Goal: Information Seeking & Learning: Learn about a topic

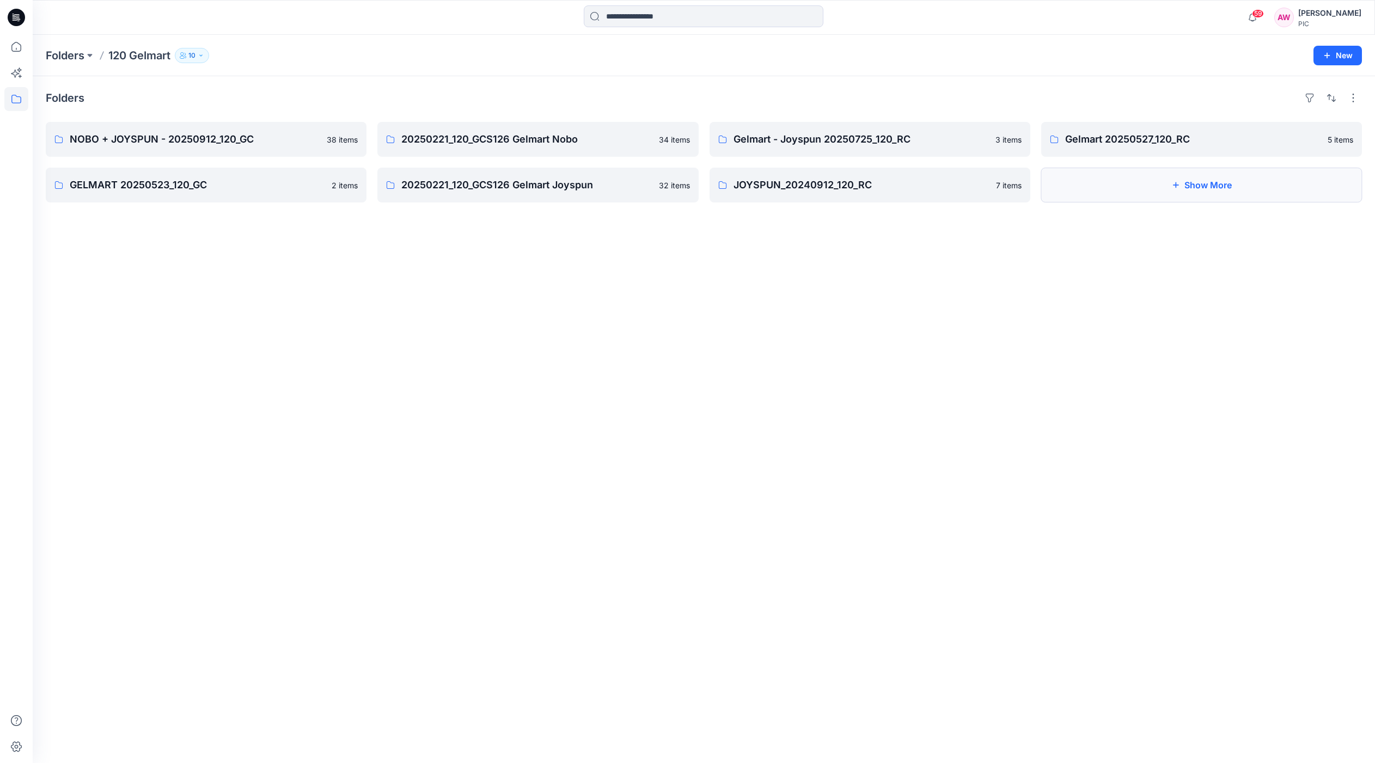
click at [1182, 186] on button "Show More" at bounding box center [1201, 185] width 321 height 35
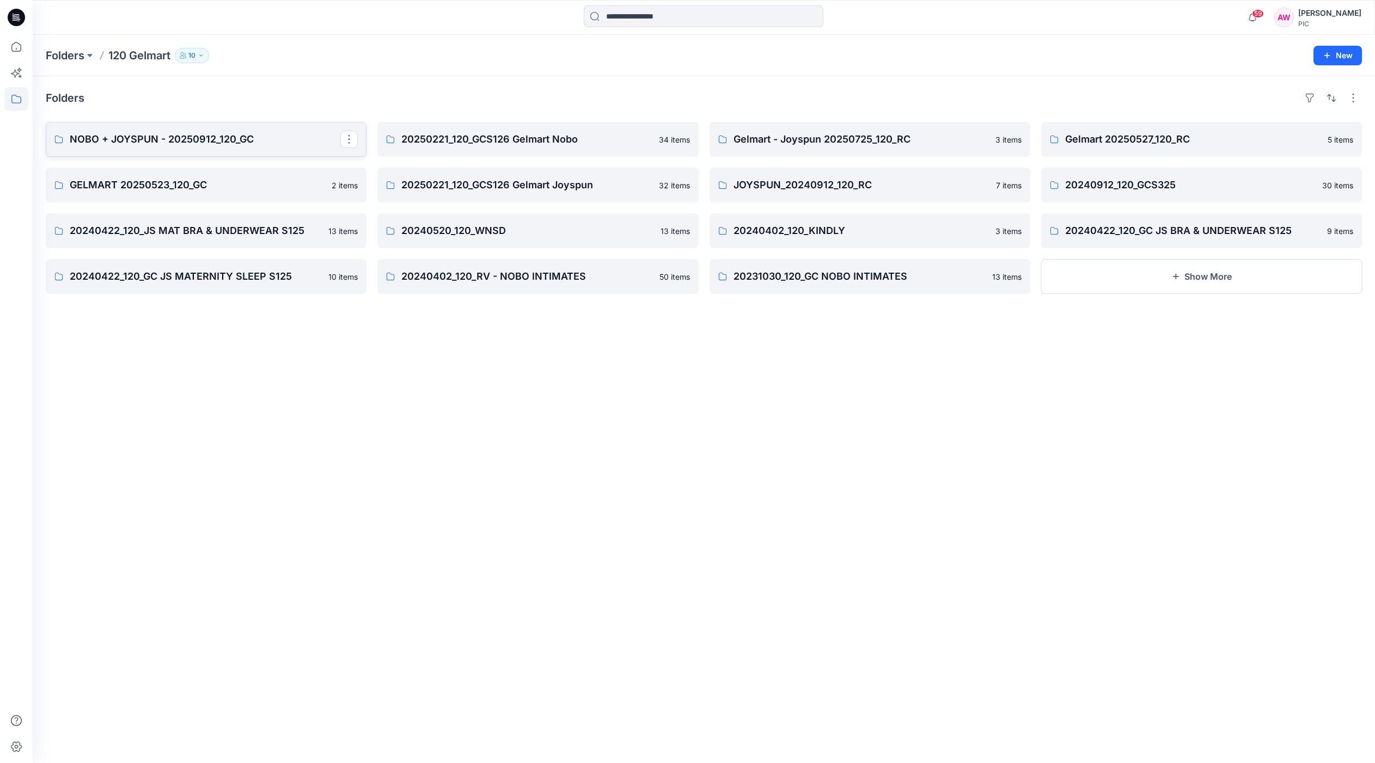
click at [220, 146] on p "NOBO + JOYSPUN - 20250912_120_GC" at bounding box center [205, 139] width 271 height 15
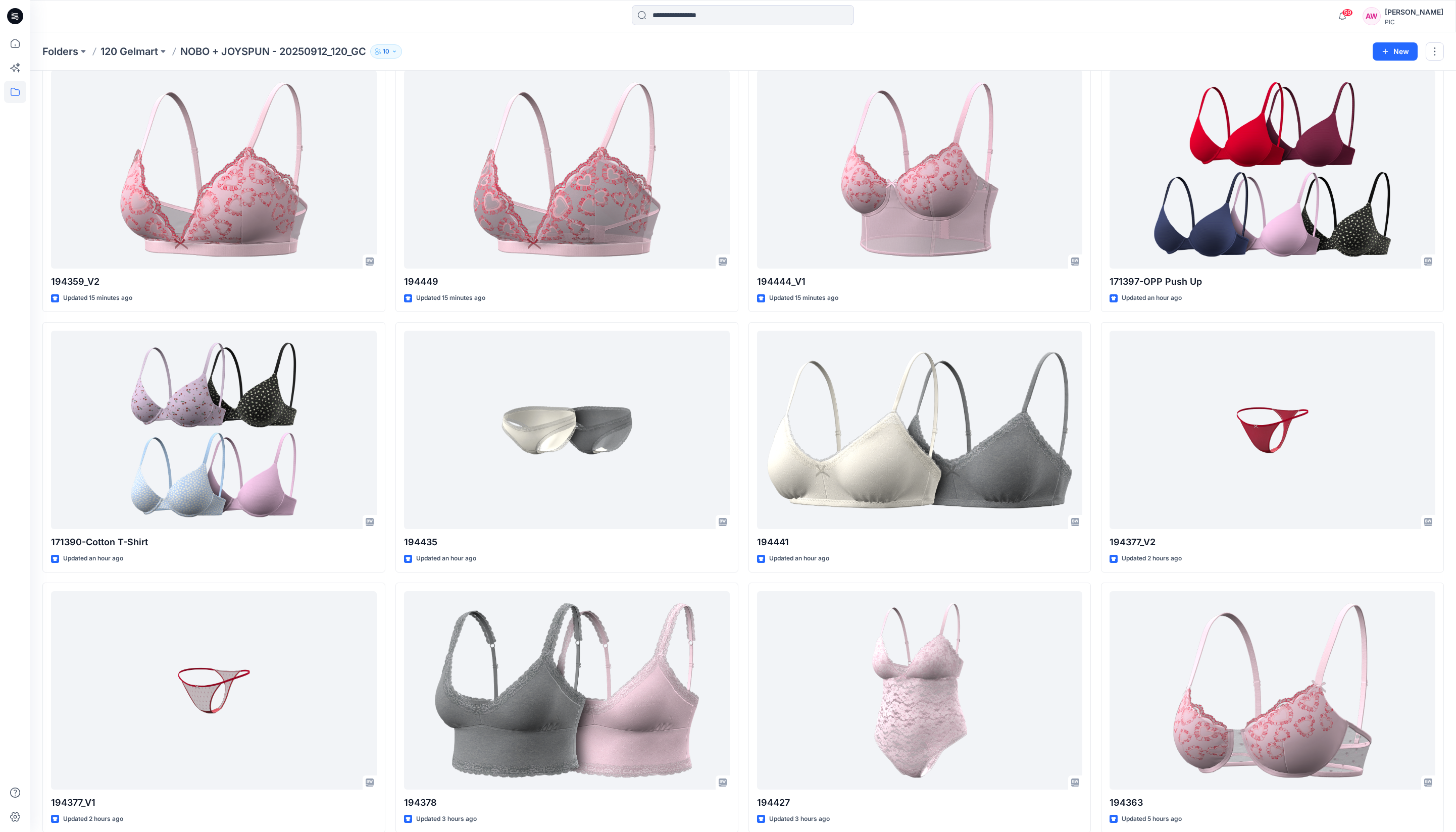
scroll to position [314, 0]
click at [1274, 708] on html "59 Notifications Design Team shared 194449 in NOBO + JOYSPUN - 20250912_120_GC …" at bounding box center [728, 544] width 1456 height 1715
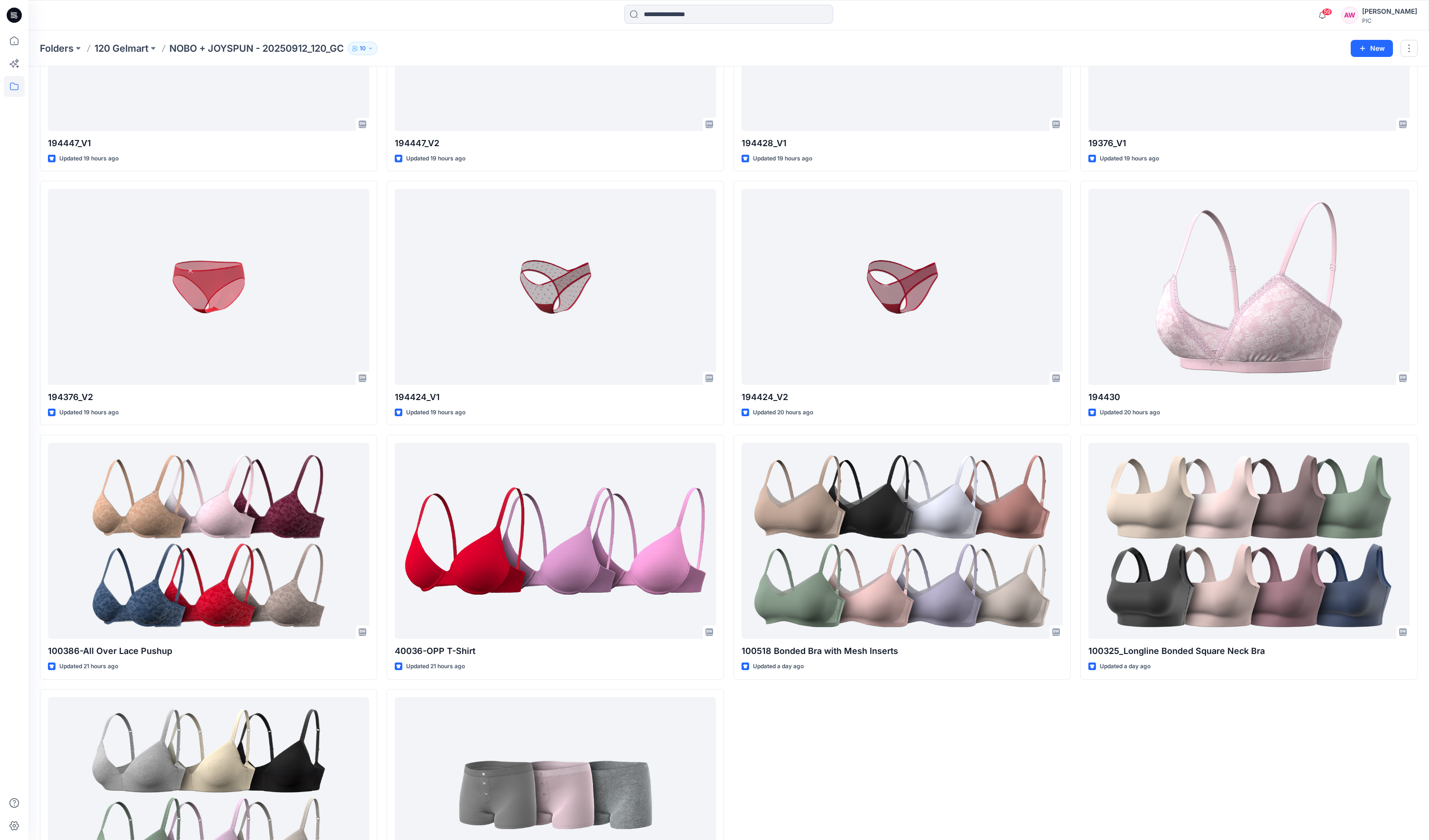
scroll to position [1808, 0]
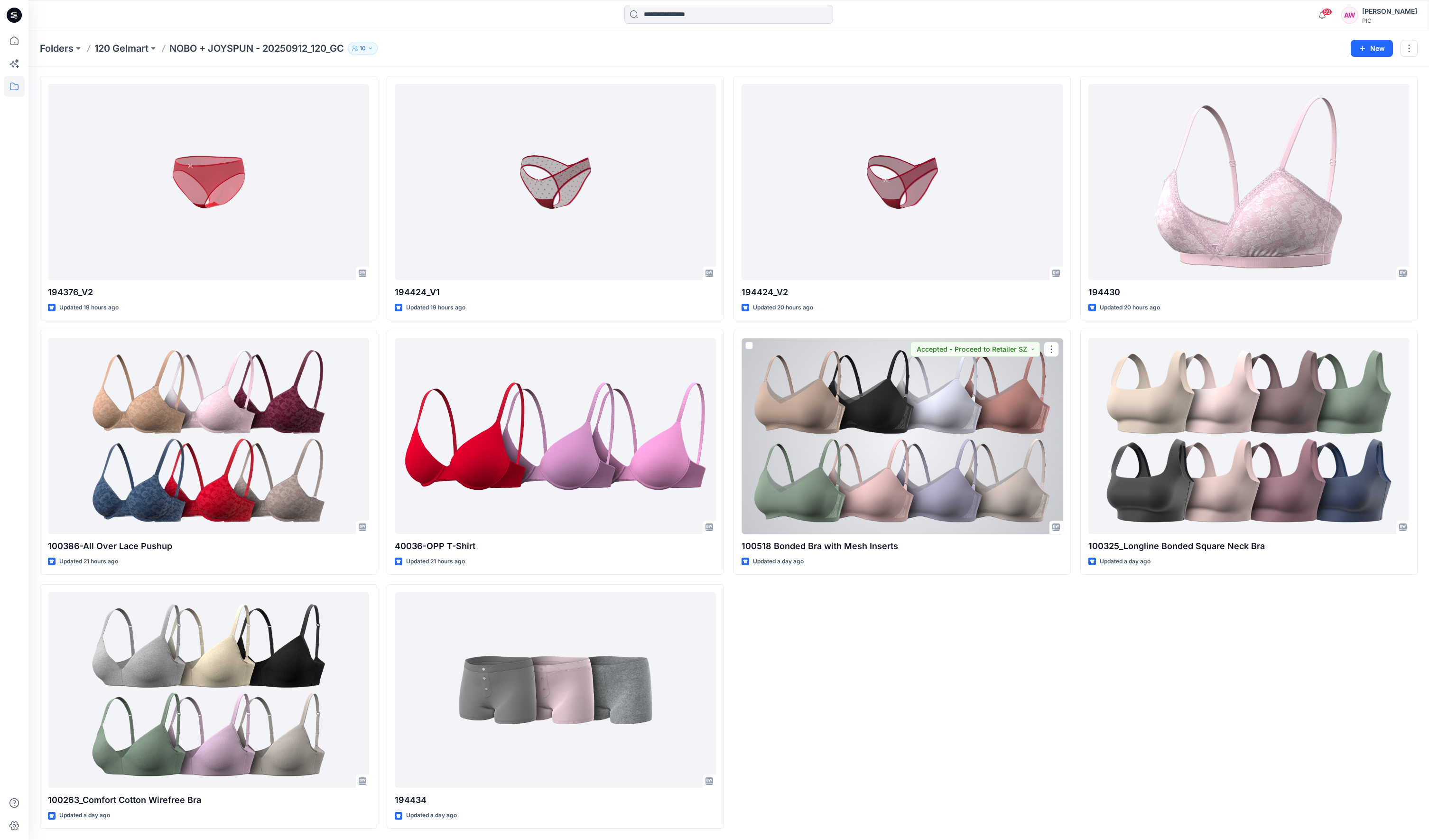
click at [996, 473] on div at bounding box center [902, 436] width 322 height 196
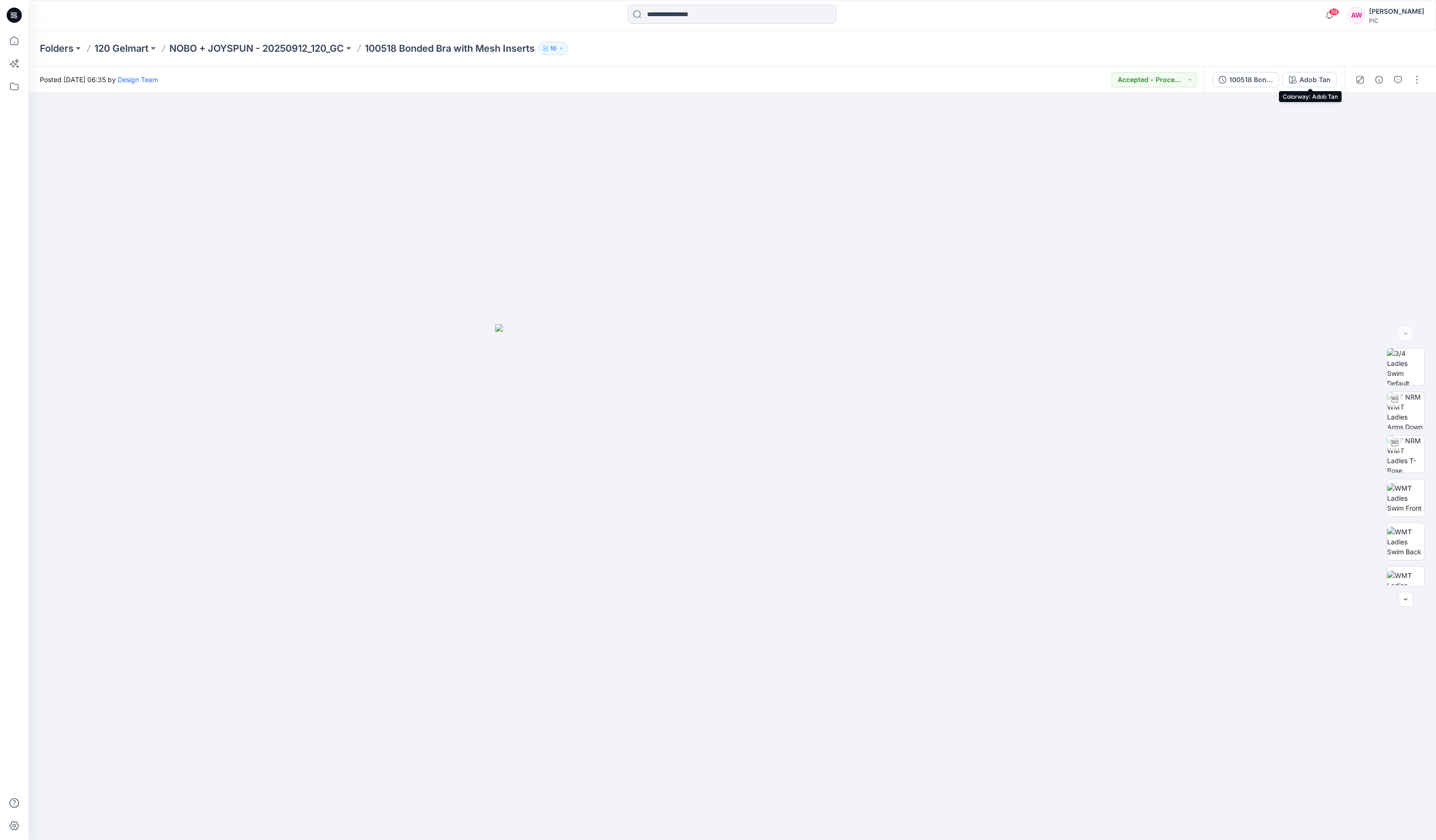
click at [1197, 80] on div "Adob Tan" at bounding box center [1316, 79] width 31 height 10
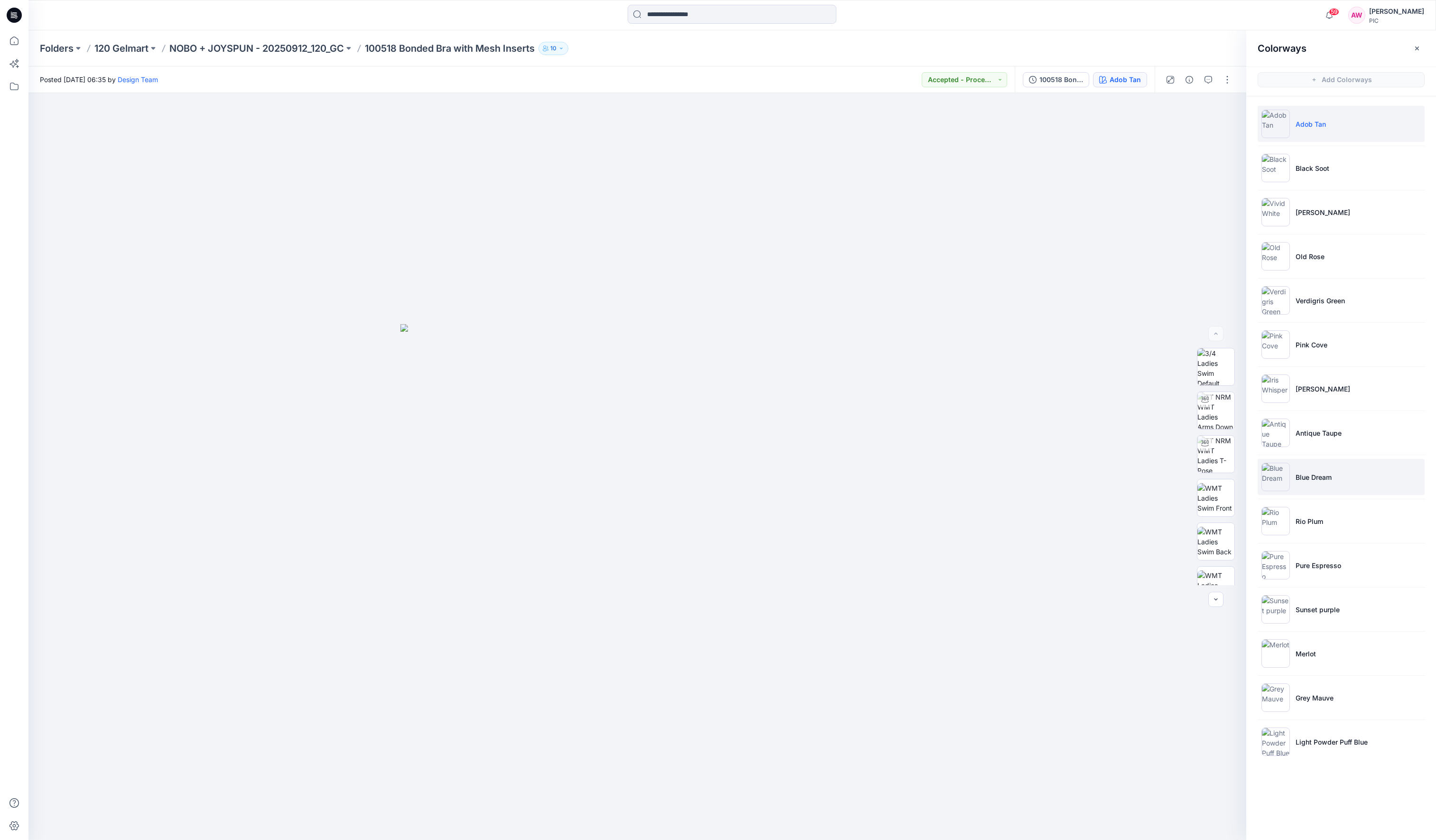
click at [1197, 483] on img at bounding box center [1276, 477] width 29 height 29
click at [1197, 566] on img at bounding box center [1276, 565] width 29 height 29
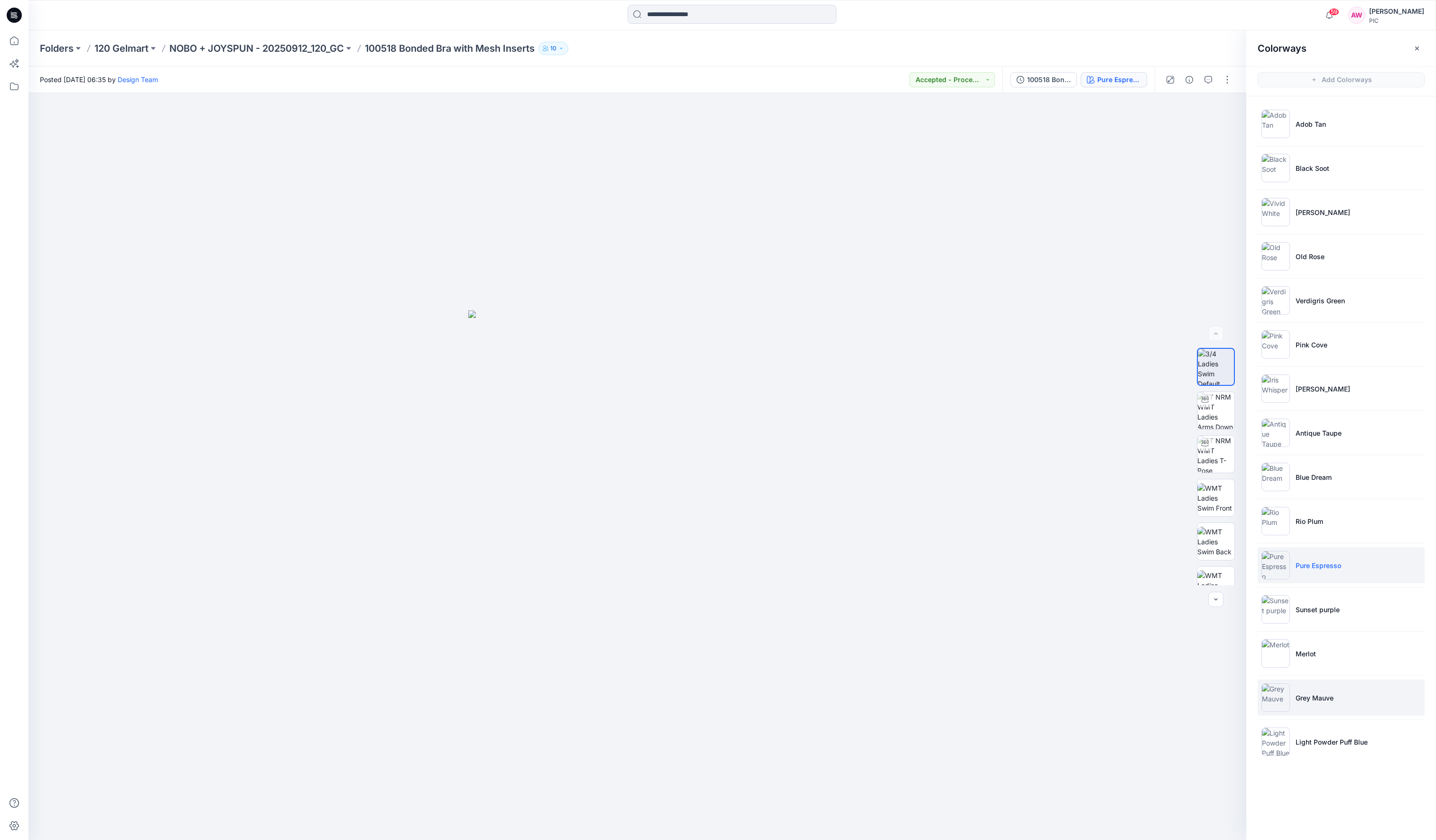
click at [1197, 665] on img at bounding box center [1276, 697] width 29 height 29
click at [1197, 665] on img at bounding box center [1276, 742] width 29 height 29
click at [1197, 121] on img at bounding box center [1276, 124] width 29 height 29
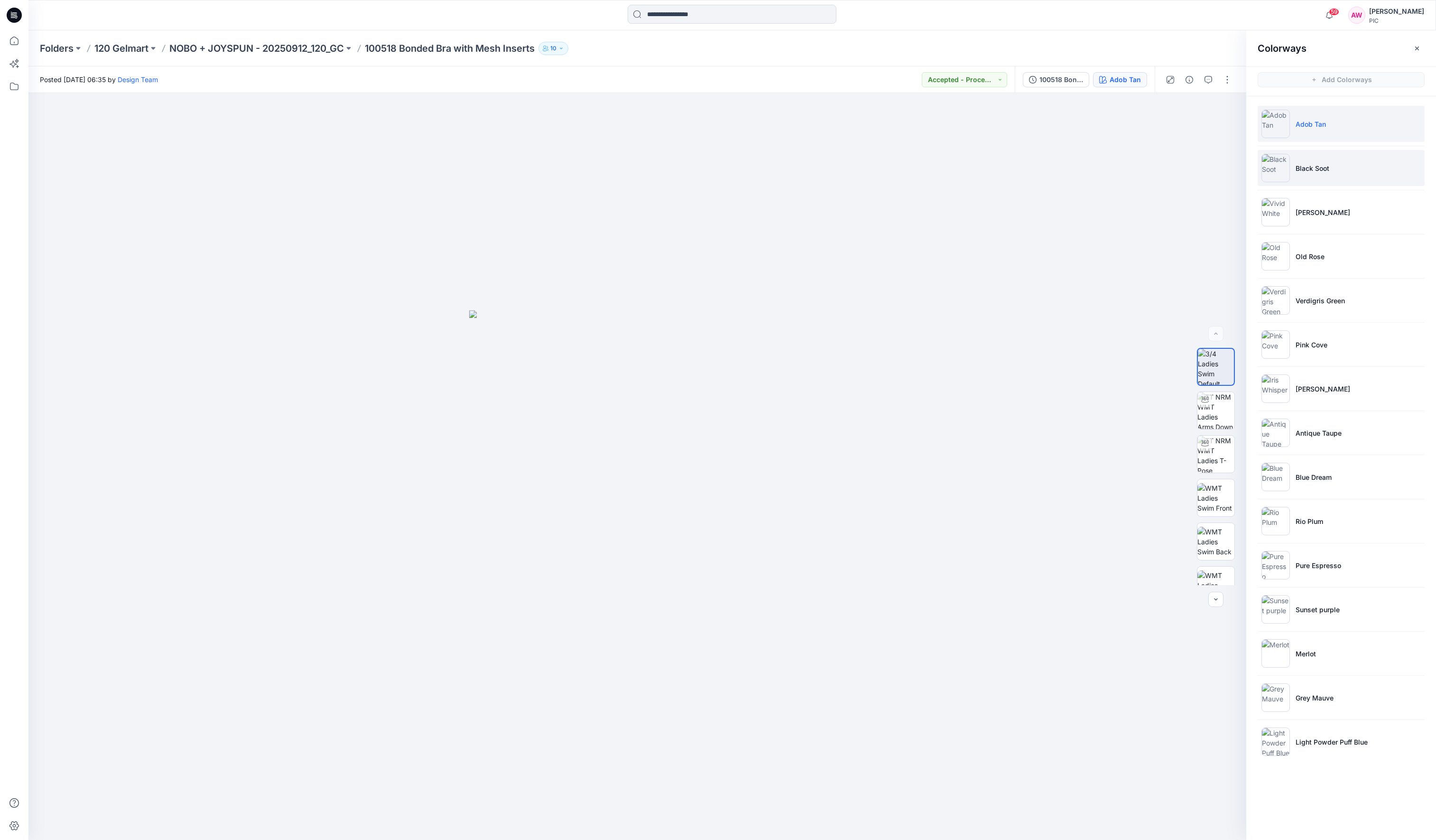
click at [1197, 165] on img at bounding box center [1276, 167] width 29 height 29
click at [999, 81] on button "Accepted - Proceed to Retailer SZ" at bounding box center [961, 79] width 85 height 15
click at [998, 79] on button "Accepted - Proceed to Retailer SZ" at bounding box center [961, 79] width 85 height 15
click at [1197, 420] on img at bounding box center [1216, 412] width 37 height 37
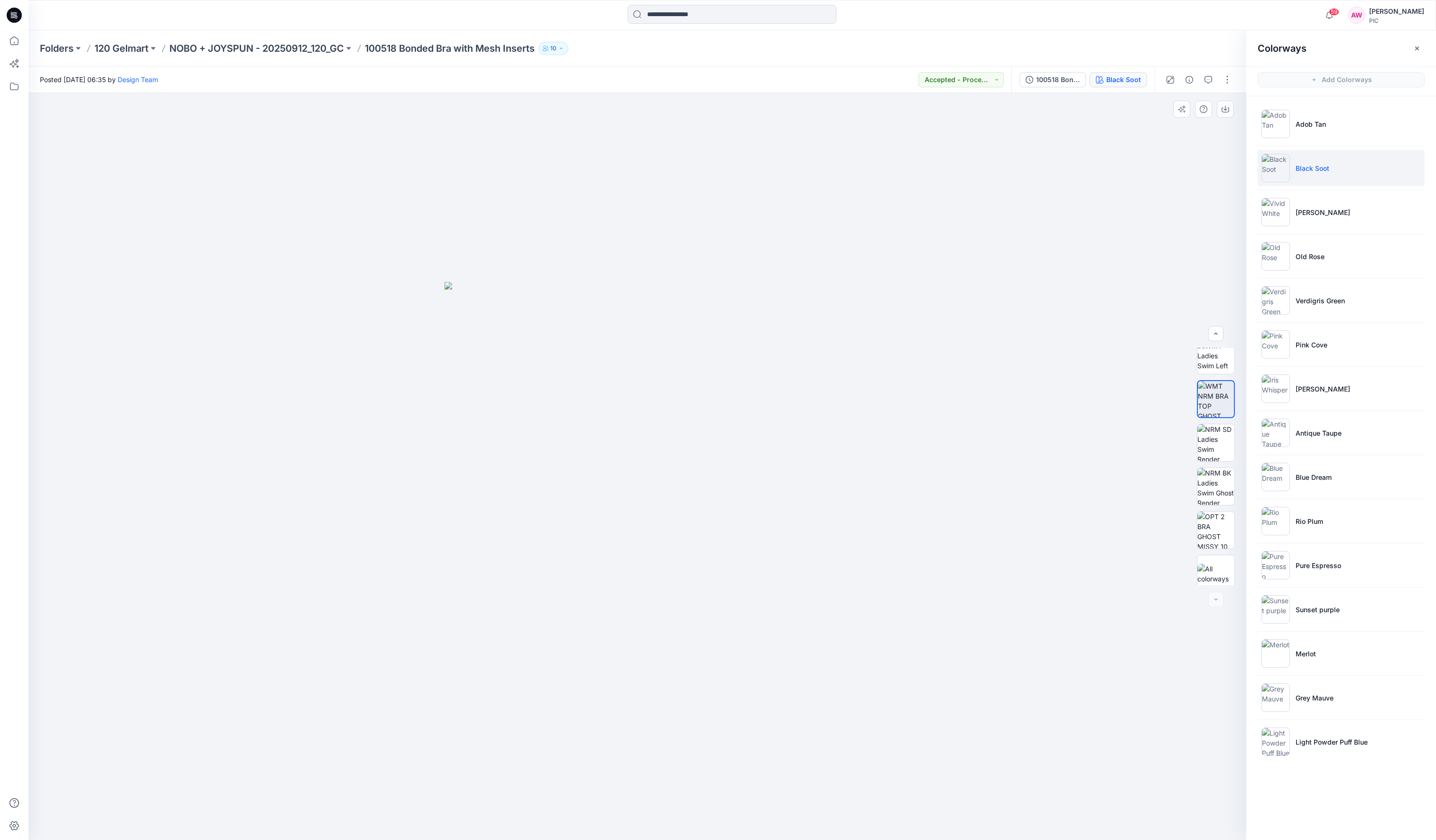
scroll to position [237, 0]
click at [1197, 568] on img at bounding box center [1216, 566] width 37 height 20
drag, startPoint x: 1202, startPoint y: 520, endPoint x: 1200, endPoint y: 514, distance: 6.3
click at [1197, 520] on img at bounding box center [1216, 522] width 37 height 37
click at [1197, 484] on img at bounding box center [1216, 478] width 37 height 37
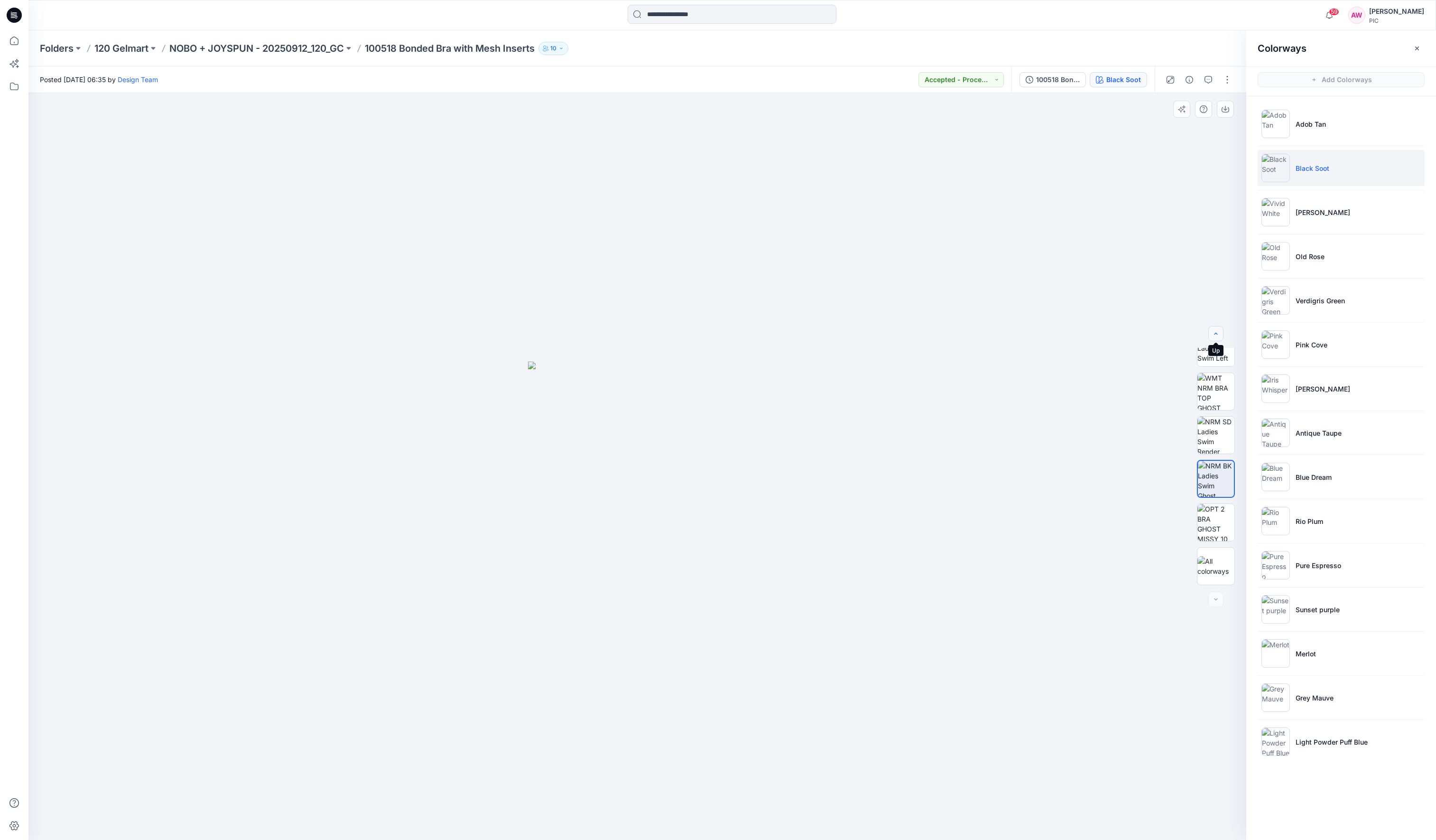
click at [1197, 333] on icon "button" at bounding box center [1216, 333] width 8 height 8
click at [1197, 335] on icon "button" at bounding box center [1216, 333] width 8 height 8
click at [1197, 334] on icon "button" at bounding box center [1216, 333] width 8 height 8
click at [1197, 335] on icon "button" at bounding box center [1216, 333] width 8 height 8
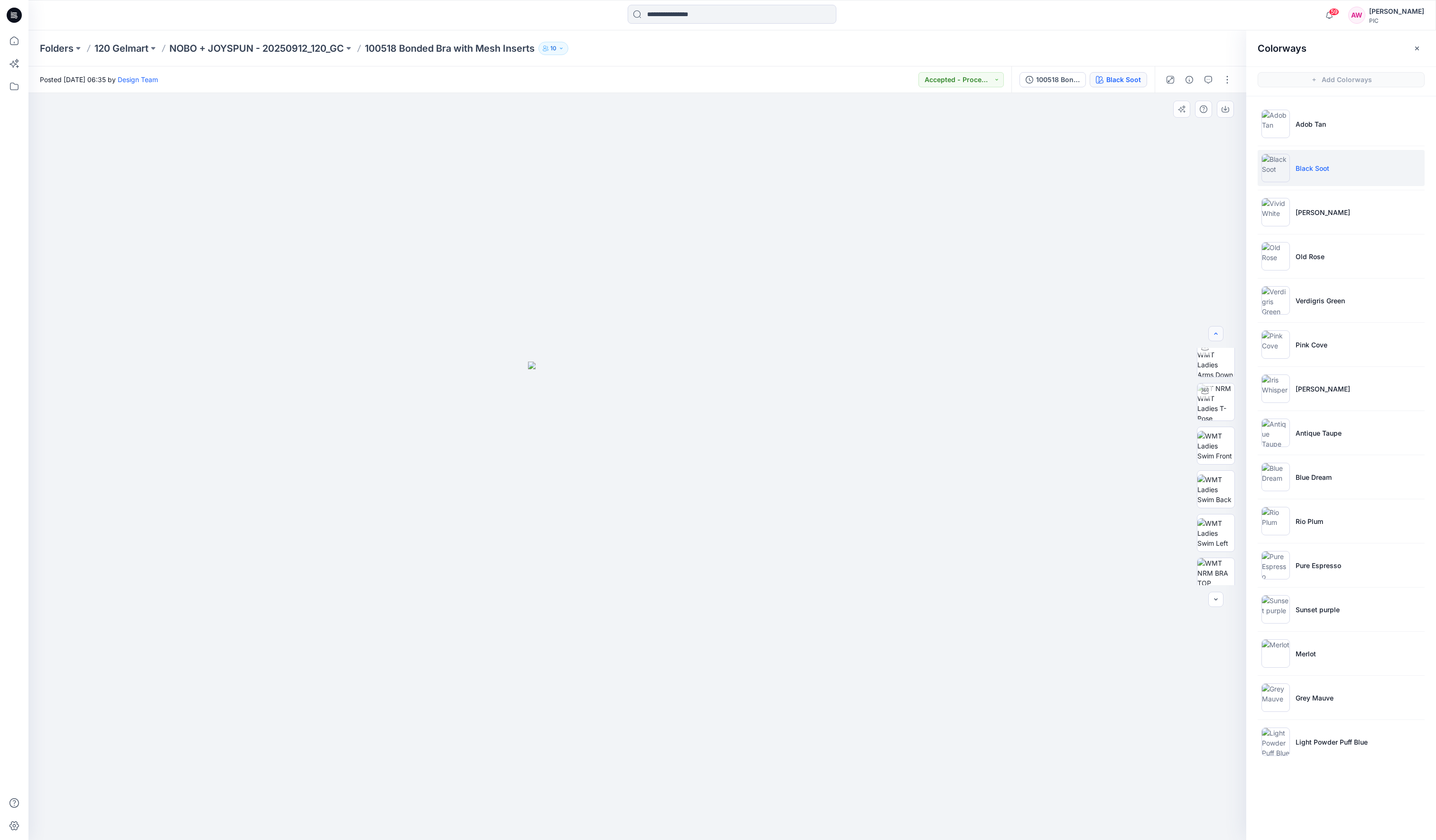
click at [1197, 335] on icon "button" at bounding box center [1216, 333] width 8 height 8
click at [1197, 334] on icon "button" at bounding box center [1216, 333] width 8 height 8
click at [1197, 334] on div at bounding box center [1216, 333] width 15 height 15
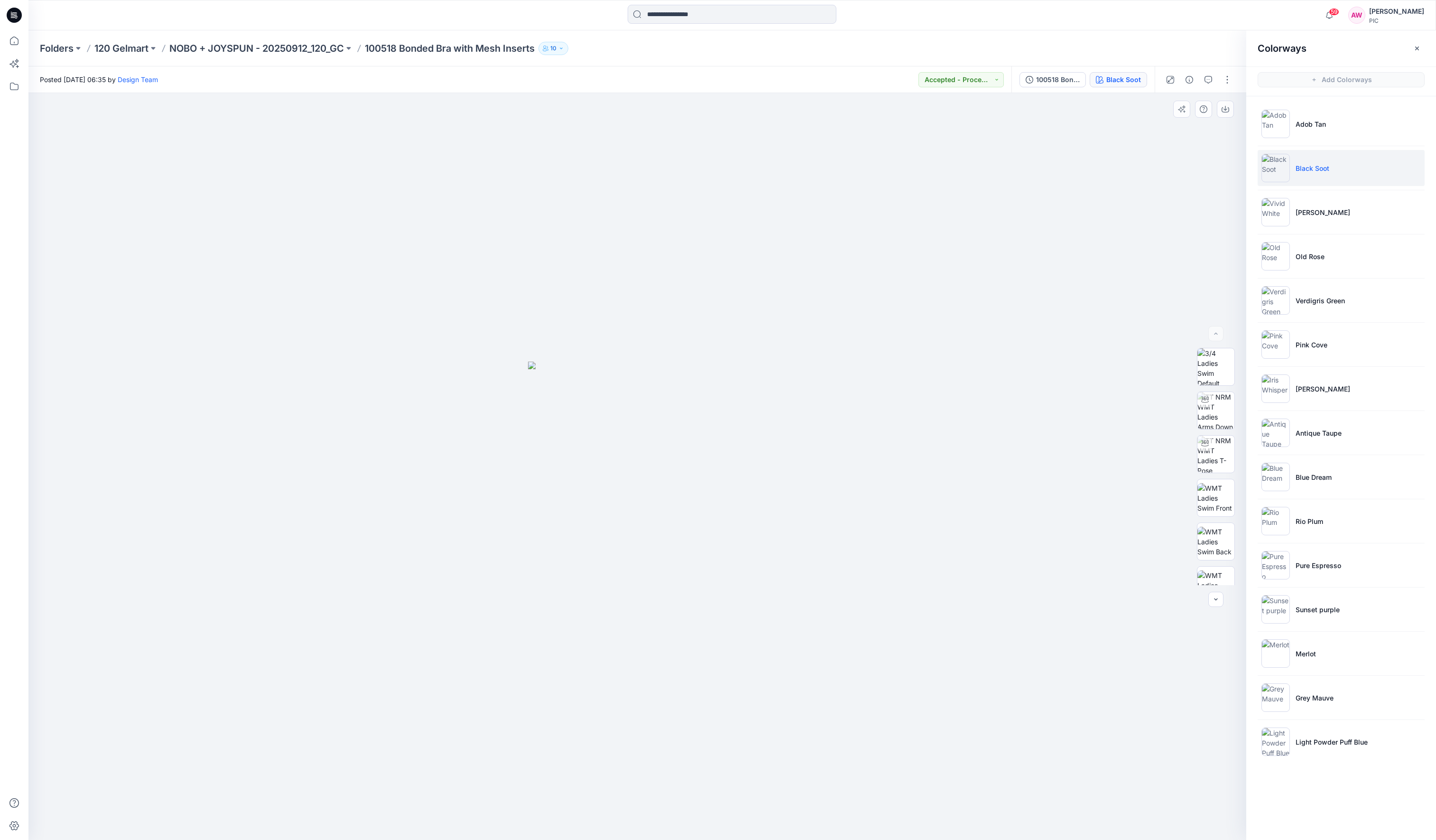
click at [1197, 333] on div at bounding box center [1216, 333] width 15 height 15
click at [1197, 332] on div at bounding box center [1216, 333] width 15 height 15
drag, startPoint x: 1218, startPoint y: 332, endPoint x: 1218, endPoint y: 342, distance: 10.0
click at [1197, 332] on div at bounding box center [1216, 333] width 15 height 15
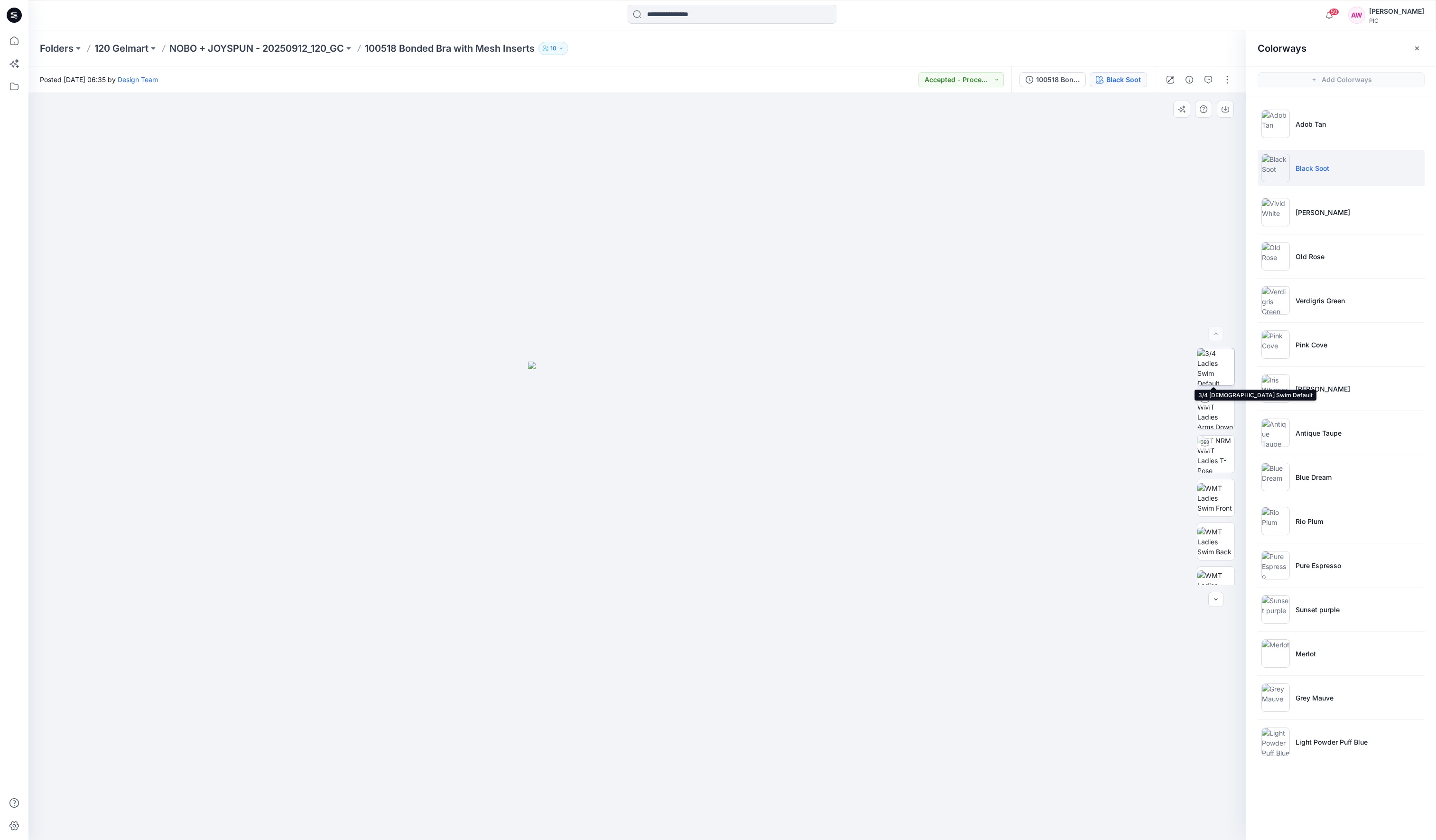
click at [1197, 374] on img at bounding box center [1216, 367] width 37 height 37
click at [1197, 418] on img at bounding box center [1216, 410] width 37 height 37
drag, startPoint x: 775, startPoint y: 809, endPoint x: 561, endPoint y: 814, distance: 214.1
click at [557, 665] on icon at bounding box center [639, 811] width 287 height 36
drag, startPoint x: 757, startPoint y: 816, endPoint x: 680, endPoint y: 833, distance: 78.9
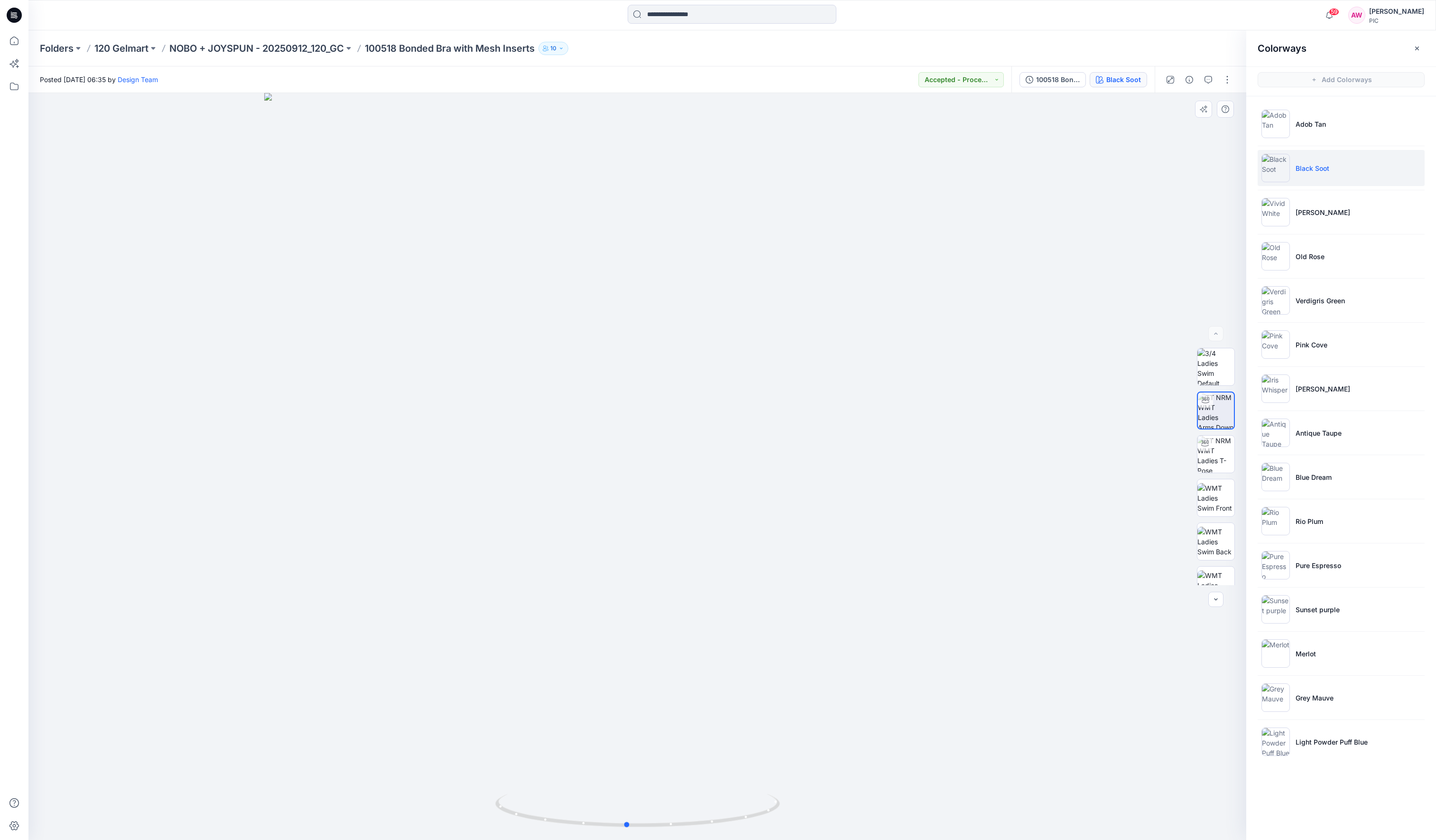
click at [679, 665] on div at bounding box center [638, 466] width 1218 height 747
click at [1197, 453] on img at bounding box center [1216, 454] width 37 height 37
drag, startPoint x: 753, startPoint y: 816, endPoint x: 749, endPoint y: 808, distance: 8.9
drag, startPoint x: 771, startPoint y: 811, endPoint x: 742, endPoint y: 820, distance: 30.4
click at [743, 665] on icon at bounding box center [639, 811] width 287 height 36
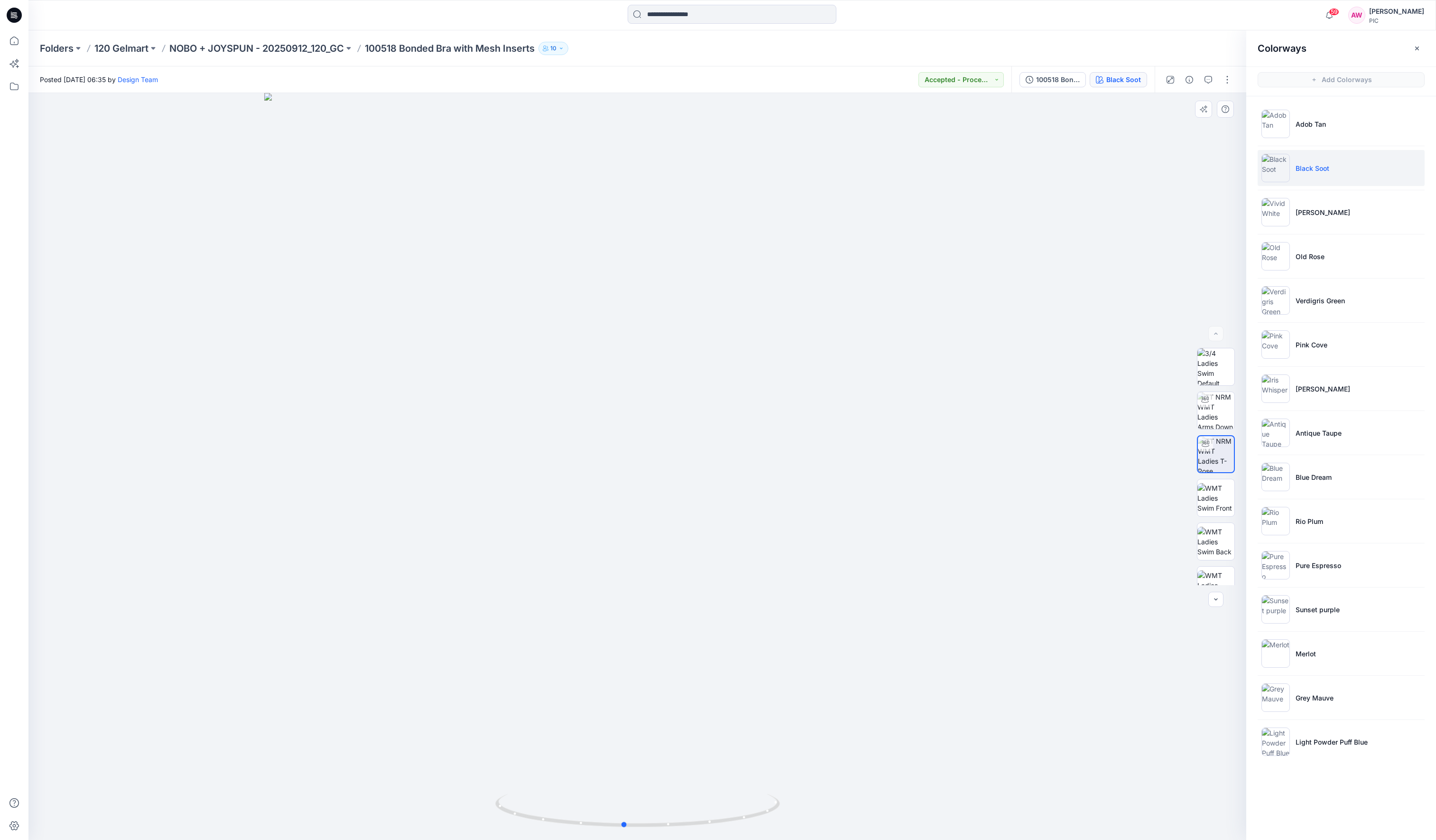
drag, startPoint x: 773, startPoint y: 812, endPoint x: 796, endPoint y: 790, distance: 31.8
click at [801, 665] on div at bounding box center [638, 466] width 1218 height 747
drag, startPoint x: 761, startPoint y: 819, endPoint x: 743, endPoint y: 831, distance: 21.6
click at [743, 665] on div at bounding box center [638, 466] width 1218 height 747
drag, startPoint x: 759, startPoint y: 819, endPoint x: 720, endPoint y: 824, distance: 39.3
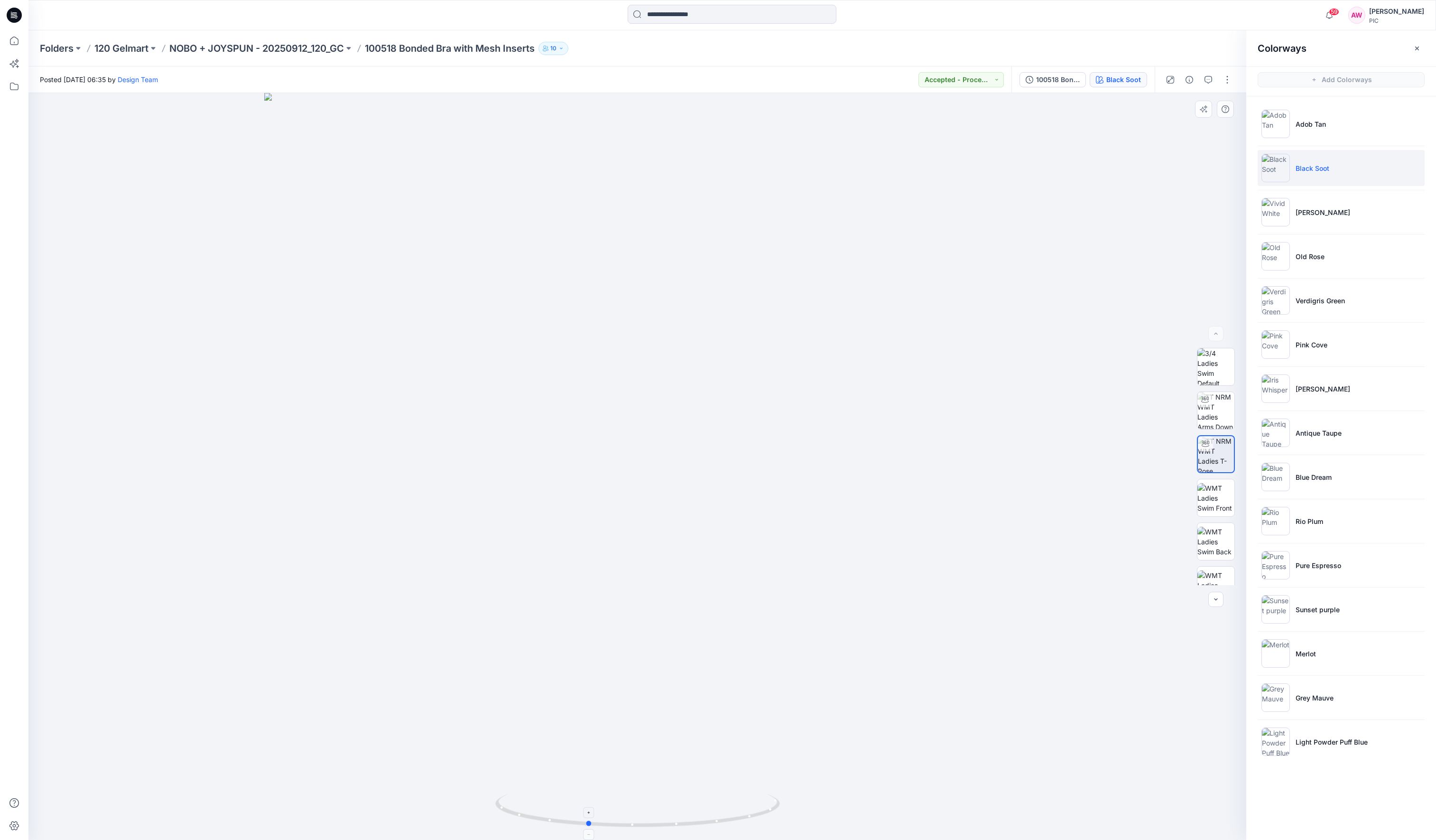
click at [716, 665] on div at bounding box center [638, 466] width 1218 height 747
drag, startPoint x: 755, startPoint y: 821, endPoint x: 702, endPoint y: 833, distance: 54.3
click at [702, 665] on div at bounding box center [638, 466] width 1218 height 747
drag, startPoint x: 689, startPoint y: 829, endPoint x: 675, endPoint y: 827, distance: 14.1
click at [684, 665] on icon at bounding box center [639, 811] width 287 height 36
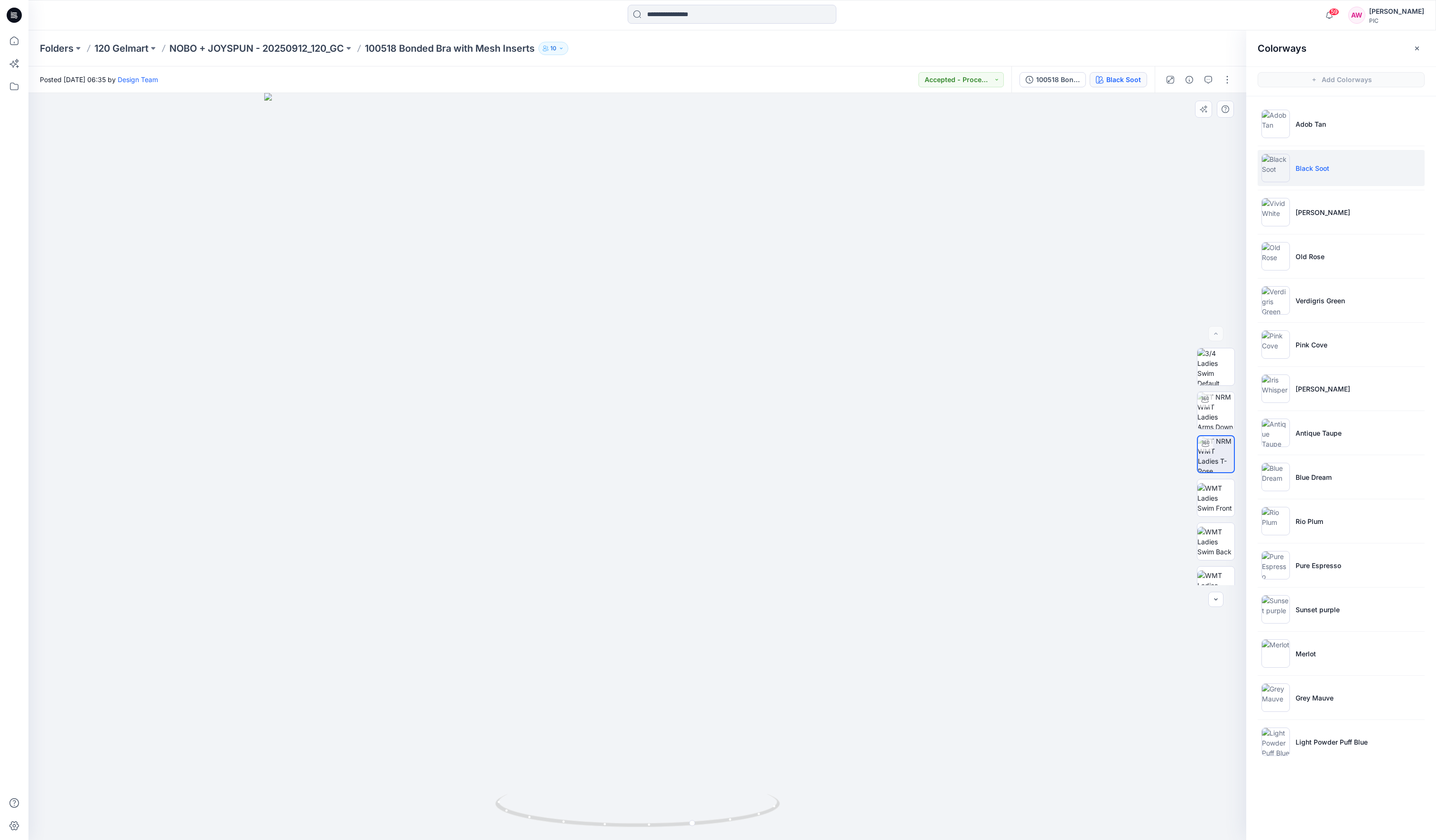
drag, startPoint x: 663, startPoint y: 829, endPoint x: 613, endPoint y: 830, distance: 50.0
click at [613, 665] on div at bounding box center [638, 466] width 1218 height 747
drag, startPoint x: 674, startPoint y: 816, endPoint x: 614, endPoint y: 816, distance: 60.0
click at [616, 665] on div at bounding box center [638, 466] width 1218 height 747
click at [1197, 493] on img at bounding box center [1216, 498] width 37 height 30
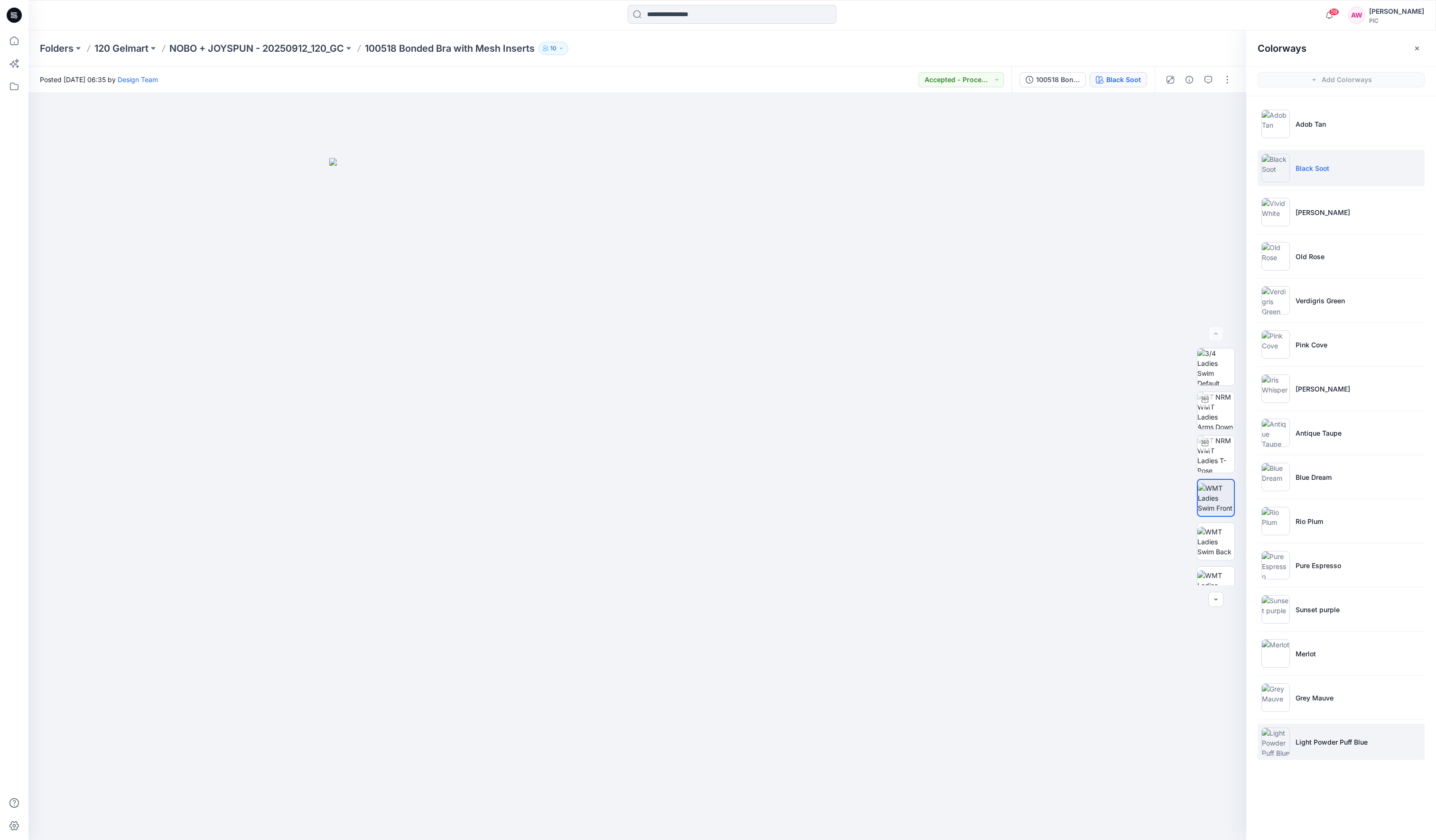
click at [1197, 665] on img at bounding box center [1276, 742] width 29 height 29
drag, startPoint x: 1207, startPoint y: 454, endPoint x: 1216, endPoint y: 451, distance: 9.5
click at [1197, 454] on img at bounding box center [1216, 454] width 37 height 37
drag, startPoint x: 779, startPoint y: 809, endPoint x: 739, endPoint y: 817, distance: 40.8
click at [739, 665] on icon at bounding box center [639, 811] width 287 height 36
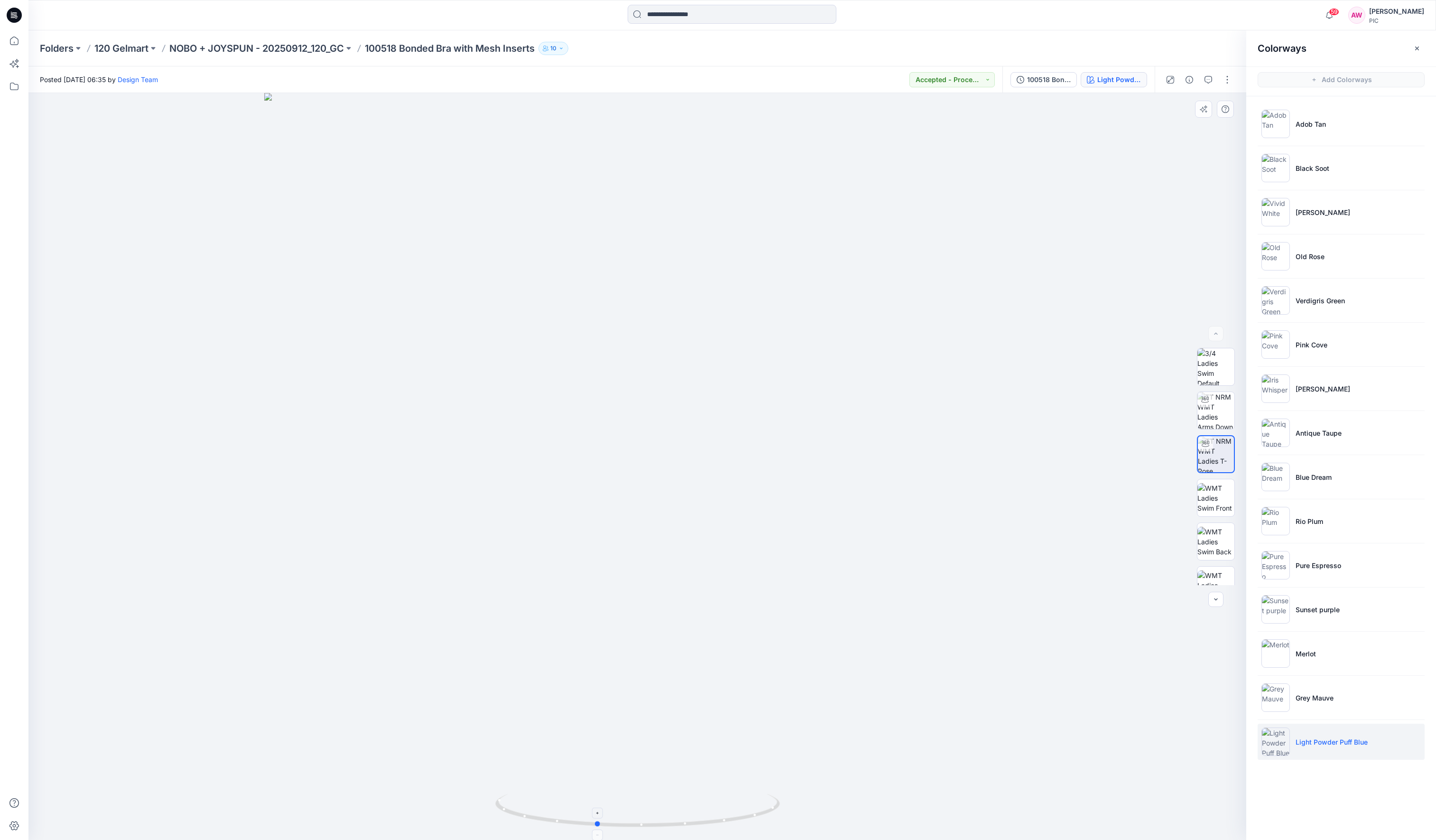
drag, startPoint x: 778, startPoint y: 814, endPoint x: 752, endPoint y: 826, distance: 28.6
click at [752, 665] on icon at bounding box center [639, 811] width 287 height 36
drag, startPoint x: 768, startPoint y: 818, endPoint x: 749, endPoint y: 828, distance: 21.5
click at [750, 665] on icon at bounding box center [639, 811] width 287 height 36
drag, startPoint x: 763, startPoint y: 821, endPoint x: 738, endPoint y: 827, distance: 25.7
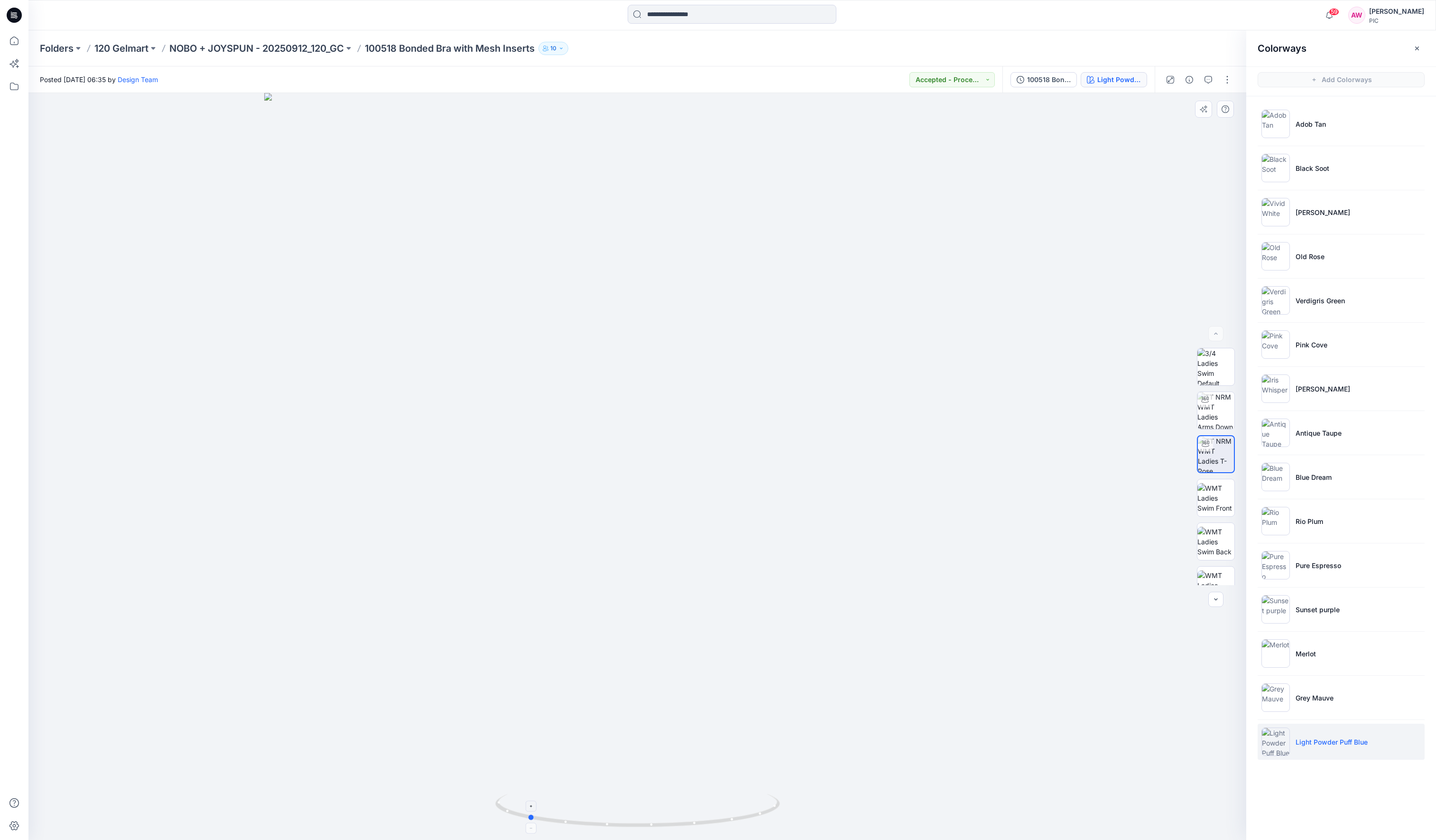
click at [740, 665] on icon at bounding box center [639, 811] width 287 height 36
drag, startPoint x: 771, startPoint y: 816, endPoint x: 752, endPoint y: 819, distance: 19.2
click at [756, 665] on icon at bounding box center [639, 811] width 287 height 36
drag, startPoint x: 773, startPoint y: 816, endPoint x: 727, endPoint y: 822, distance: 46.4
click at [723, 665] on div at bounding box center [638, 466] width 1218 height 747
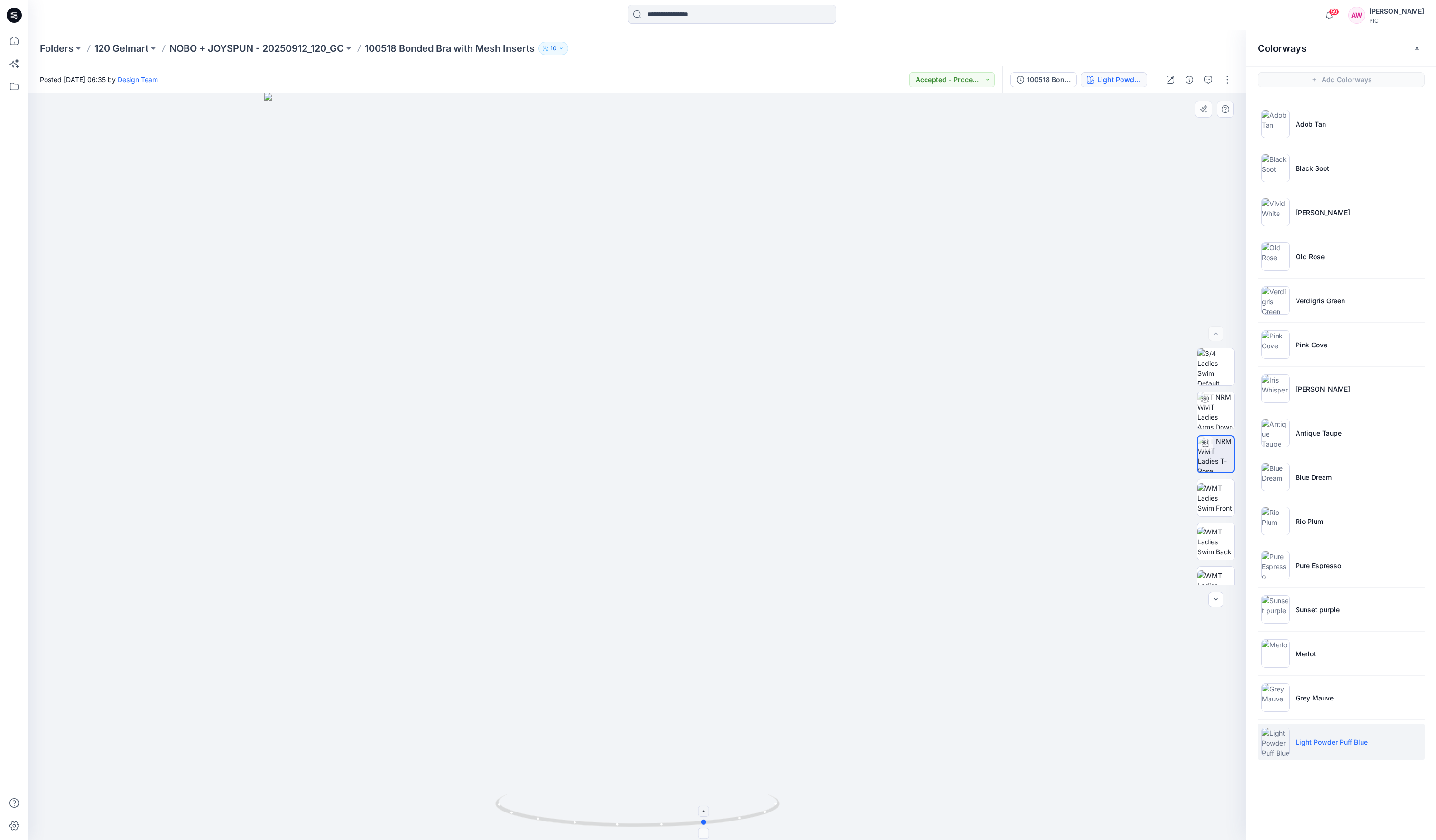
drag, startPoint x: 754, startPoint y: 817, endPoint x: 739, endPoint y: 811, distance: 16.2
click at [704, 665] on icon at bounding box center [639, 811] width 287 height 36
drag, startPoint x: 717, startPoint y: 821, endPoint x: 723, endPoint y: 809, distance: 13.4
click at [707, 665] on icon at bounding box center [639, 811] width 287 height 36
drag, startPoint x: 731, startPoint y: 811, endPoint x: 722, endPoint y: 814, distance: 9.5
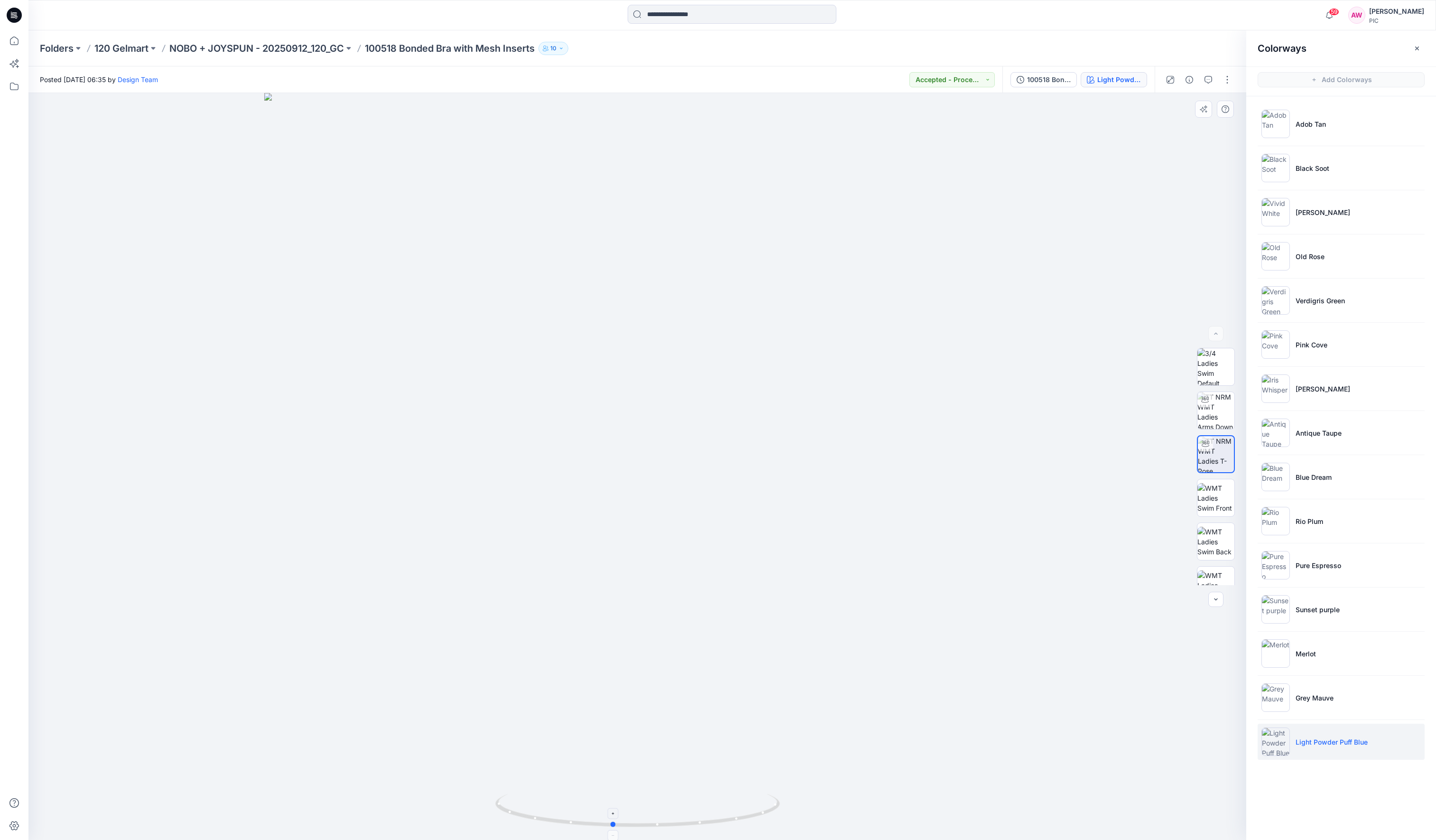
click at [715, 665] on icon at bounding box center [639, 811] width 287 height 36
drag, startPoint x: 780, startPoint y: 803, endPoint x: 795, endPoint y: 793, distance: 18.0
click at [796, 665] on div at bounding box center [638, 466] width 1218 height 747
drag, startPoint x: 778, startPoint y: 810, endPoint x: 764, endPoint y: 816, distance: 15.2
click at [765, 665] on icon at bounding box center [639, 811] width 287 height 36
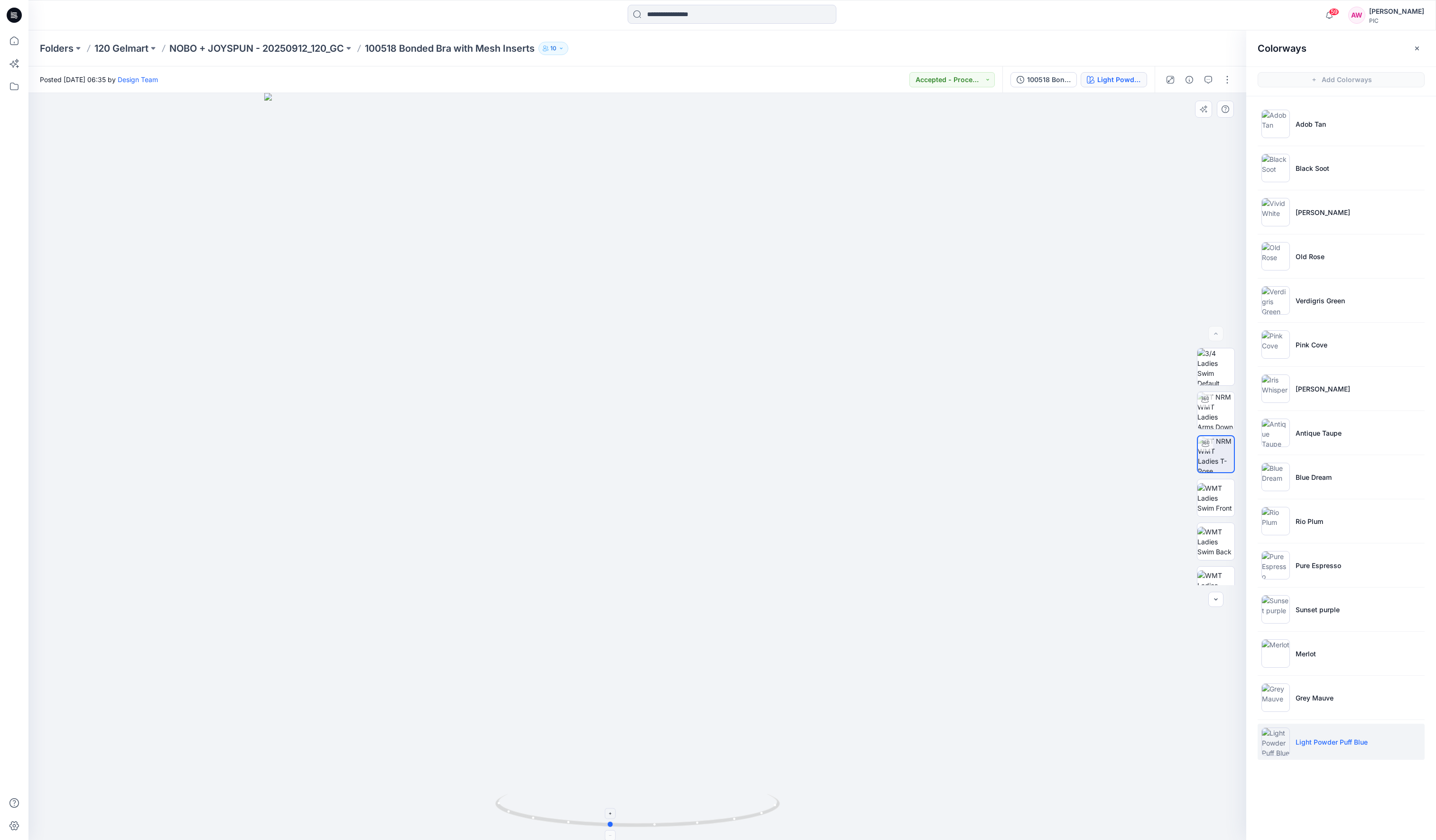
drag, startPoint x: 778, startPoint y: 809, endPoint x: 758, endPoint y: 819, distance: 22.4
click at [758, 665] on icon at bounding box center [639, 811] width 287 height 36
click at [759, 665] on icon at bounding box center [639, 811] width 287 height 36
drag, startPoint x: 774, startPoint y: 803, endPoint x: 757, endPoint y: 808, distance: 17.7
click at [760, 665] on icon at bounding box center [639, 811] width 287 height 36
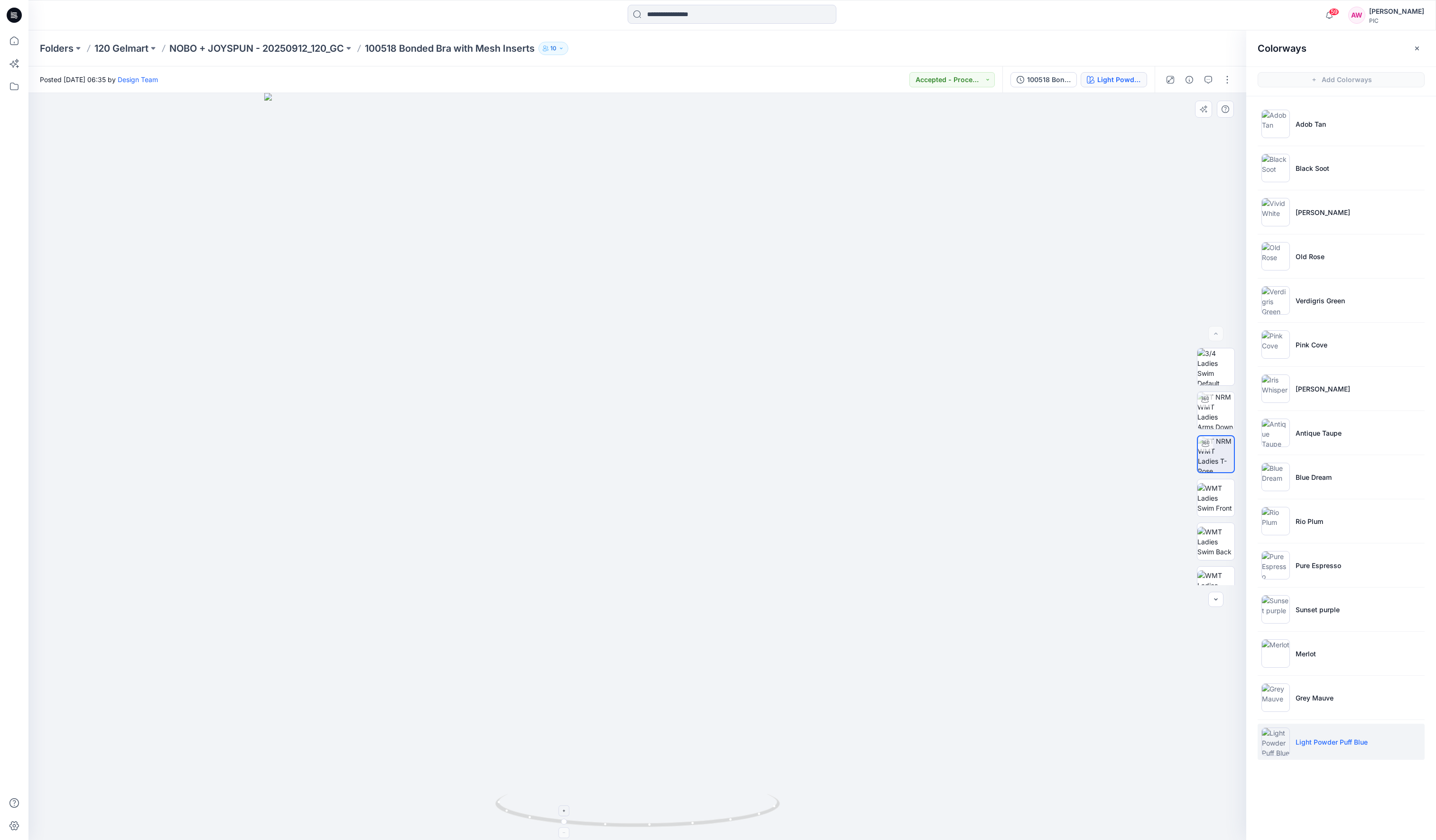
click at [758, 665] on icon at bounding box center [639, 811] width 287 height 36
drag, startPoint x: 773, startPoint y: 810, endPoint x: 756, endPoint y: 810, distance: 17.0
click at [762, 665] on icon at bounding box center [639, 811] width 287 height 36
click at [755, 665] on div at bounding box center [638, 466] width 1218 height 747
drag, startPoint x: 758, startPoint y: 817, endPoint x: 749, endPoint y: 814, distance: 9.5
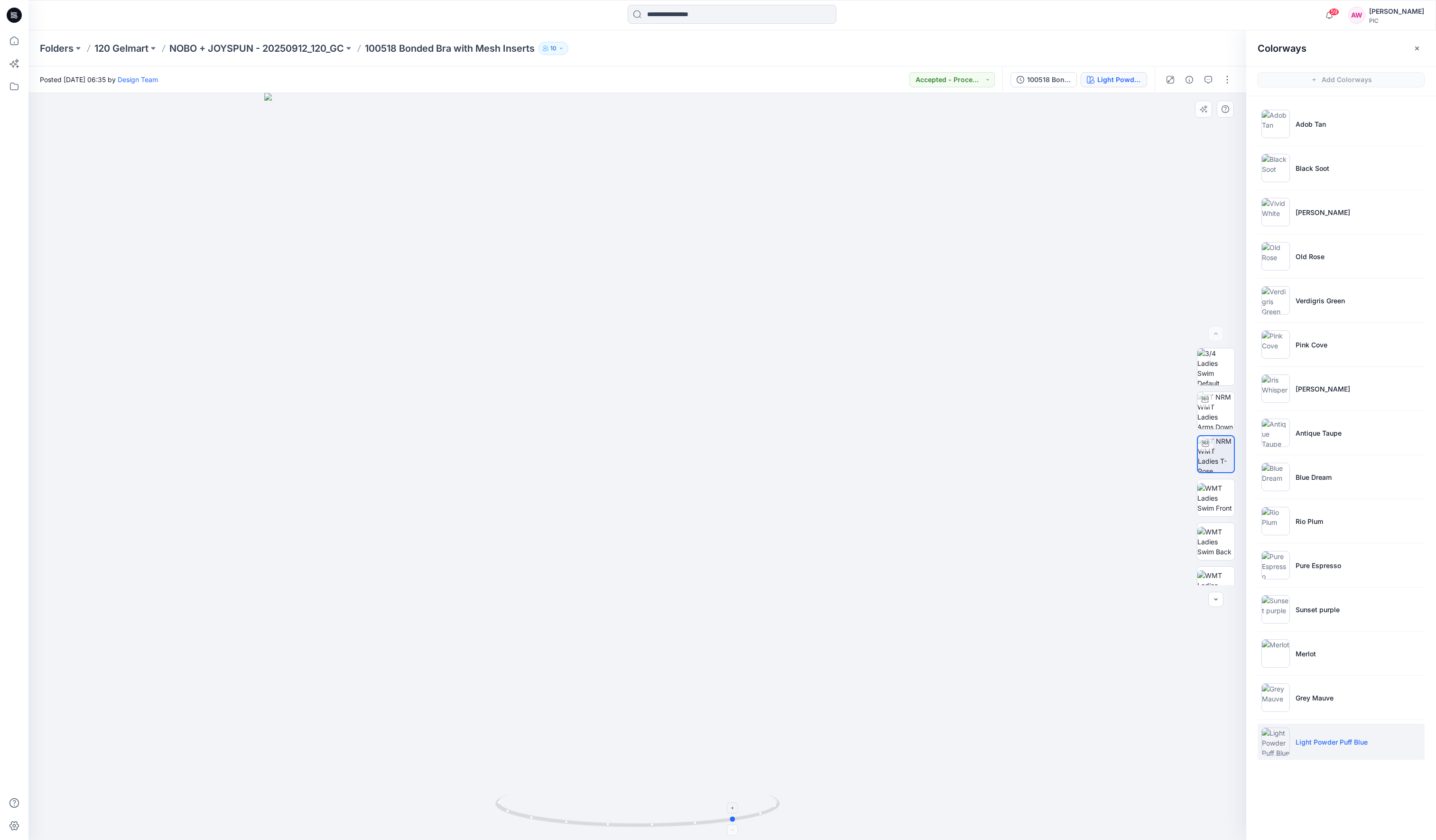
click at [739, 665] on div at bounding box center [638, 466] width 1218 height 747
drag, startPoint x: 775, startPoint y: 803, endPoint x: 722, endPoint y: 822, distance: 56.3
click at [725, 665] on icon at bounding box center [639, 811] width 287 height 36
drag, startPoint x: 775, startPoint y: 808, endPoint x: 769, endPoint y: 810, distance: 6.3
click at [763, 665] on icon at bounding box center [639, 811] width 287 height 36
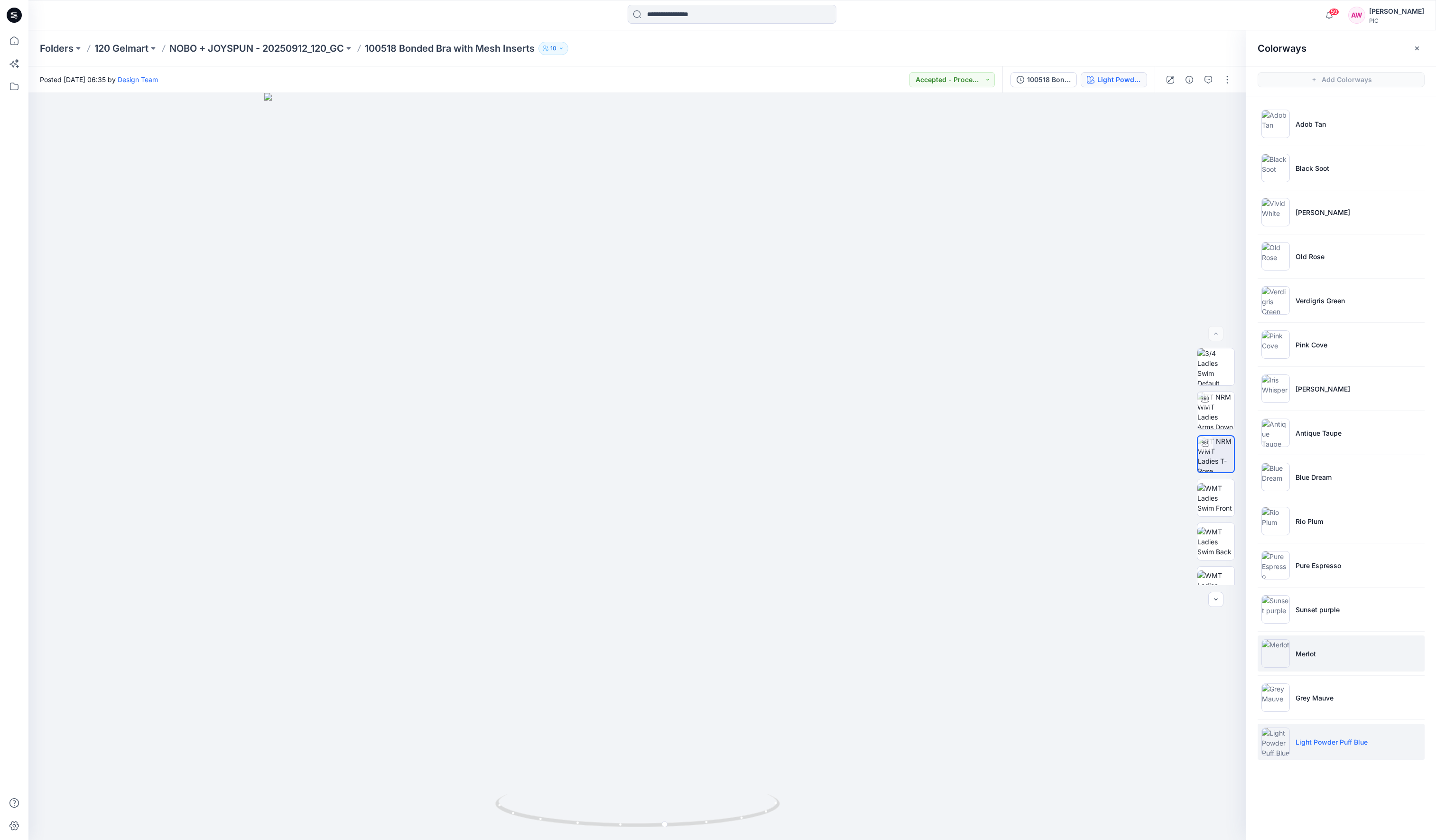
click at [1197, 654] on img at bounding box center [1276, 654] width 29 height 29
click at [1197, 607] on img at bounding box center [1276, 609] width 29 height 29
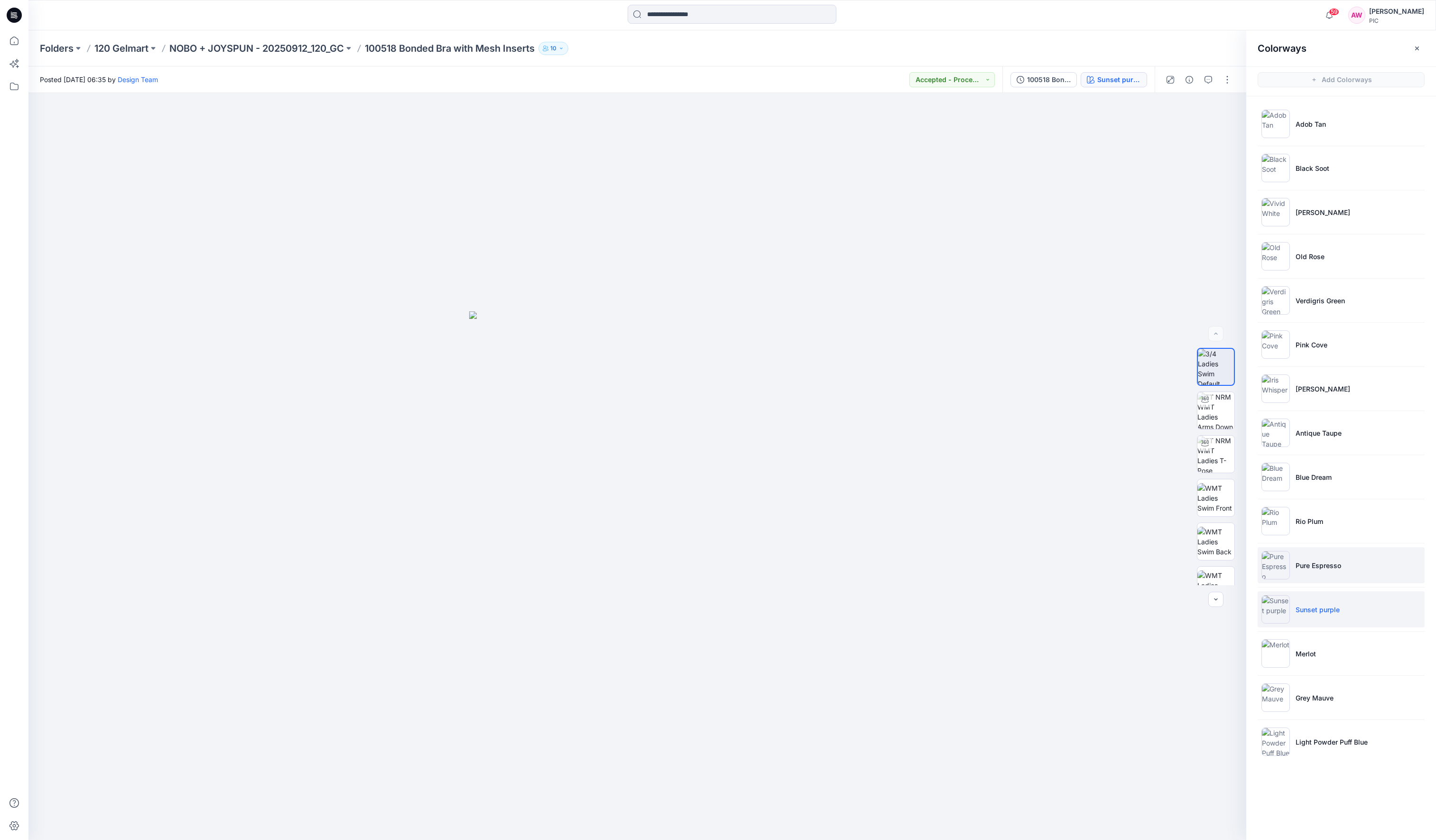
drag, startPoint x: 1284, startPoint y: 563, endPoint x: 1285, endPoint y: 555, distance: 8.1
click at [1197, 563] on img at bounding box center [1276, 565] width 29 height 29
click at [1197, 518] on img at bounding box center [1276, 521] width 29 height 29
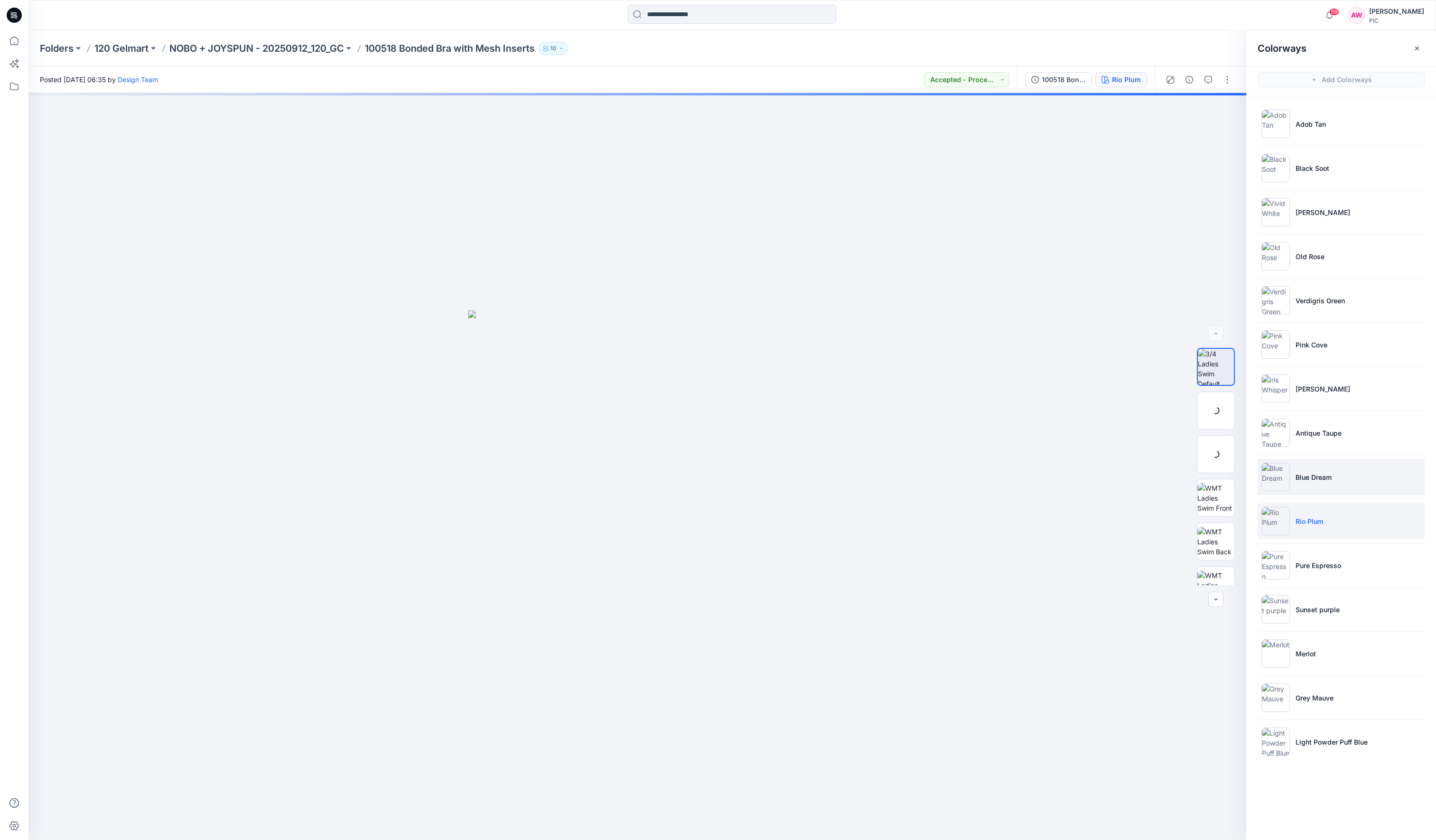
click at [1197, 470] on img at bounding box center [1276, 477] width 29 height 29
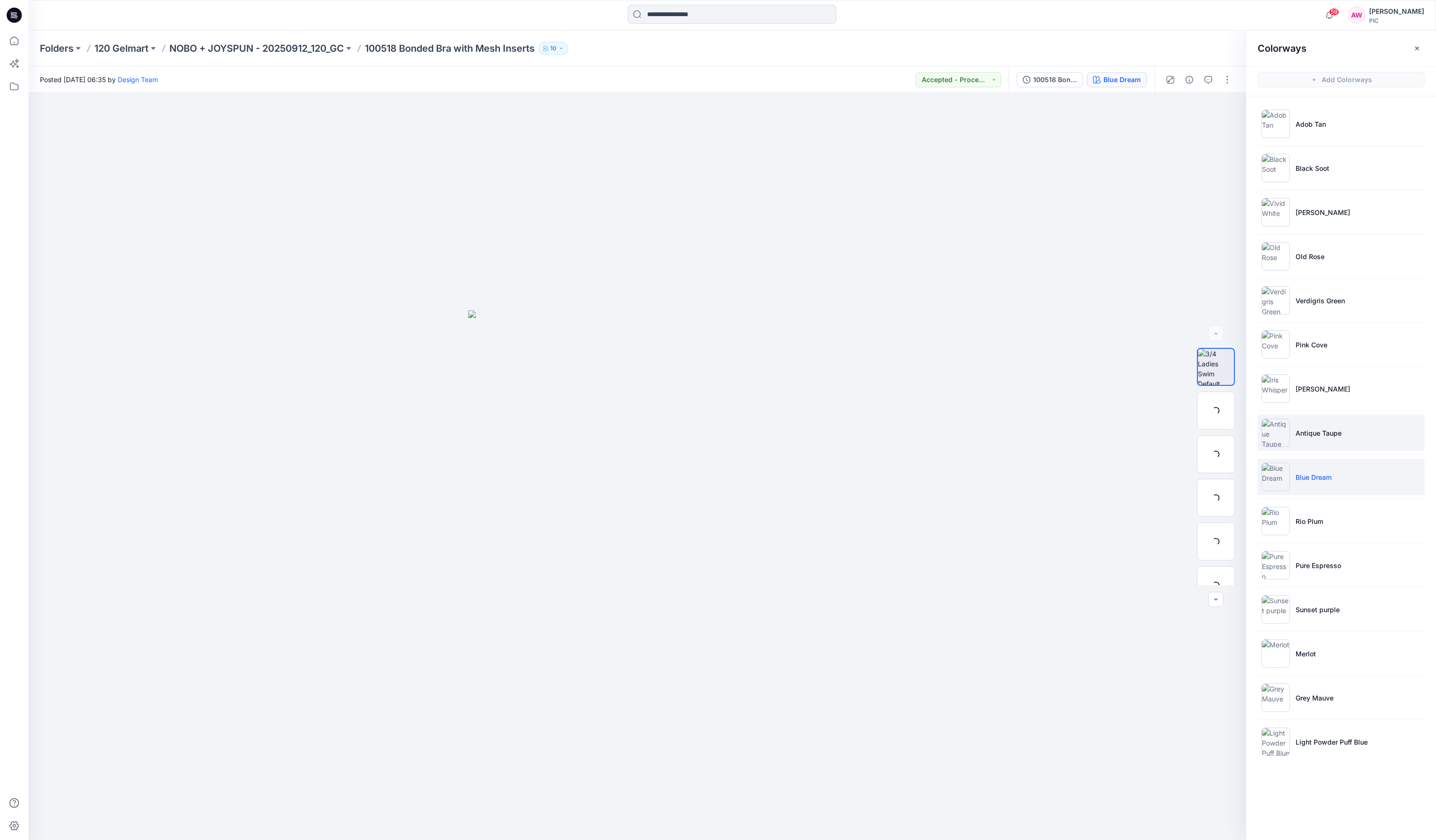
click at [1197, 430] on img at bounding box center [1276, 432] width 29 height 29
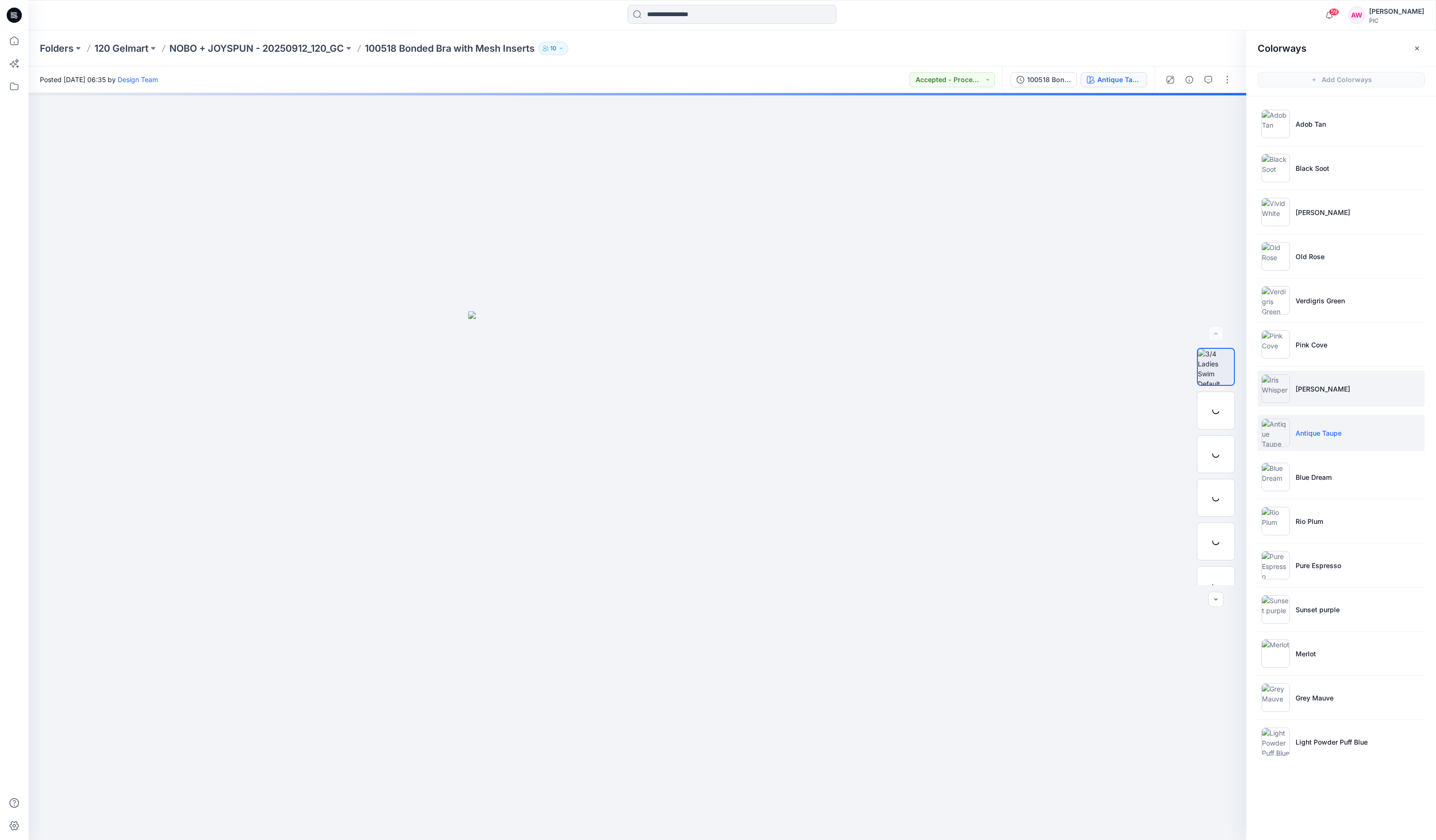
click at [1197, 390] on img at bounding box center [1276, 389] width 29 height 29
drag, startPoint x: 1270, startPoint y: 342, endPoint x: 1269, endPoint y: 335, distance: 7.1
click at [1197, 342] on img at bounding box center [1276, 344] width 29 height 29
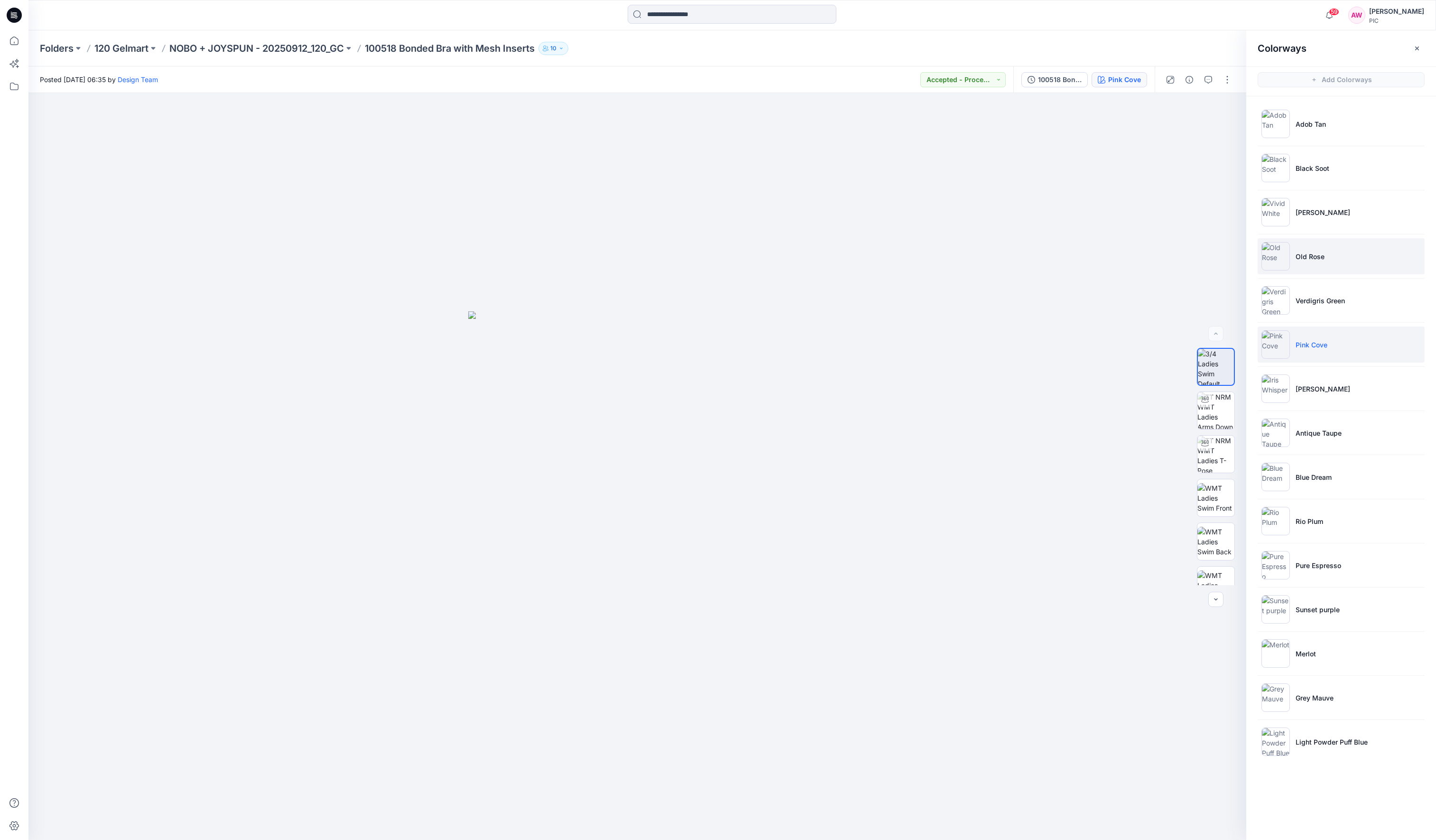
drag, startPoint x: 1269, startPoint y: 260, endPoint x: 1274, endPoint y: 254, distance: 7.8
click at [1197, 260] on img at bounding box center [1276, 256] width 29 height 29
drag, startPoint x: 1260, startPoint y: 216, endPoint x: 1264, endPoint y: 211, distance: 6.4
click at [1197, 216] on li "Vivid White" at bounding box center [1342, 212] width 167 height 36
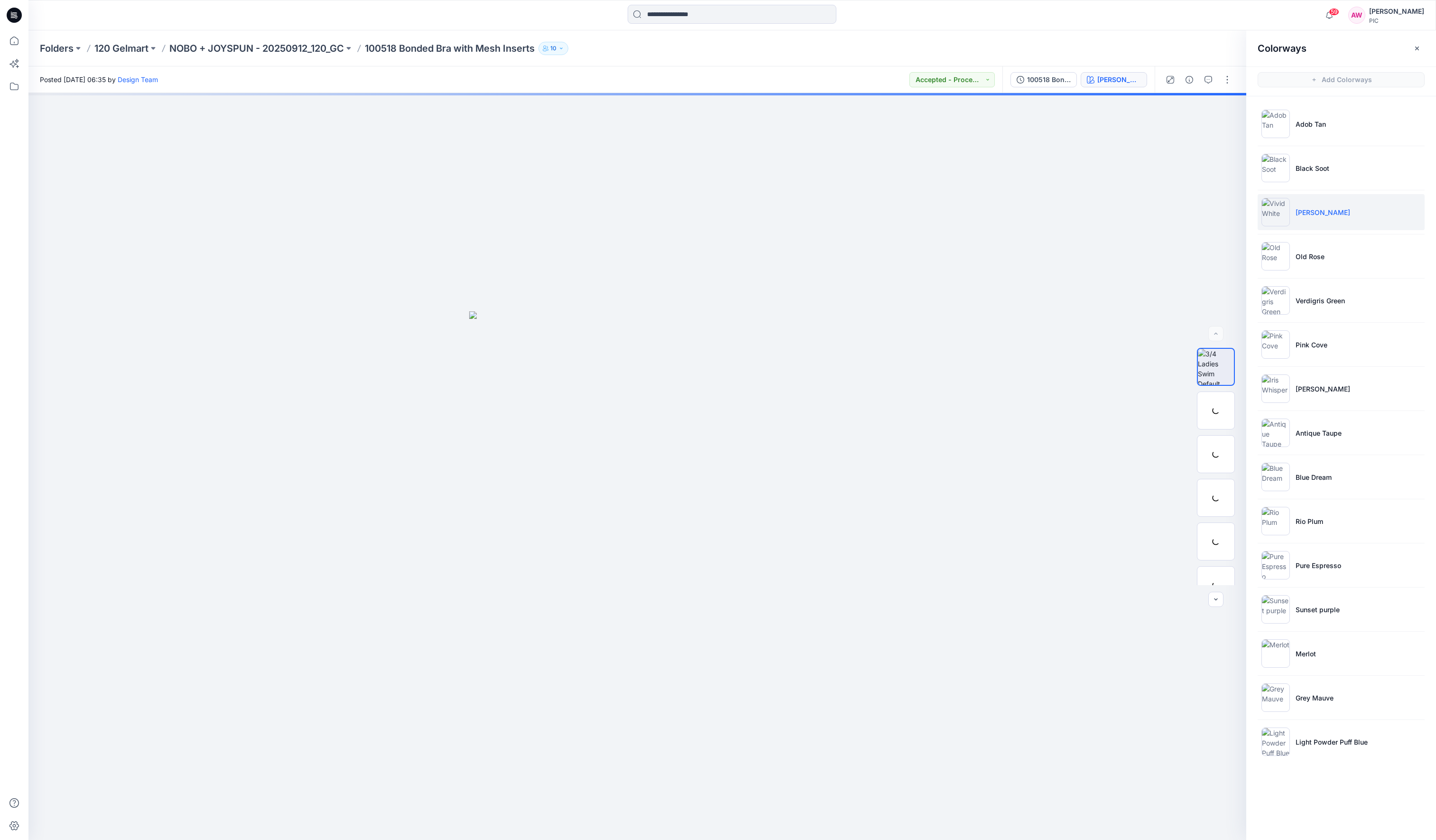
click at [1197, 213] on img at bounding box center [1276, 212] width 29 height 29
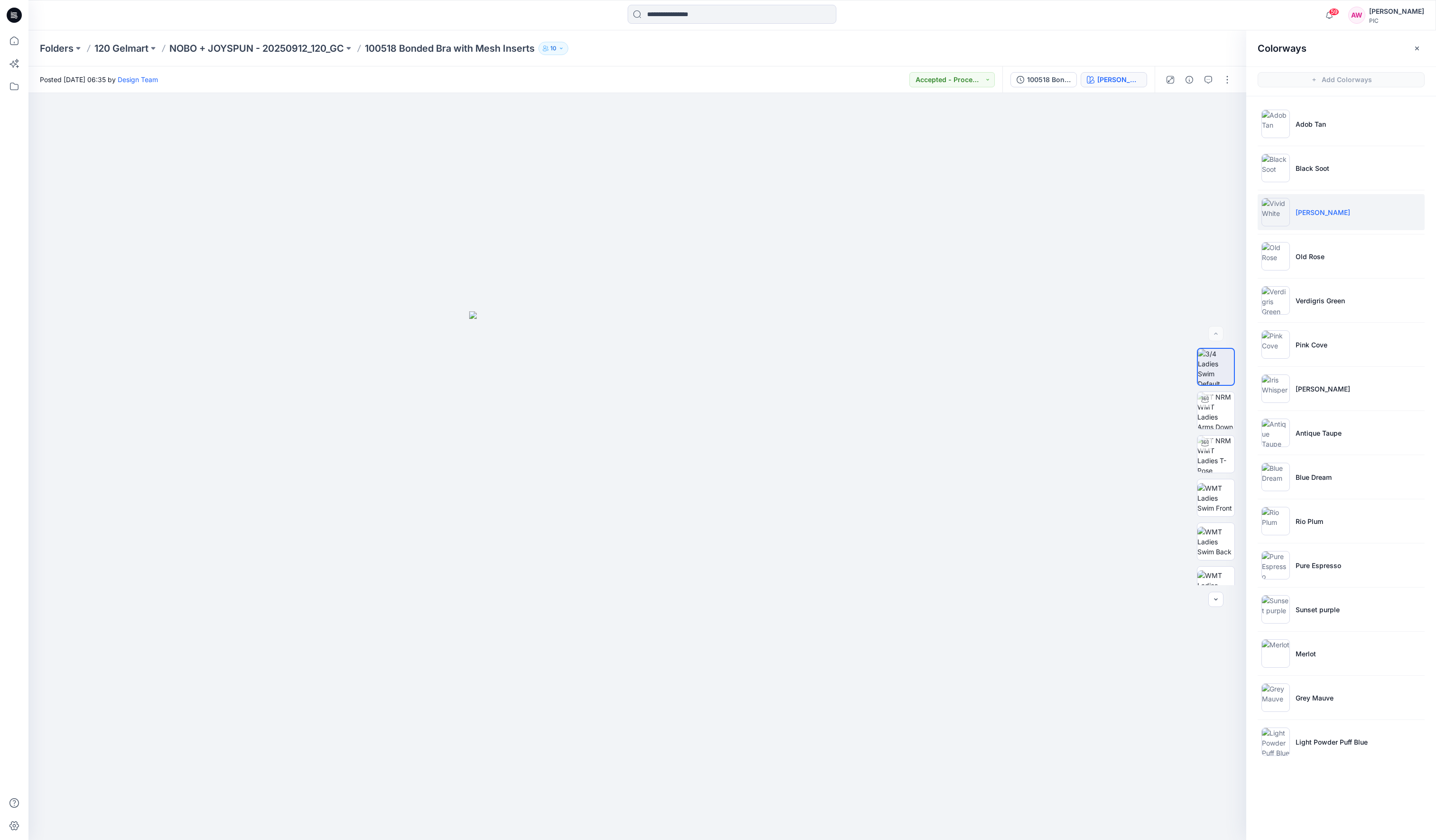
drag, startPoint x: 441, startPoint y: 48, endPoint x: 387, endPoint y: 52, distance: 54.1
click at [440, 48] on p "100518 Bonded Bra with Mesh Inserts" at bounding box center [450, 48] width 170 height 13
click at [302, 44] on p "NOBO + JOYSPUN - 20250912_120_GC" at bounding box center [256, 48] width 174 height 13
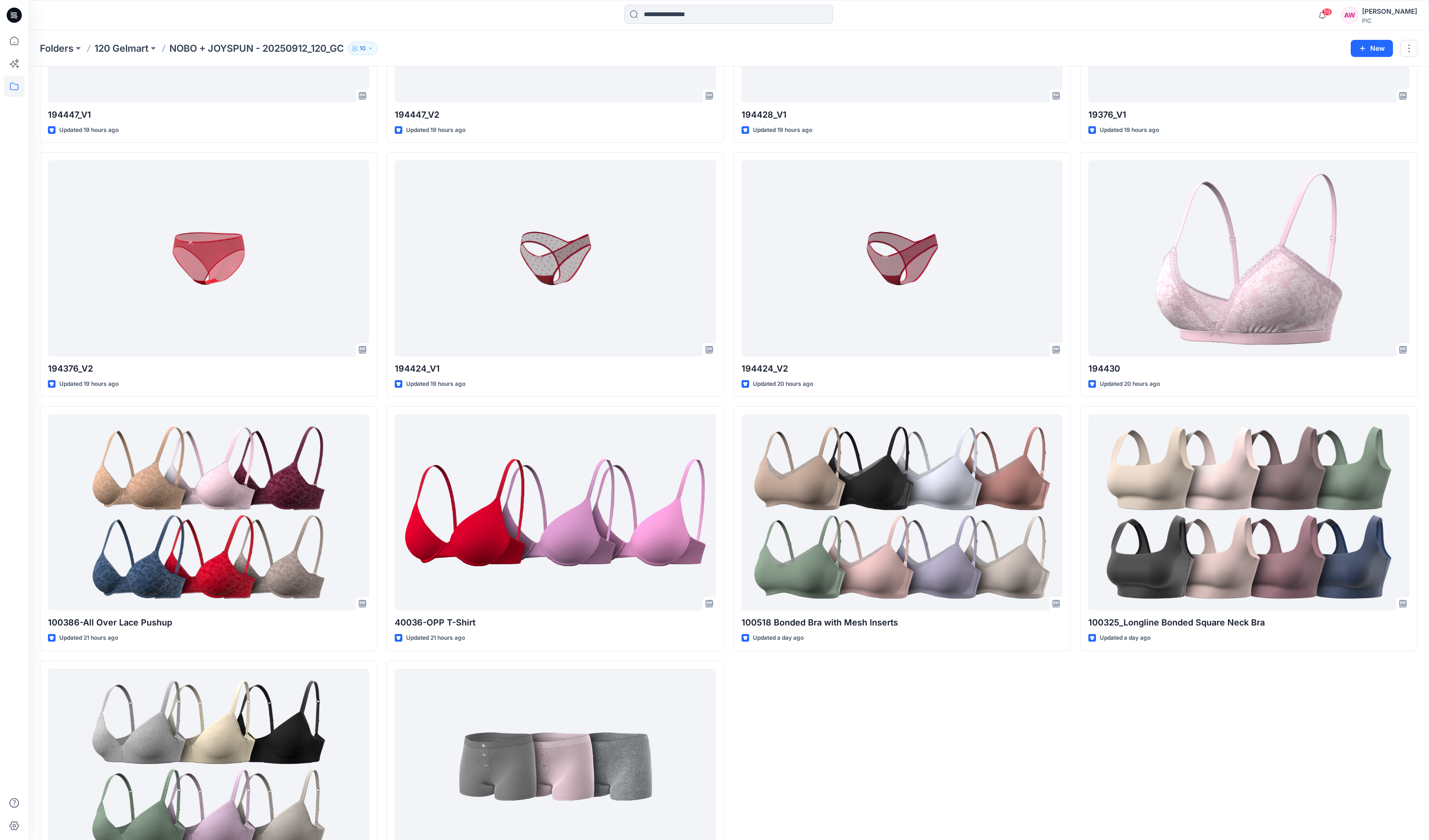
scroll to position [1808, 0]
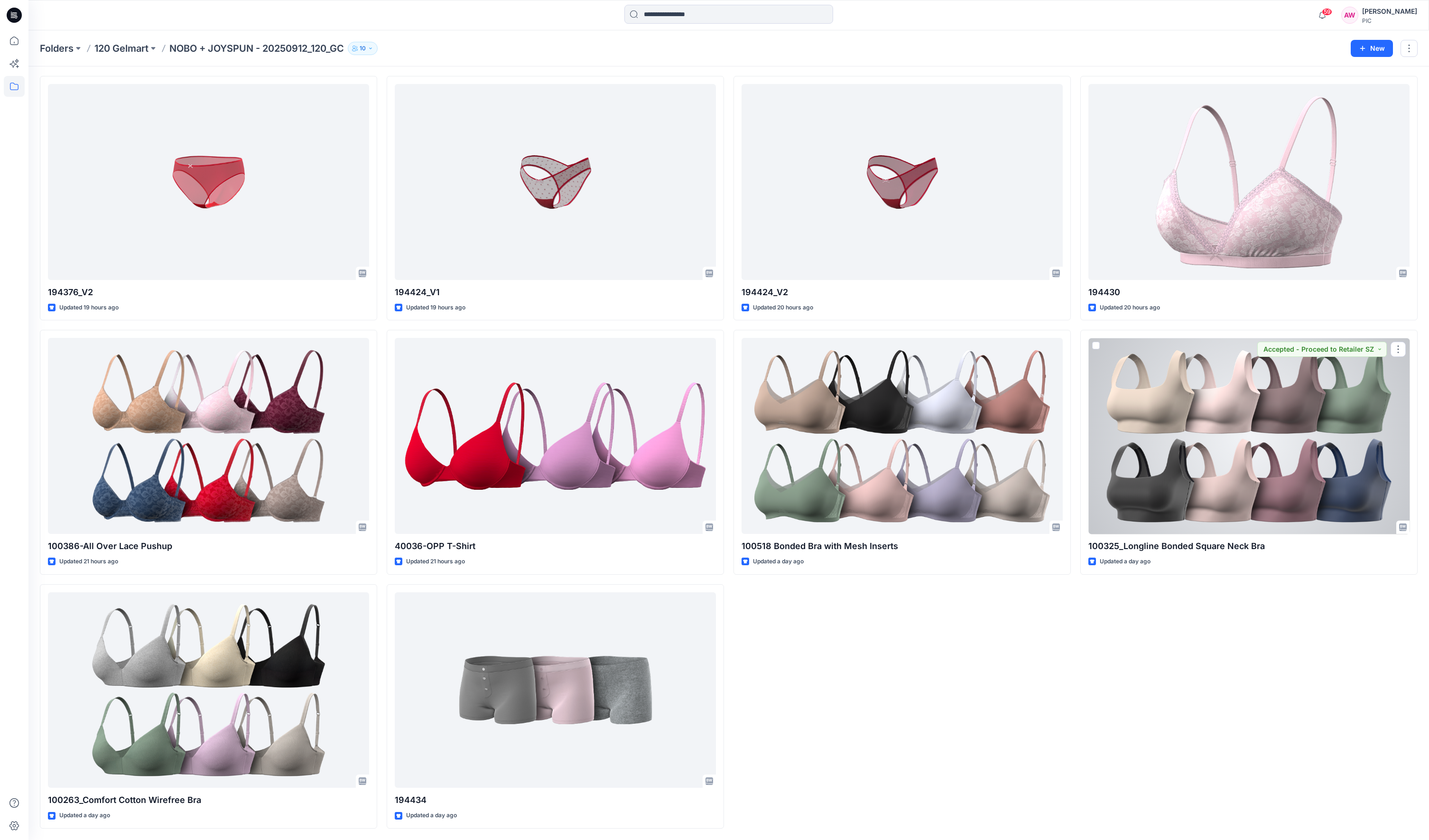
click at [1197, 481] on div at bounding box center [1249, 436] width 322 height 196
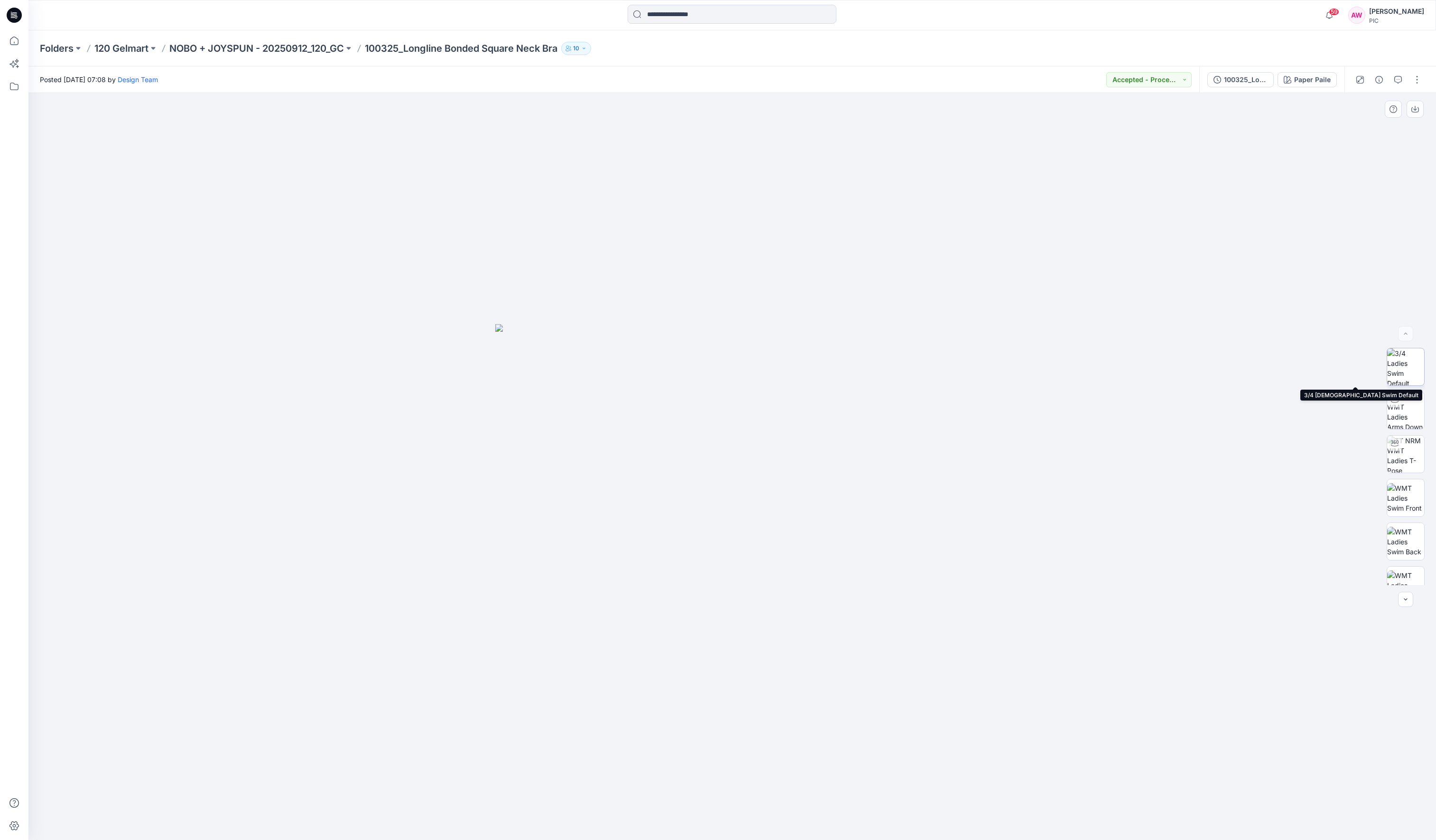
click at [1197, 383] on img at bounding box center [1406, 367] width 37 height 37
click at [1197, 408] on img at bounding box center [1406, 410] width 37 height 37
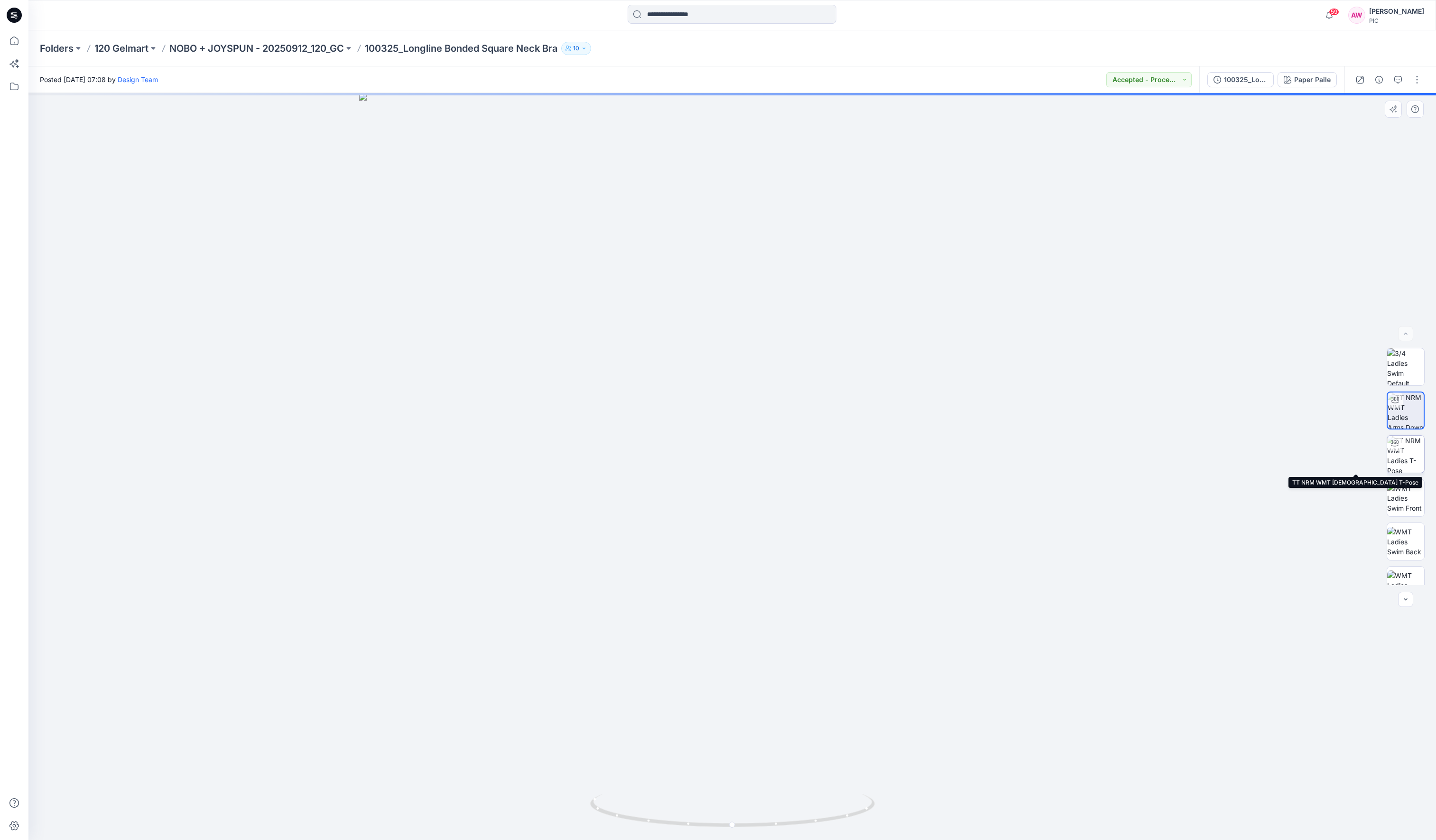
click at [1197, 451] on img at bounding box center [1406, 454] width 37 height 37
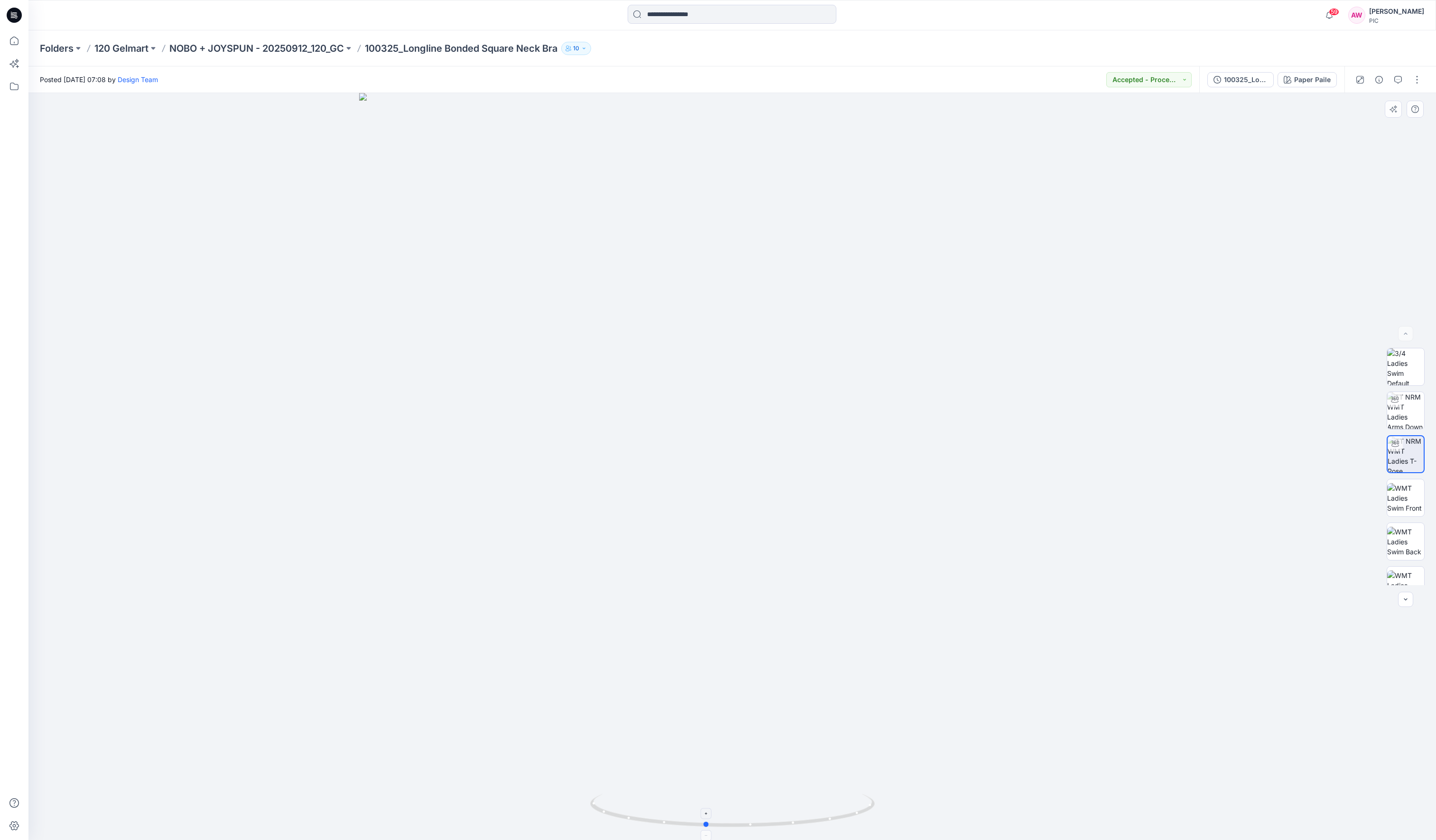
drag, startPoint x: 877, startPoint y: 795, endPoint x: 849, endPoint y: 793, distance: 28.1
click at [850, 665] on div at bounding box center [733, 466] width 1408 height 747
drag, startPoint x: 880, startPoint y: 812, endPoint x: 849, endPoint y: 818, distance: 31.6
click at [855, 665] on div at bounding box center [733, 466] width 1408 height 747
drag, startPoint x: 862, startPoint y: 816, endPoint x: 830, endPoint y: 823, distance: 32.8
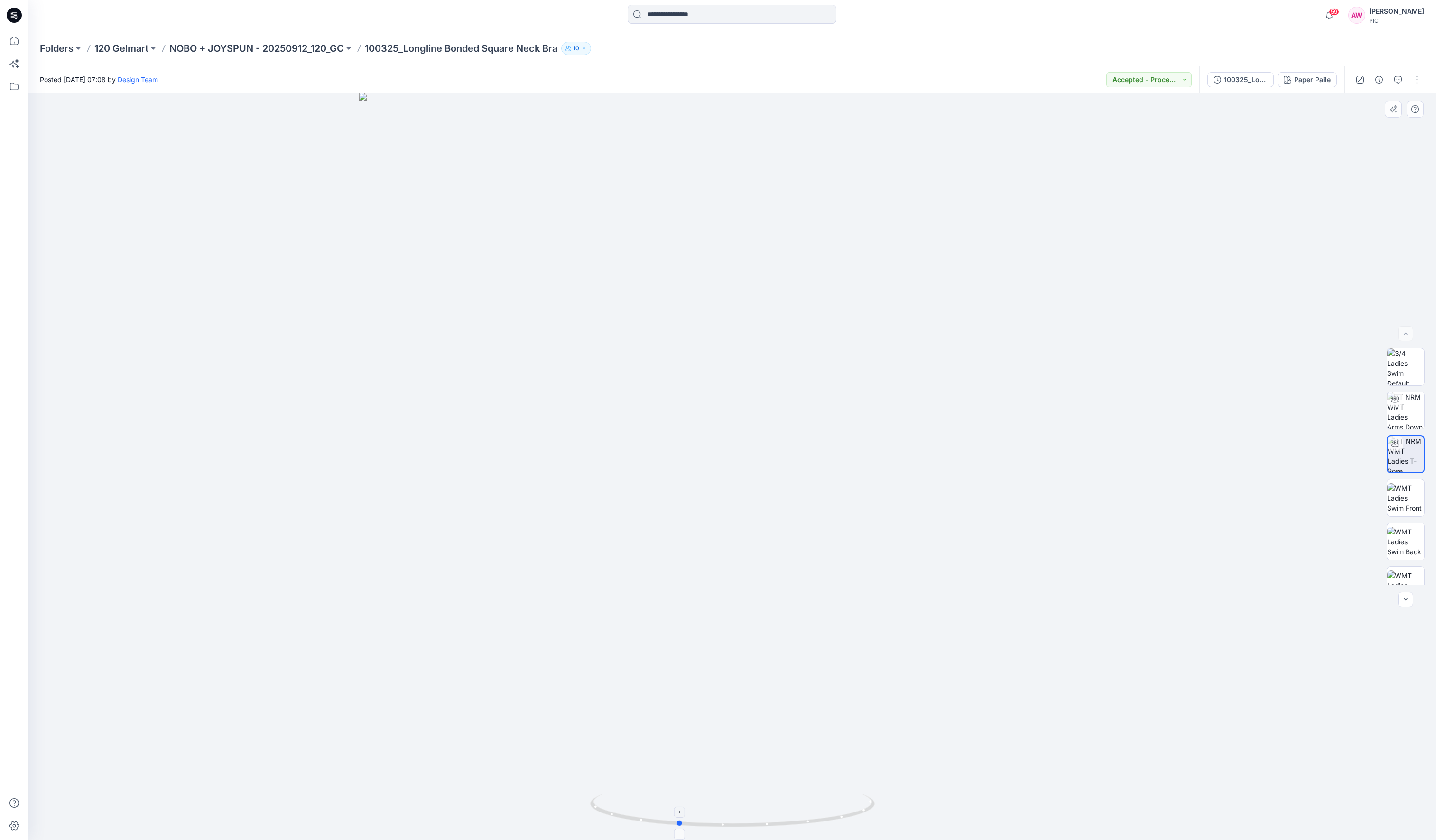
click at [837, 665] on icon at bounding box center [733, 811] width 287 height 36
drag, startPoint x: 851, startPoint y: 818, endPoint x: 832, endPoint y: 817, distance: 19.0
click at [839, 665] on div at bounding box center [733, 466] width 1408 height 747
drag, startPoint x: 864, startPoint y: 813, endPoint x: 826, endPoint y: 816, distance: 38.1
click at [838, 665] on icon at bounding box center [733, 811] width 287 height 36
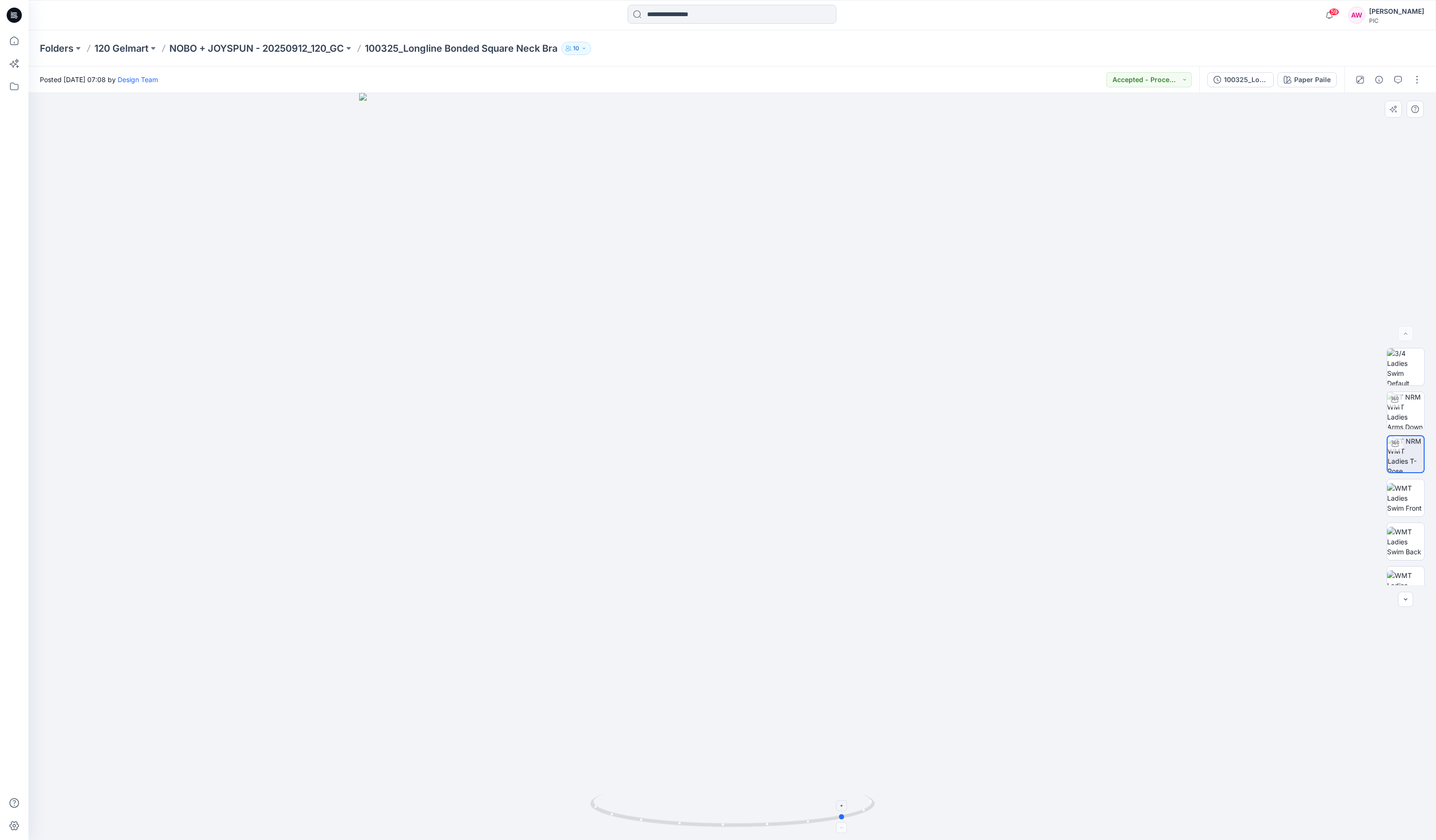
drag, startPoint x: 869, startPoint y: 813, endPoint x: 828, endPoint y: 813, distance: 41.0
click at [819, 665] on icon at bounding box center [733, 811] width 287 height 36
click at [796, 665] on div at bounding box center [733, 466] width 1408 height 747
click at [1197, 494] on img at bounding box center [1406, 498] width 37 height 30
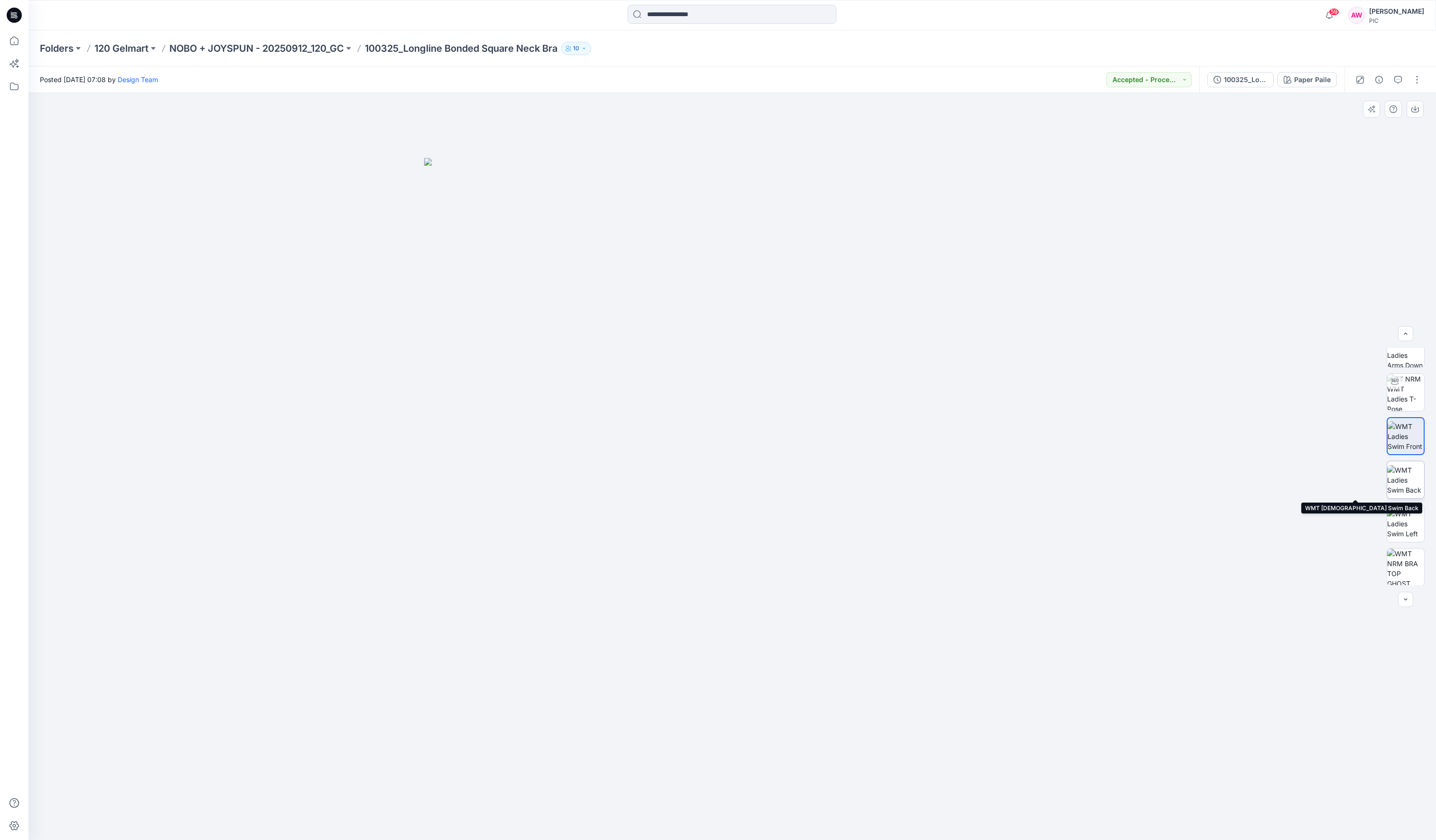
click at [1197, 479] on img at bounding box center [1406, 480] width 37 height 30
click at [1197, 394] on img at bounding box center [1406, 392] width 37 height 37
drag, startPoint x: 864, startPoint y: 814, endPoint x: 843, endPoint y: 819, distance: 21.6
click at [843, 665] on icon at bounding box center [733, 811] width 287 height 36
drag, startPoint x: 870, startPoint y: 810, endPoint x: 859, endPoint y: 811, distance: 11.0
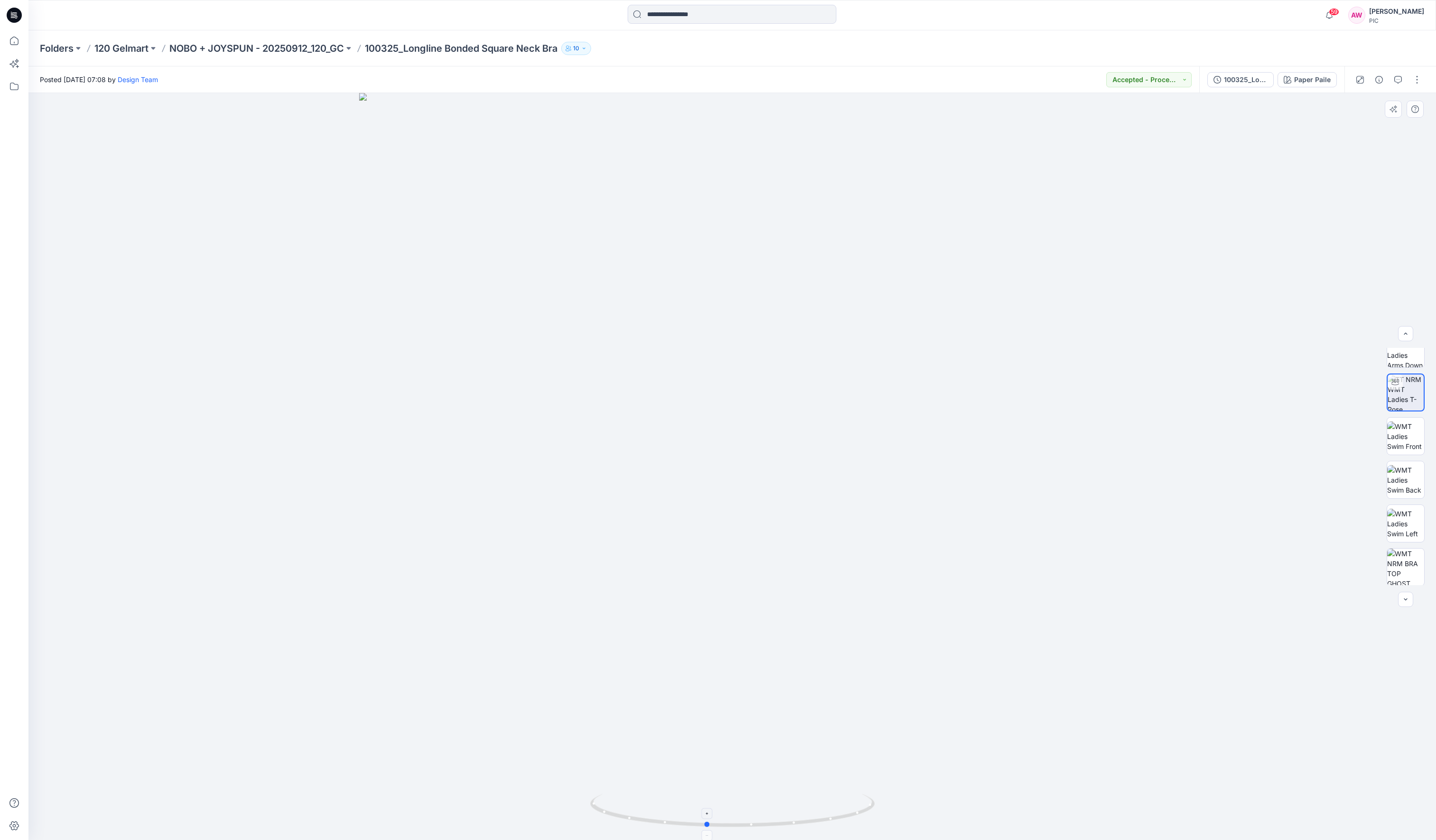
click at [861, 665] on icon at bounding box center [733, 811] width 287 height 36
drag, startPoint x: 871, startPoint y: 812, endPoint x: 843, endPoint y: 814, distance: 28.1
click at [853, 665] on icon at bounding box center [733, 811] width 287 height 36
drag, startPoint x: 862, startPoint y: 816, endPoint x: 848, endPoint y: 822, distance: 15.2
click at [848, 665] on icon at bounding box center [733, 811] width 287 height 36
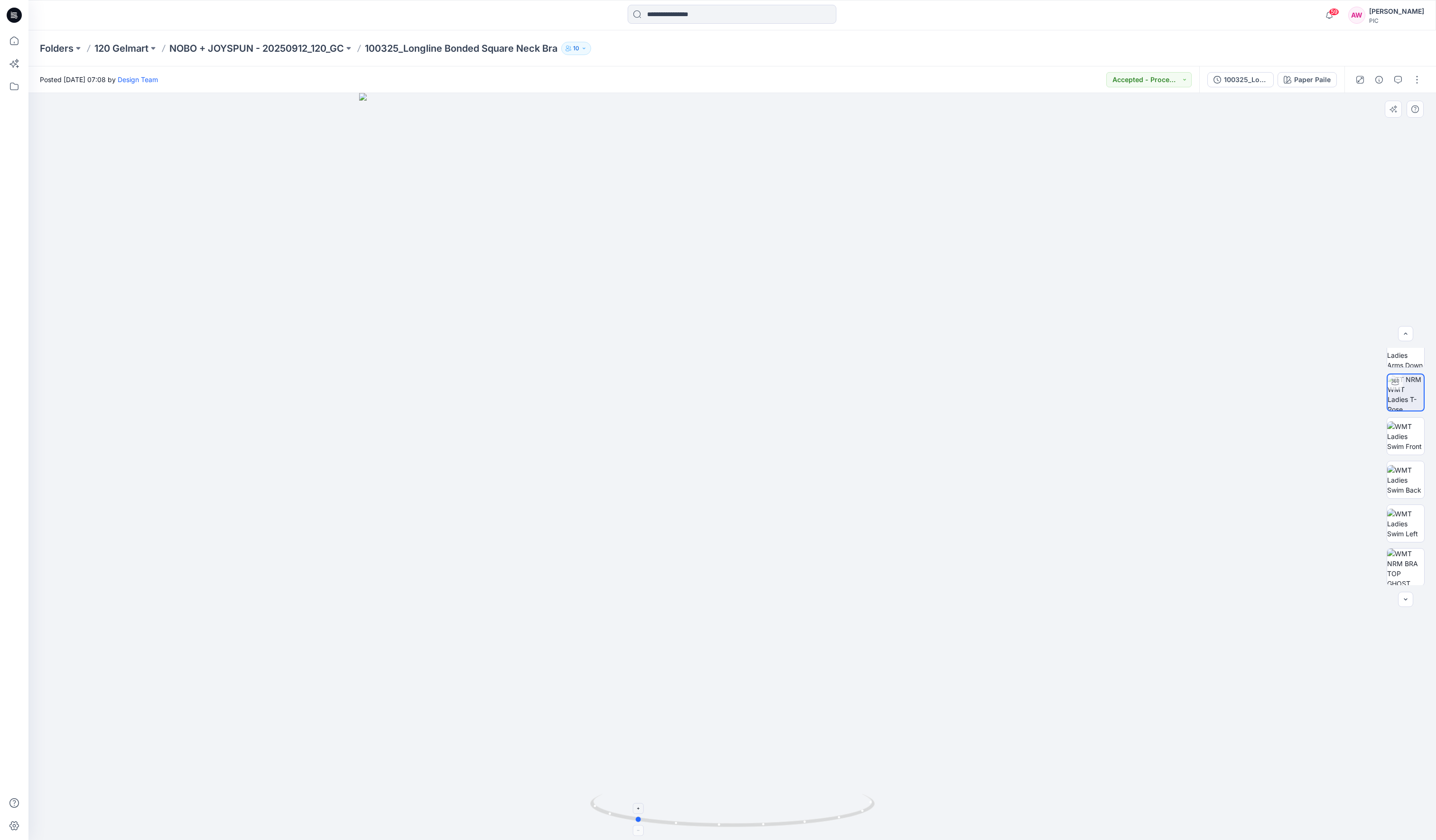
drag, startPoint x: 862, startPoint y: 813, endPoint x: 828, endPoint y: 812, distance: 34.0
click at [826, 665] on icon at bounding box center [733, 811] width 287 height 36
drag, startPoint x: 856, startPoint y: 819, endPoint x: 830, endPoint y: 821, distance: 26.1
click at [835, 665] on icon at bounding box center [733, 811] width 287 height 36
drag, startPoint x: 871, startPoint y: 809, endPoint x: 838, endPoint y: 823, distance: 35.8
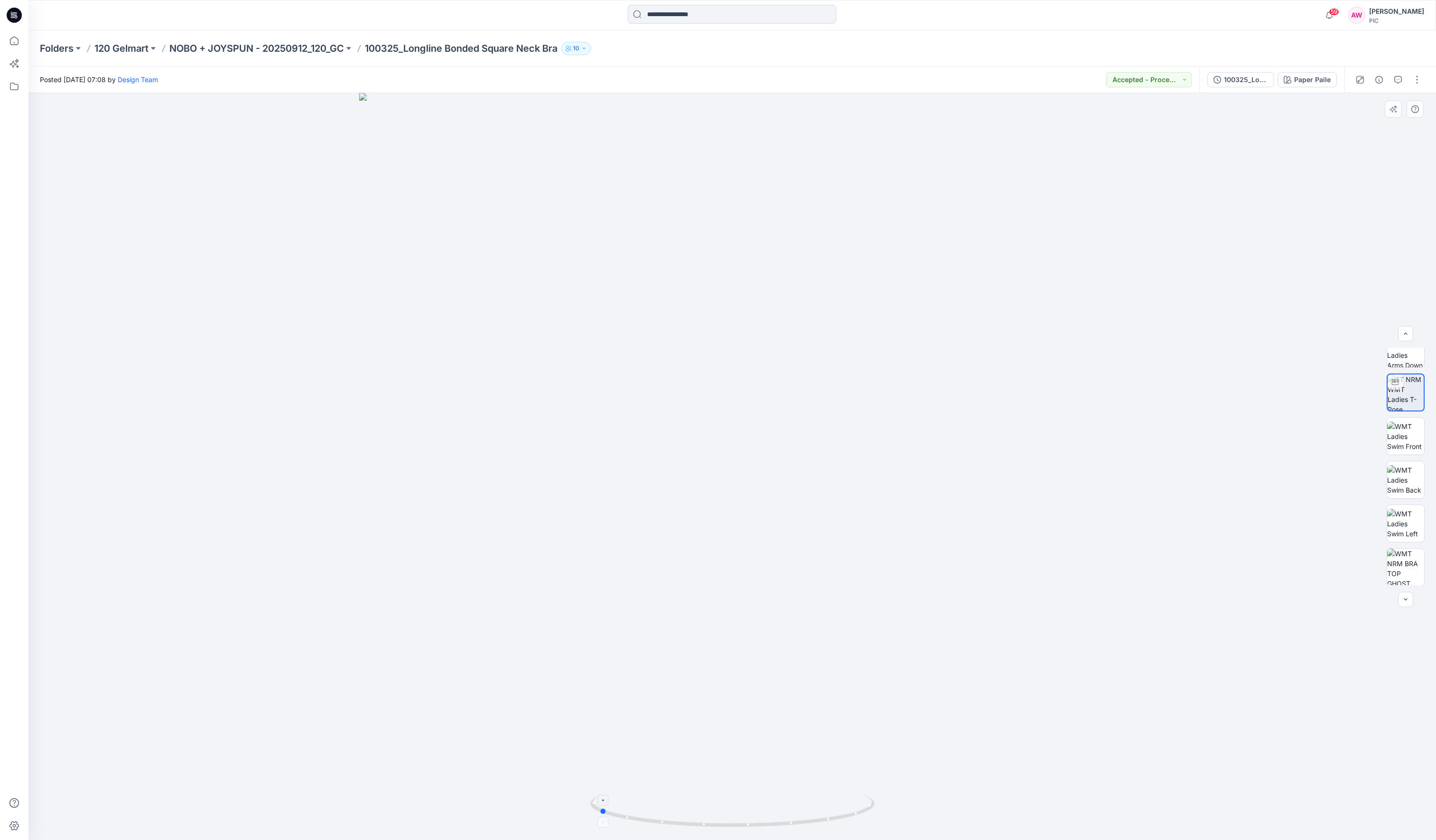
click at [838, 665] on icon at bounding box center [733, 811] width 287 height 36
drag, startPoint x: 852, startPoint y: 816, endPoint x: 839, endPoint y: 804, distance: 17.7
click at [831, 665] on icon at bounding box center [733, 811] width 287 height 36
drag, startPoint x: 867, startPoint y: 811, endPoint x: 840, endPoint y: 816, distance: 27.5
click at [840, 665] on icon at bounding box center [733, 811] width 287 height 36
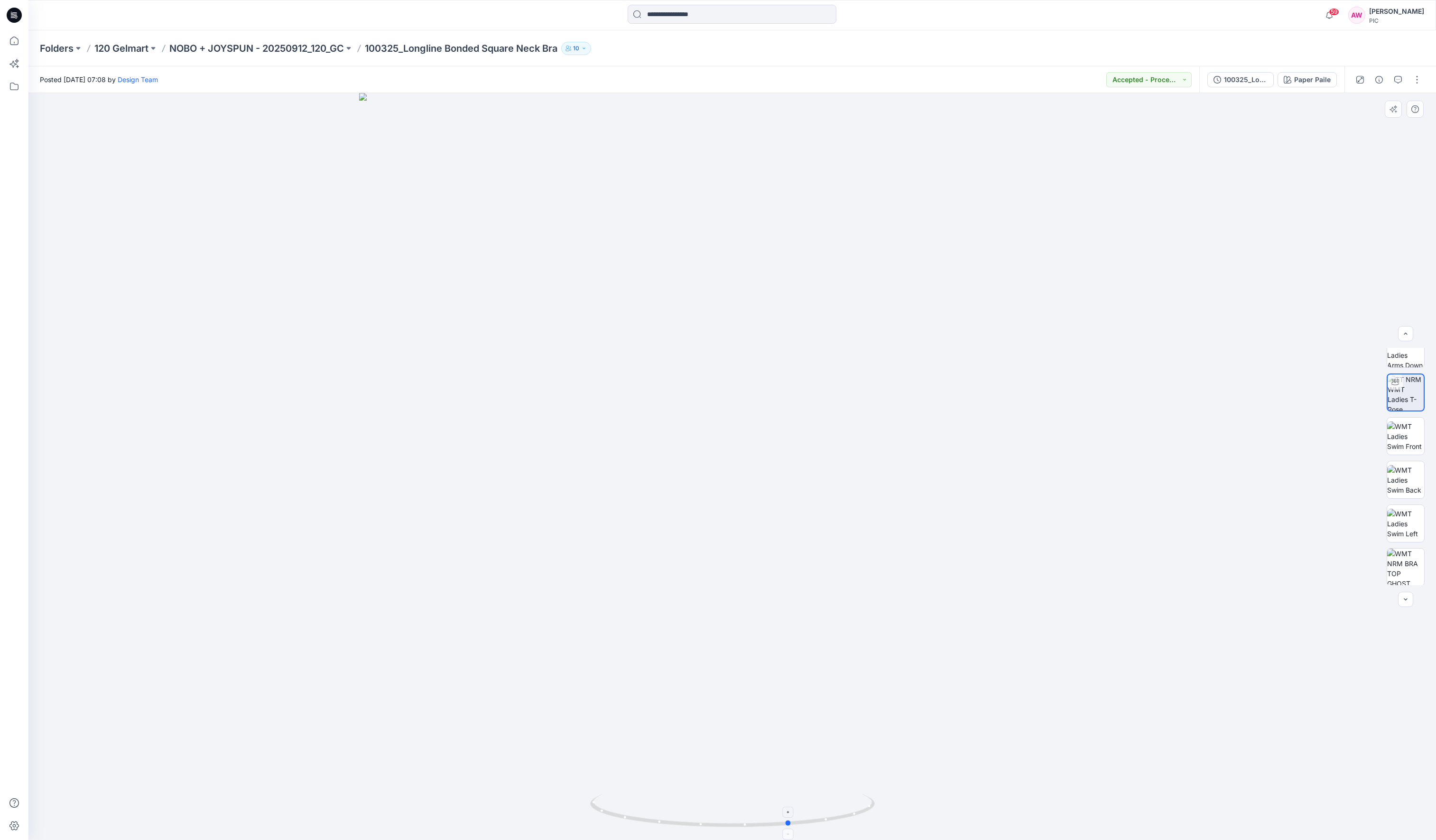
drag, startPoint x: 862, startPoint y: 813, endPoint x: 847, endPoint y: 815, distance: 15.1
click at [846, 665] on icon at bounding box center [733, 811] width 287 height 36
drag, startPoint x: 849, startPoint y: 822, endPoint x: 838, endPoint y: 821, distance: 11.0
click at [839, 665] on icon at bounding box center [733, 811] width 287 height 36
drag, startPoint x: 865, startPoint y: 809, endPoint x: 837, endPoint y: 816, distance: 28.9
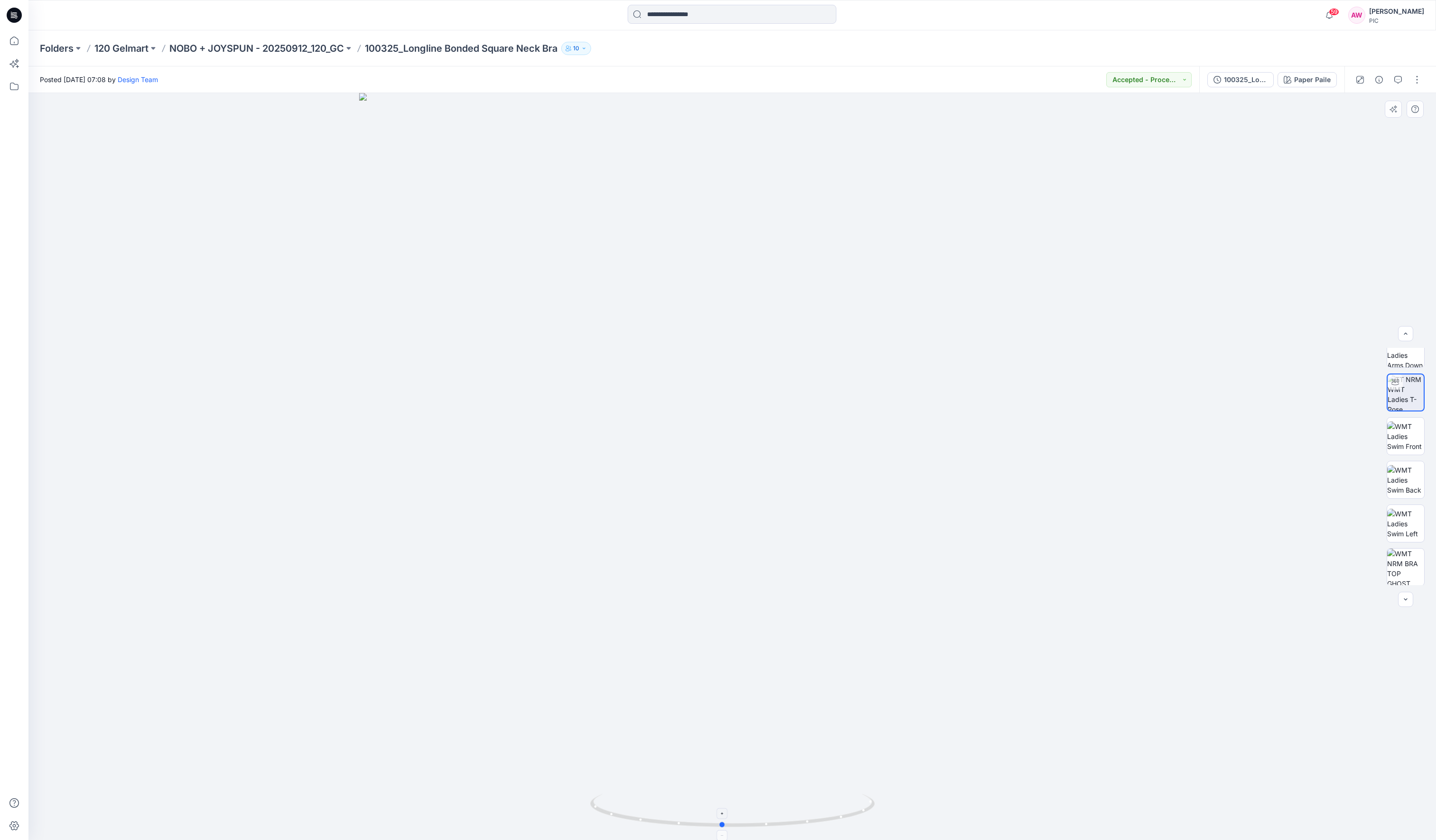
click at [837, 665] on icon at bounding box center [733, 811] width 287 height 36
drag, startPoint x: 864, startPoint y: 809, endPoint x: 850, endPoint y: 822, distance: 19.1
click at [853, 665] on icon at bounding box center [733, 811] width 287 height 36
drag, startPoint x: 867, startPoint y: 812, endPoint x: 848, endPoint y: 821, distance: 21.0
click at [850, 665] on icon at bounding box center [733, 811] width 287 height 36
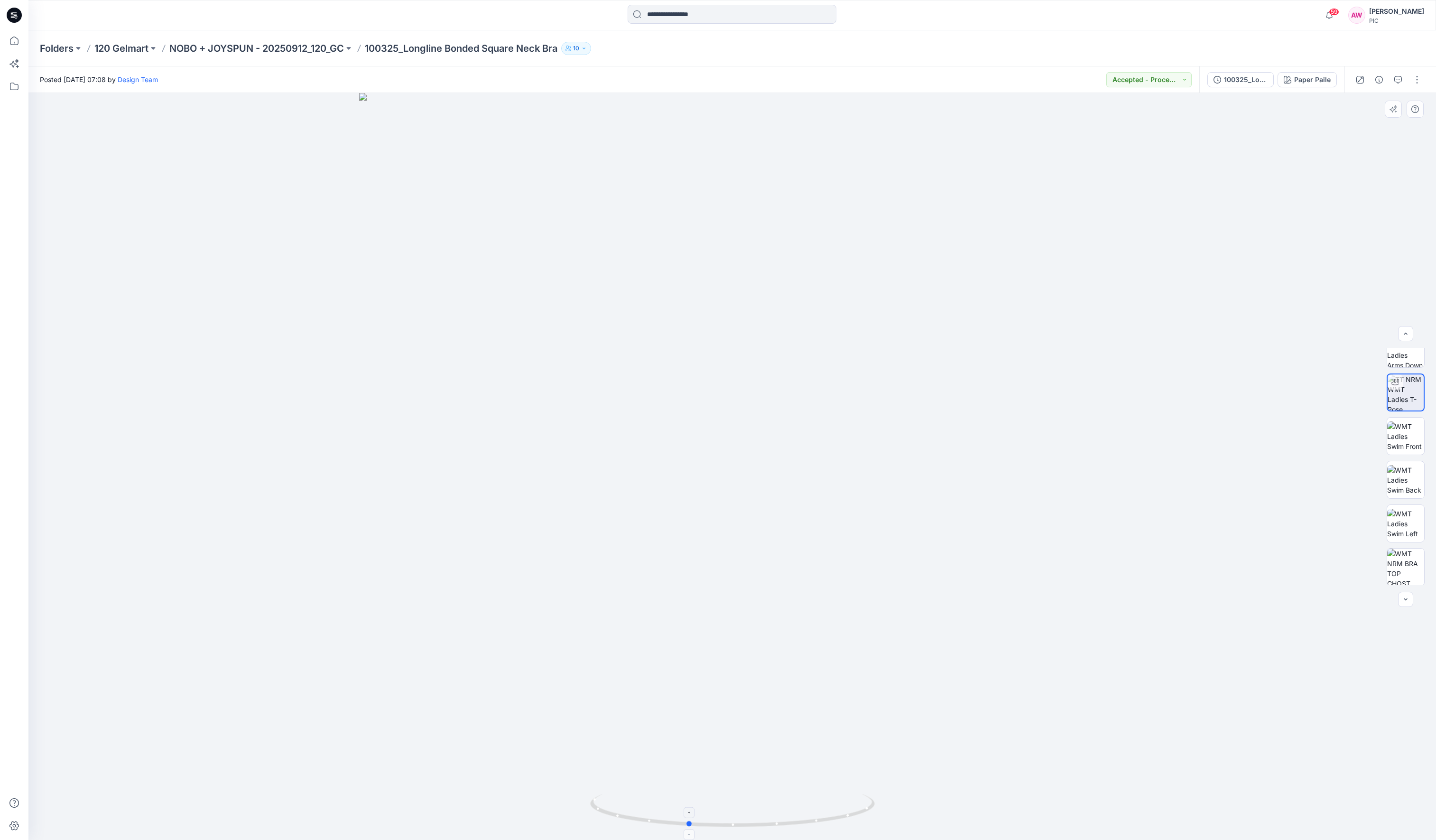
drag, startPoint x: 869, startPoint y: 809, endPoint x: 844, endPoint y: 821, distance: 27.7
click at [840, 665] on div at bounding box center [733, 466] width 1408 height 747
drag, startPoint x: 857, startPoint y: 818, endPoint x: 812, endPoint y: 834, distance: 47.8
click at [818, 665] on div at bounding box center [733, 466] width 1408 height 747
drag, startPoint x: 864, startPoint y: 813, endPoint x: 828, endPoint y: 825, distance: 37.9
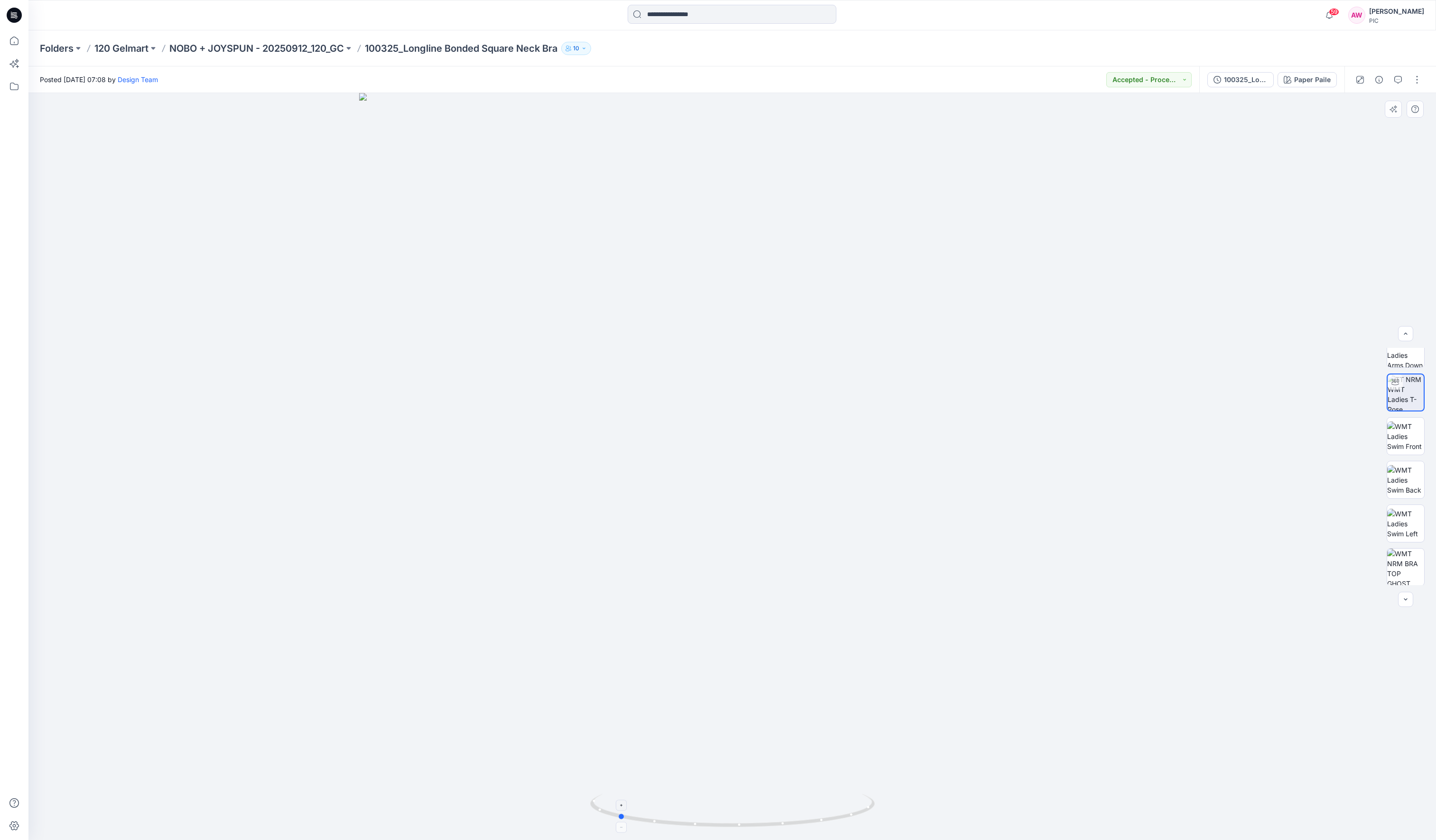
click at [829, 665] on div at bounding box center [733, 466] width 1408 height 747
drag, startPoint x: 857, startPoint y: 818, endPoint x: 817, endPoint y: 830, distance: 41.8
click at [817, 665] on icon at bounding box center [733, 811] width 287 height 36
drag, startPoint x: 856, startPoint y: 813, endPoint x: 814, endPoint y: 819, distance: 42.4
click at [806, 665] on icon at bounding box center [733, 811] width 287 height 36
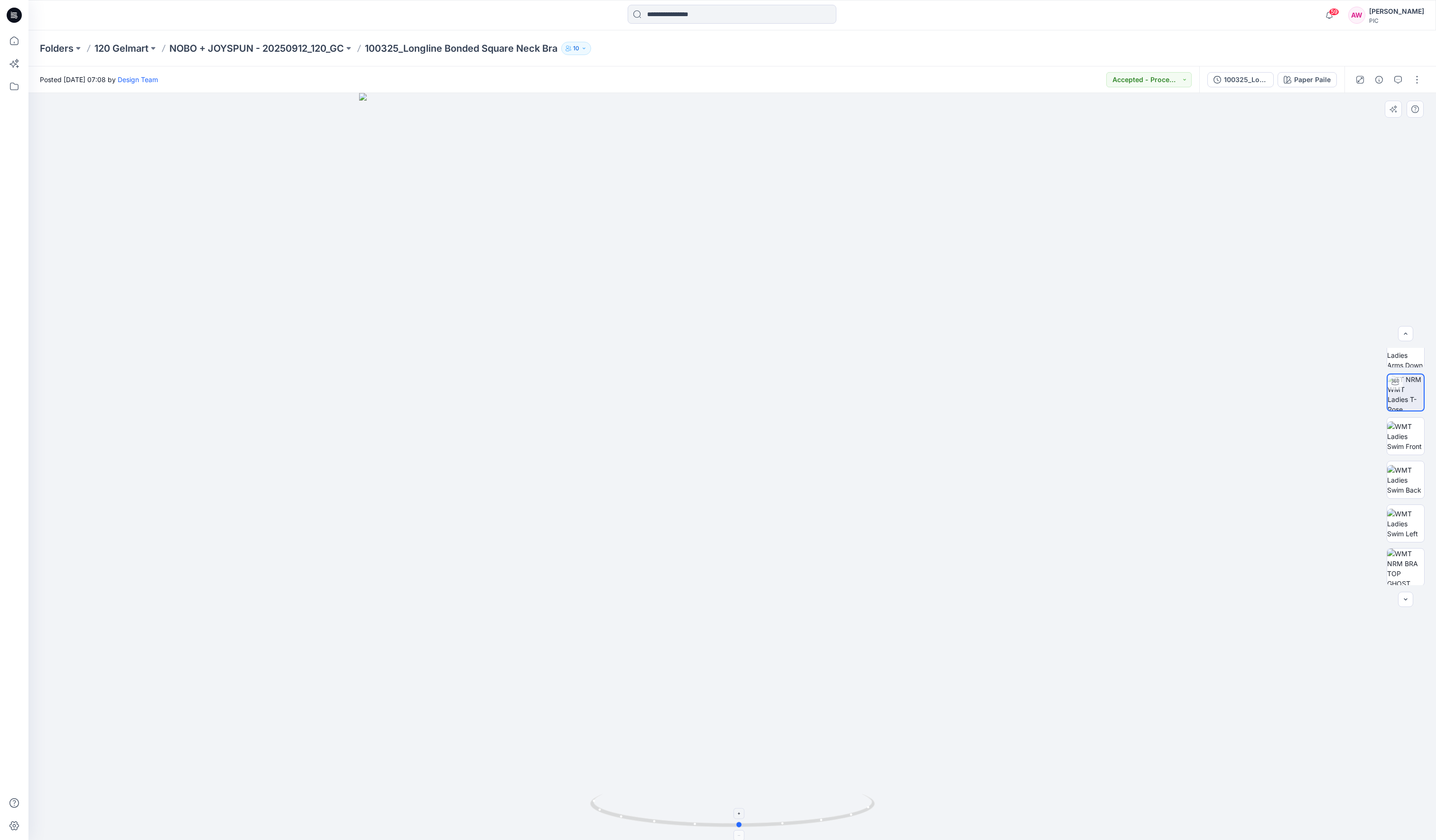
drag, startPoint x: 828, startPoint y: 822, endPoint x: 814, endPoint y: 816, distance: 15.2
click at [805, 665] on icon at bounding box center [733, 811] width 287 height 36
drag, startPoint x: 865, startPoint y: 809, endPoint x: 841, endPoint y: 819, distance: 26.0
click at [841, 665] on icon at bounding box center [733, 811] width 287 height 36
drag, startPoint x: 876, startPoint y: 808, endPoint x: 811, endPoint y: 834, distance: 70.0
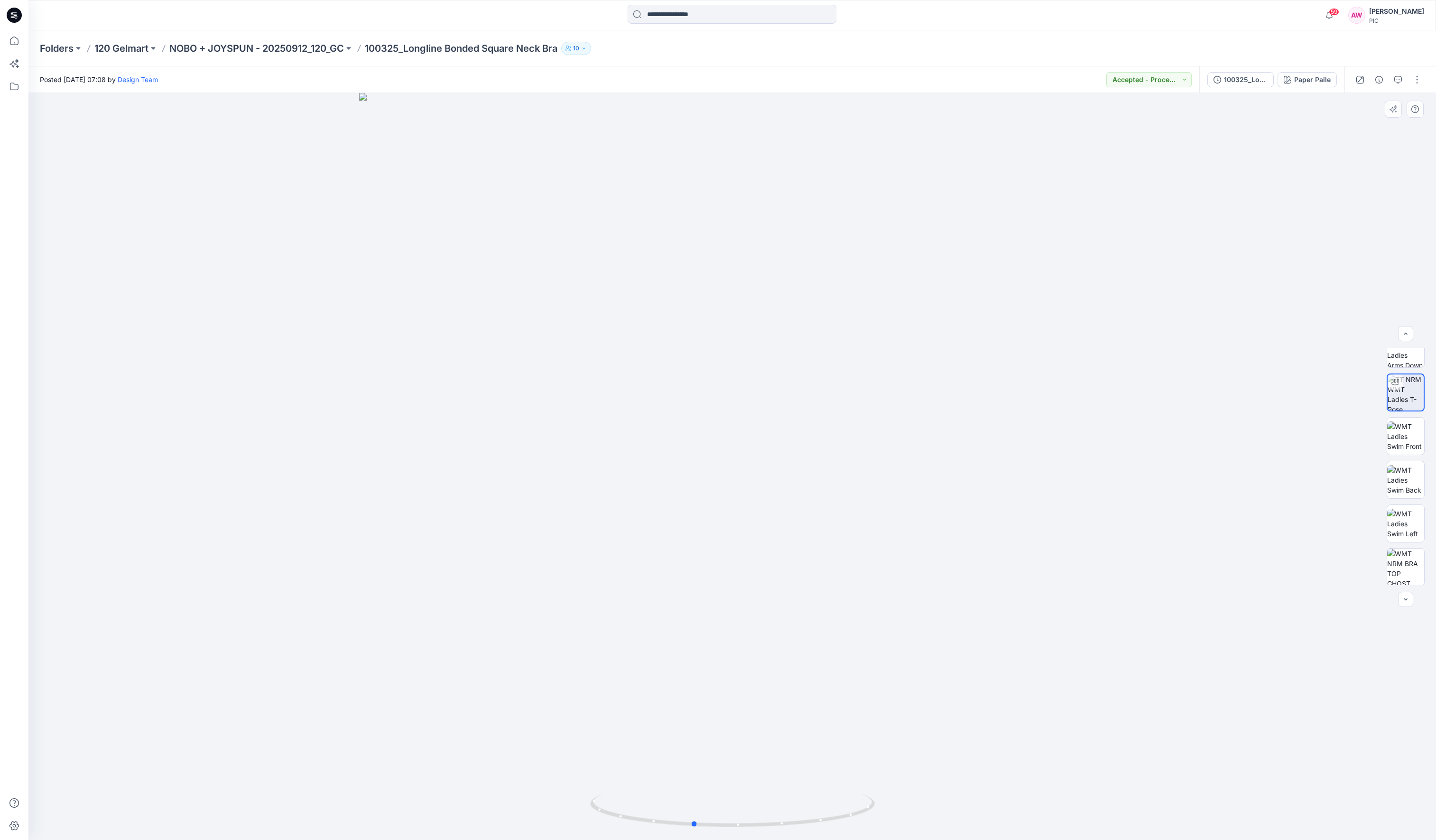
click at [816, 665] on div at bounding box center [733, 466] width 1408 height 747
click at [1197, 442] on img at bounding box center [1406, 437] width 37 height 30
click at [1197, 480] on img at bounding box center [1406, 480] width 37 height 30
drag, startPoint x: 1408, startPoint y: 520, endPoint x: 1405, endPoint y: 525, distance: 5.8
click at [1197, 520] on img at bounding box center [1406, 524] width 37 height 30
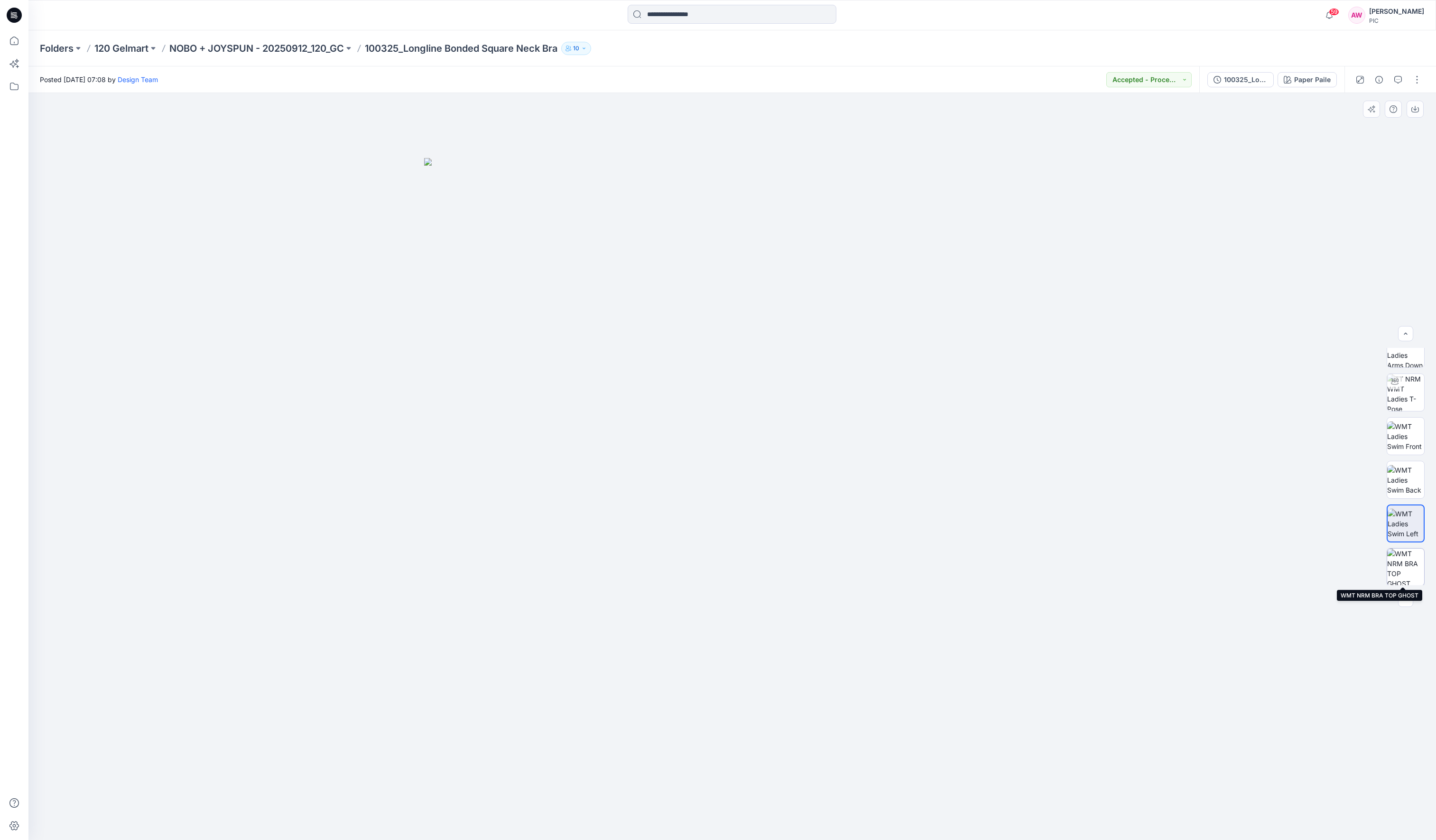
click at [1197, 567] on img at bounding box center [1406, 567] width 37 height 37
click at [1197, 486] on img at bounding box center [1406, 485] width 37 height 37
click at [1197, 536] on img at bounding box center [1406, 529] width 37 height 37
click at [1197, 575] on img at bounding box center [1406, 573] width 37 height 37
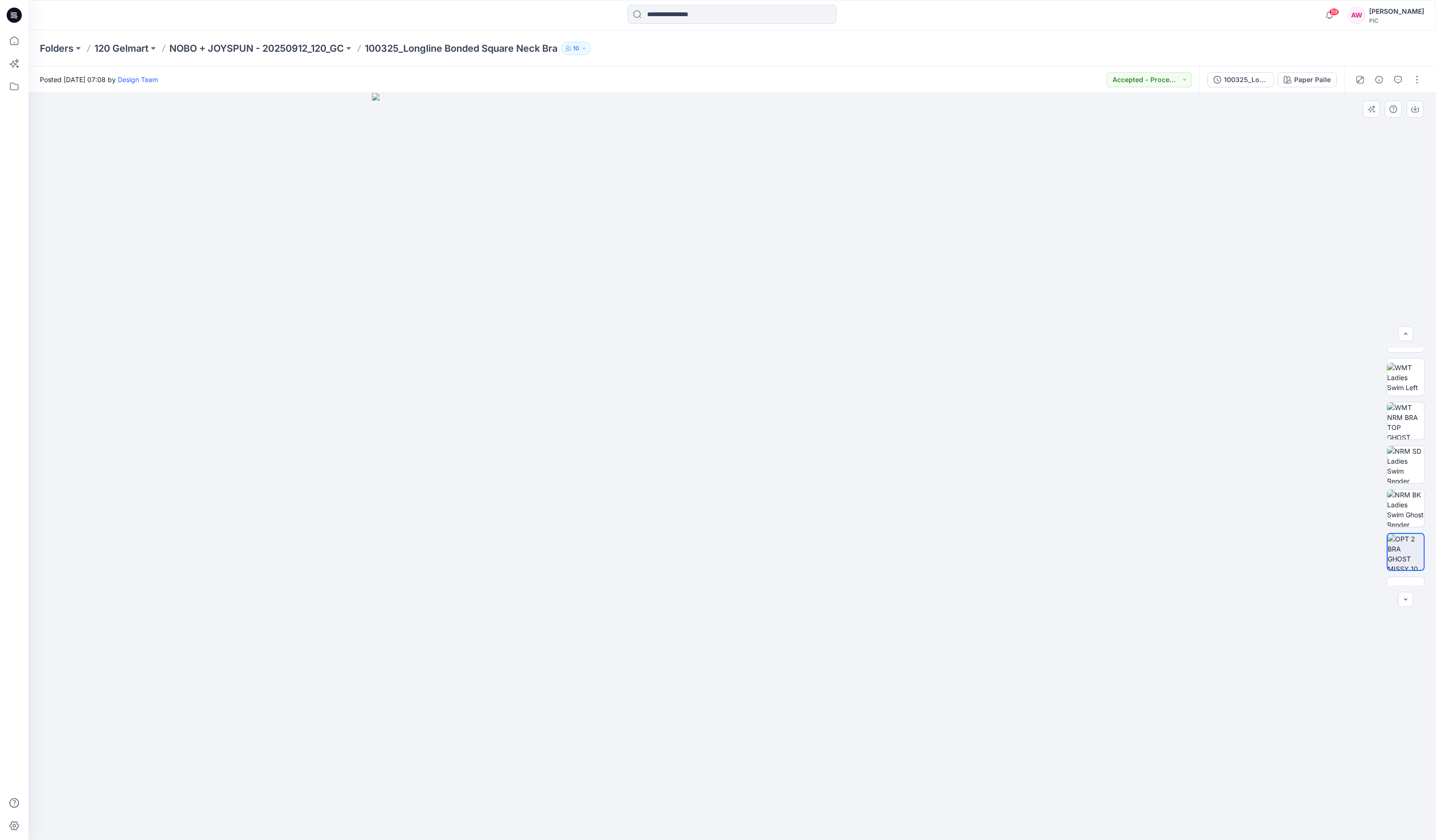
scroll to position [237, 0]
drag, startPoint x: 1427, startPoint y: 481, endPoint x: 1401, endPoint y: 376, distance: 108.2
click at [1197, 373] on div at bounding box center [1406, 466] width 38 height 237
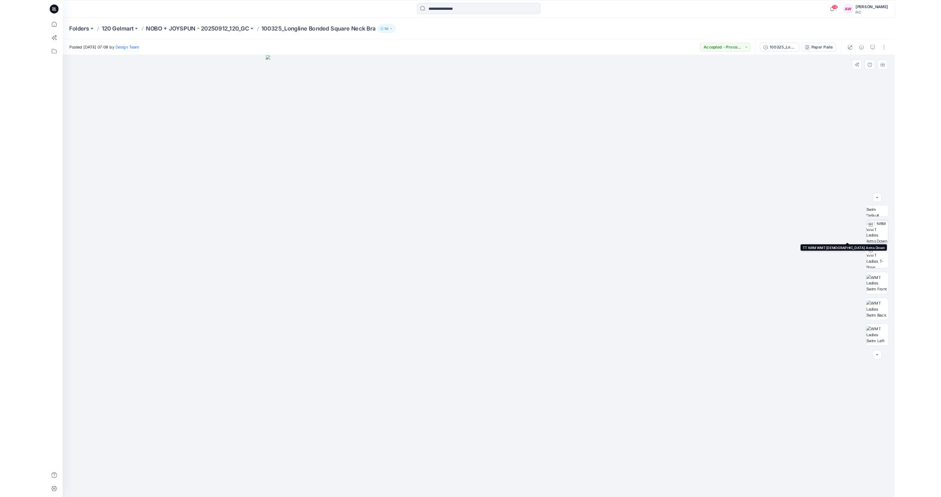
scroll to position [23, 0]
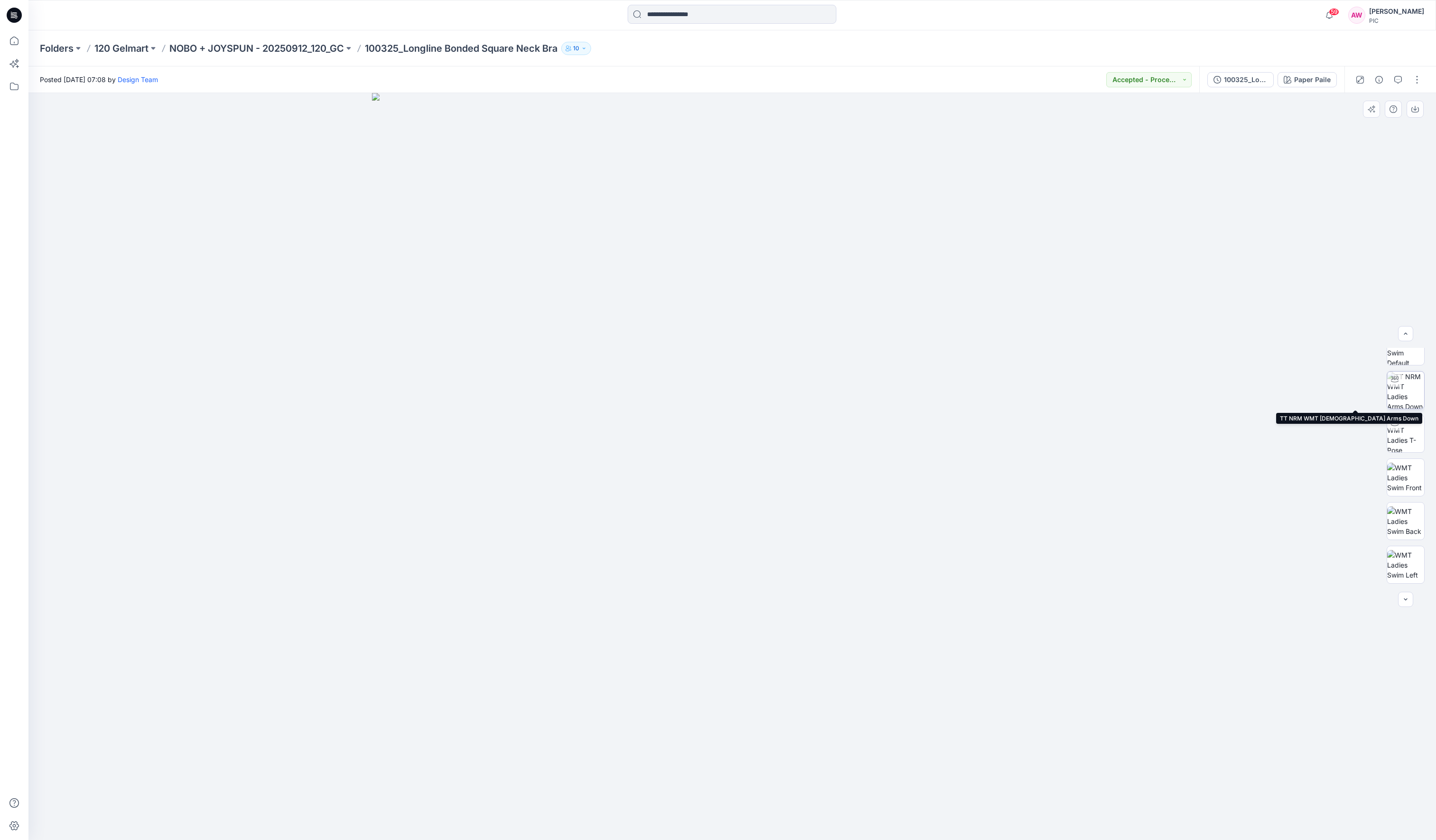
click at [1197, 387] on img at bounding box center [1406, 390] width 37 height 37
drag, startPoint x: 857, startPoint y: 814, endPoint x: 803, endPoint y: 814, distance: 54.0
click at [803, 665] on icon at bounding box center [733, 811] width 287 height 36
drag, startPoint x: 867, startPoint y: 806, endPoint x: 849, endPoint y: 810, distance: 18.4
click at [850, 665] on icon at bounding box center [733, 811] width 287 height 36
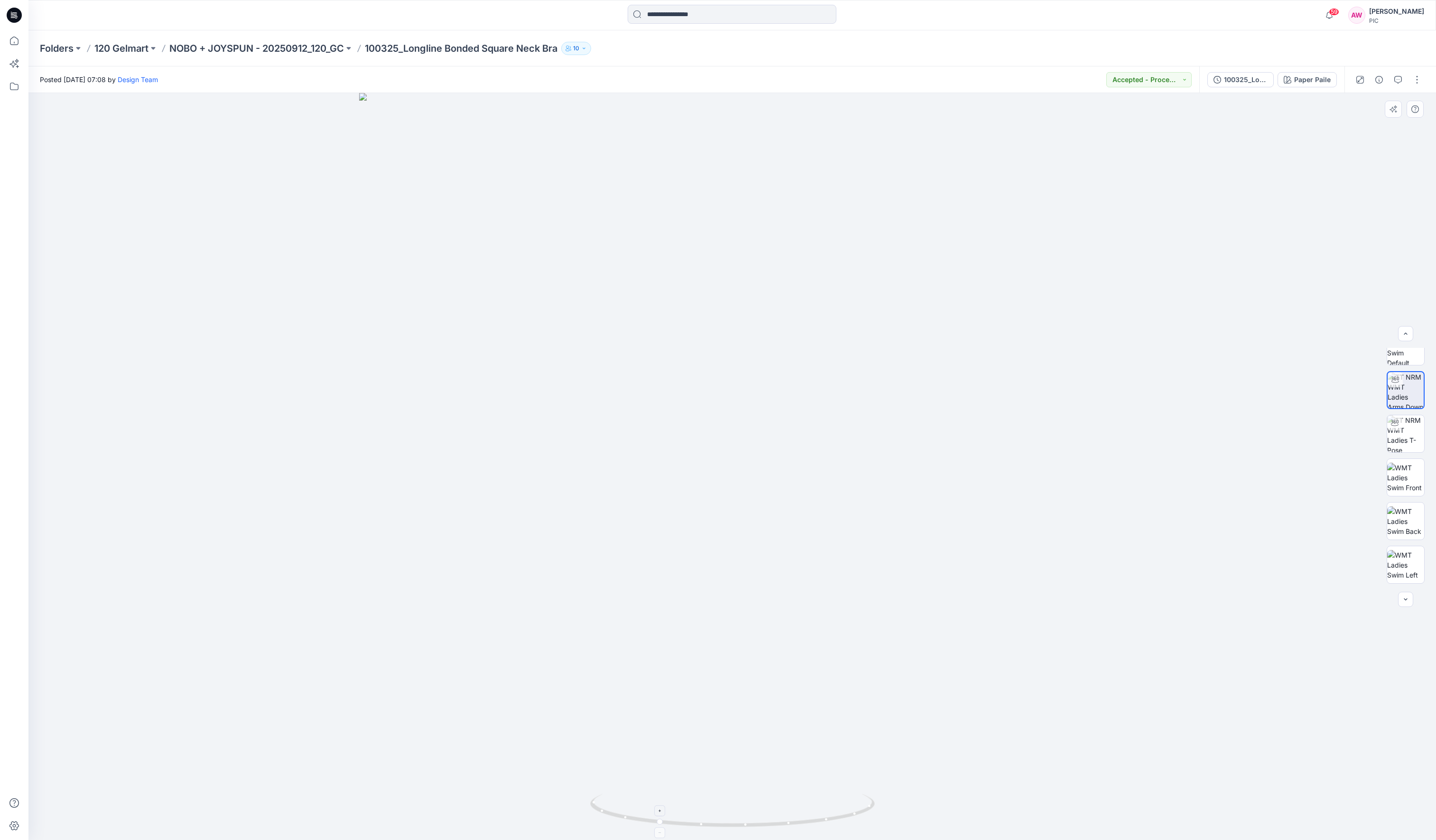
drag, startPoint x: 852, startPoint y: 819, endPoint x: 839, endPoint y: 822, distance: 13.3
click at [839, 665] on icon at bounding box center [733, 811] width 287 height 36
drag, startPoint x: 870, startPoint y: 809, endPoint x: 835, endPoint y: 810, distance: 35.0
click at [833, 665] on icon at bounding box center [733, 811] width 287 height 36
drag, startPoint x: 871, startPoint y: 808, endPoint x: 887, endPoint y: 797, distance: 19.4
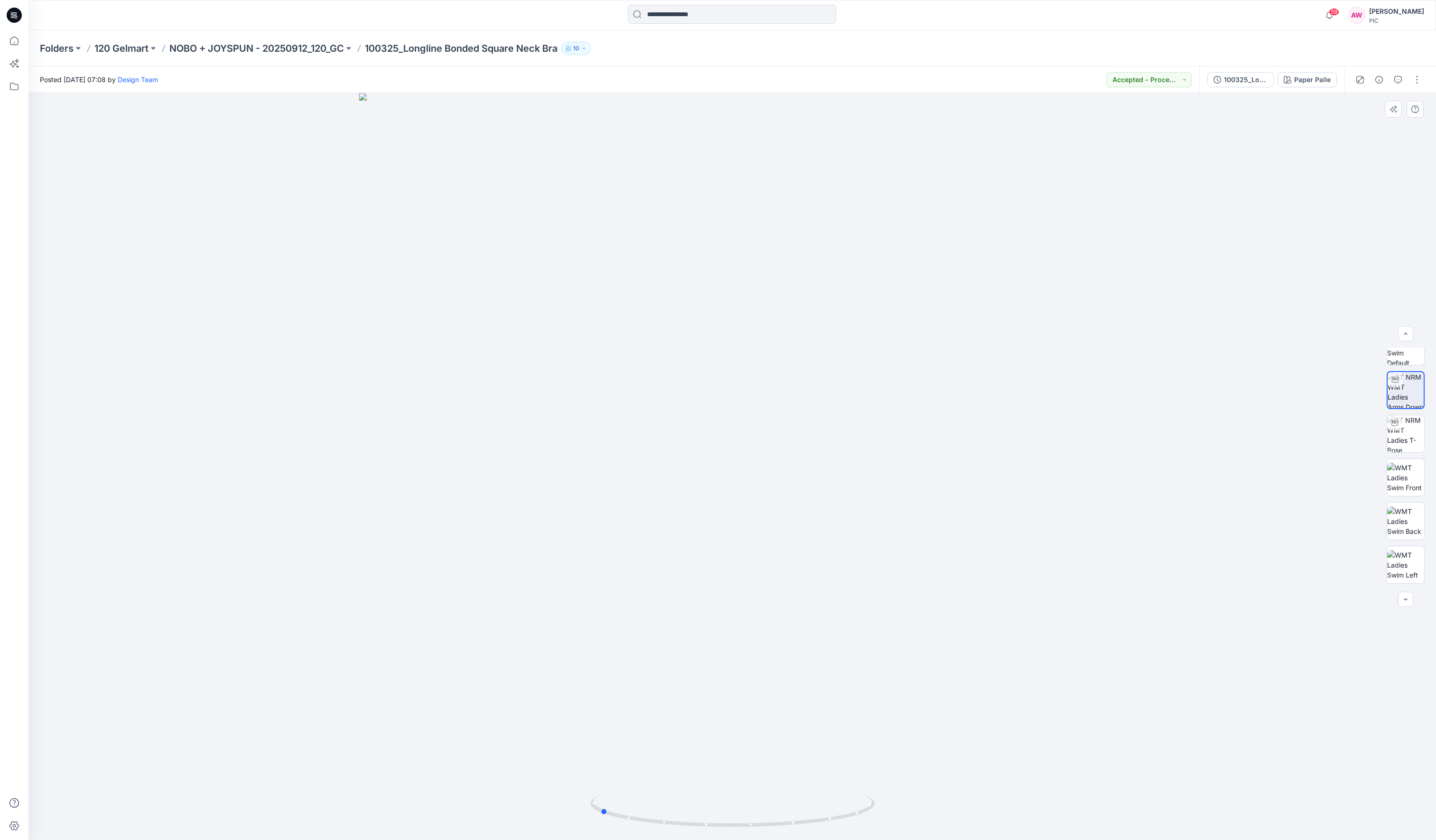
click at [888, 665] on div at bounding box center [733, 466] width 1408 height 747
drag, startPoint x: 883, startPoint y: 800, endPoint x: 854, endPoint y: 807, distance: 29.8
click at [856, 665] on div at bounding box center [733, 466] width 1408 height 747
drag, startPoint x: 870, startPoint y: 803, endPoint x: 841, endPoint y: 811, distance: 30.1
click at [841, 665] on div at bounding box center [733, 466] width 1408 height 747
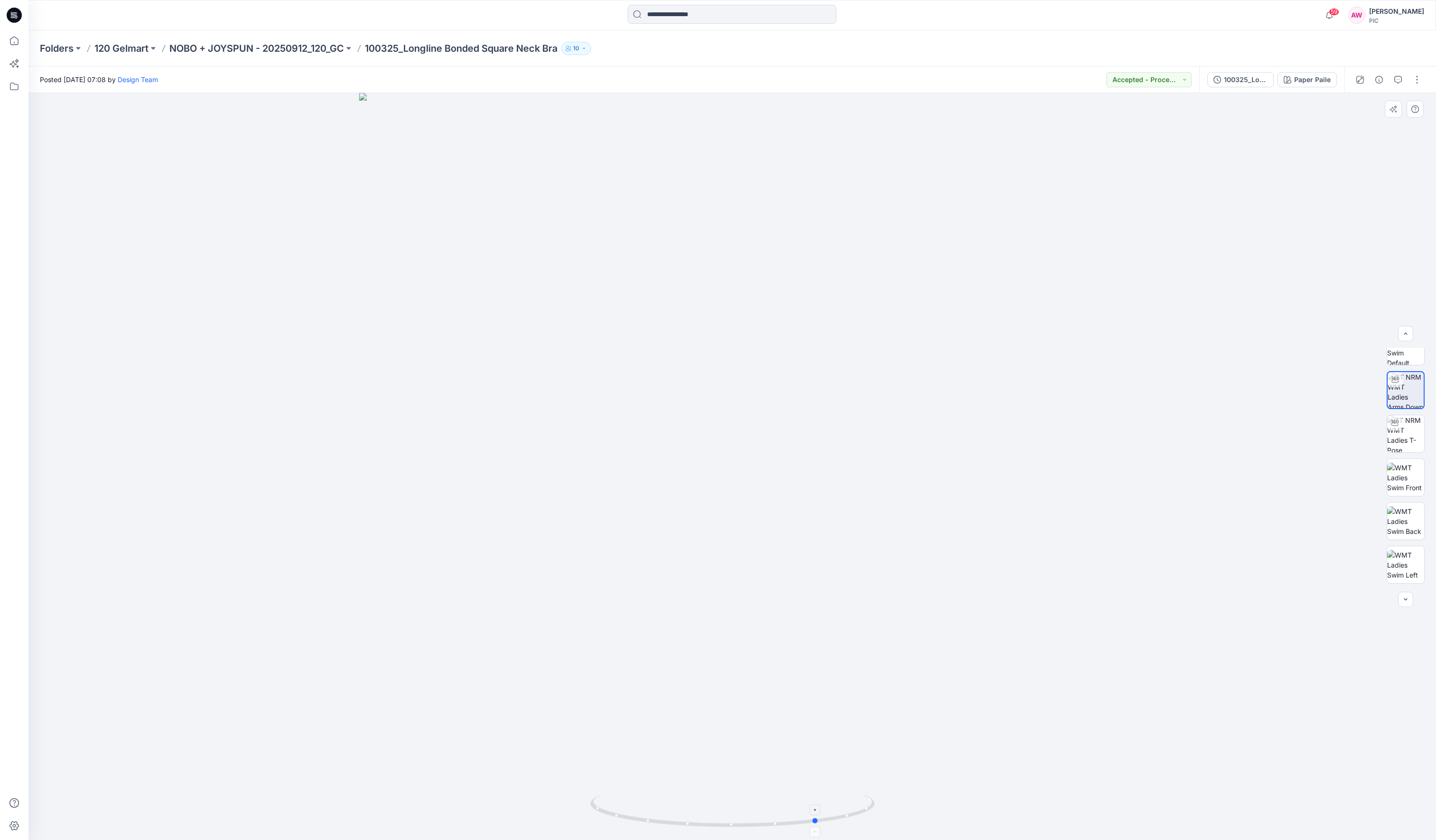
drag, startPoint x: 857, startPoint y: 808, endPoint x: 829, endPoint y: 808, distance: 28.0
click at [831, 665] on icon at bounding box center [733, 811] width 287 height 36
drag, startPoint x: 858, startPoint y: 803, endPoint x: 822, endPoint y: 816, distance: 38.3
click at [832, 665] on icon at bounding box center [733, 811] width 287 height 36
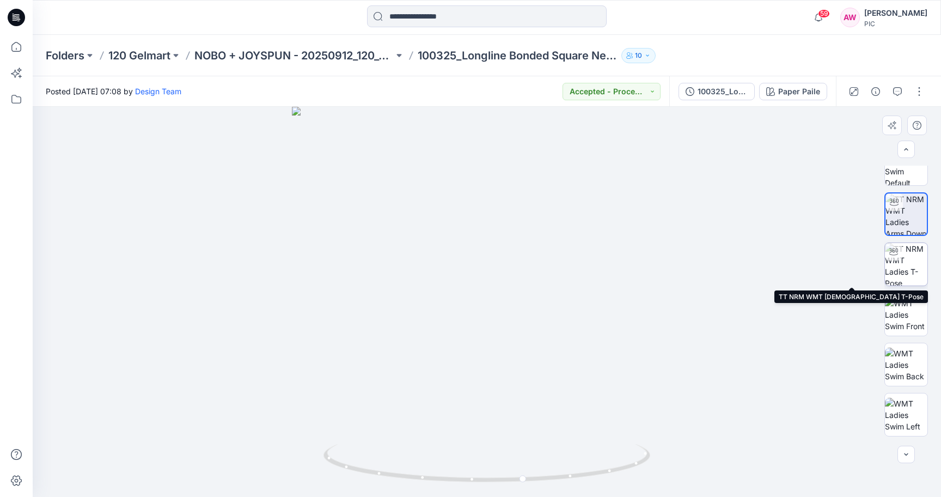
click at [915, 263] on img at bounding box center [906, 264] width 42 height 42
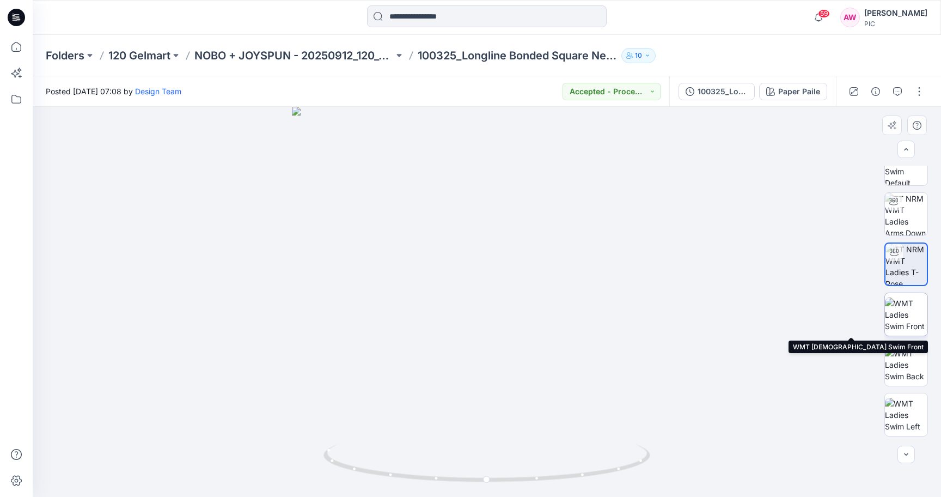
click at [907, 311] on img at bounding box center [906, 314] width 42 height 34
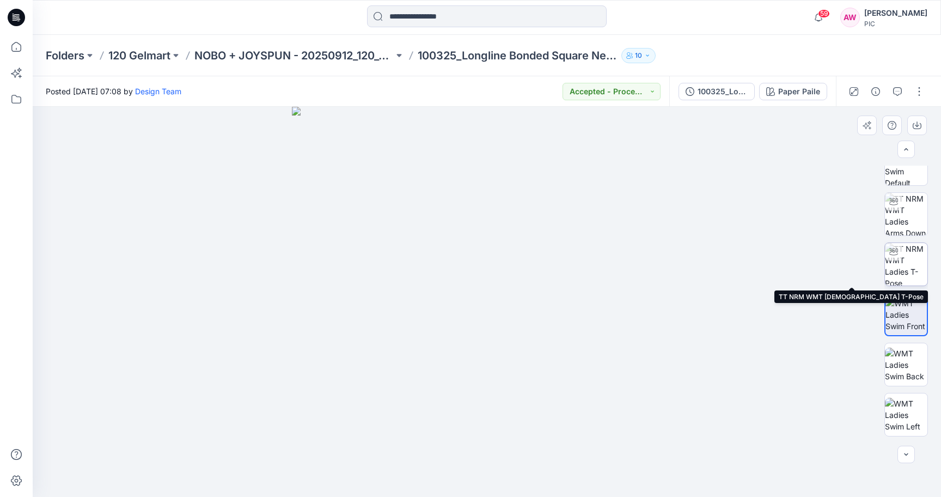
click at [904, 262] on img at bounding box center [906, 264] width 42 height 42
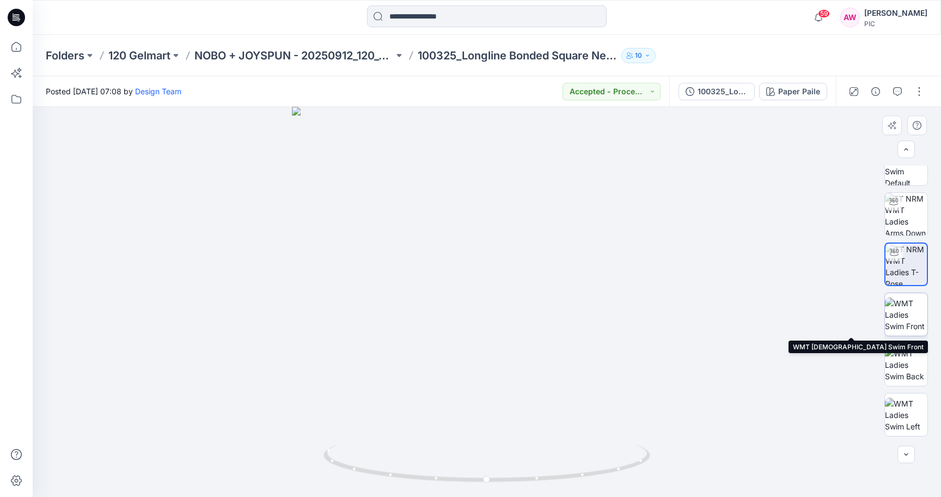
click at [915, 314] on img at bounding box center [906, 314] width 42 height 34
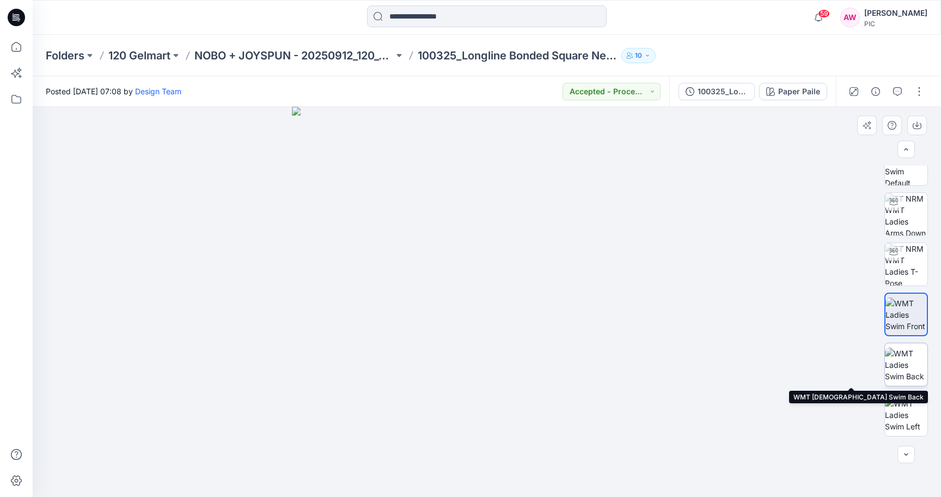
click at [910, 359] on img at bounding box center [906, 364] width 42 height 34
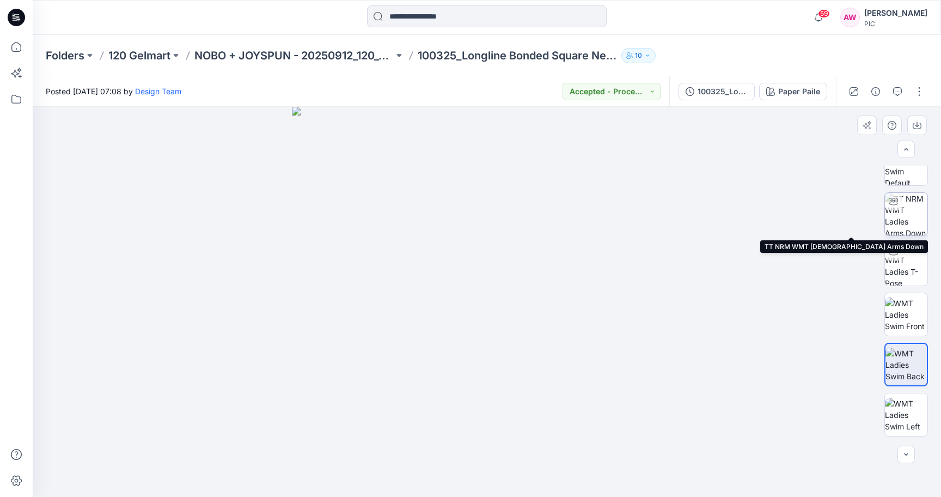
click at [908, 207] on img at bounding box center [906, 214] width 42 height 42
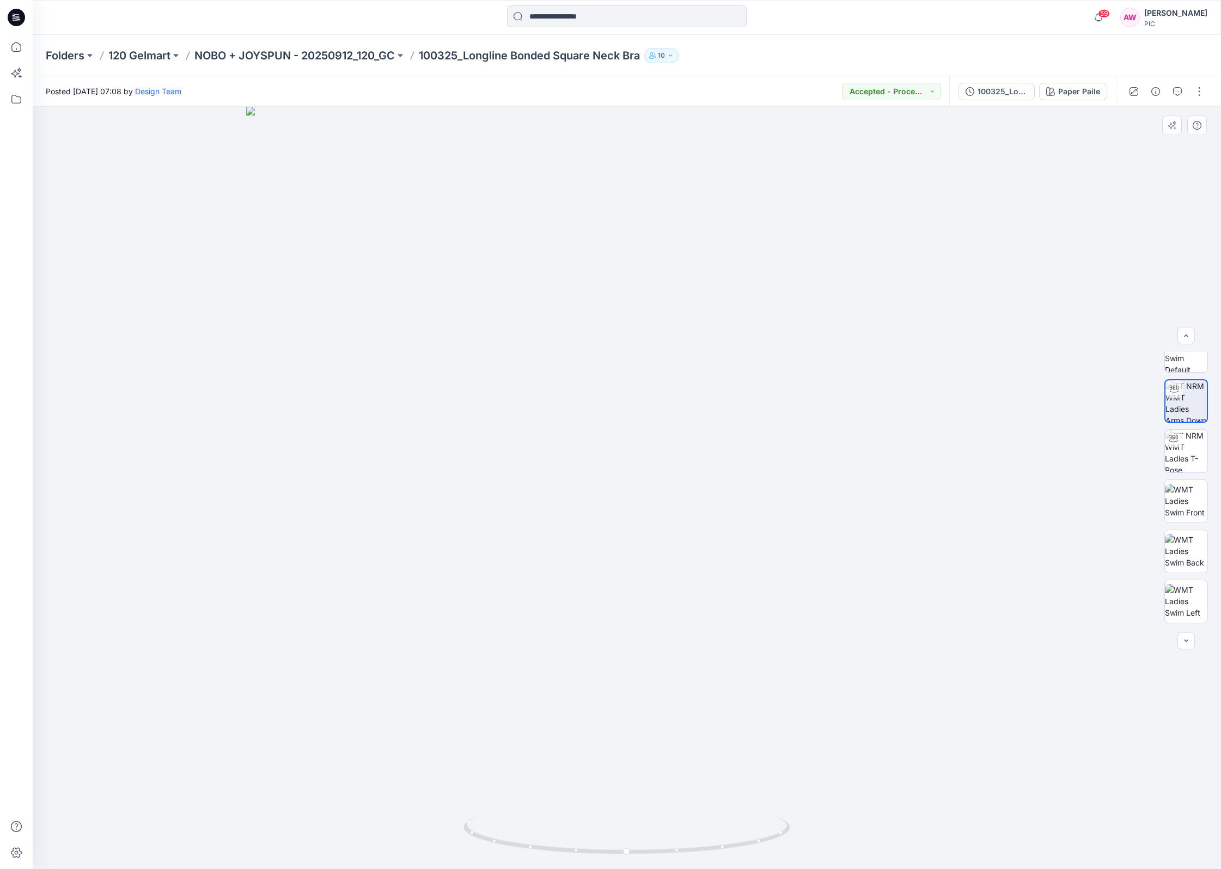
scroll to position [0, 0]
click at [1188, 376] on img at bounding box center [1186, 373] width 42 height 42
click at [1184, 429] on img at bounding box center [1186, 423] width 42 height 42
click at [1195, 463] on img at bounding box center [1186, 474] width 42 height 42
click at [1188, 529] on img at bounding box center [1186, 523] width 42 height 34
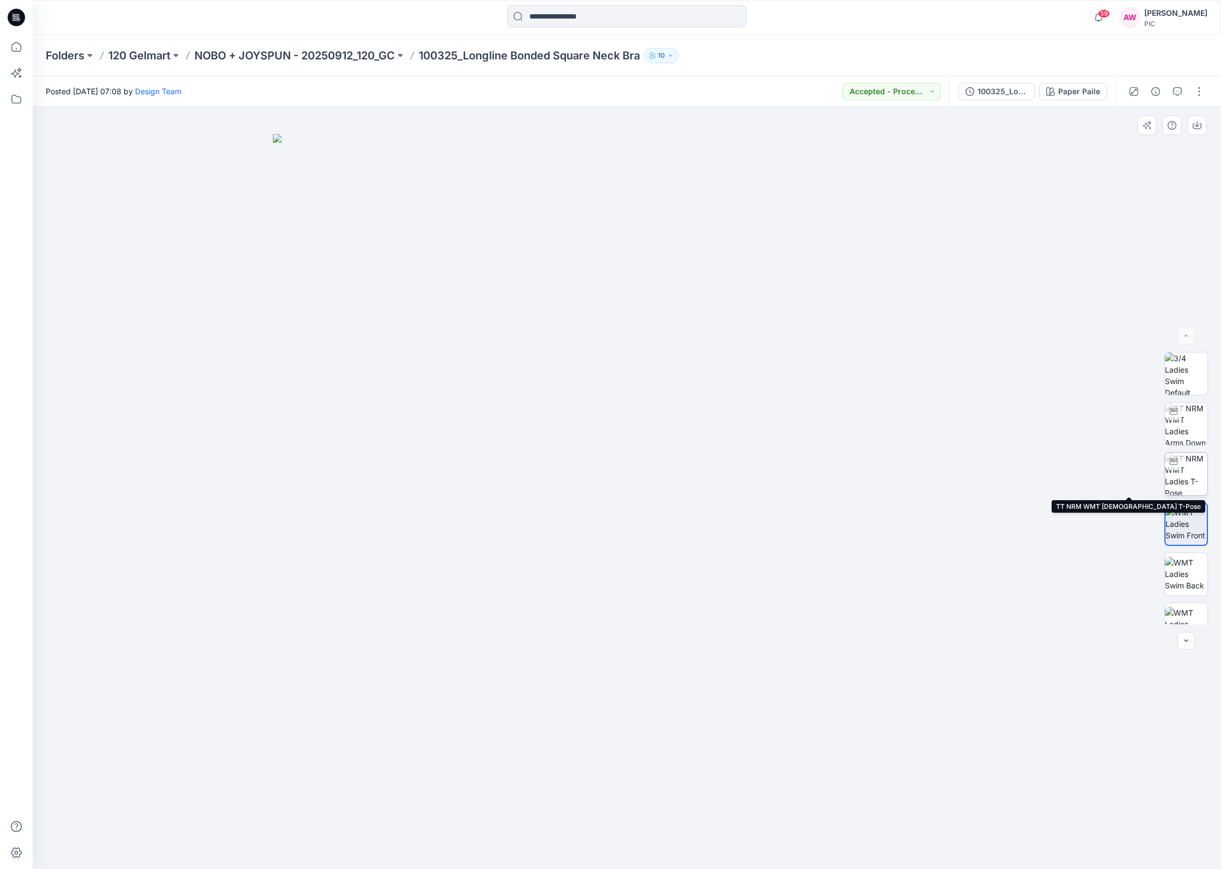
click at [1191, 466] on img at bounding box center [1186, 474] width 42 height 42
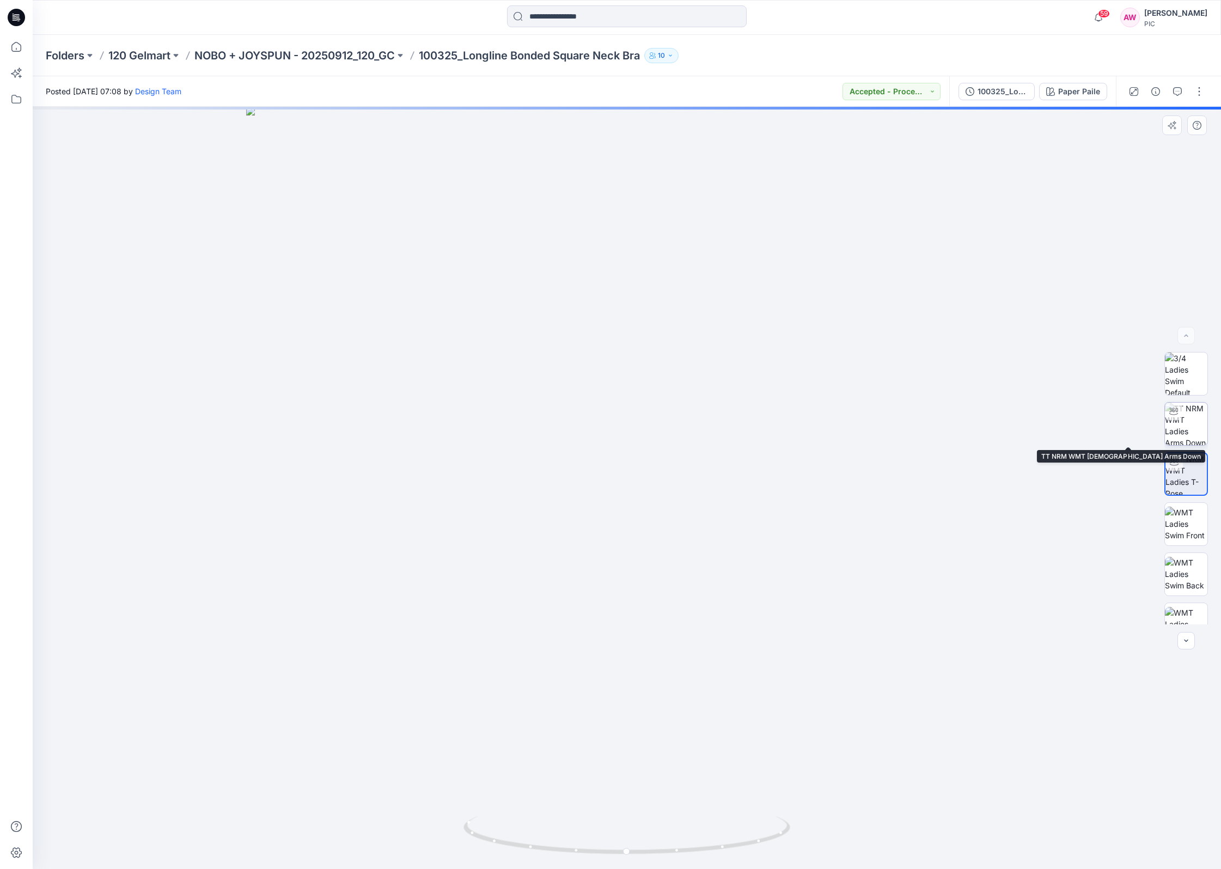
click at [1181, 415] on img at bounding box center [1186, 423] width 42 height 42
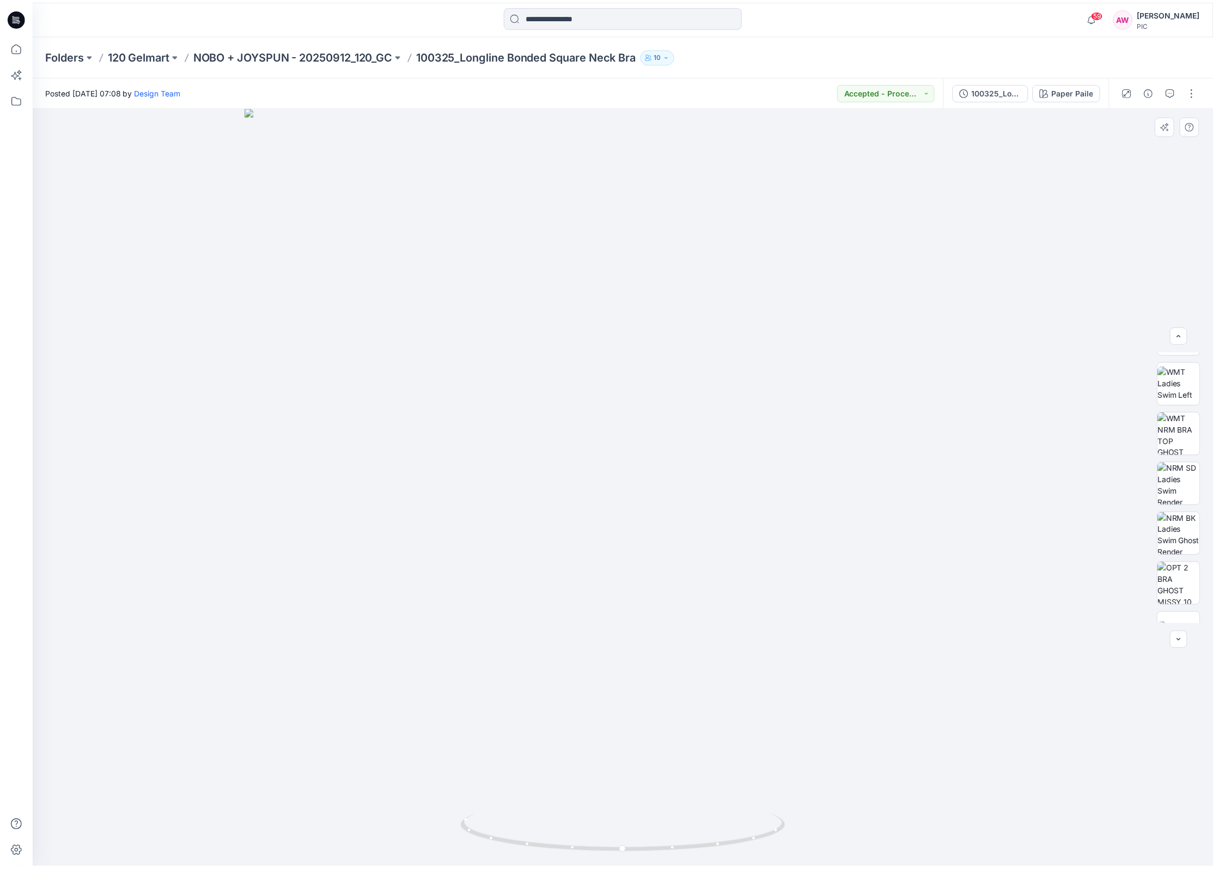
scroll to position [241, 0]
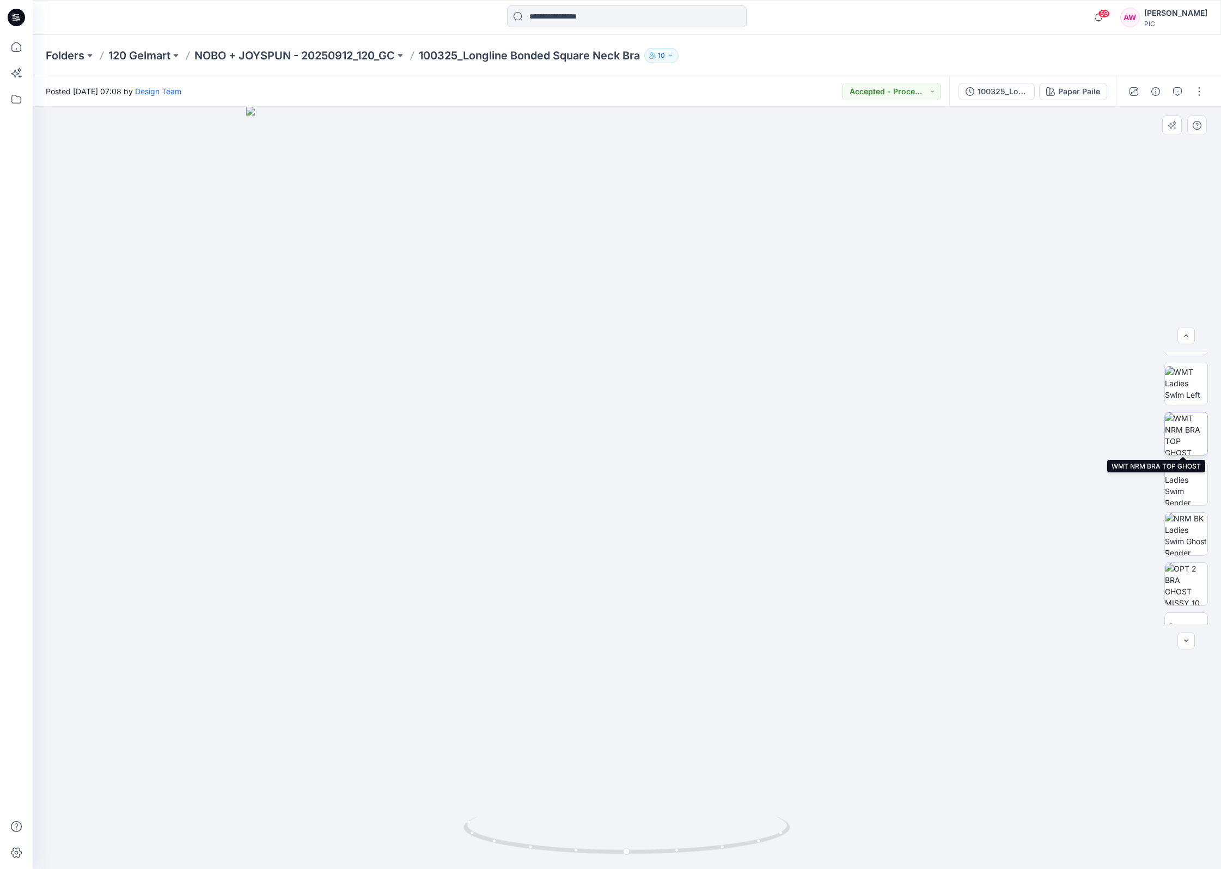
click at [1191, 425] on img at bounding box center [1186, 433] width 42 height 42
click at [1190, 544] on img at bounding box center [1186, 533] width 42 height 42
click at [1187, 431] on img at bounding box center [1186, 433] width 42 height 42
click at [1081, 84] on button "Paper Paile" at bounding box center [1073, 91] width 68 height 17
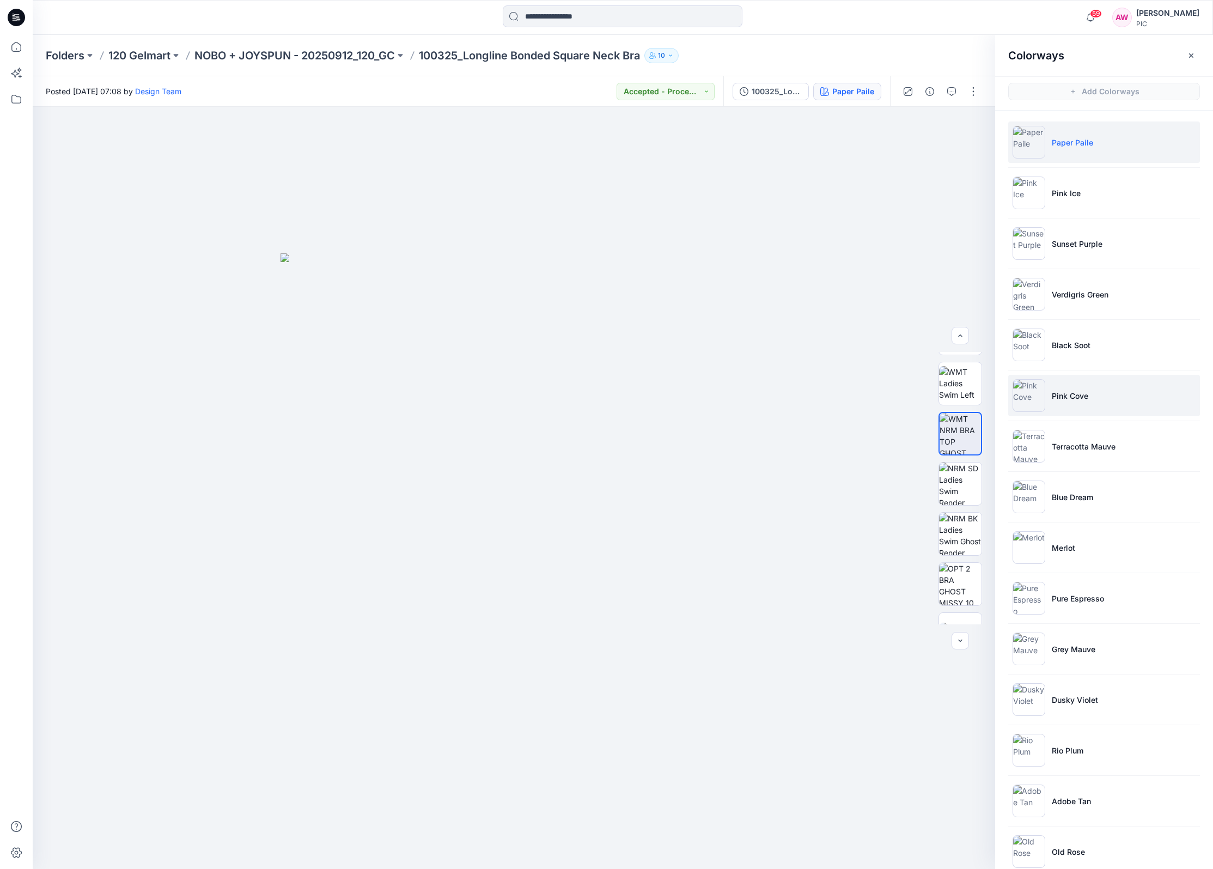
click at [1029, 390] on img at bounding box center [1028, 395] width 33 height 33
drag, startPoint x: 963, startPoint y: 426, endPoint x: 957, endPoint y: 414, distance: 13.6
click at [963, 426] on img at bounding box center [960, 433] width 42 height 42
click at [969, 125] on icon "button" at bounding box center [971, 125] width 9 height 9
click at [1031, 448] on img at bounding box center [1028, 446] width 33 height 33
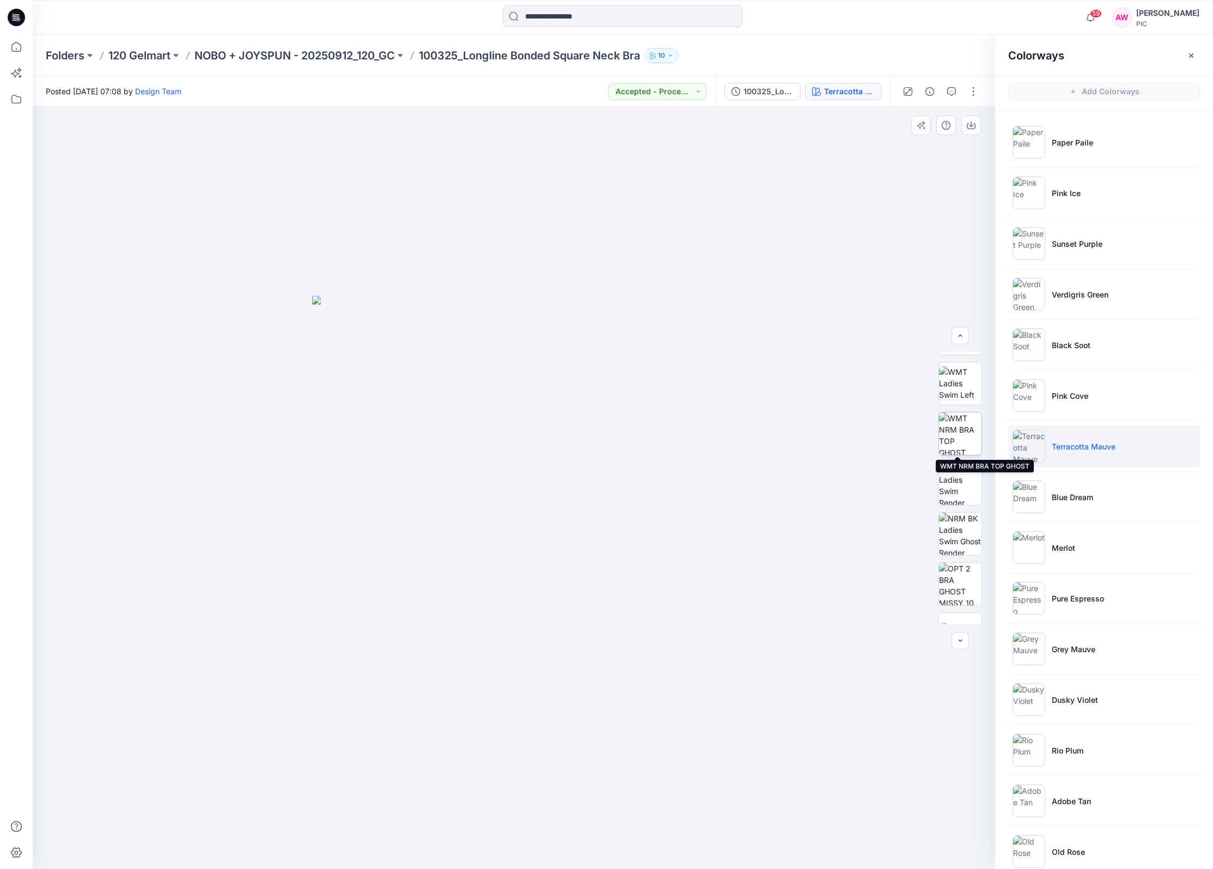
click at [962, 439] on img at bounding box center [960, 433] width 42 height 42
click at [971, 126] on icon "button" at bounding box center [971, 123] width 4 height 5
click at [1033, 503] on img at bounding box center [1028, 496] width 33 height 33
click at [964, 441] on img at bounding box center [960, 433] width 42 height 42
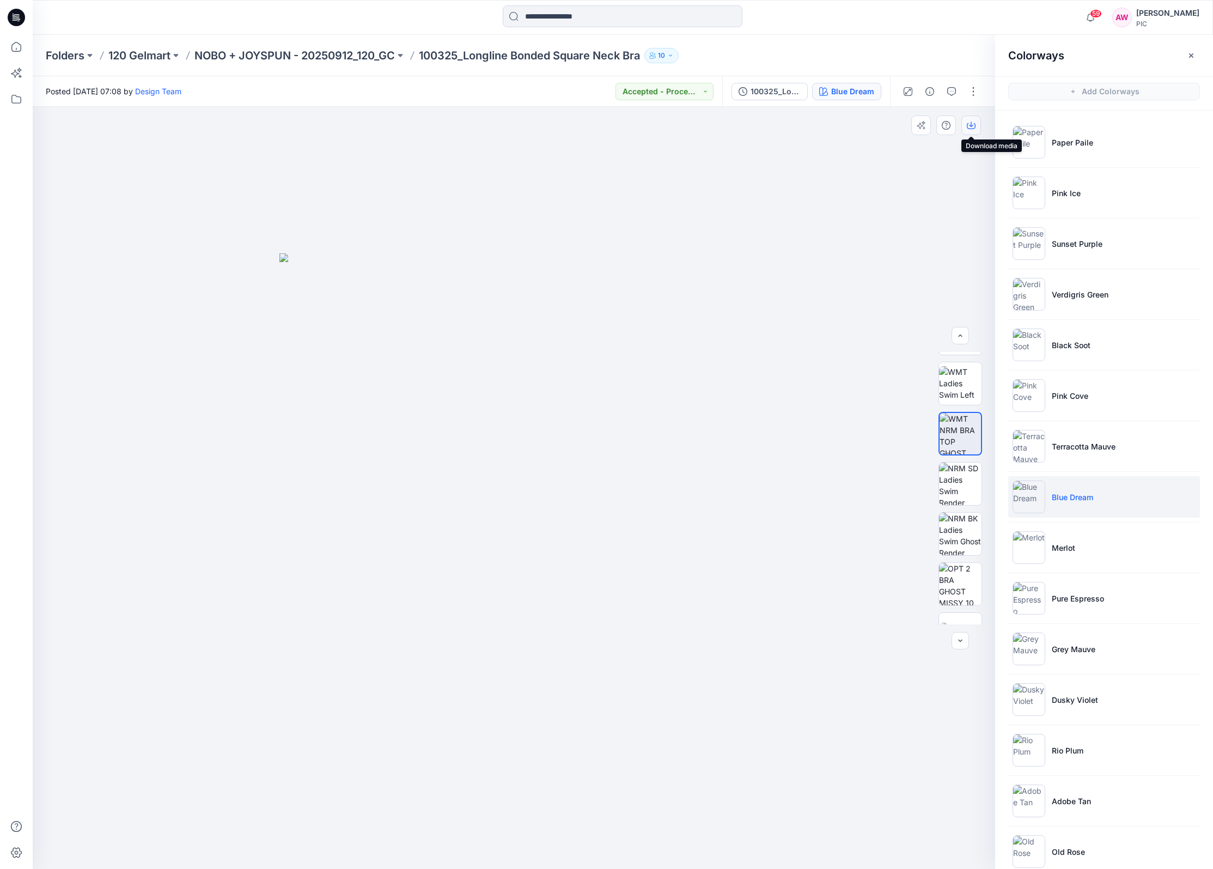
click at [970, 121] on icon "button" at bounding box center [971, 125] width 9 height 9
click at [1038, 551] on img at bounding box center [1028, 547] width 33 height 33
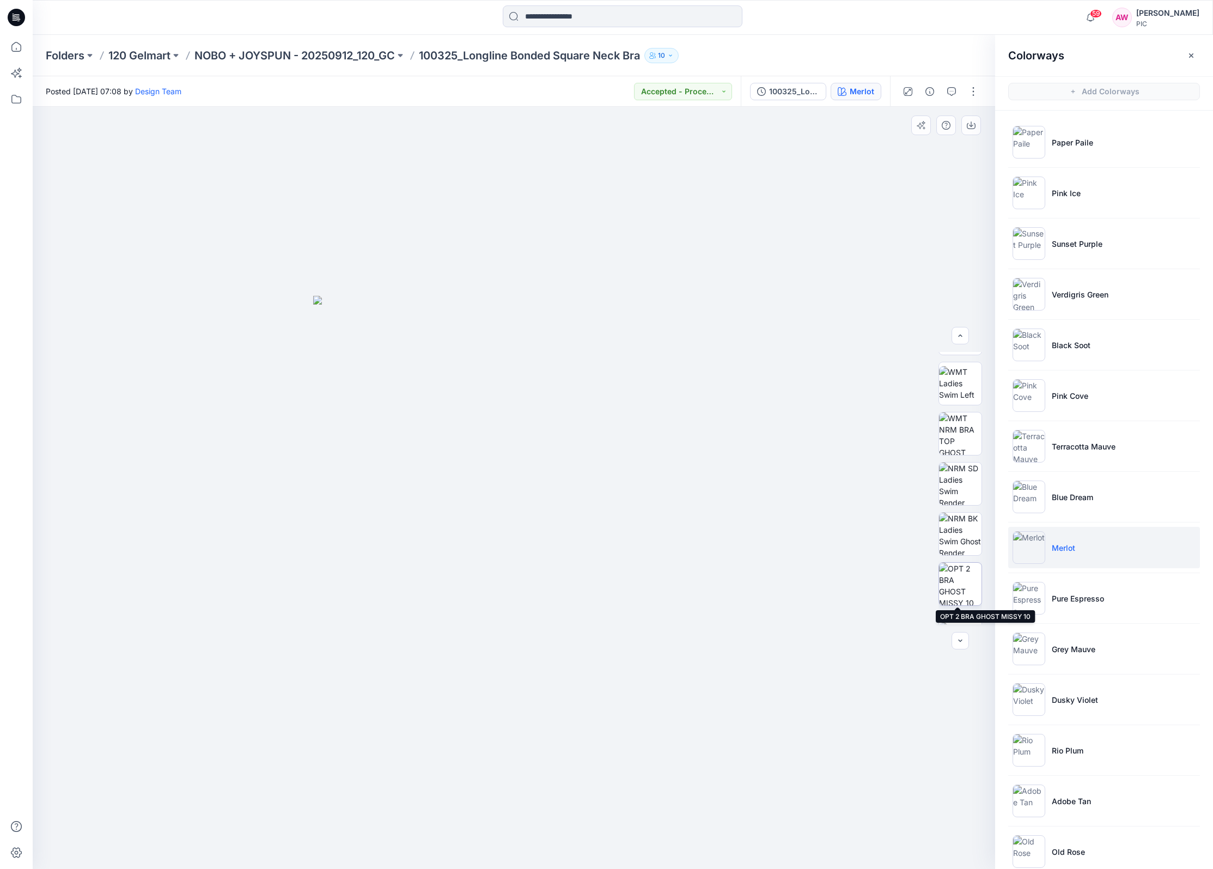
click at [968, 579] on img at bounding box center [960, 584] width 42 height 42
click at [725, 91] on button "Accepted - Proceed to Retailer SZ" at bounding box center [683, 91] width 98 height 17
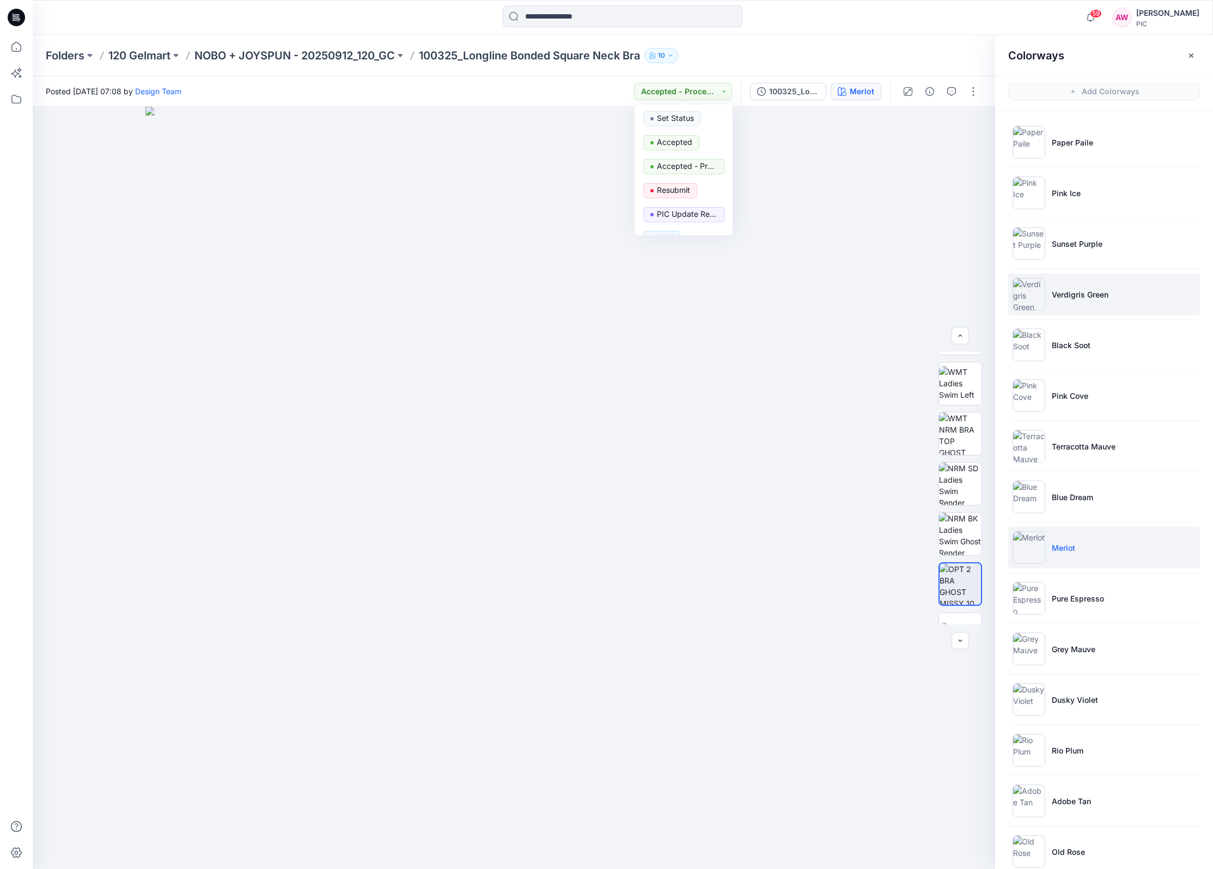
drag, startPoint x: 962, startPoint y: 587, endPoint x: 1099, endPoint y: 288, distance: 329.4
click at [1213, 164] on html "59 Notifications Design Team shared 194449 in NOBO + JOYSPUN - 20250912_120_GC …" at bounding box center [606, 434] width 1213 height 869
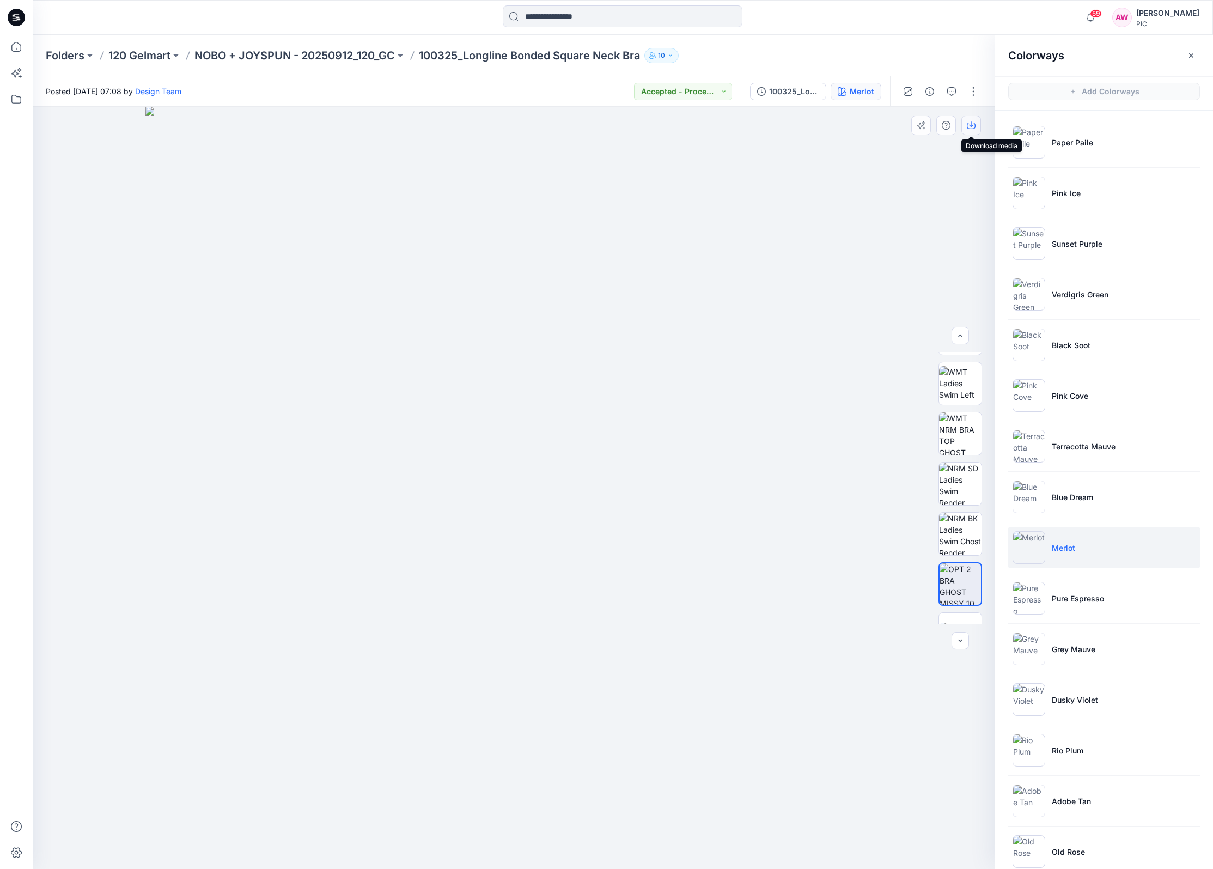
click at [968, 124] on icon "button" at bounding box center [971, 125] width 9 height 9
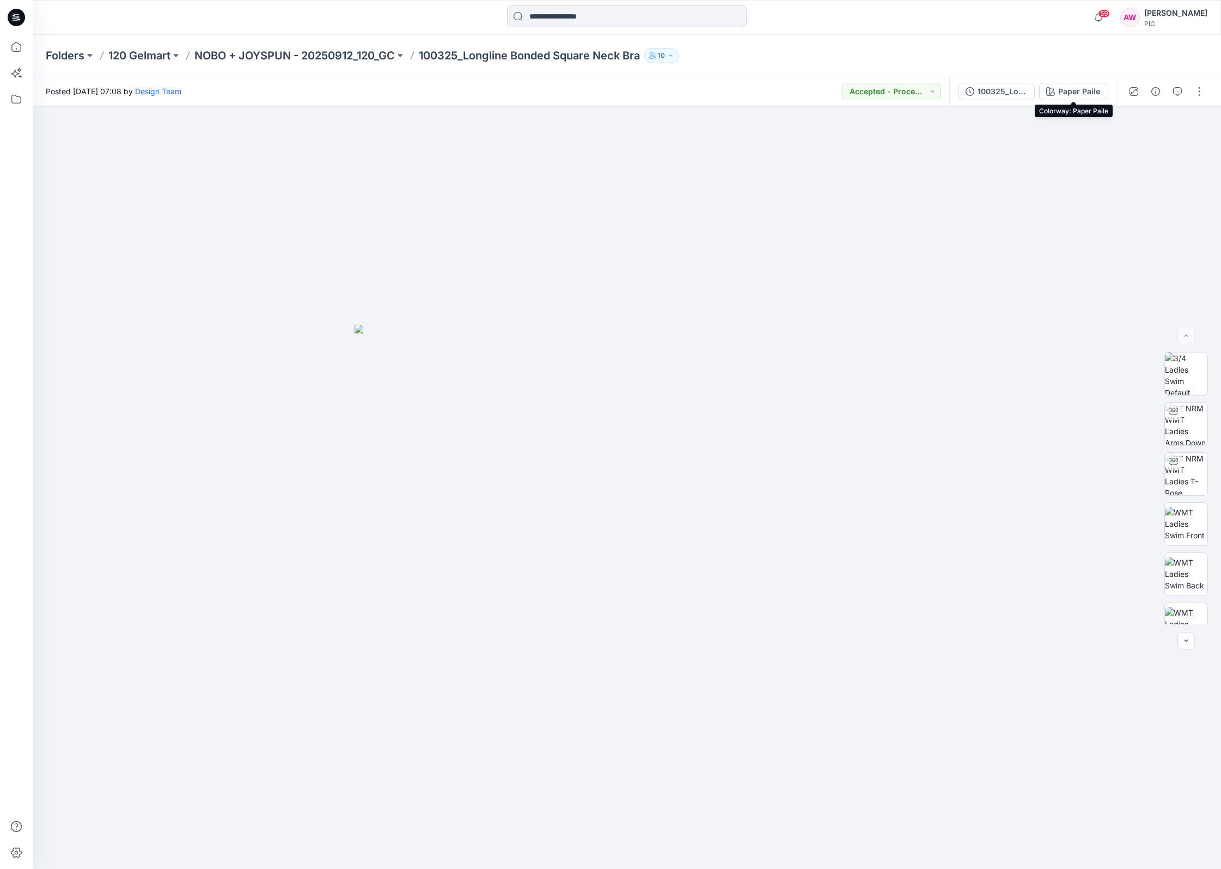
click at [1077, 88] on div "Paper Paile" at bounding box center [1079, 91] width 42 height 12
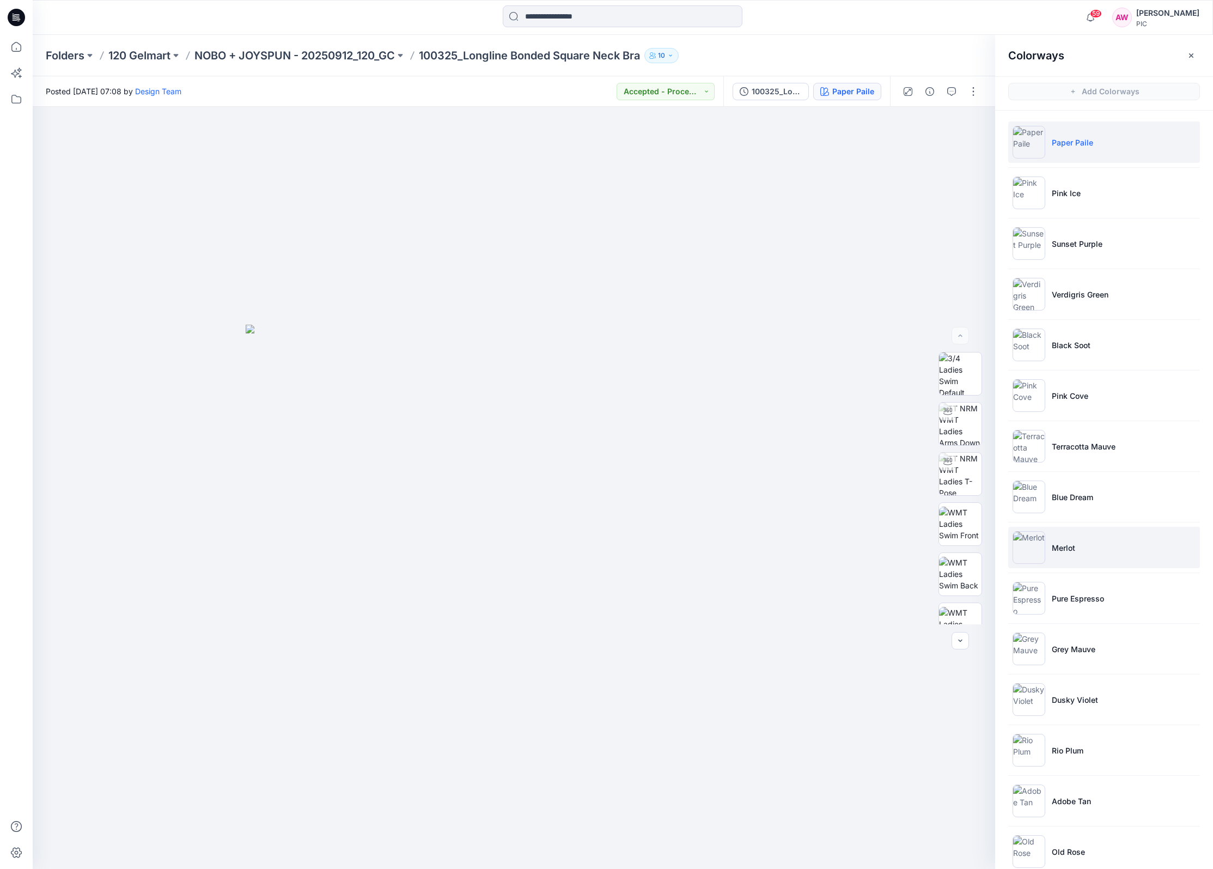
click at [1032, 550] on img at bounding box center [1028, 547] width 33 height 33
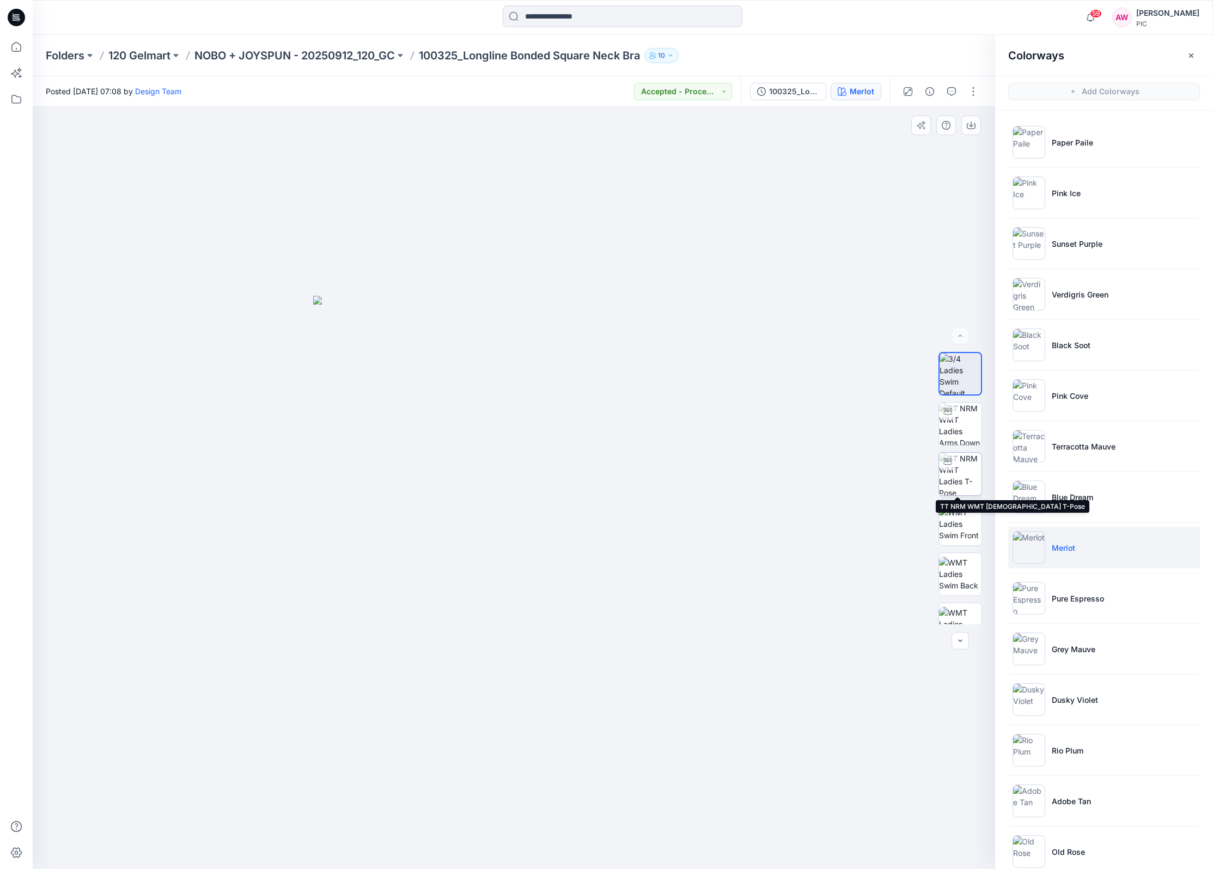
click at [962, 480] on img at bounding box center [960, 474] width 42 height 42
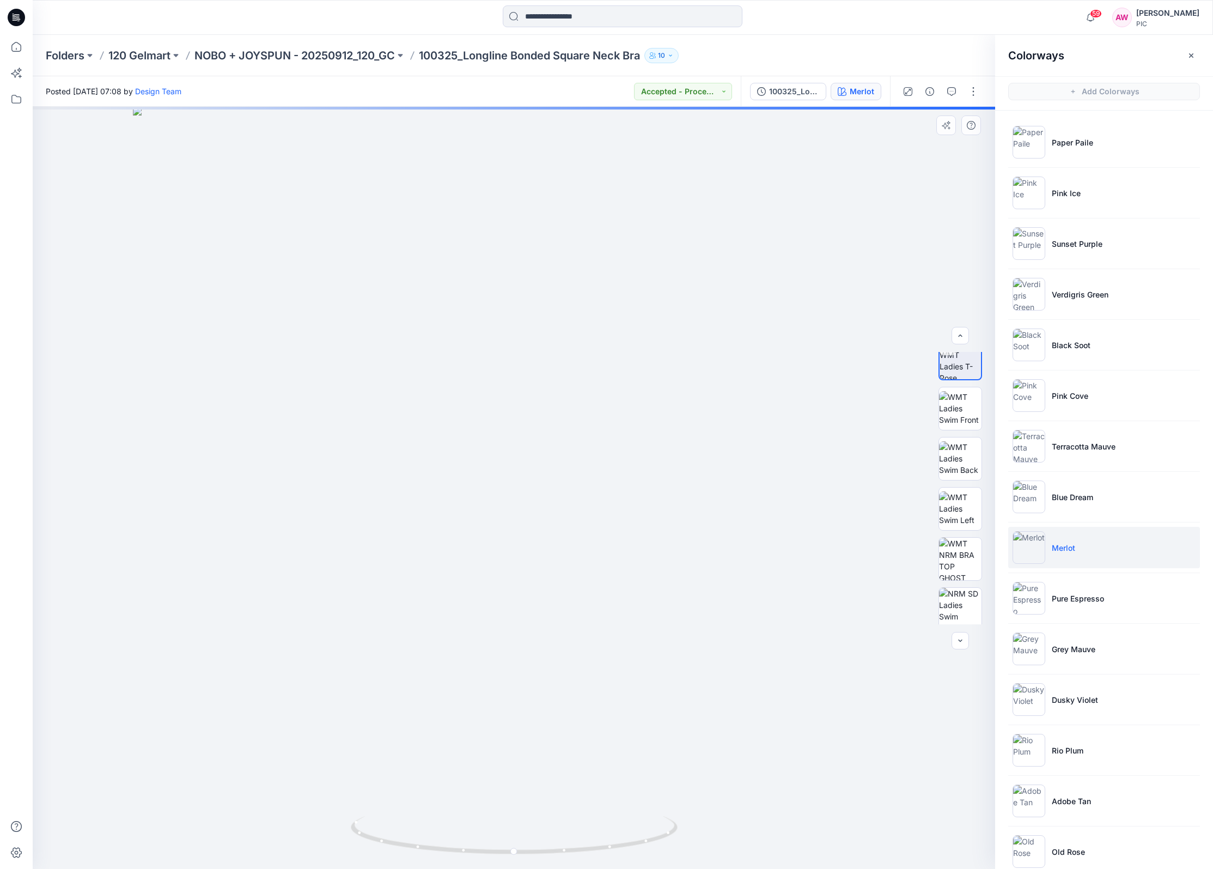
scroll to position [171, 0]
click at [966, 511] on img at bounding box center [960, 503] width 42 height 42
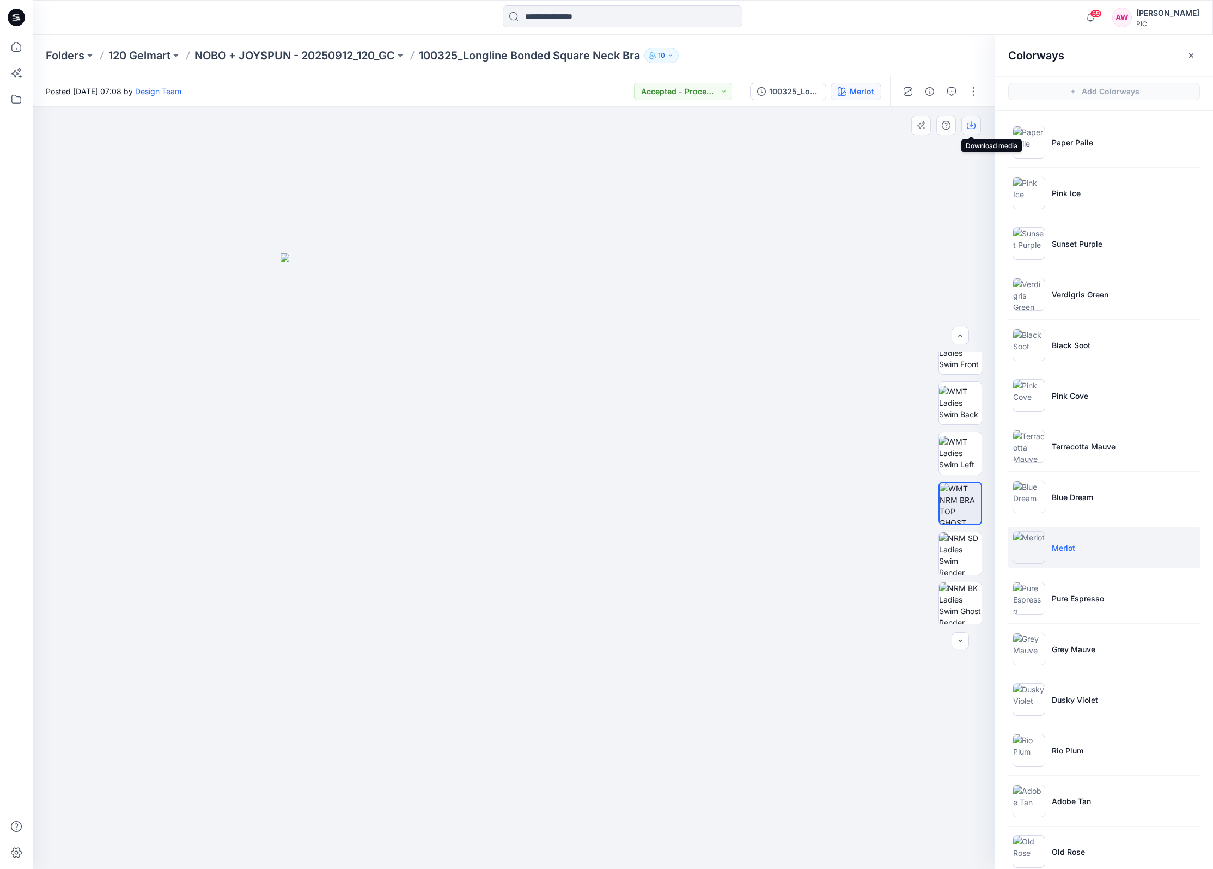
click at [973, 124] on icon "button" at bounding box center [971, 125] width 9 height 9
click at [1037, 604] on img at bounding box center [1028, 598] width 33 height 33
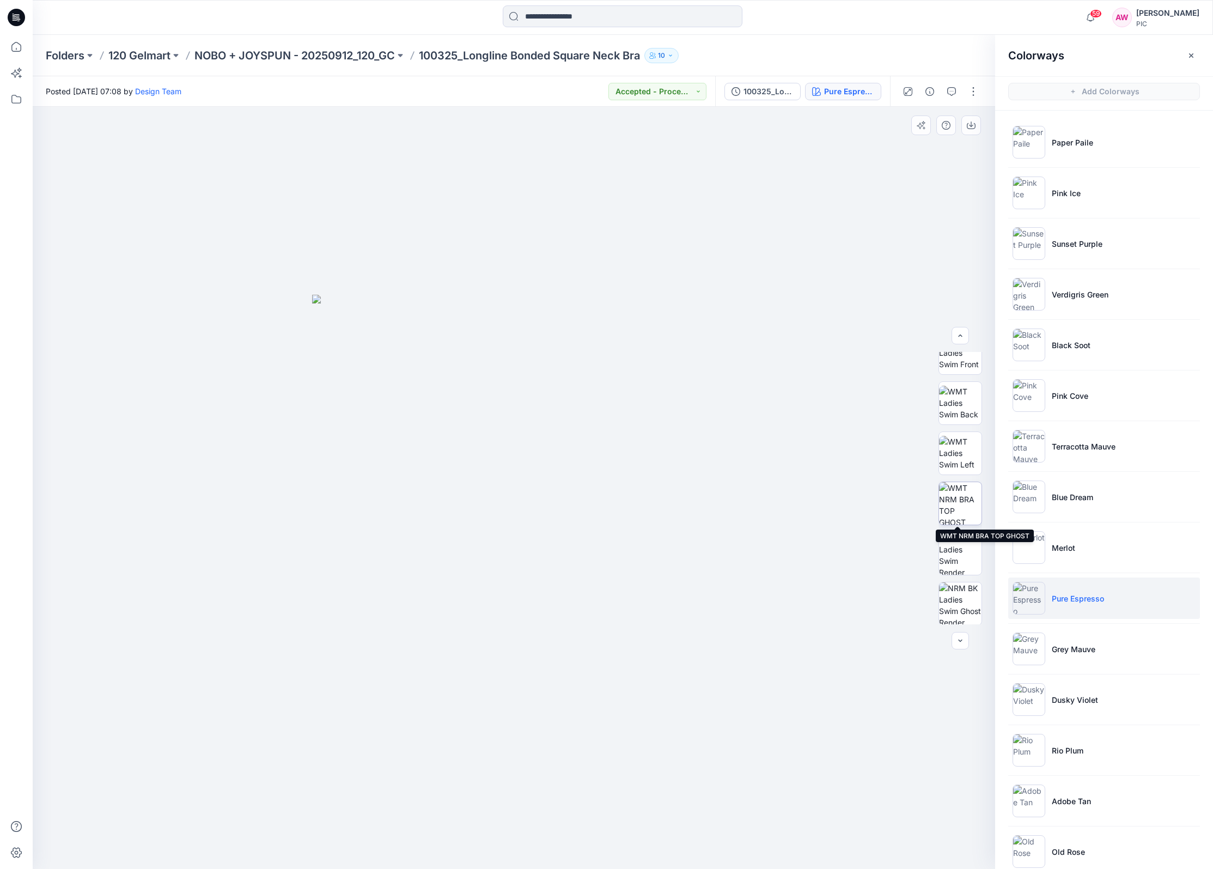
click at [973, 503] on img at bounding box center [960, 503] width 42 height 42
click at [974, 124] on icon "button" at bounding box center [971, 126] width 9 height 6
click at [1036, 653] on img at bounding box center [1028, 648] width 33 height 33
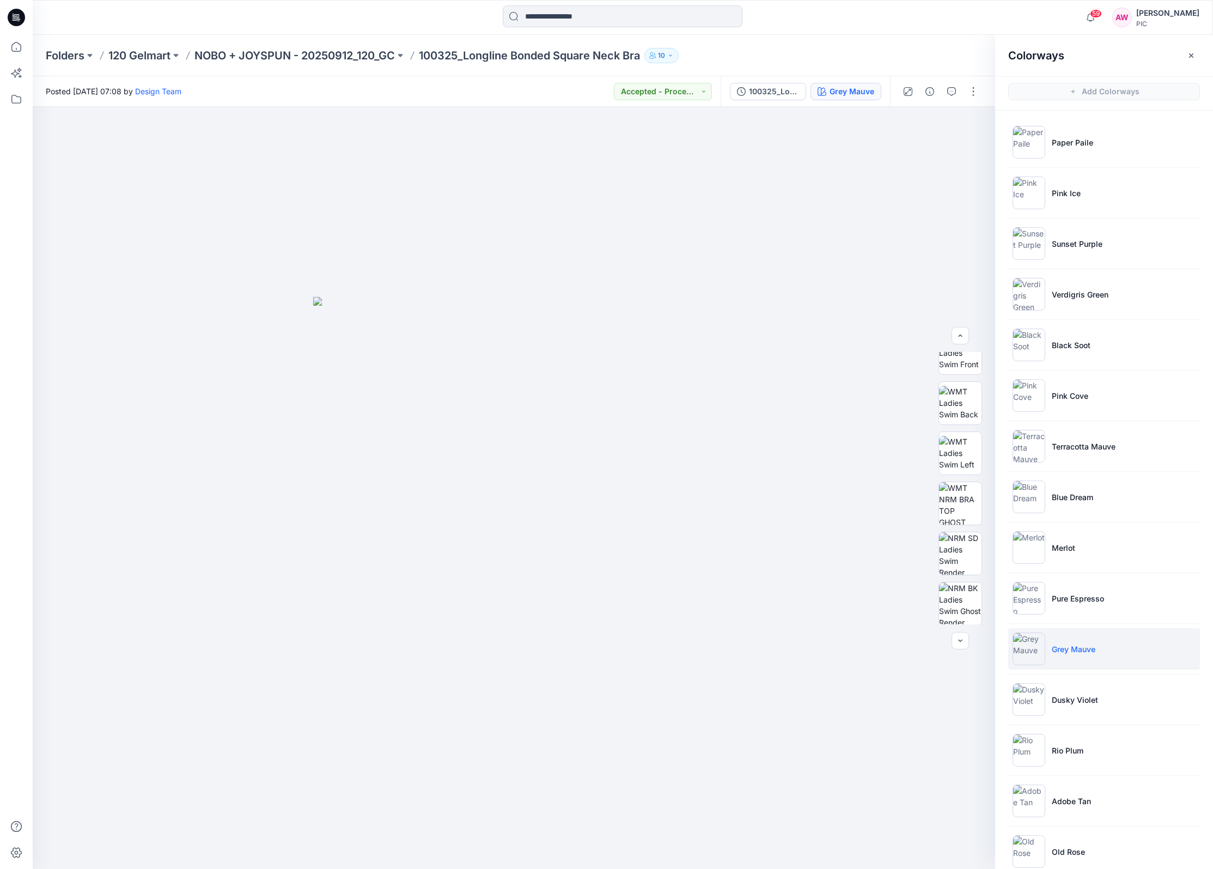
click at [1027, 650] on img at bounding box center [1028, 648] width 33 height 33
click at [970, 508] on img at bounding box center [960, 503] width 42 height 42
drag, startPoint x: 985, startPoint y: 114, endPoint x: 979, endPoint y: 117, distance: 6.9
click at [982, 115] on div "Grey Mauve Loading... Material Properties Loading..." at bounding box center [514, 488] width 962 height 762
click at [974, 119] on button "button" at bounding box center [971, 125] width 20 height 20
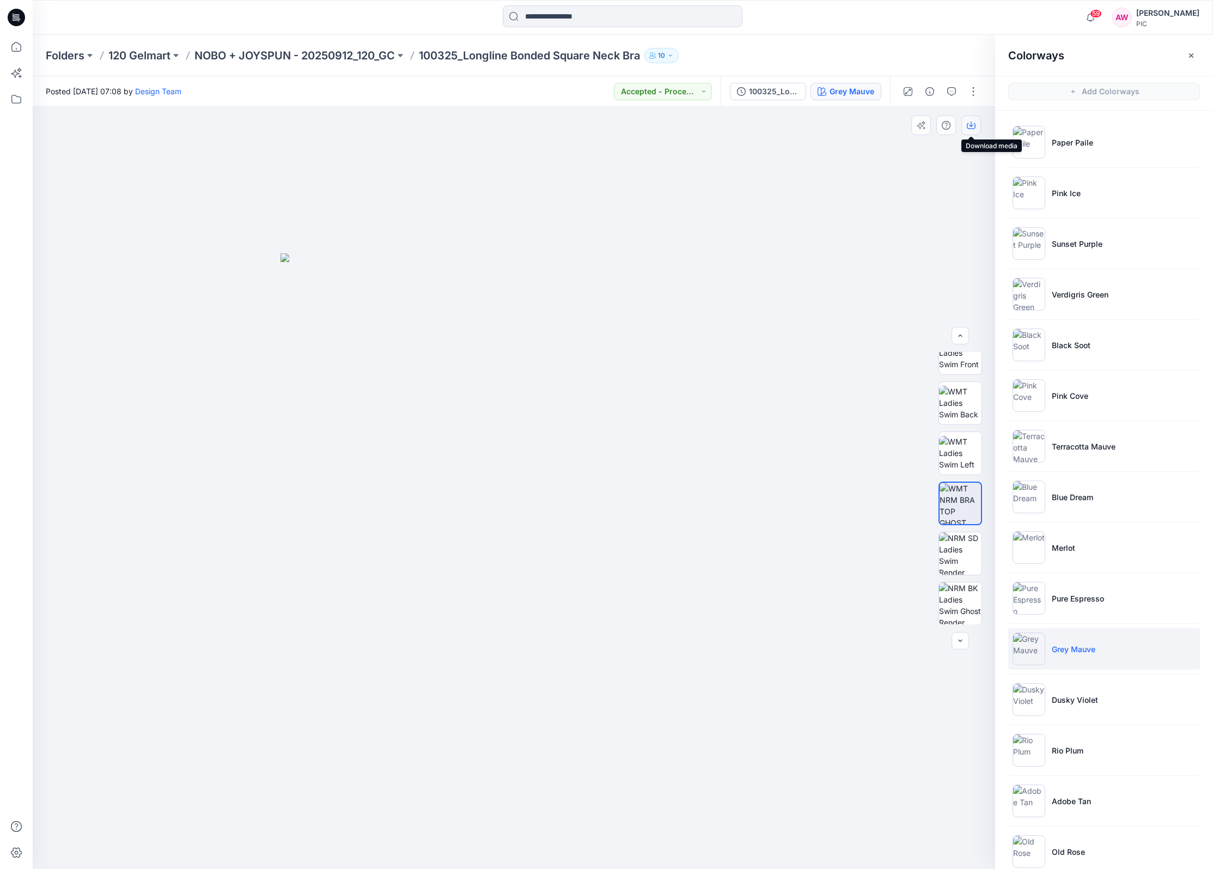
click at [975, 121] on icon "button" at bounding box center [971, 125] width 9 height 9
click at [973, 128] on icon "button" at bounding box center [971, 125] width 9 height 9
click at [1034, 699] on img at bounding box center [1028, 699] width 33 height 33
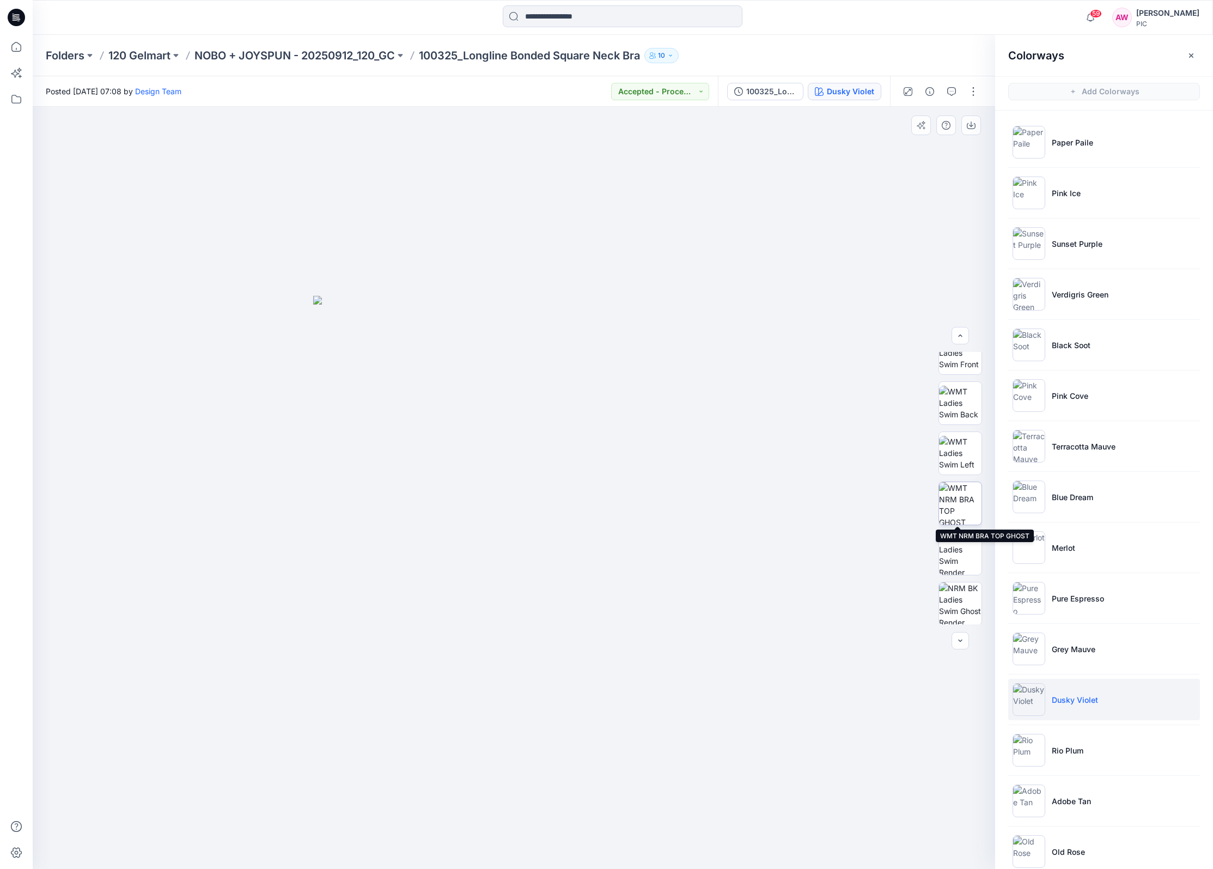
click at [974, 504] on img at bounding box center [960, 503] width 42 height 42
click at [971, 124] on icon "button" at bounding box center [971, 123] width 4 height 5
click at [1036, 757] on img at bounding box center [1028, 750] width 33 height 33
click at [962, 499] on img at bounding box center [960, 503] width 42 height 42
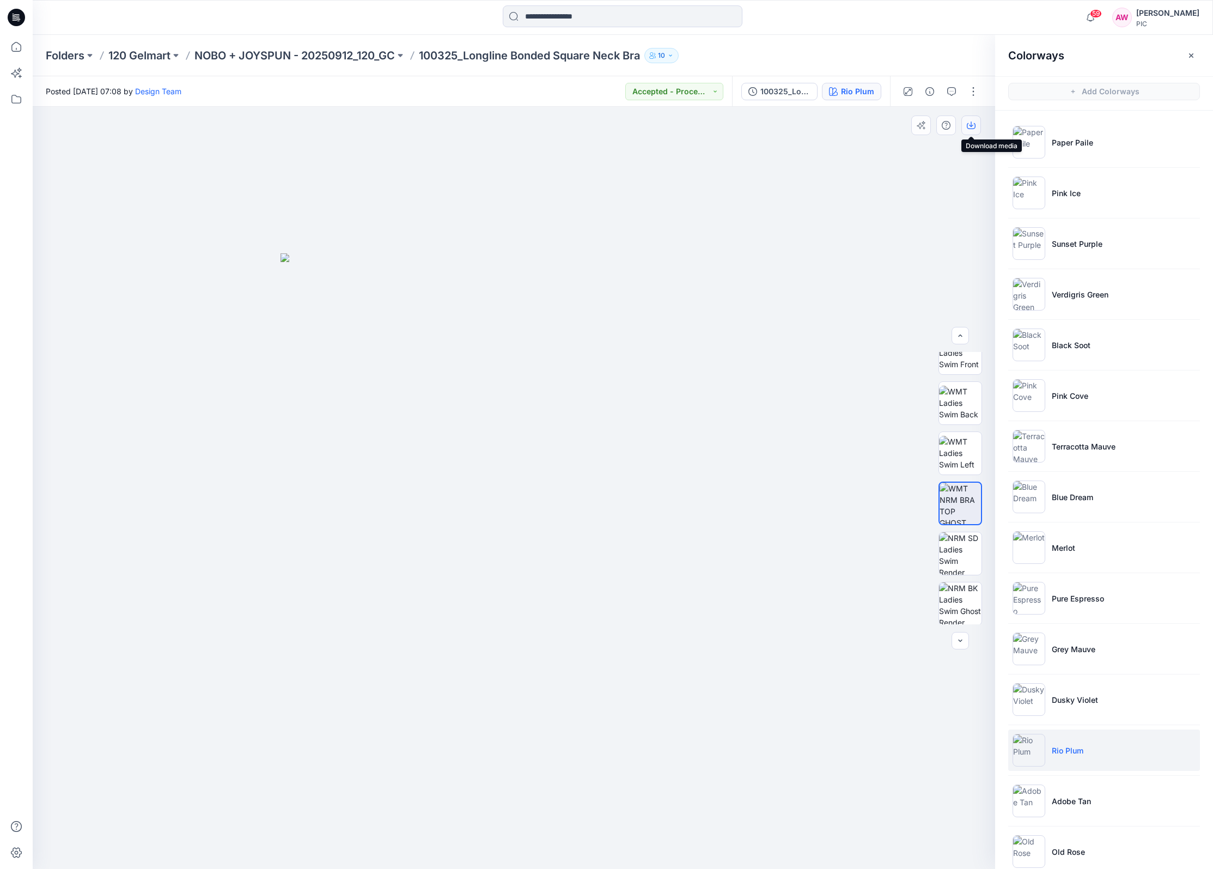
click at [972, 124] on icon "button" at bounding box center [971, 125] width 9 height 9
click at [1031, 801] on img at bounding box center [1028, 800] width 33 height 33
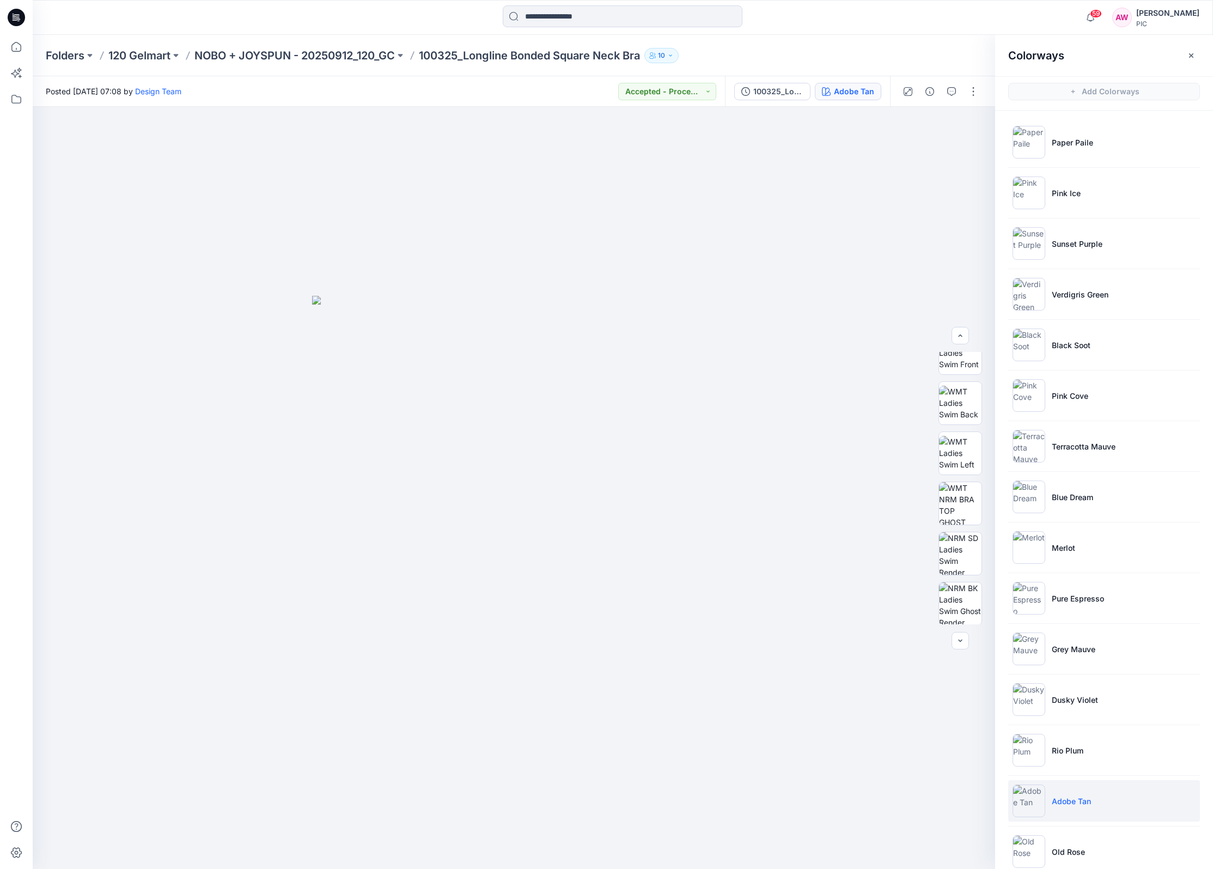
scroll to position [3, 0]
click at [963, 498] on img at bounding box center [960, 500] width 42 height 42
click at [975, 120] on icon "button" at bounding box center [971, 122] width 9 height 9
click at [1029, 848] on img at bounding box center [1028, 848] width 33 height 33
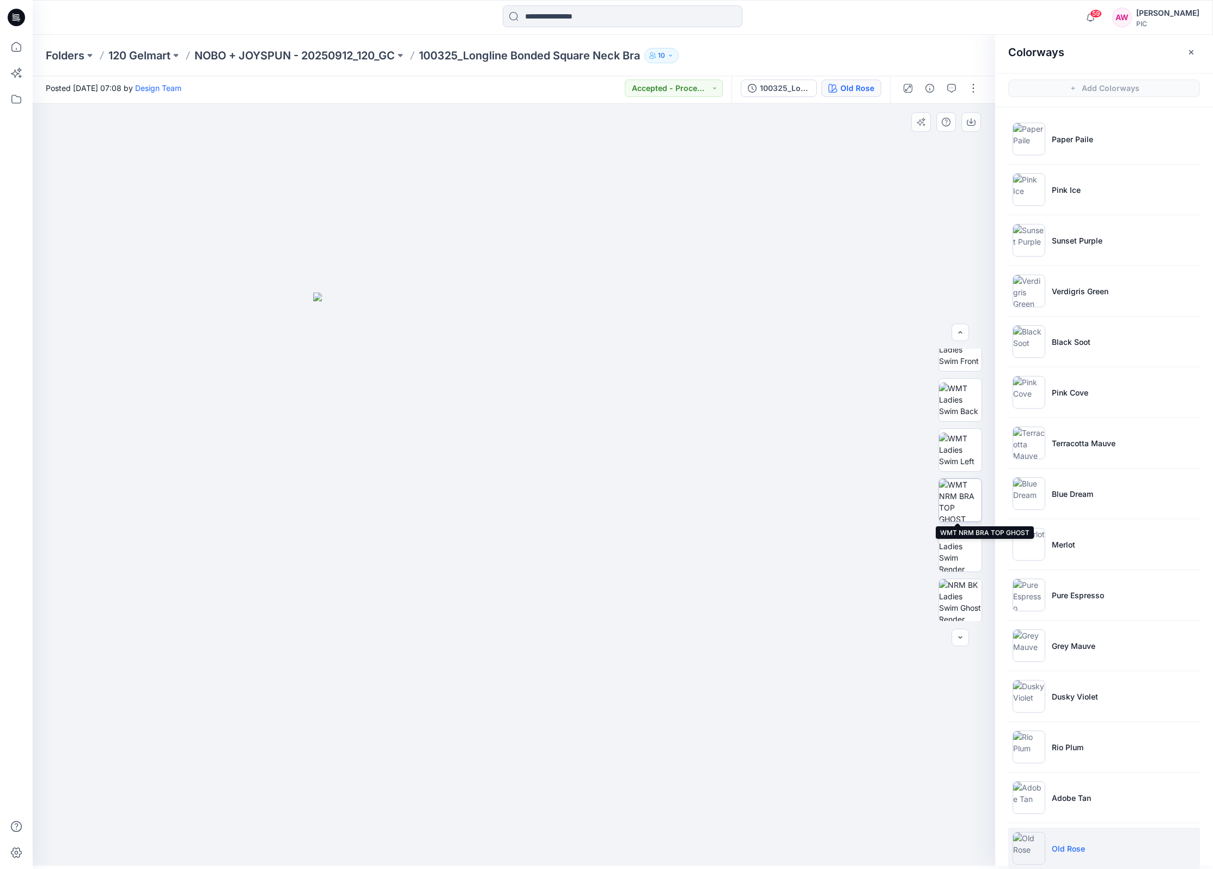
click at [953, 500] on img at bounding box center [960, 500] width 42 height 42
click at [974, 123] on icon "button" at bounding box center [971, 122] width 9 height 9
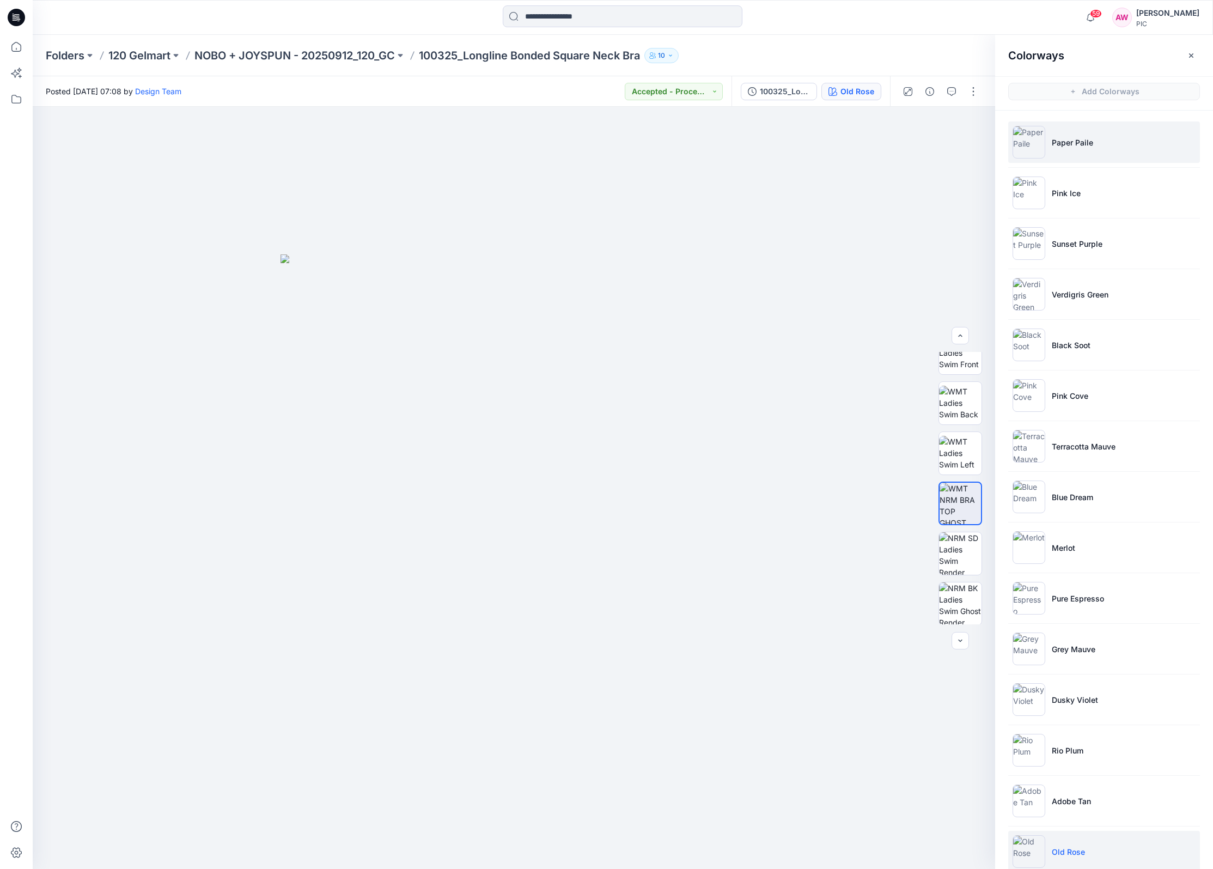
click at [1025, 150] on img at bounding box center [1028, 142] width 33 height 33
click at [957, 503] on img at bounding box center [960, 503] width 42 height 42
click at [972, 125] on icon "button" at bounding box center [971, 123] width 4 height 5
click at [1031, 195] on img at bounding box center [1028, 192] width 33 height 33
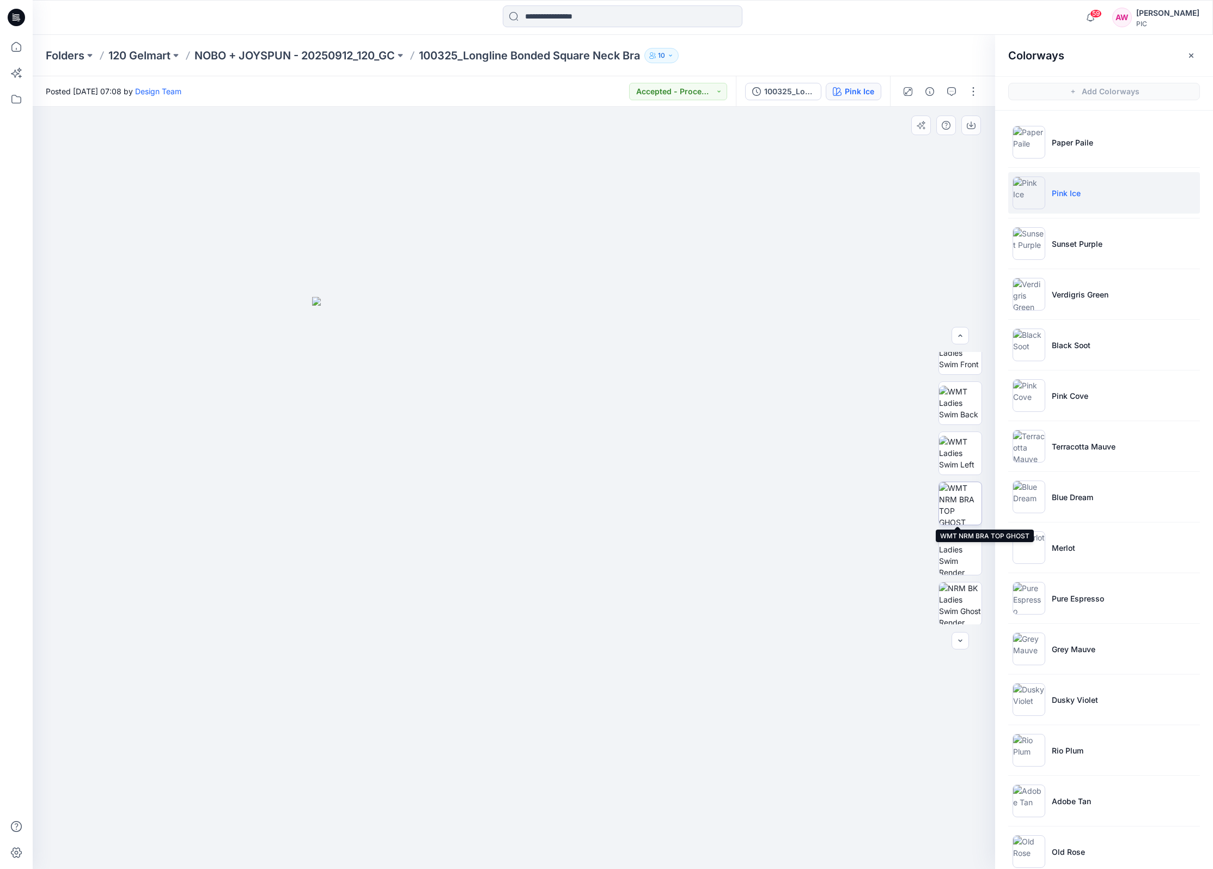
click at [963, 506] on img at bounding box center [960, 503] width 42 height 42
click at [970, 121] on icon "button" at bounding box center [971, 125] width 9 height 9
click at [1030, 245] on img at bounding box center [1028, 243] width 33 height 33
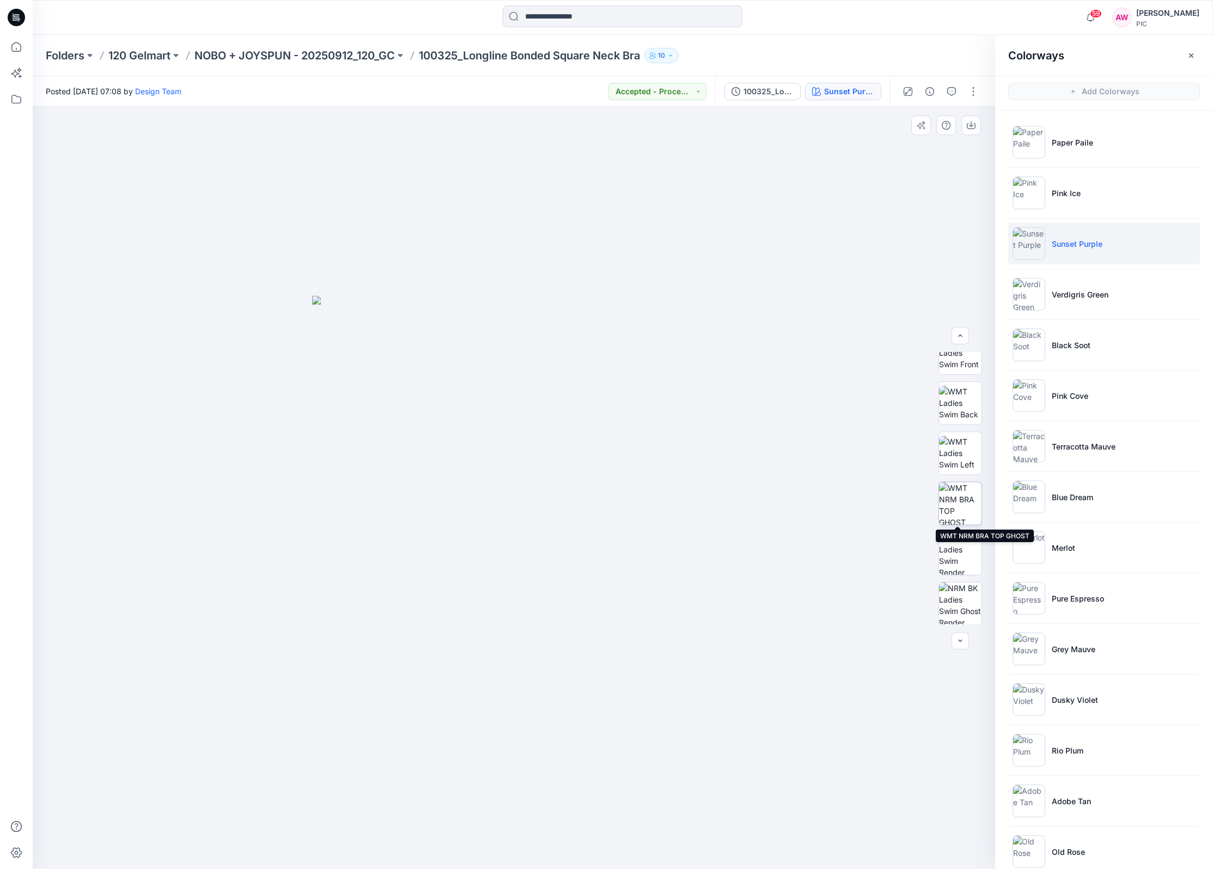
click at [966, 512] on img at bounding box center [960, 503] width 42 height 42
click at [971, 126] on icon "button" at bounding box center [971, 123] width 4 height 5
click at [1034, 288] on img at bounding box center [1028, 294] width 33 height 33
click at [956, 508] on img at bounding box center [960, 503] width 42 height 42
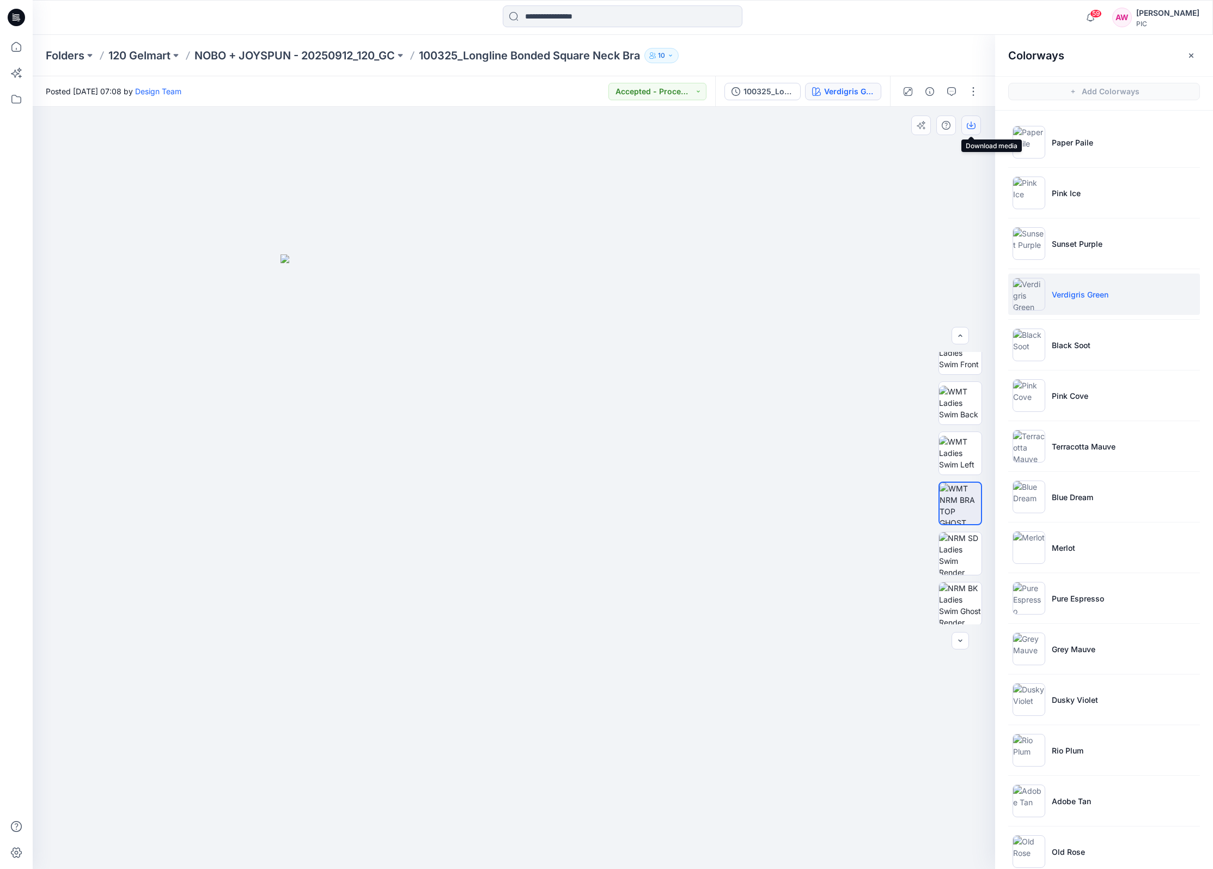
click at [968, 124] on icon "button" at bounding box center [971, 125] width 9 height 9
click at [974, 125] on icon "button" at bounding box center [970, 126] width 9 height 6
click at [974, 91] on button "button" at bounding box center [972, 91] width 17 height 17
drag, startPoint x: 975, startPoint y: 63, endPoint x: 982, endPoint y: 75, distance: 14.7
click at [975, 63] on div "Folders 120 Gelmart NOBO + JOYSPUN - 20250912_120_GC 100325_Longline Bonded Squ…" at bounding box center [580, 55] width 1068 height 15
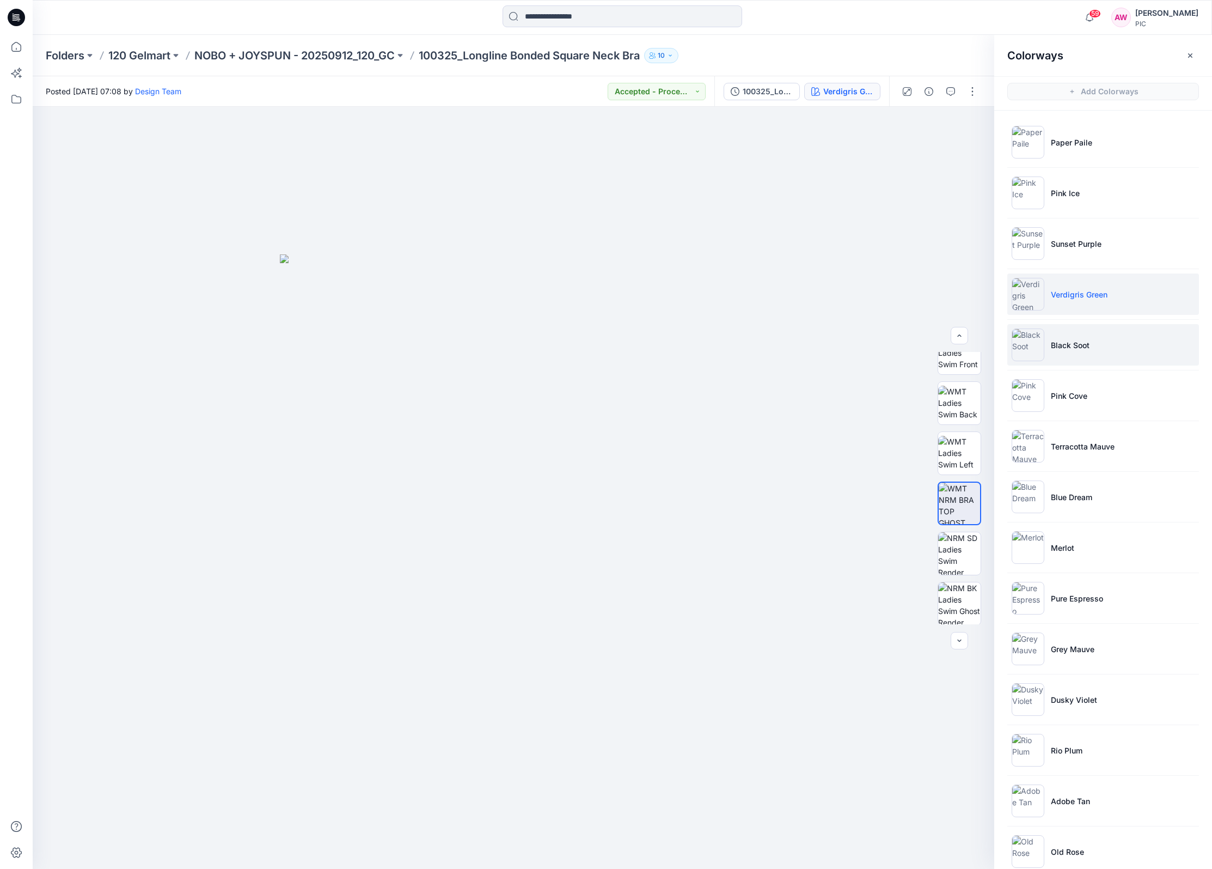
click at [1038, 343] on img at bounding box center [1028, 344] width 33 height 33
click at [969, 510] on img at bounding box center [959, 503] width 42 height 42
click at [975, 123] on button "button" at bounding box center [971, 125] width 20 height 20
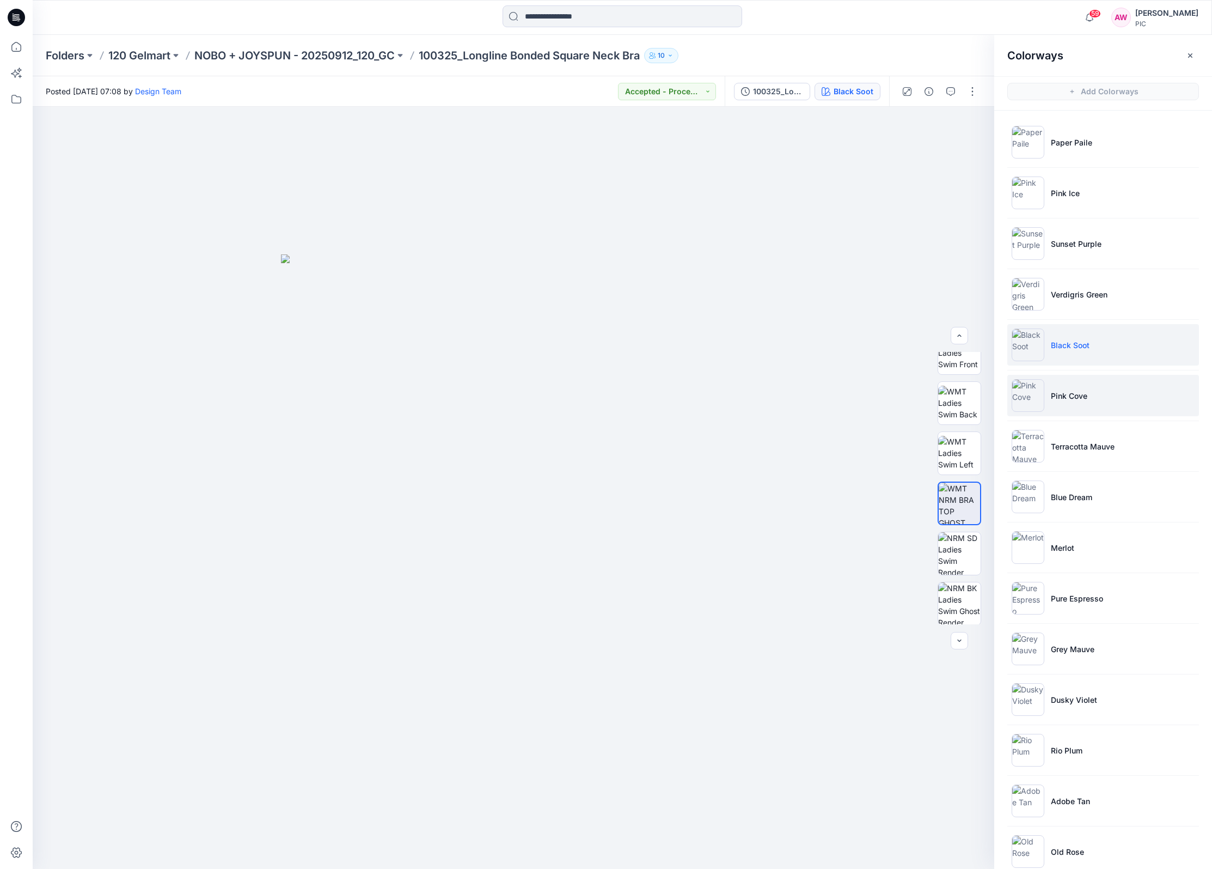
click at [1046, 406] on li "Pink Cove" at bounding box center [1103, 395] width 192 height 41
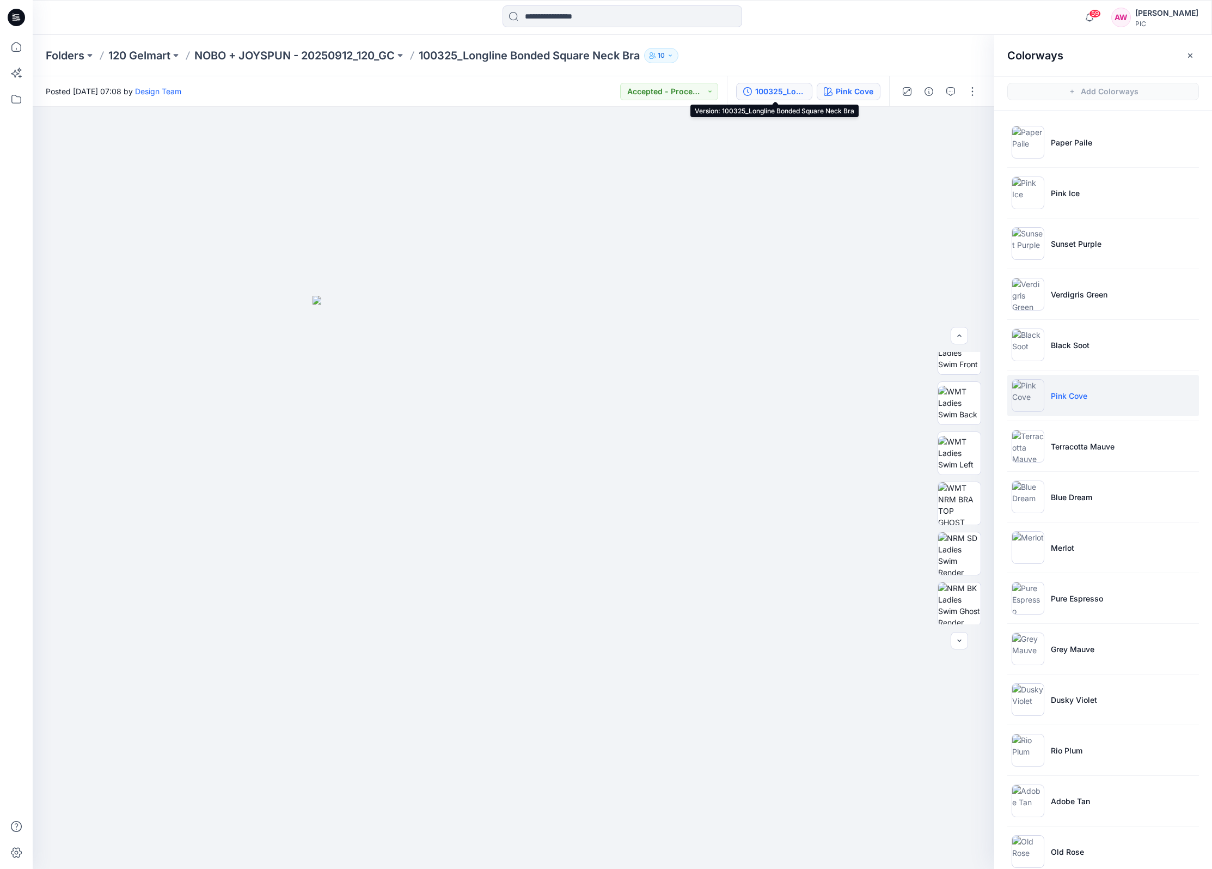
click at [786, 93] on div "100325_Longline Bonded Square Neck Bra" at bounding box center [780, 91] width 50 height 12
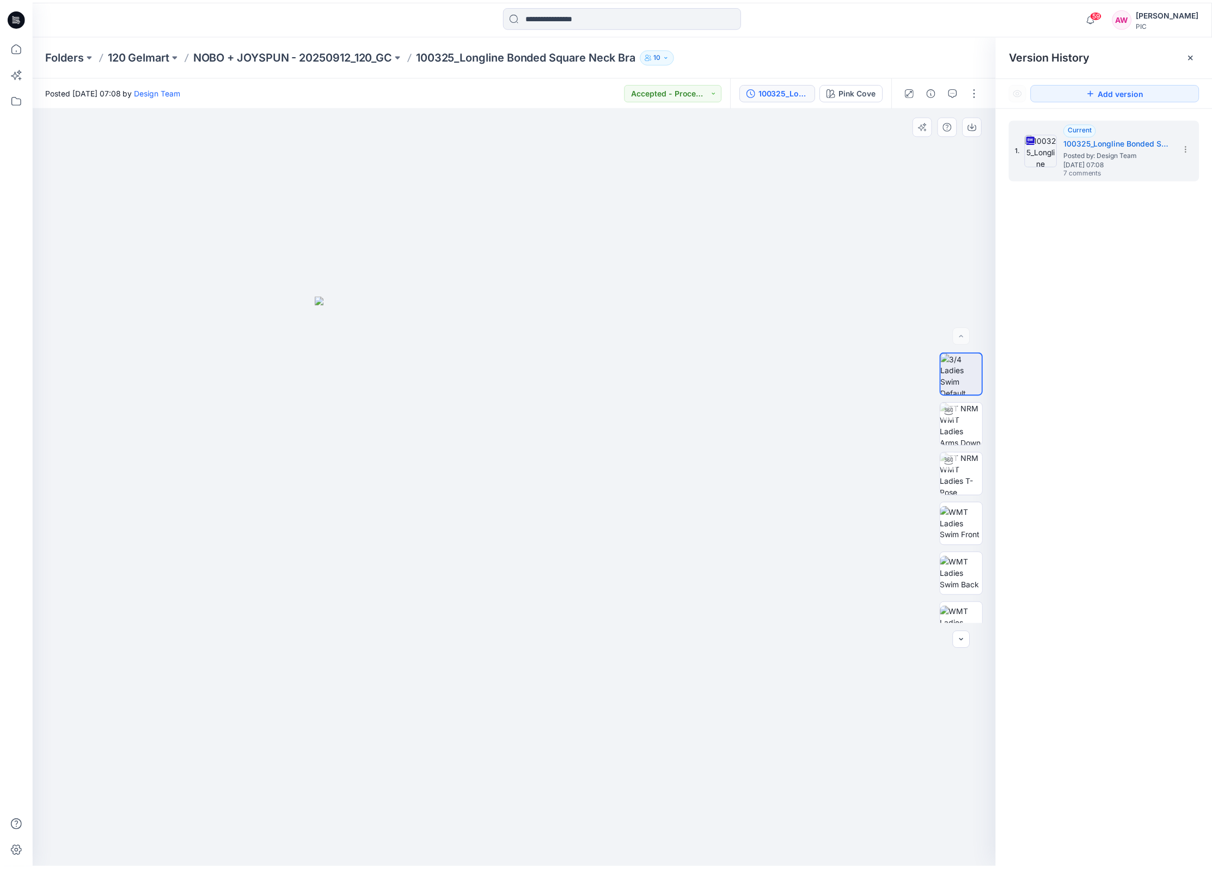
scroll to position [272, 0]
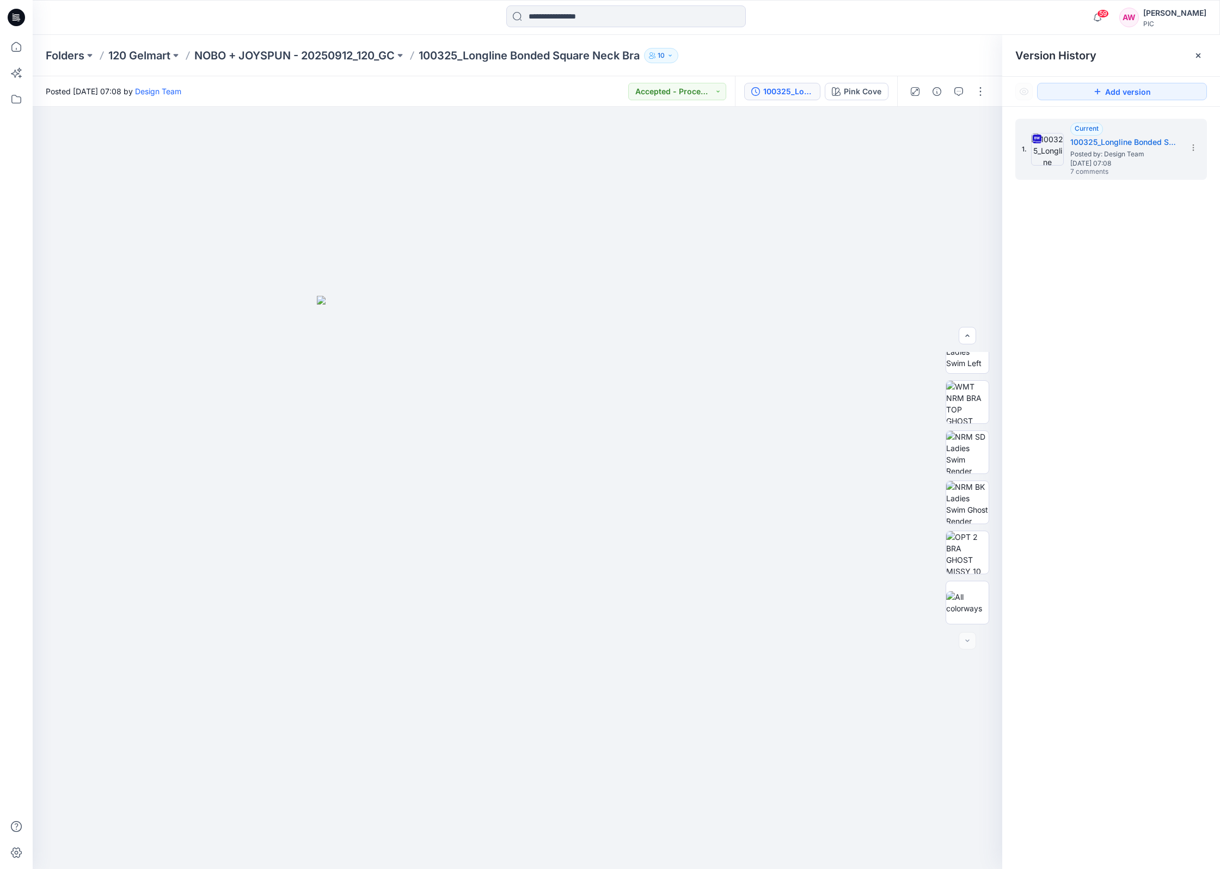
click at [357, 55] on p "NOBO + JOYSPUN - 20250912_120_GC" at bounding box center [294, 55] width 200 height 15
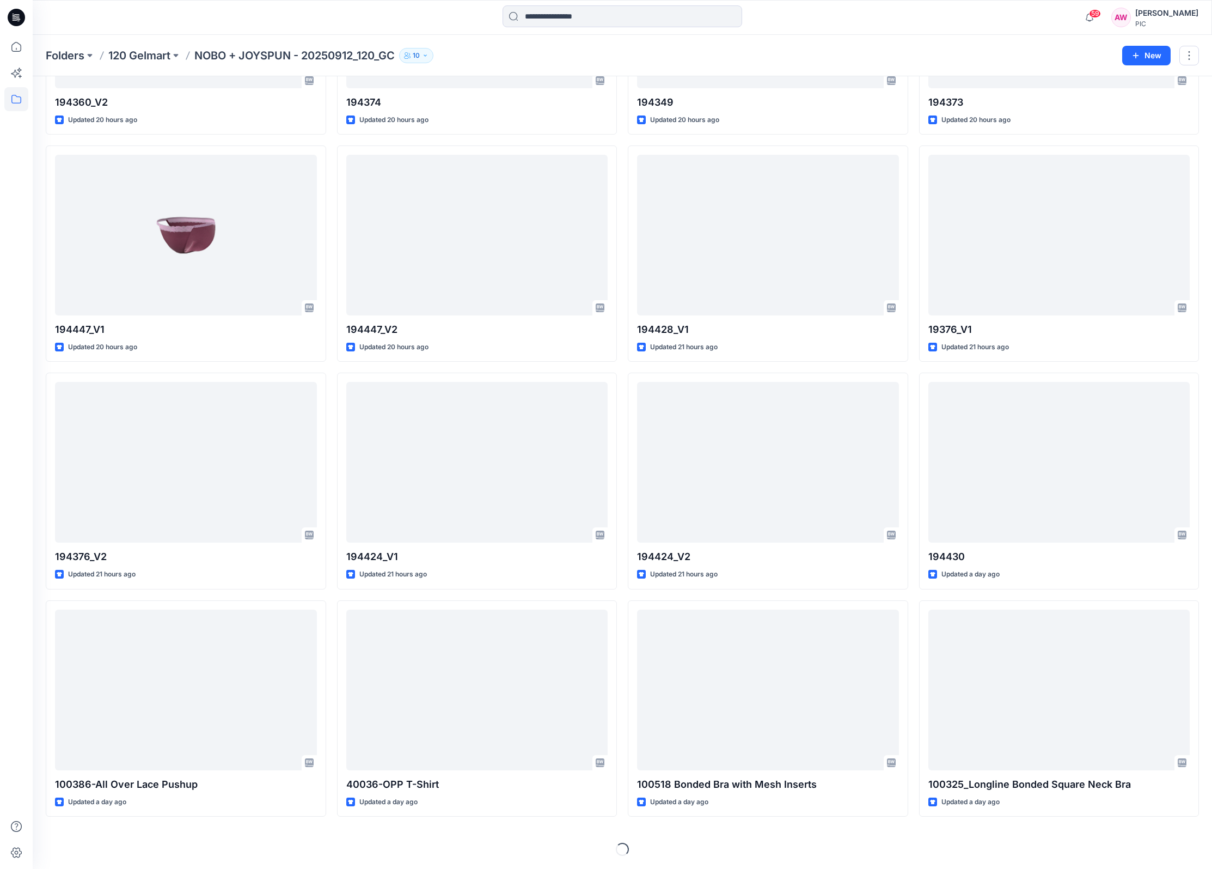
scroll to position [1342, 0]
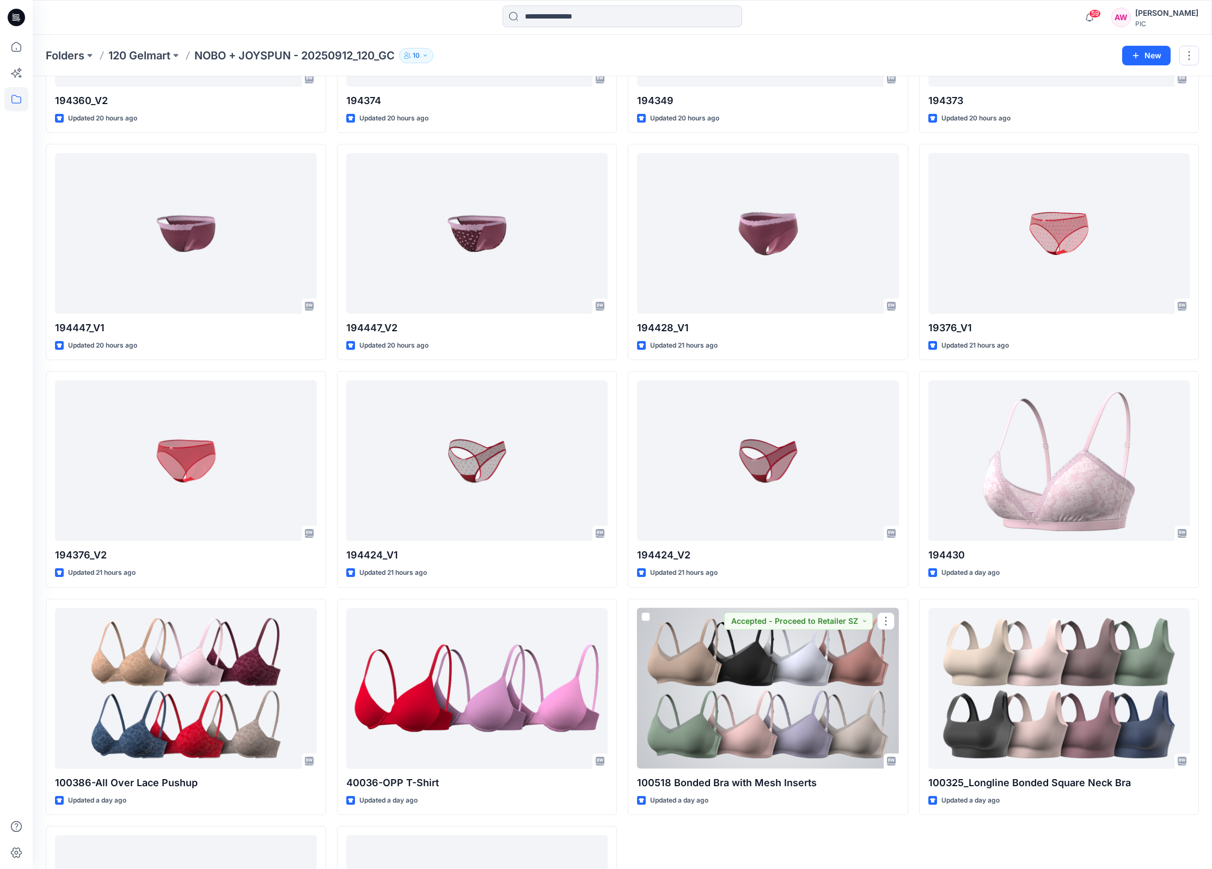
click at [820, 685] on div at bounding box center [768, 688] width 262 height 161
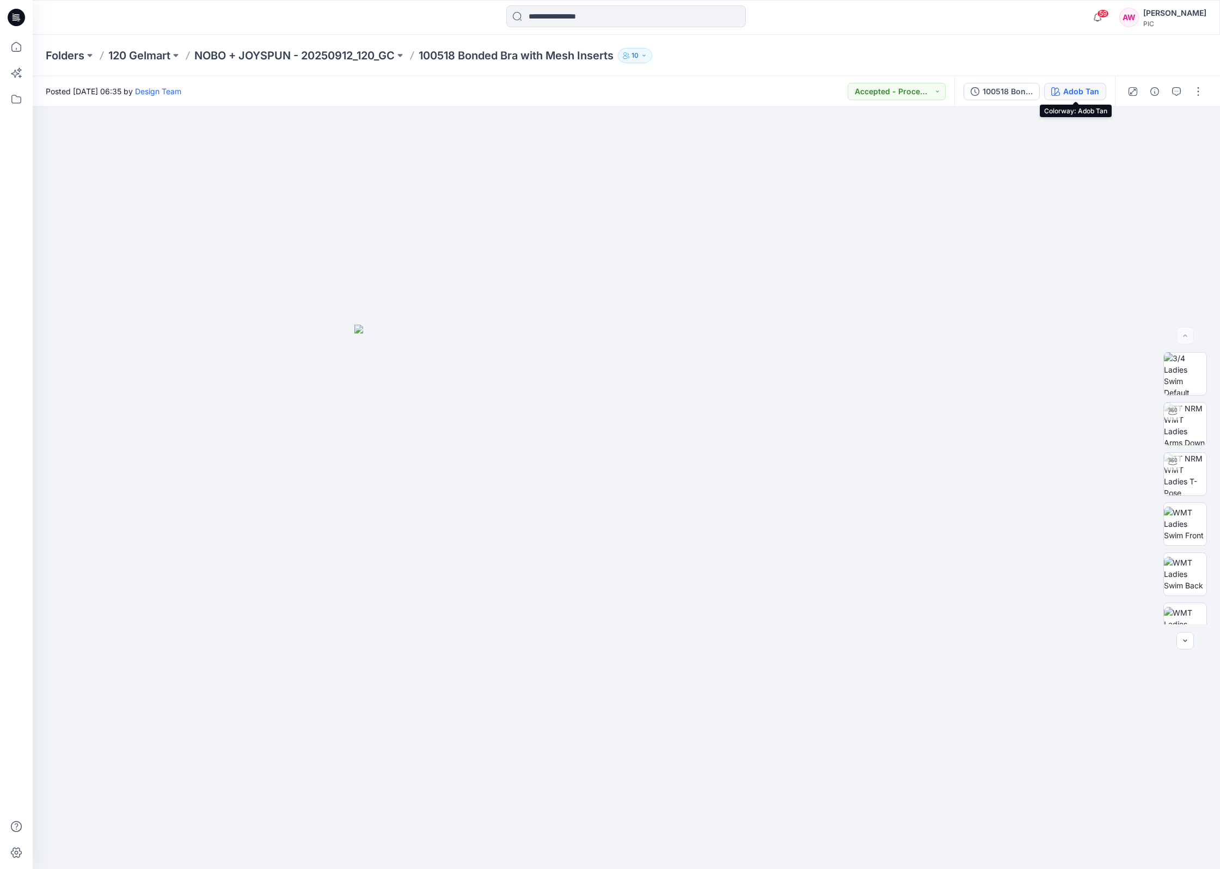
click at [1087, 96] on div "Adob Tan" at bounding box center [1082, 91] width 36 height 12
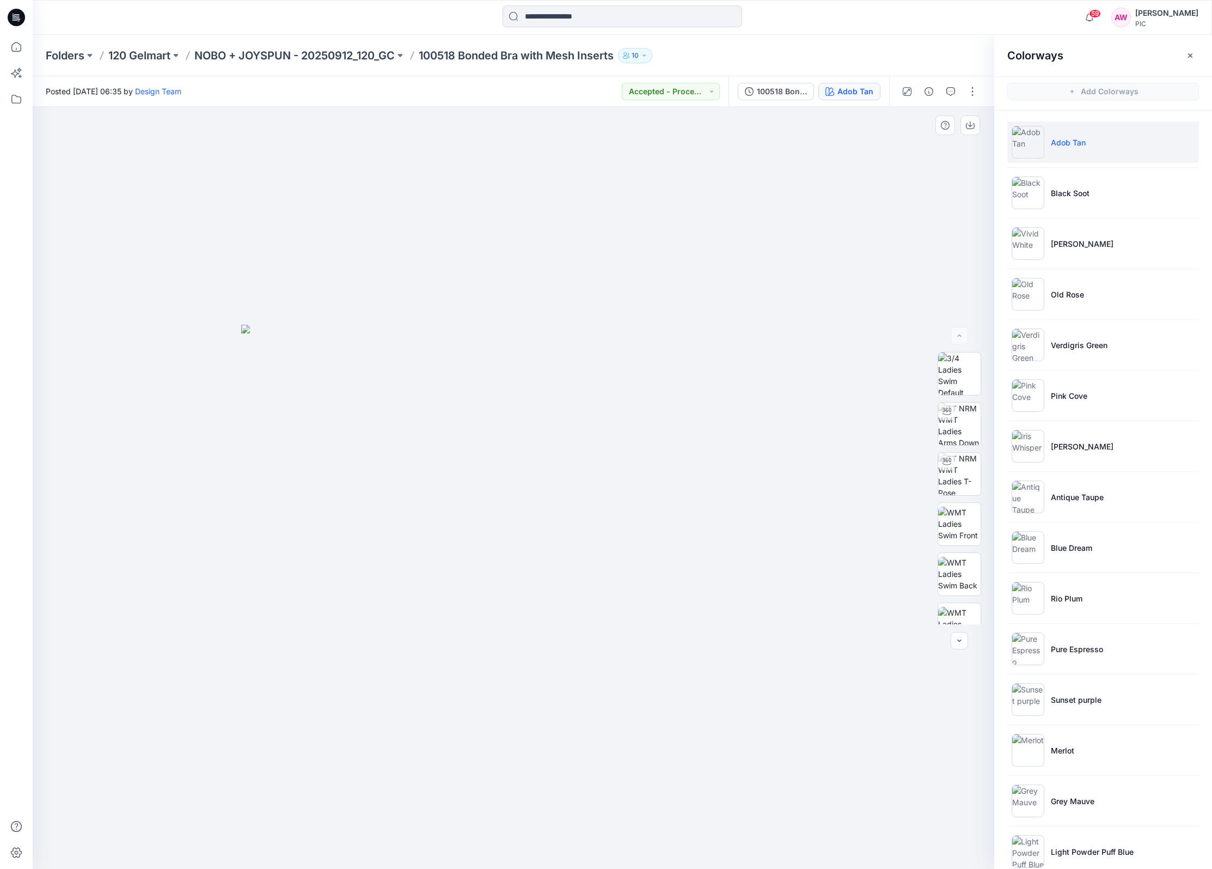
drag, startPoint x: 991, startPoint y: 449, endPoint x: 986, endPoint y: 453, distance: 6.6
click at [991, 466] on div at bounding box center [960, 488] width 70 height 272
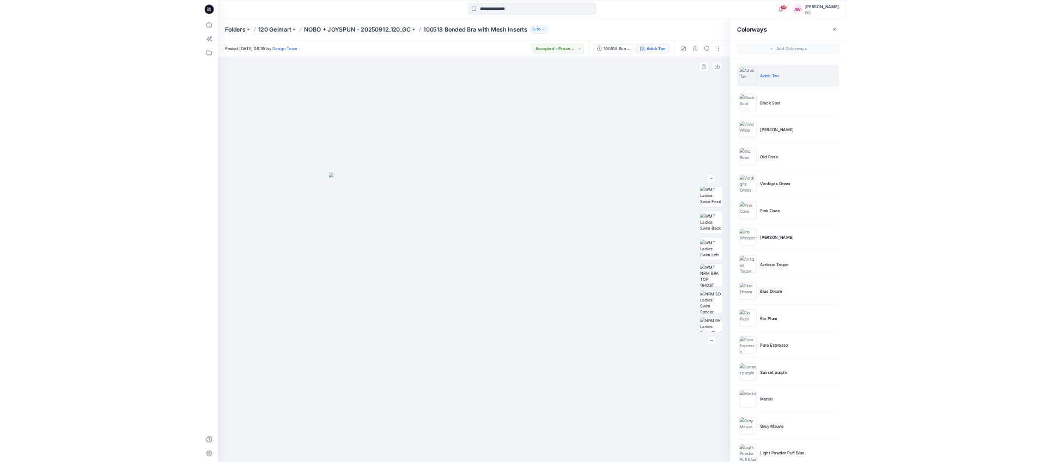
scroll to position [181, 0]
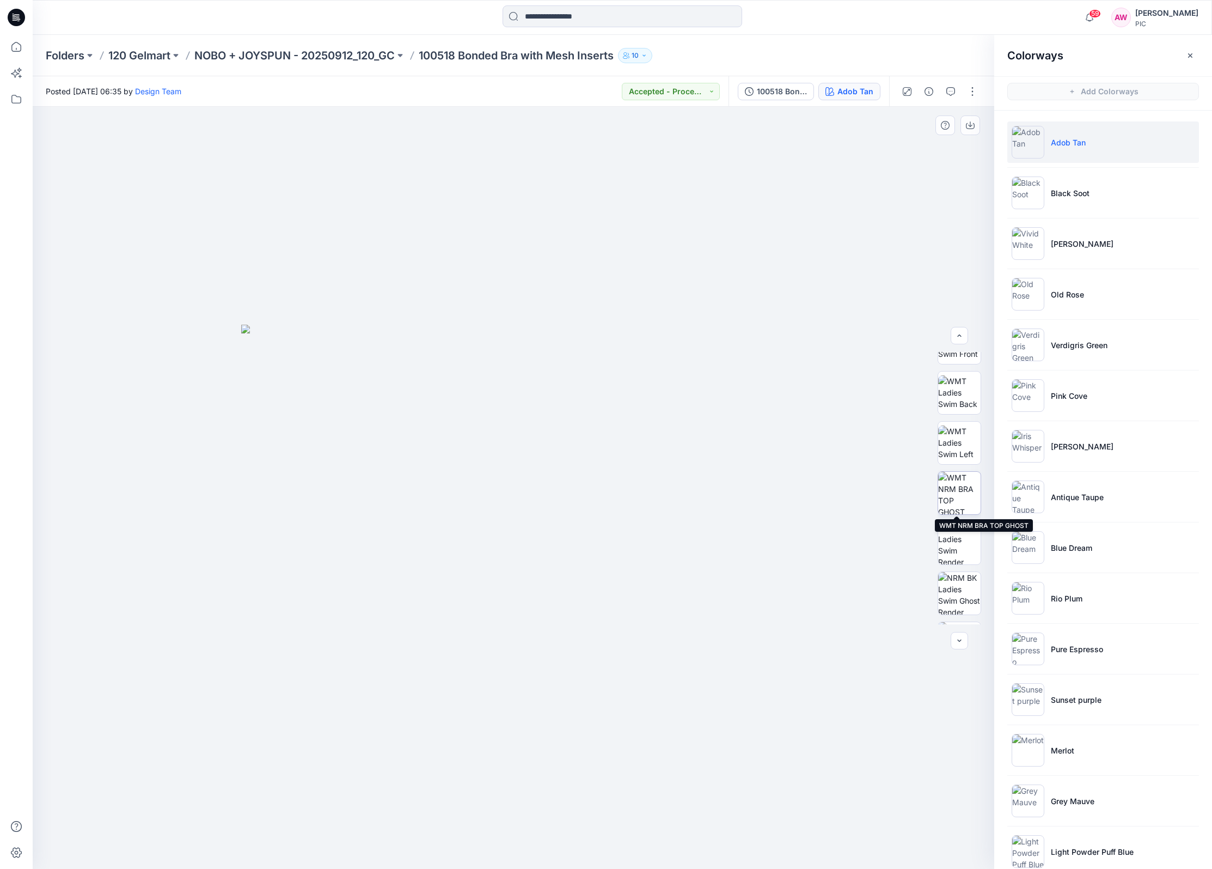
drag, startPoint x: 964, startPoint y: 489, endPoint x: 960, endPoint y: 484, distance: 6.2
click at [964, 489] on img at bounding box center [959, 493] width 42 height 42
click at [972, 121] on icon "button" at bounding box center [970, 125] width 9 height 9
click at [970, 122] on icon "button" at bounding box center [970, 123] width 4 height 5
click at [1042, 199] on img at bounding box center [1028, 192] width 33 height 33
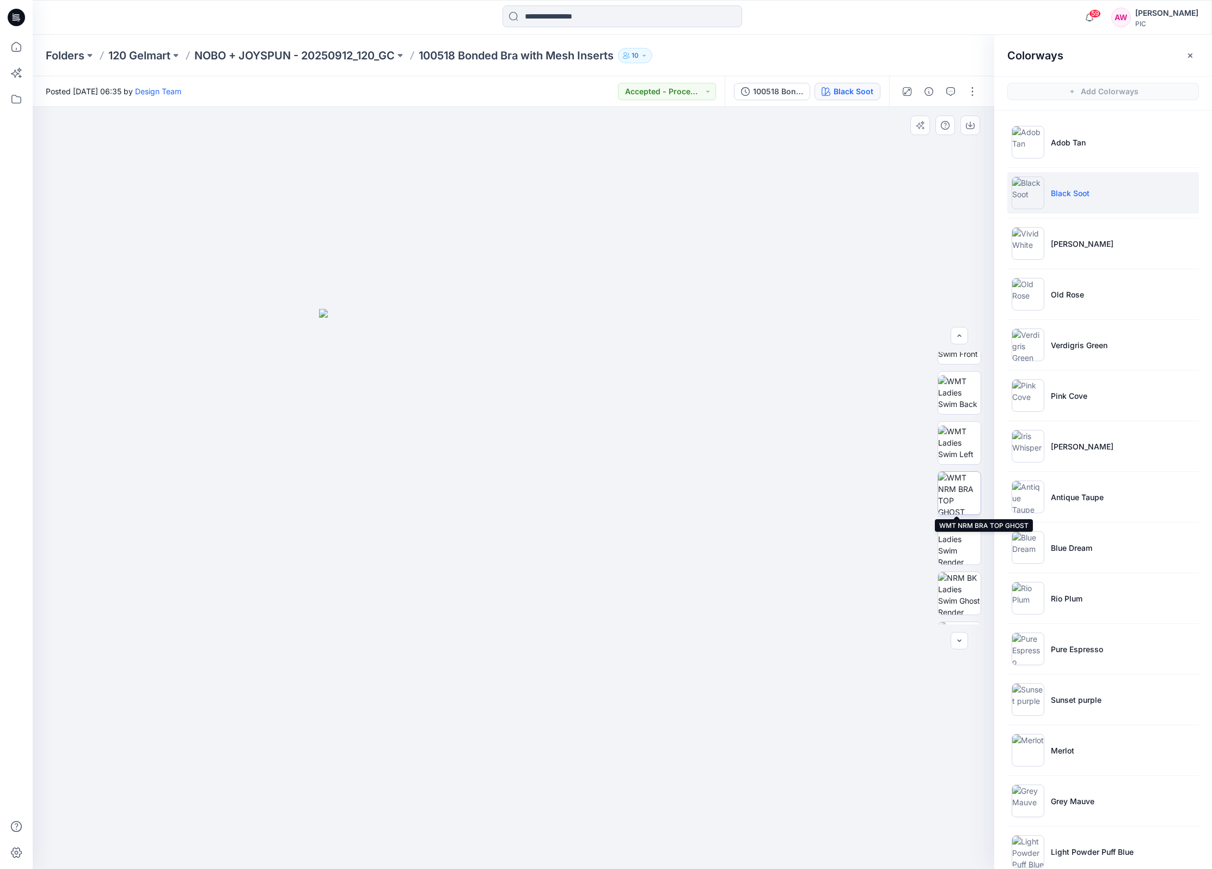
drag, startPoint x: 969, startPoint y: 496, endPoint x: 970, endPoint y: 489, distance: 7.1
click at [970, 495] on img at bounding box center [959, 493] width 42 height 42
click at [973, 127] on icon "button" at bounding box center [970, 125] width 9 height 9
click at [1033, 248] on img at bounding box center [1028, 243] width 33 height 33
click at [967, 502] on img at bounding box center [959, 493] width 42 height 42
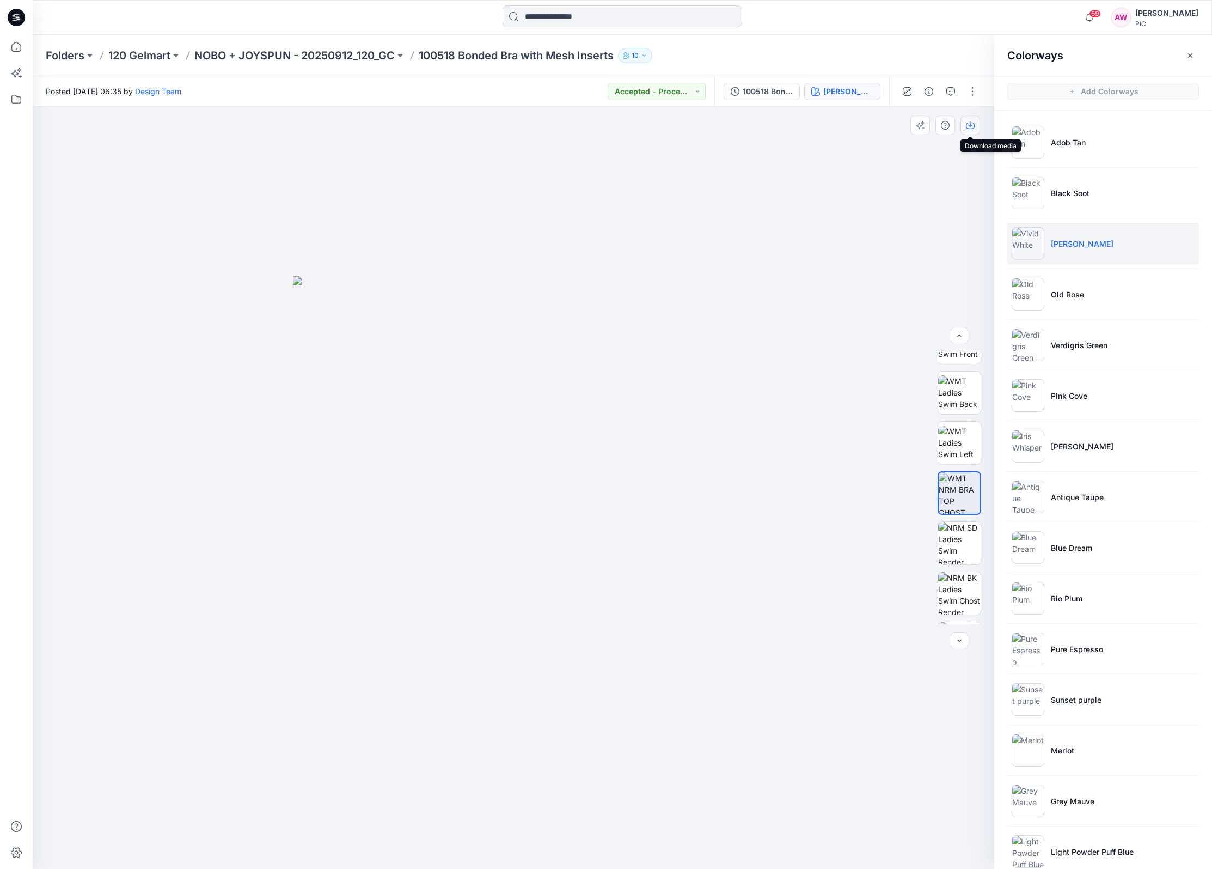
click at [974, 128] on icon "button" at bounding box center [970, 125] width 9 height 9
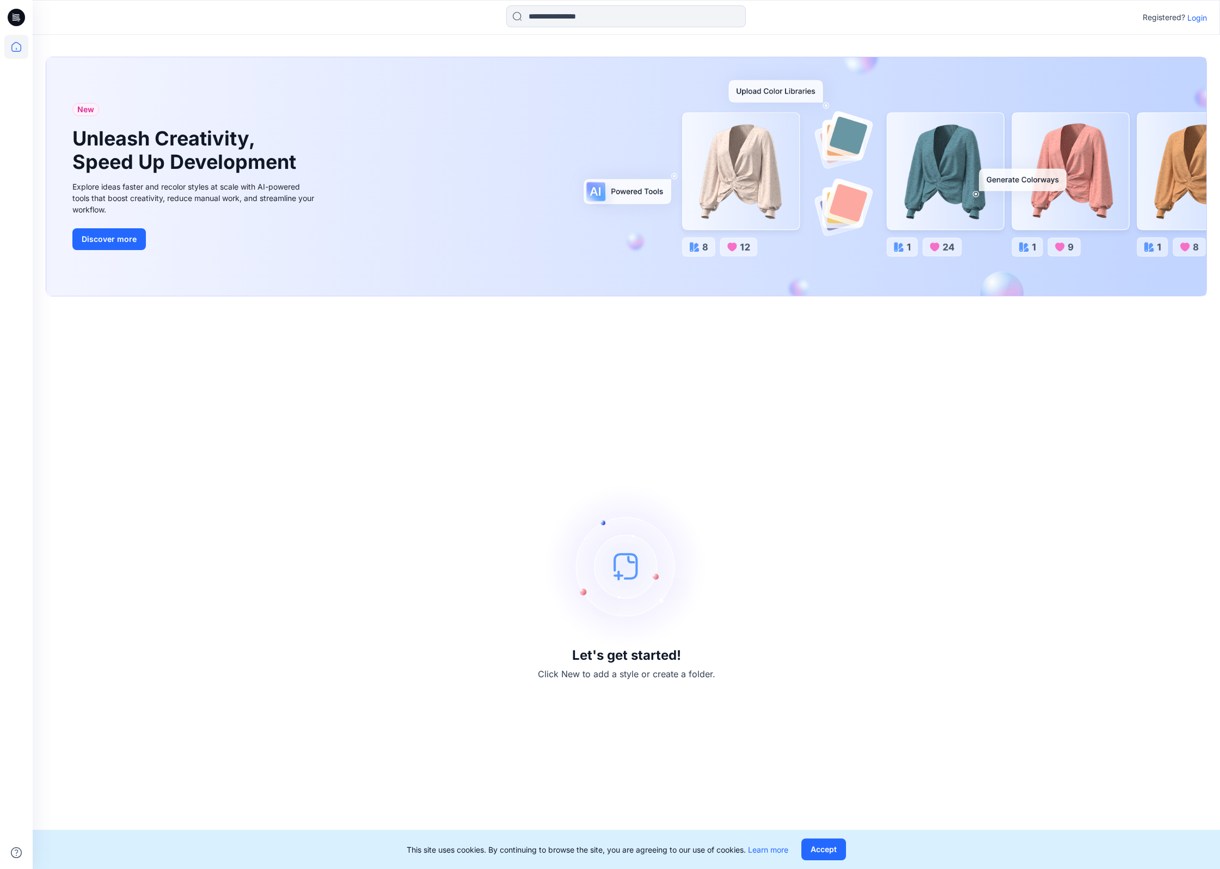
click at [836, 846] on button "Accept" at bounding box center [824, 849] width 45 height 22
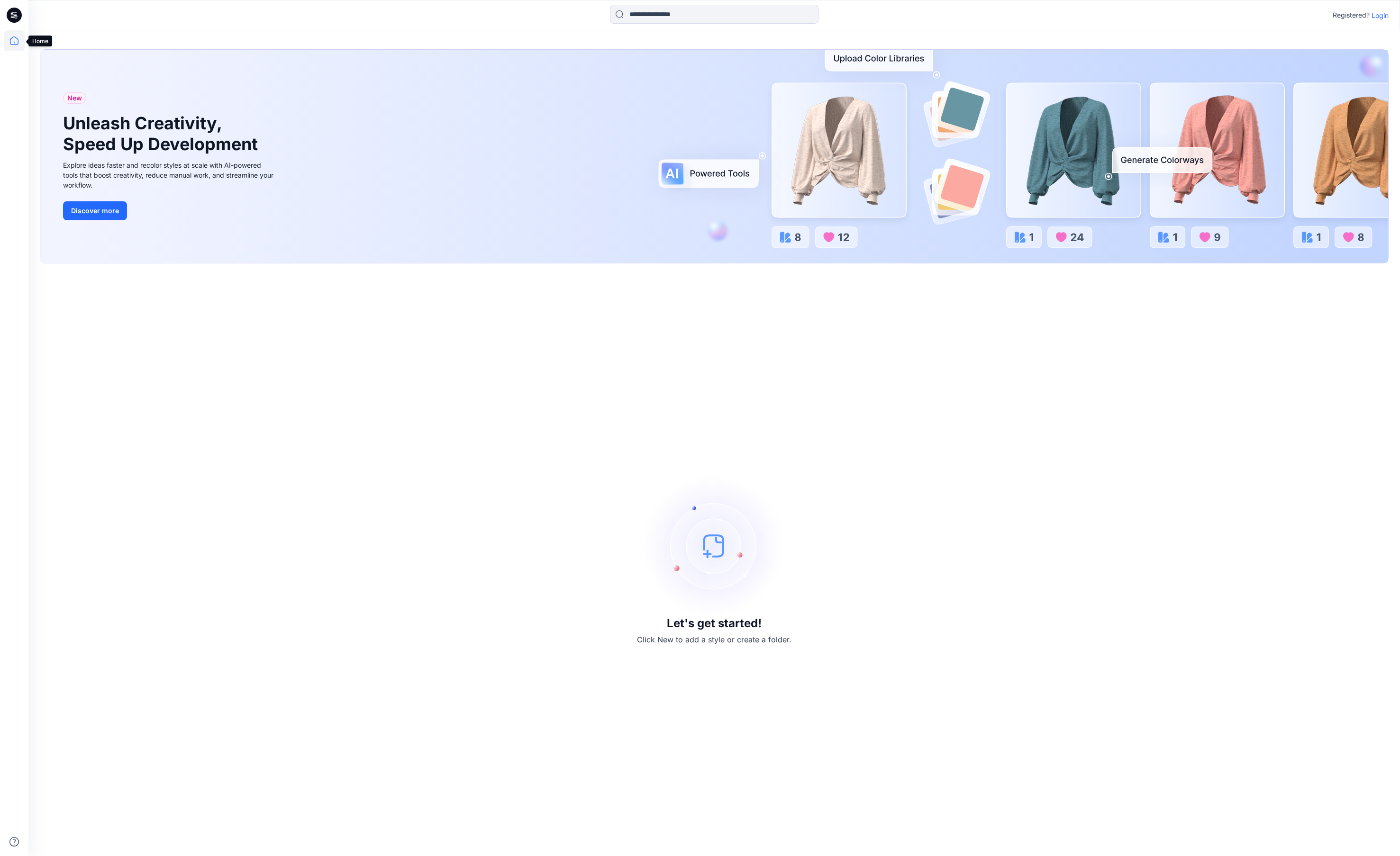
click at [15, 44] on icon at bounding box center [14, 41] width 21 height 21
drag, startPoint x: 14, startPoint y: 41, endPoint x: 17, endPoint y: 36, distance: 5.8
click at [15, 41] on icon at bounding box center [14, 41] width 21 height 21
click at [1062, 17] on p "Login" at bounding box center [1380, 15] width 17 height 10
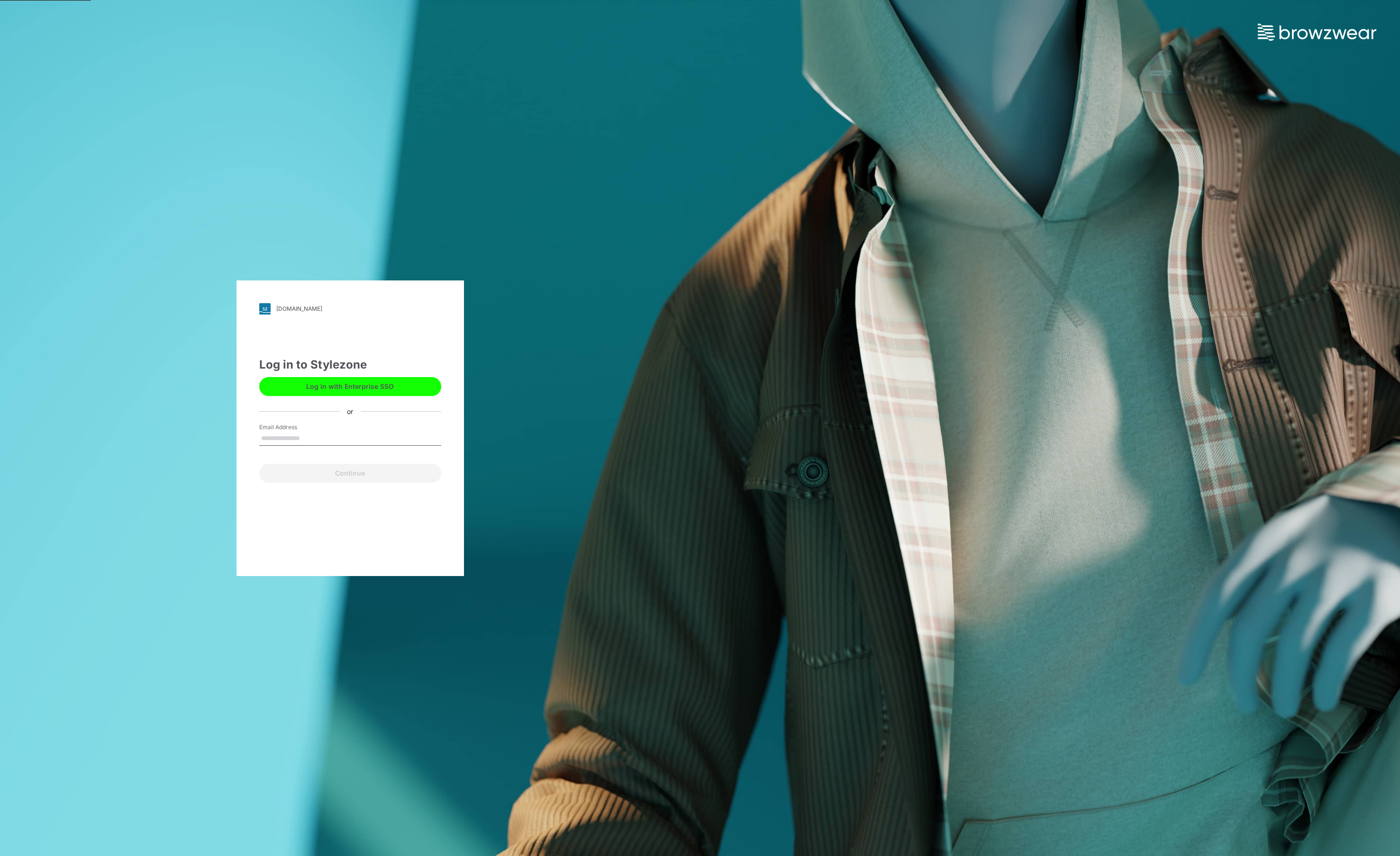
type input "**********"
click at [358, 471] on button "Continue" at bounding box center [350, 473] width 182 height 19
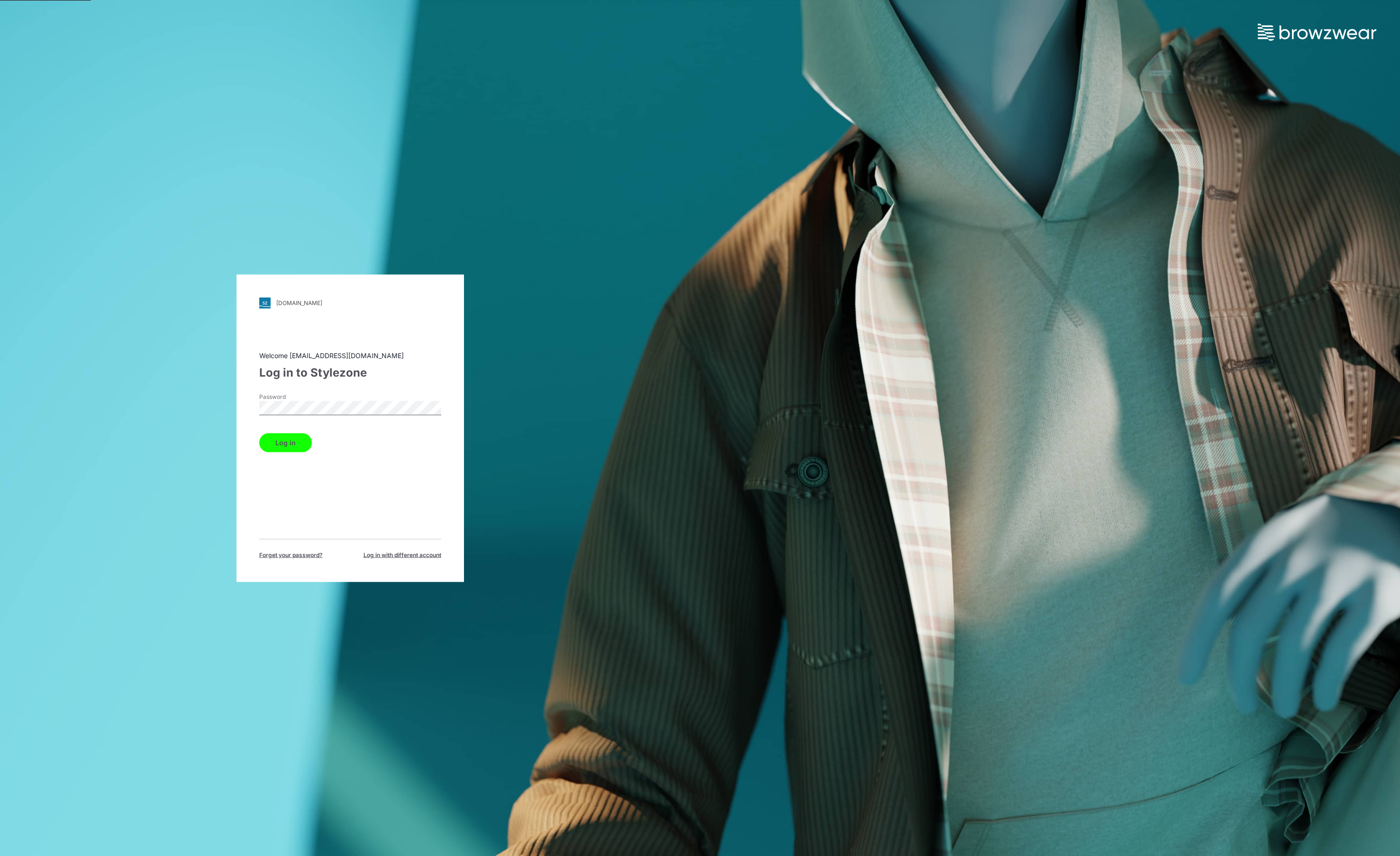
click at [285, 445] on button "Log in" at bounding box center [285, 443] width 52 height 19
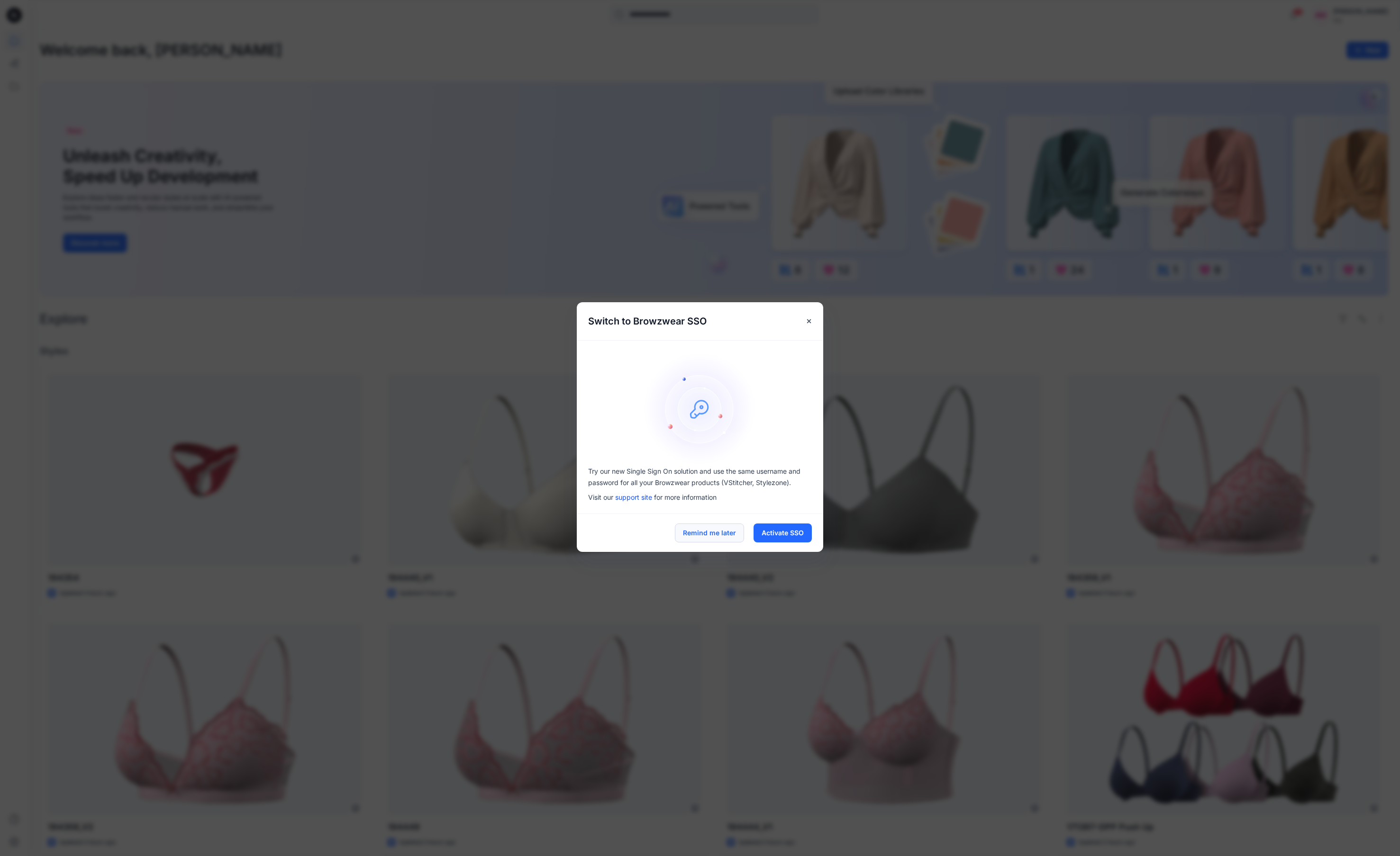
drag, startPoint x: 735, startPoint y: 533, endPoint x: 733, endPoint y: 528, distance: 5.4
click at [735, 533] on button "Remind me later" at bounding box center [709, 533] width 70 height 19
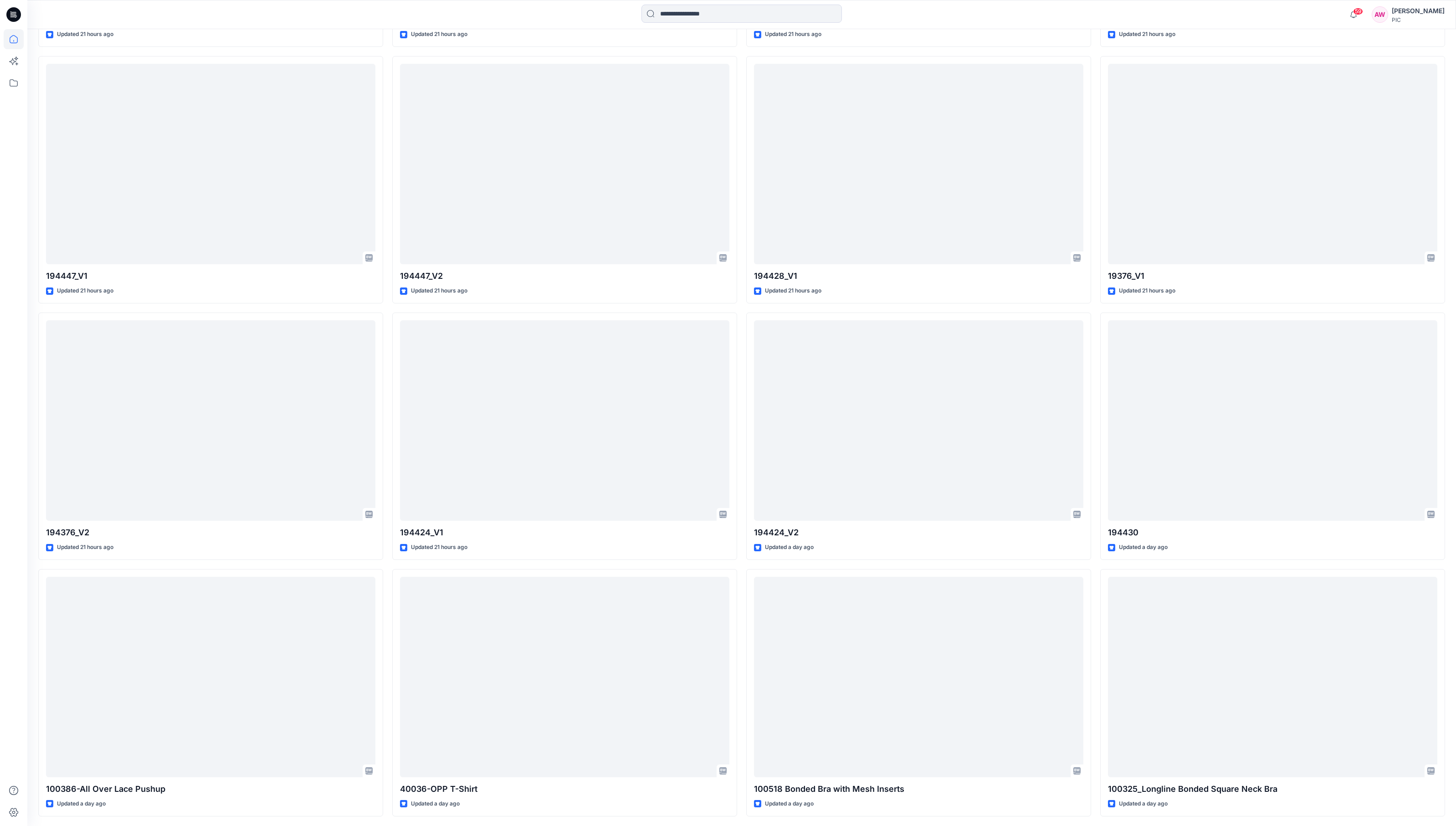
scroll to position [1870, 0]
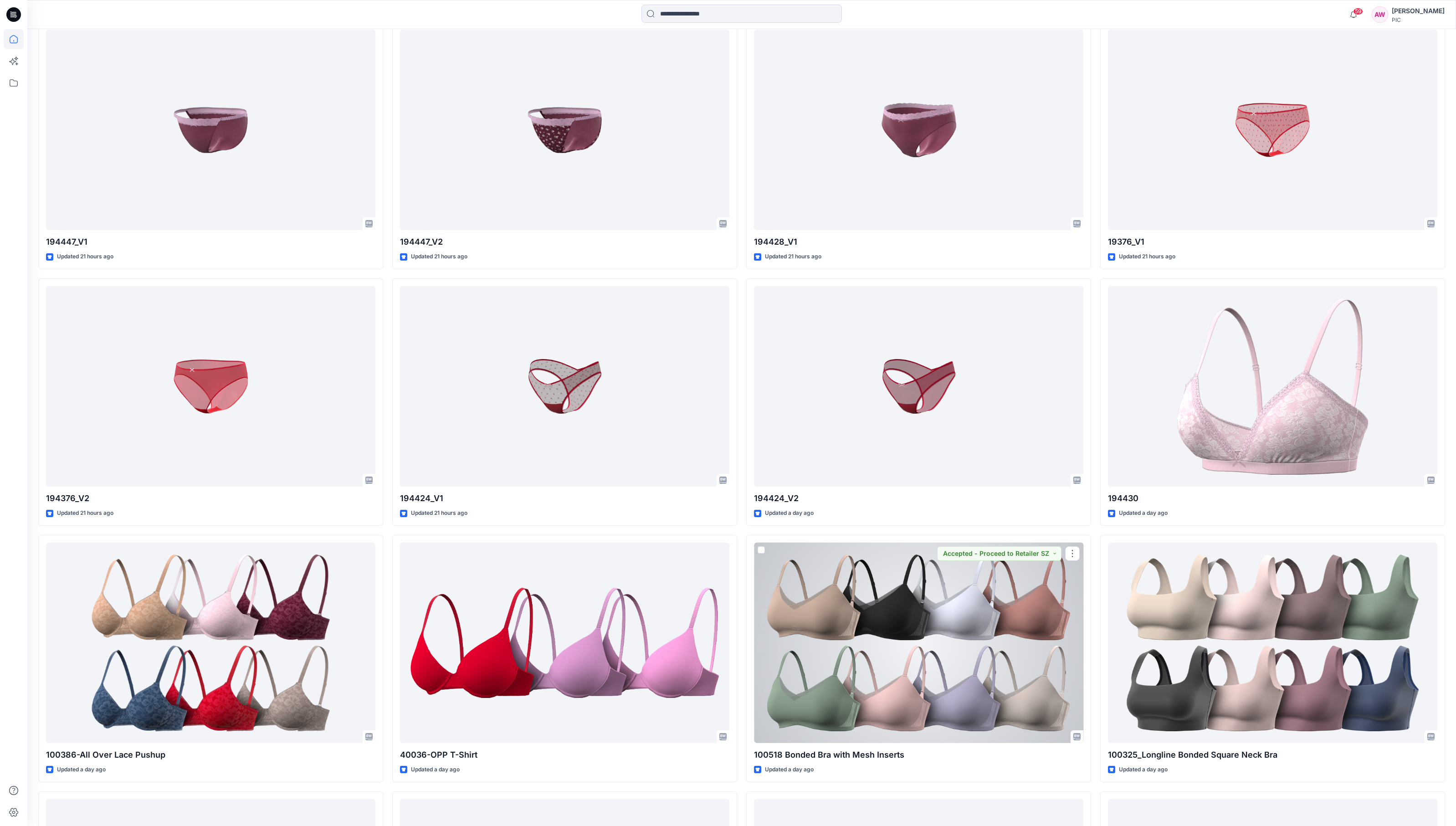
click at [950, 639] on div at bounding box center [919, 644] width 330 height 201
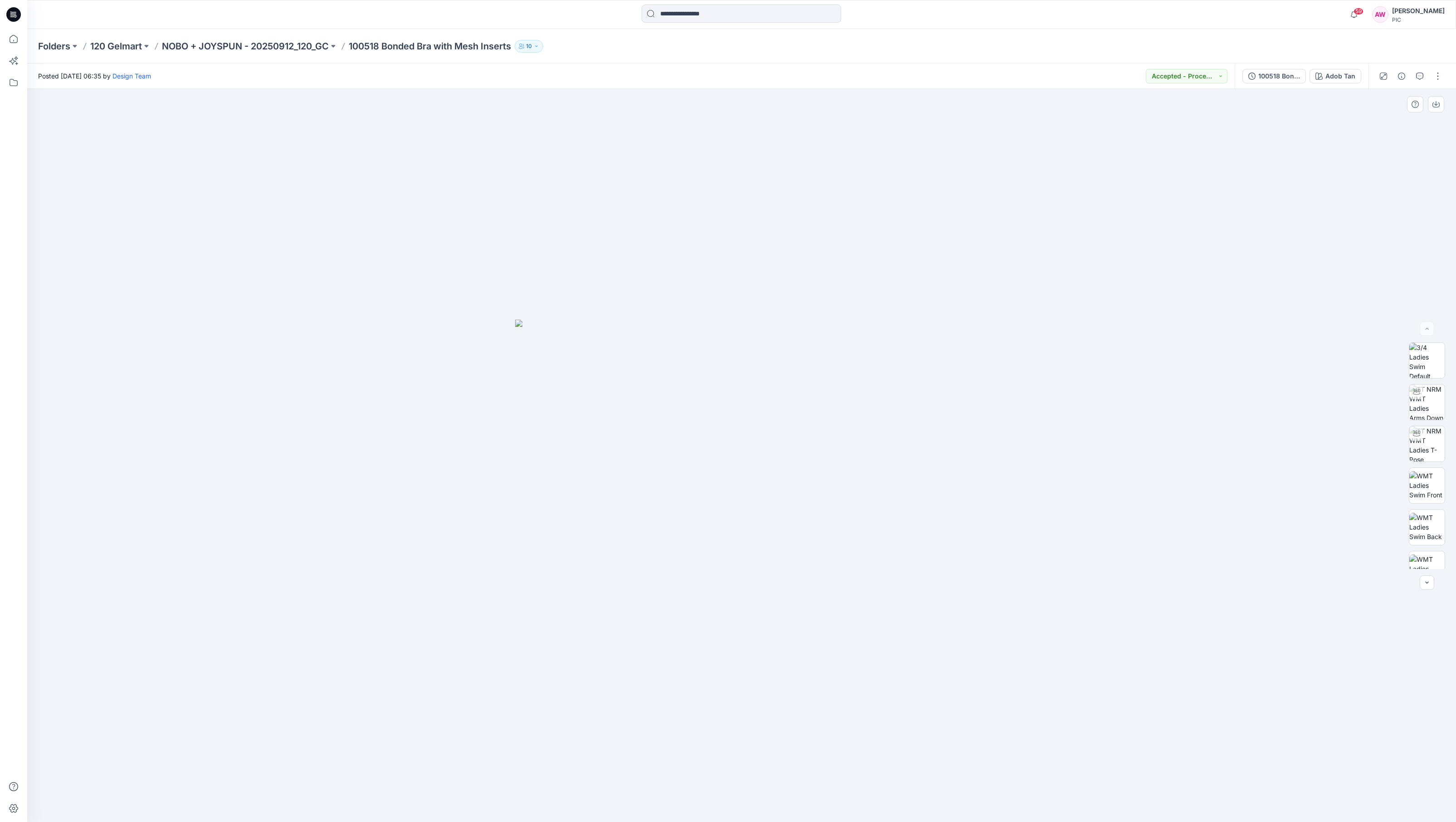
drag, startPoint x: 1447, startPoint y: 431, endPoint x: 1442, endPoint y: 416, distance: 15.8
click at [1016, 419] on div at bounding box center [1427, 456] width 37 height 227
drag, startPoint x: 1447, startPoint y: 444, endPoint x: 1416, endPoint y: 378, distance: 72.9
click at [1016, 375] on div at bounding box center [1427, 456] width 37 height 227
click at [1016, 81] on button "Adob Tan" at bounding box center [1335, 76] width 52 height 14
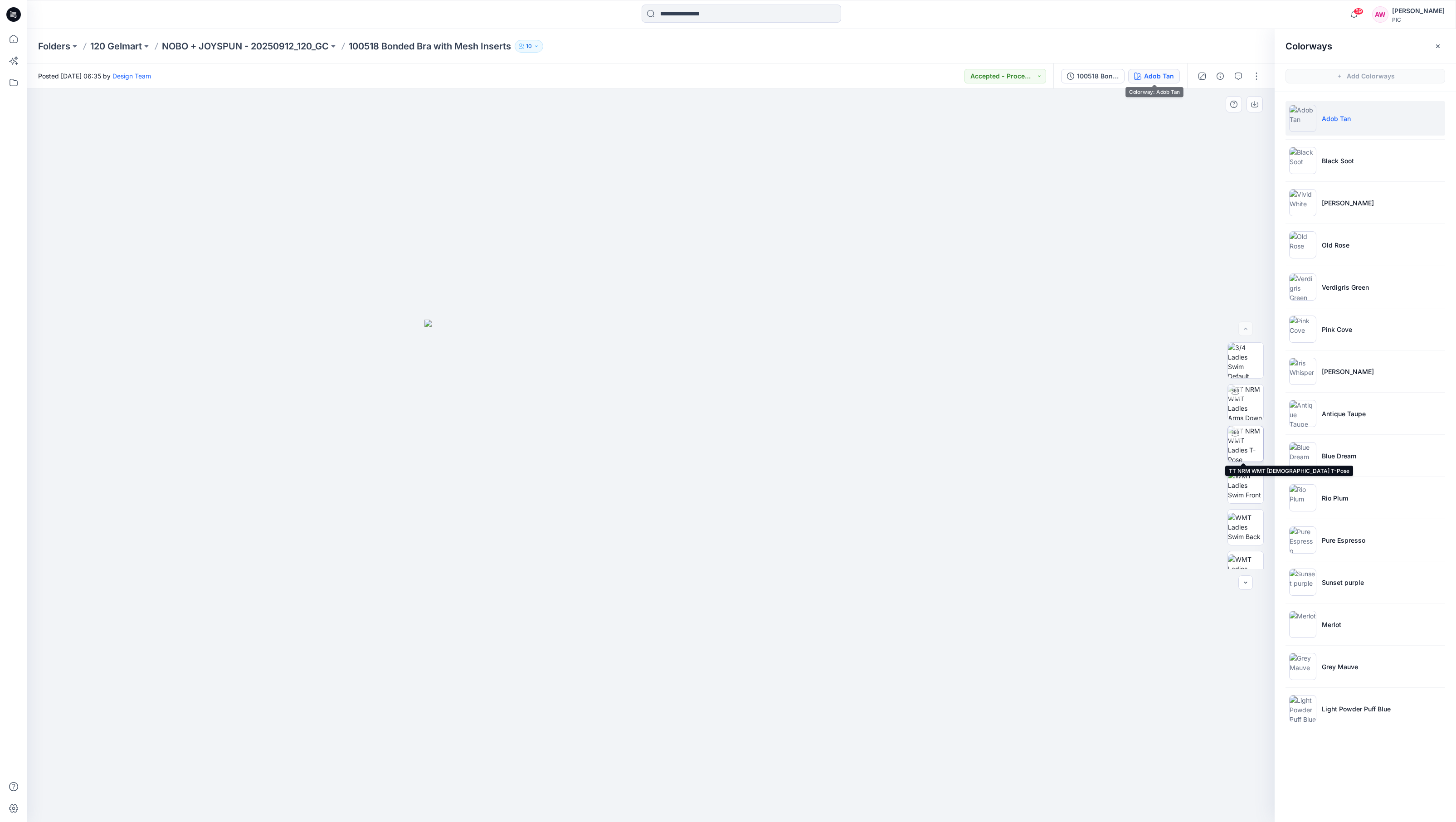
click at [1016, 446] on img at bounding box center [1245, 444] width 35 height 35
click at [1016, 429] on img at bounding box center [1245, 422] width 35 height 35
click at [1016, 424] on img at bounding box center [1245, 421] width 34 height 34
click at [1016, 247] on img at bounding box center [1302, 245] width 27 height 27
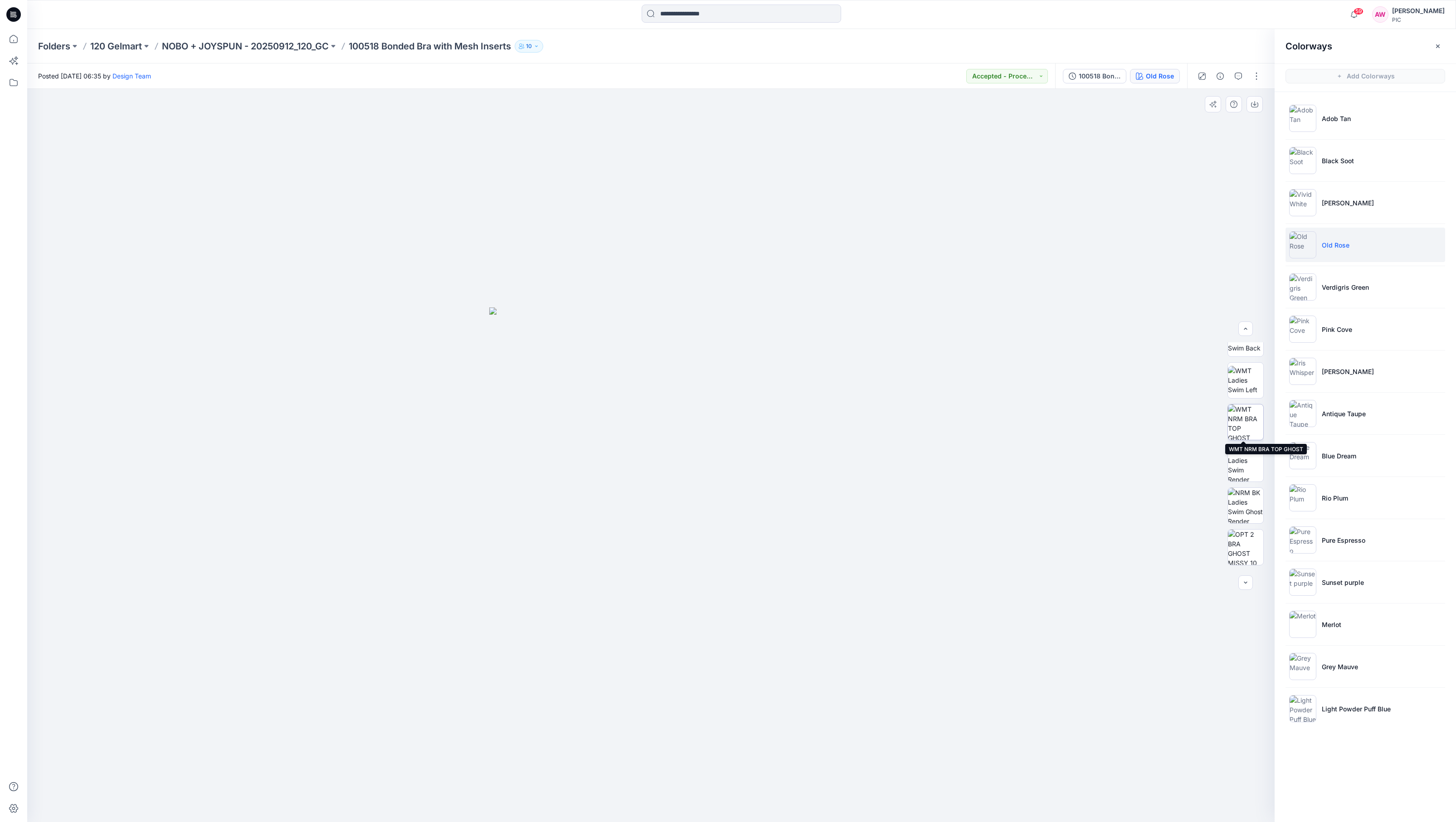
click at [1016, 426] on img at bounding box center [1245, 422] width 35 height 35
click at [1016, 102] on icon "button" at bounding box center [1254, 104] width 7 height 7
click at [1016, 287] on img at bounding box center [1302, 286] width 27 height 27
click at [1016, 99] on button "button" at bounding box center [1255, 104] width 17 height 17
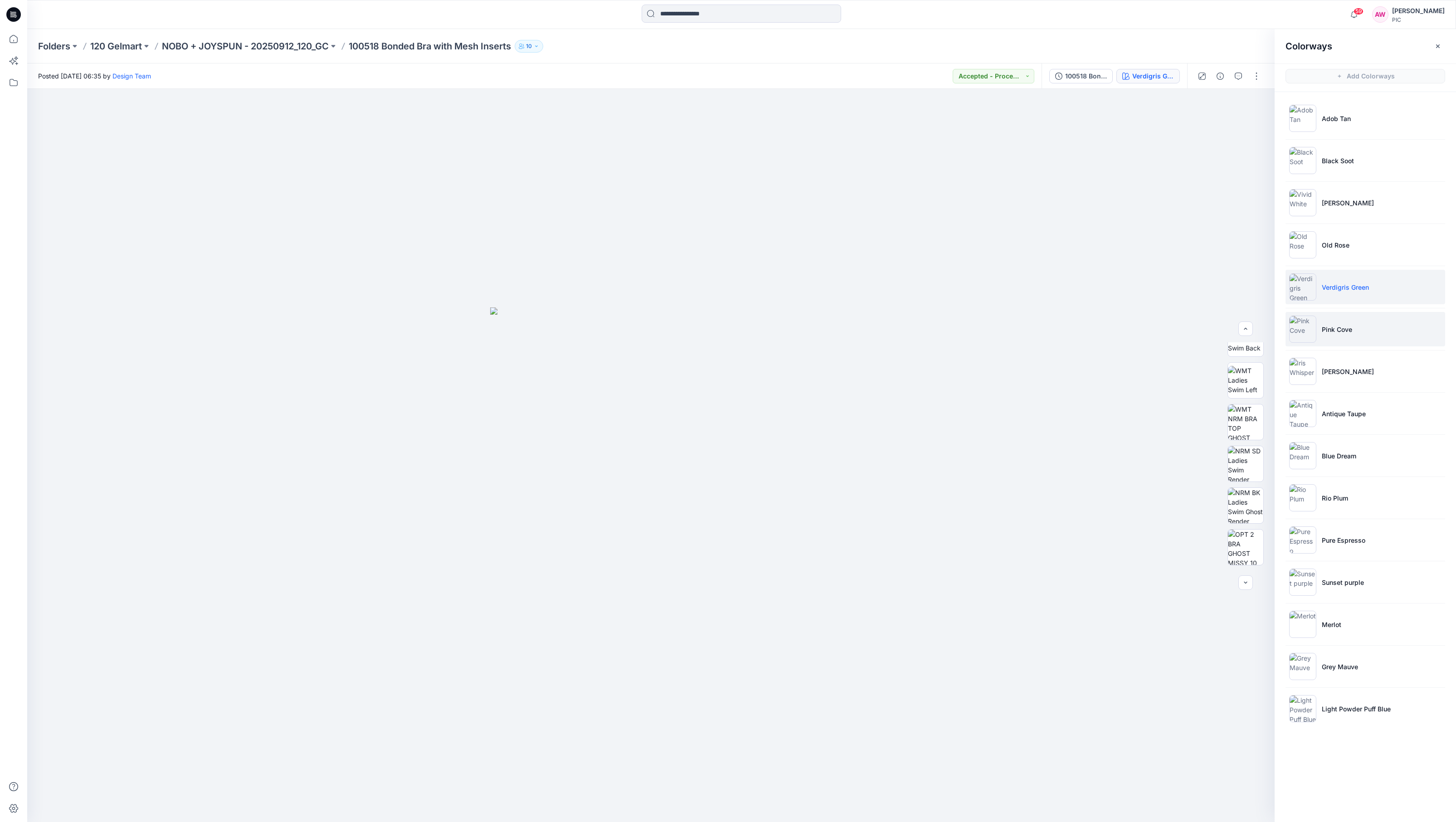
click at [1016, 332] on img at bounding box center [1302, 329] width 27 height 27
drag, startPoint x: 1251, startPoint y: 426, endPoint x: 1250, endPoint y: 402, distance: 24.0
click at [1016, 426] on img at bounding box center [1245, 422] width 35 height 35
click at [1016, 102] on icon "button" at bounding box center [1254, 104] width 7 height 7
click at [1016, 457] on img at bounding box center [1302, 456] width 27 height 27
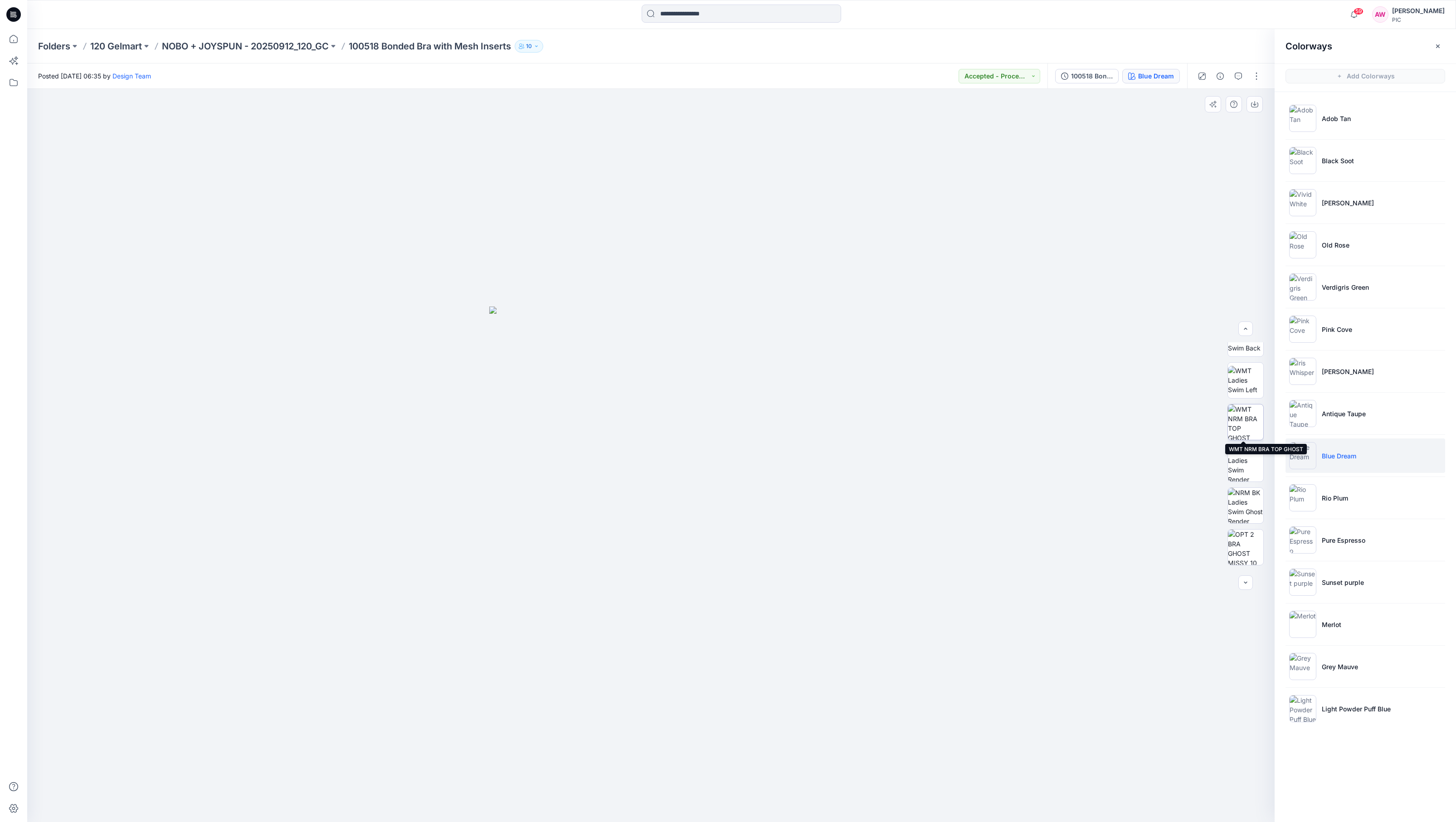
click at [1016, 422] on img at bounding box center [1245, 422] width 35 height 35
click at [1016, 102] on icon "button" at bounding box center [1254, 104] width 7 height 7
click at [1016, 503] on img at bounding box center [1302, 498] width 27 height 27
click at [1016, 504] on img at bounding box center [1302, 498] width 27 height 27
drag, startPoint x: 1232, startPoint y: 429, endPoint x: 1231, endPoint y: 423, distance: 6.1
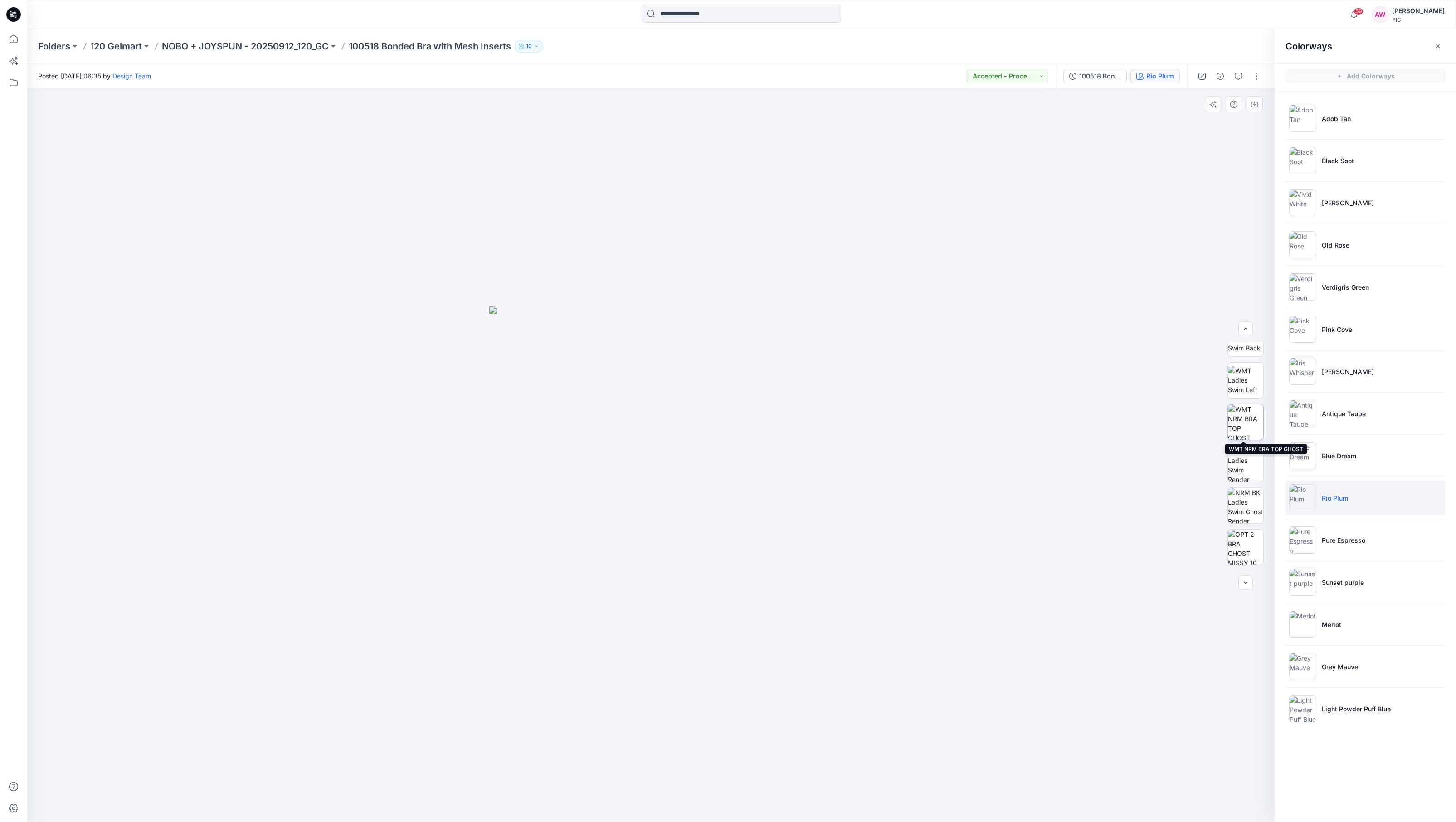
click at [1016, 424] on img at bounding box center [1245, 422] width 35 height 35
drag, startPoint x: 1255, startPoint y: 102, endPoint x: 1258, endPoint y: 92, distance: 10.4
click at [1016, 102] on icon "button" at bounding box center [1254, 104] width 7 height 7
click at [1016, 542] on img at bounding box center [1302, 540] width 27 height 27
click at [1016, 428] on img at bounding box center [1245, 422] width 35 height 35
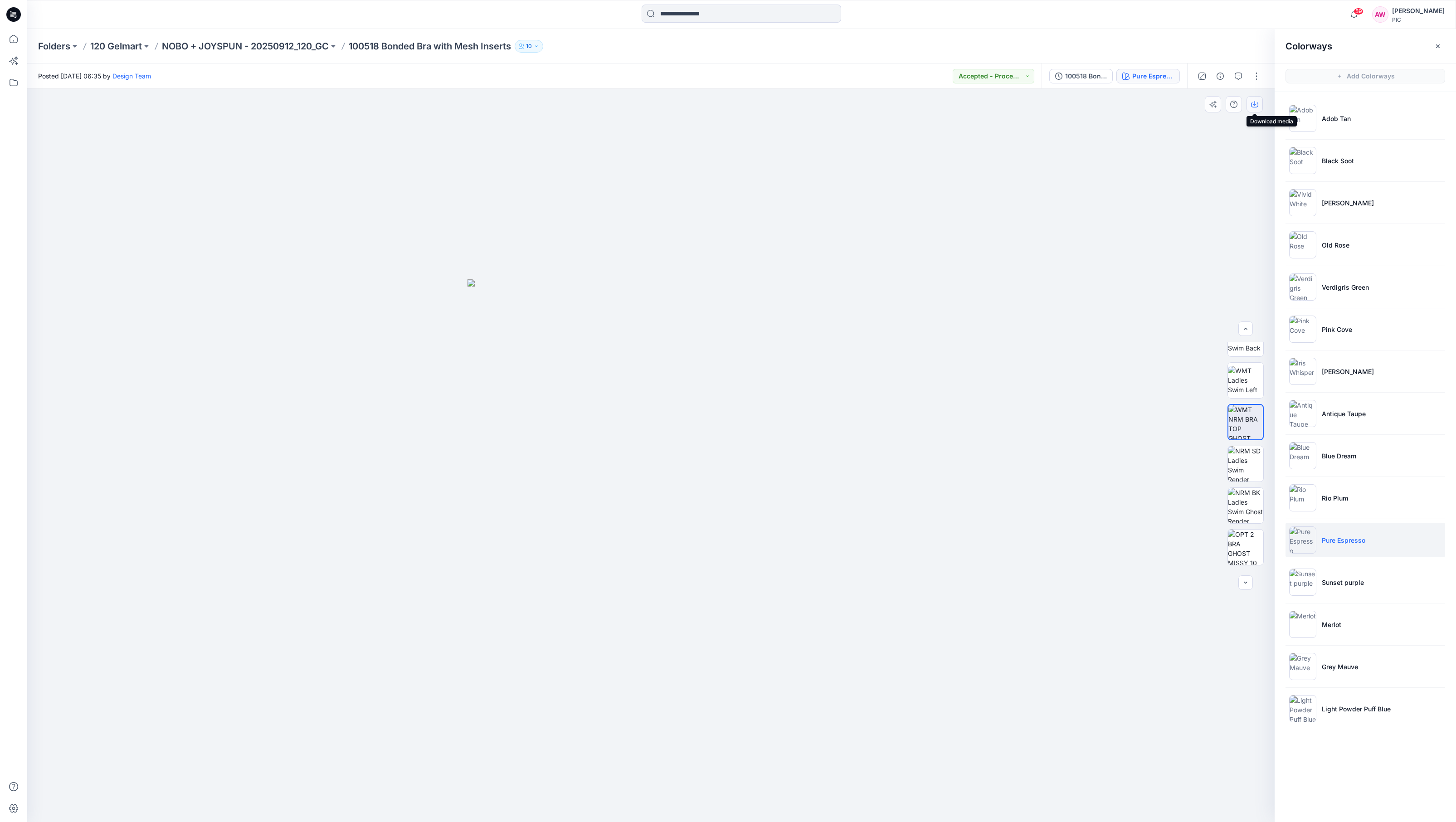
click at [1016, 104] on icon "button" at bounding box center [1255, 102] width 3 height 4
click at [1016, 76] on button "button" at bounding box center [1255, 76] width 14 height 14
click at [1016, 77] on button "button" at bounding box center [1255, 76] width 14 height 14
click at [1016, 74] on button "button" at bounding box center [1255, 76] width 14 height 14
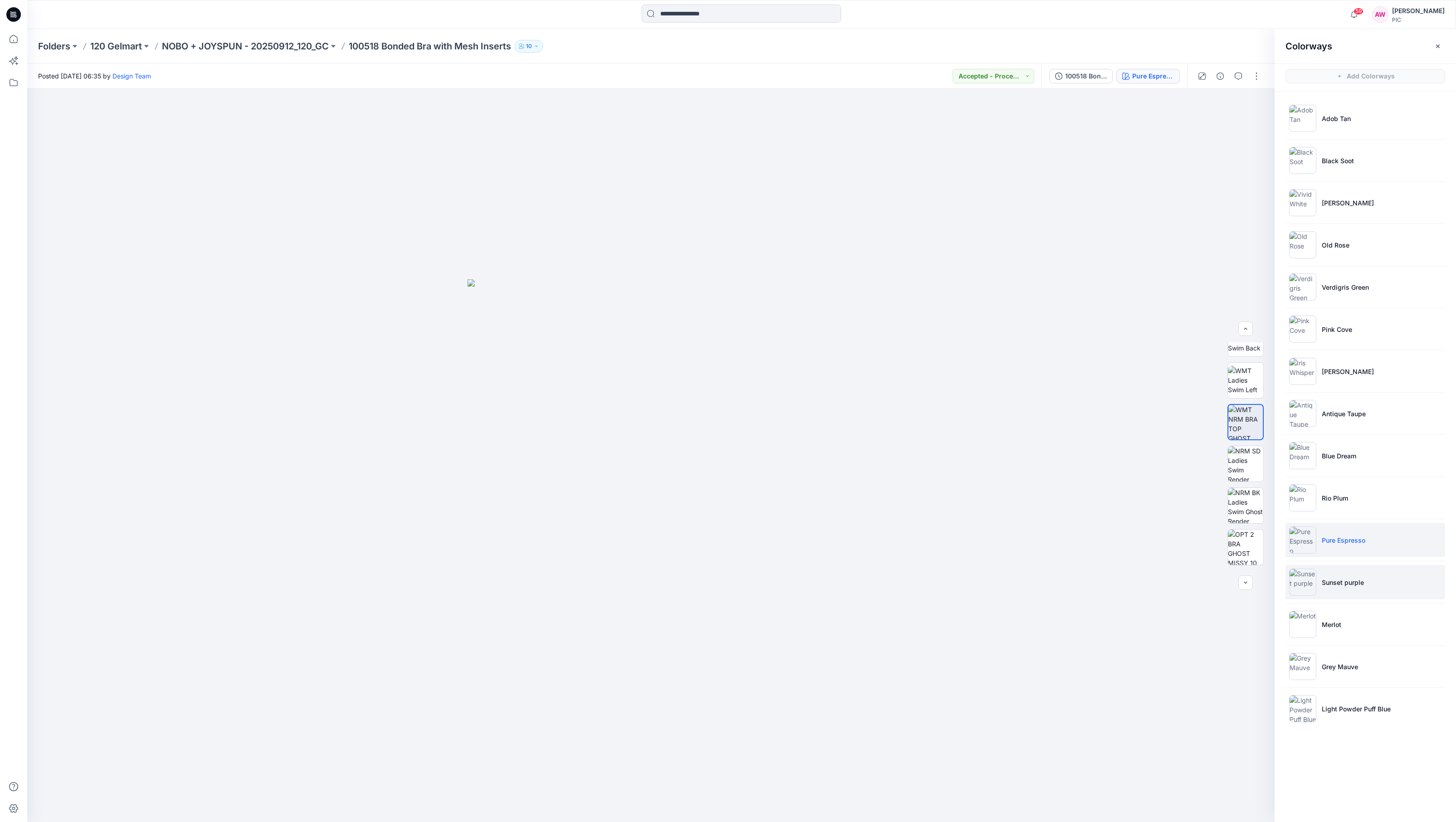
click at [1016, 585] on img at bounding box center [1302, 582] width 27 height 27
click at [1016, 585] on img at bounding box center [1302, 582] width 27 height 27
click at [1016, 421] on img at bounding box center [1245, 422] width 35 height 35
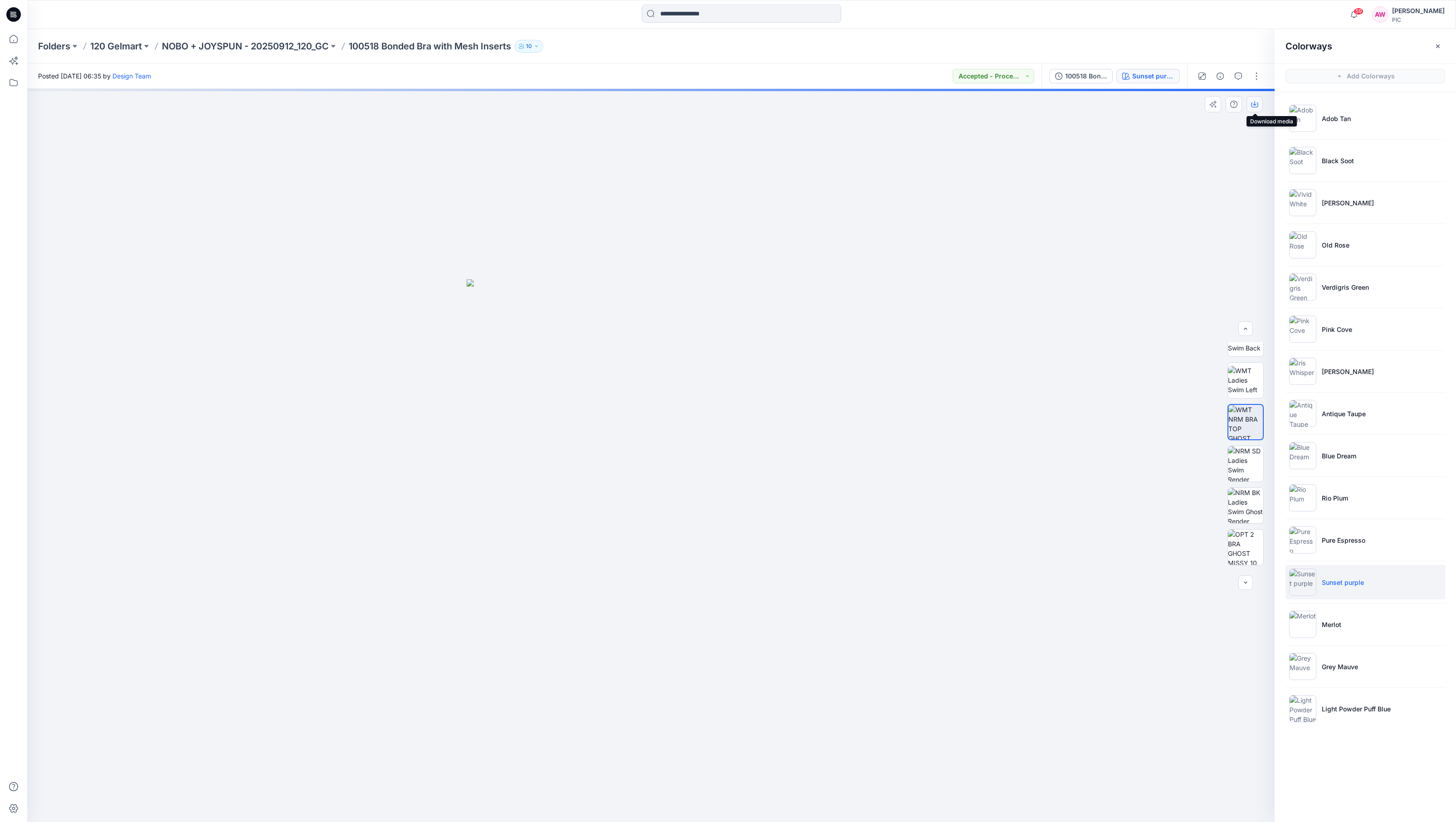
click at [1016, 105] on icon "button" at bounding box center [1255, 102] width 3 height 4
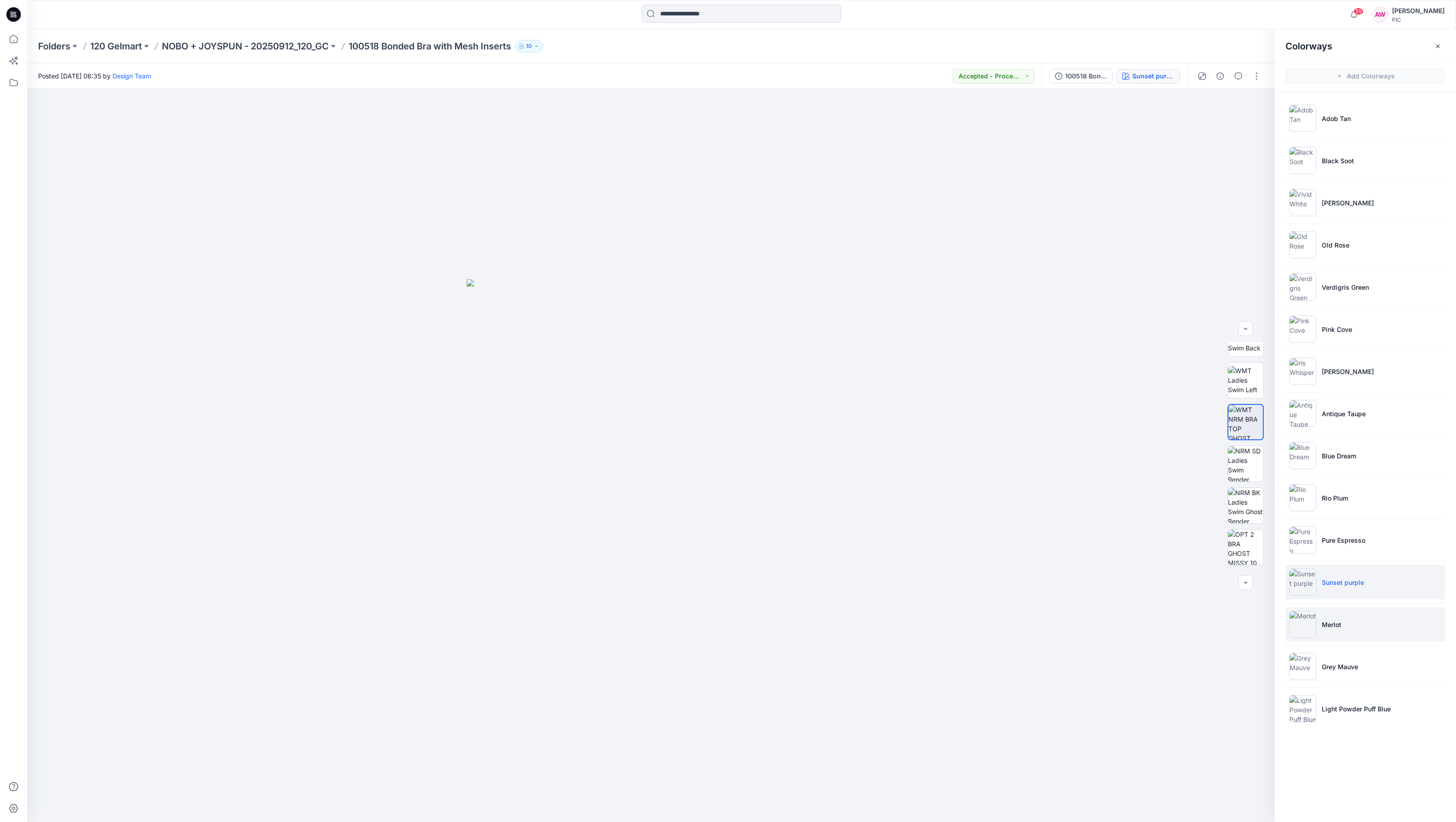
click at [1016, 627] on img at bounding box center [1302, 625] width 27 height 27
click at [1016, 426] on img at bounding box center [1245, 422] width 35 height 35
drag, startPoint x: 1255, startPoint y: 103, endPoint x: 1255, endPoint y: 98, distance: 5.0
click at [1016, 103] on icon "button" at bounding box center [1254, 104] width 7 height 7
click at [1016, 75] on button "button" at bounding box center [1255, 76] width 14 height 14
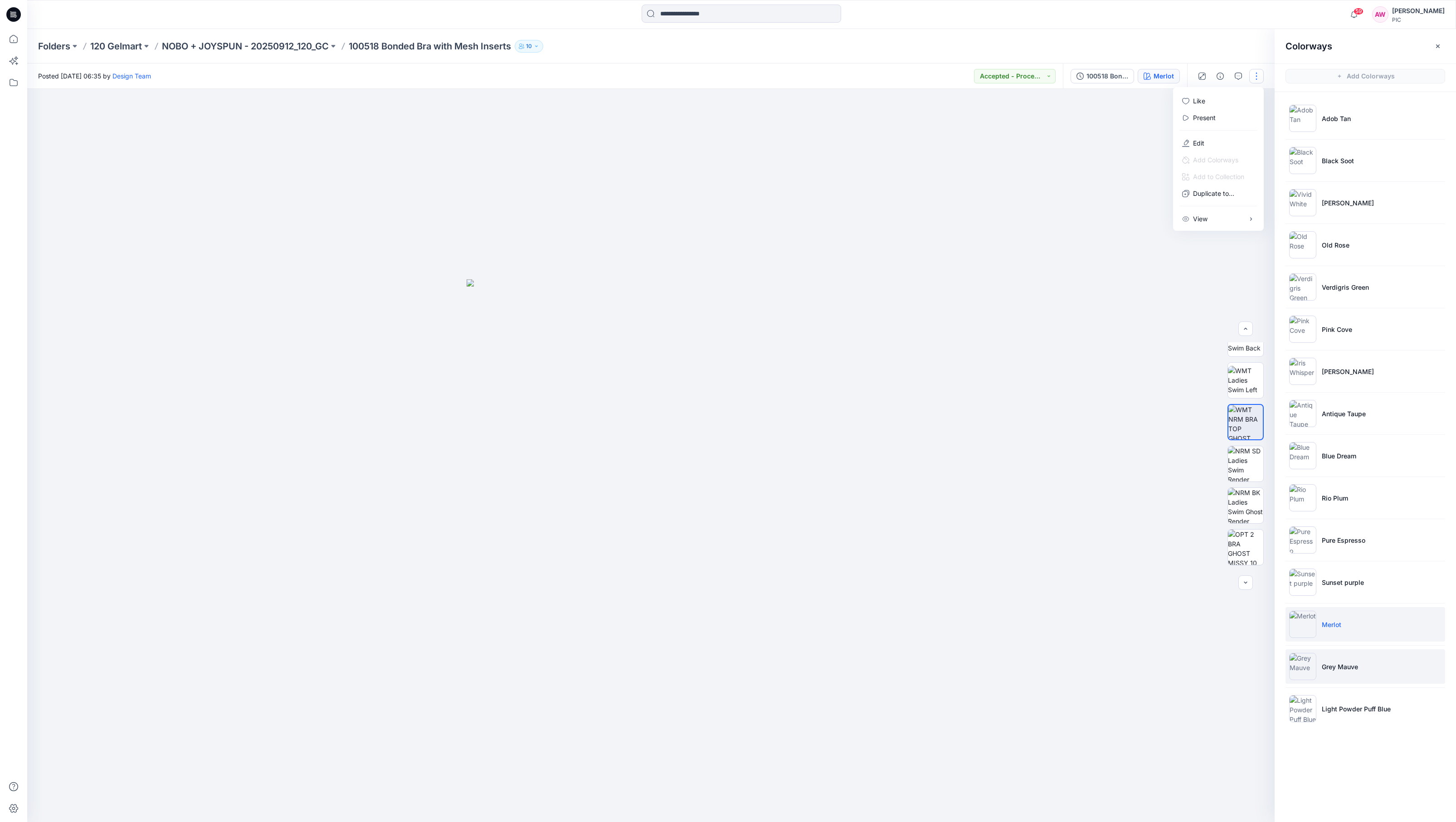
click at [1016, 672] on img at bounding box center [1302, 666] width 27 height 27
drag, startPoint x: 1303, startPoint y: 669, endPoint x: 1301, endPoint y: 664, distance: 5.4
click at [1016, 668] on img at bounding box center [1302, 666] width 27 height 27
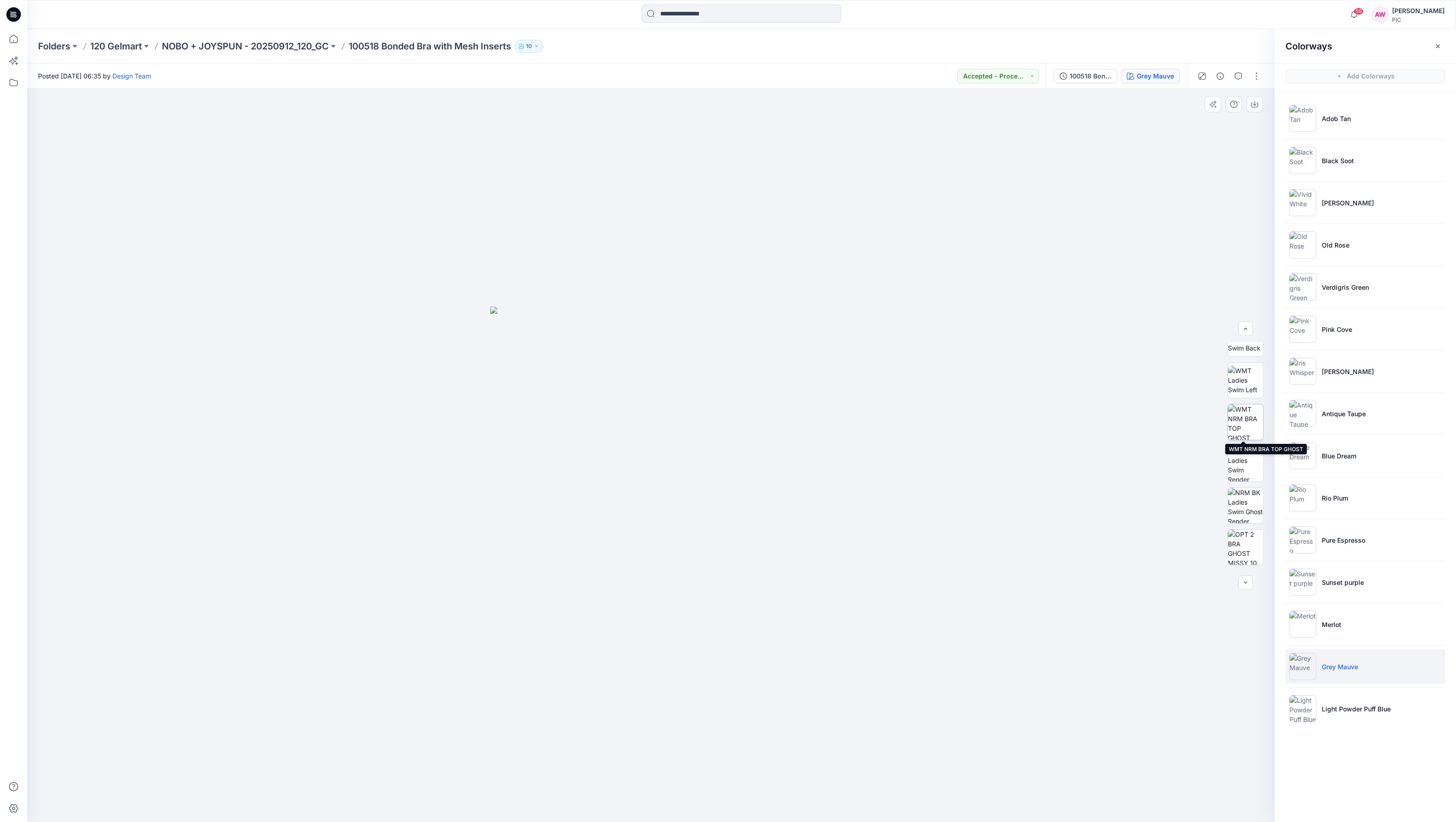
click at [1016, 422] on img at bounding box center [1245, 422] width 35 height 35
click at [1016, 101] on icon "button" at bounding box center [1254, 104] width 7 height 7
click at [1016, 711] on img at bounding box center [1302, 709] width 27 height 27
click at [1016, 420] on img at bounding box center [1245, 422] width 35 height 35
click at [1016, 105] on icon "button" at bounding box center [1254, 104] width 7 height 7
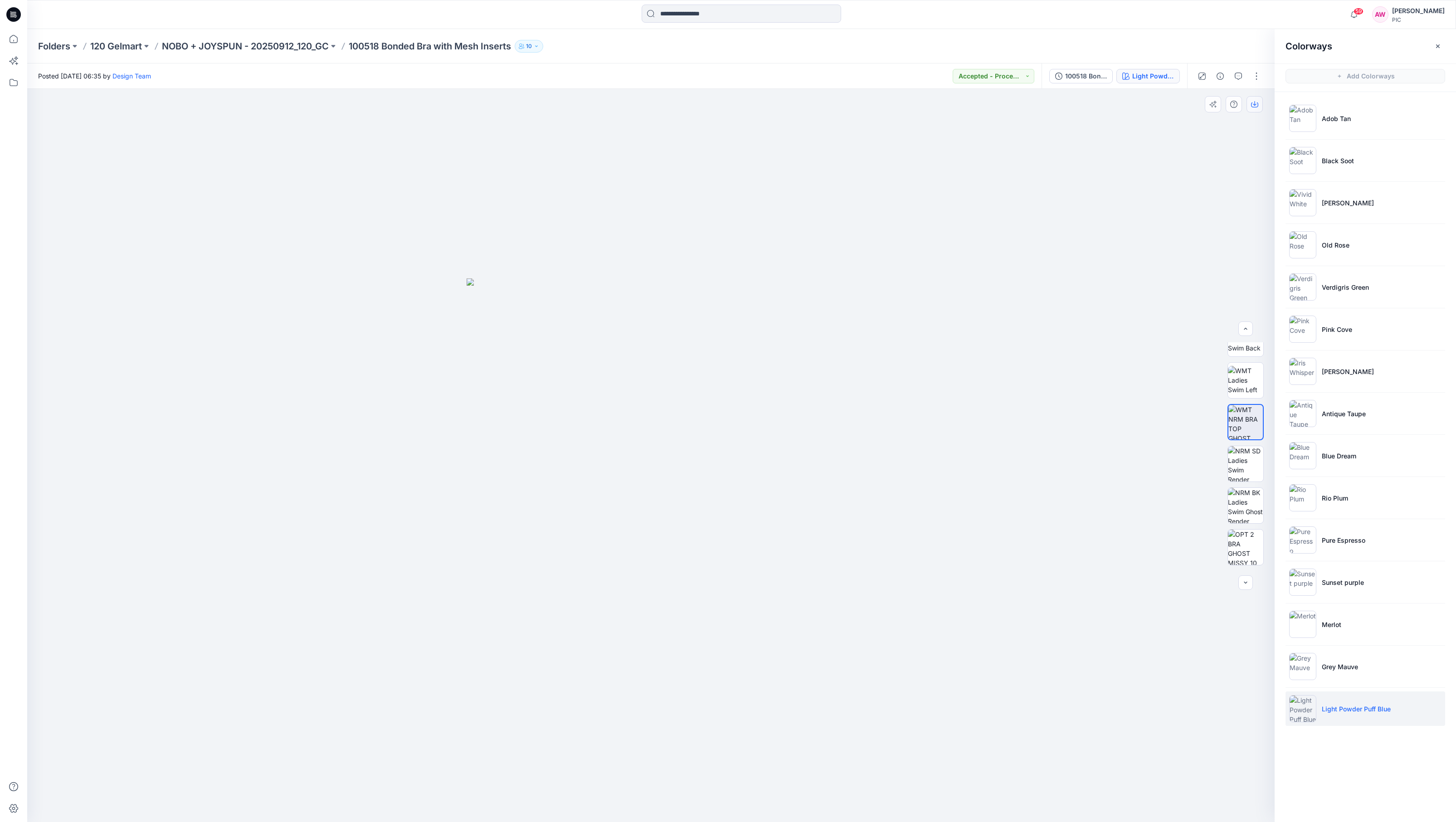
click at [1016, 104] on icon "button" at bounding box center [1254, 104] width 7 height 7
click at [387, 47] on p "100518 Bonded Bra with Mesh Inserts" at bounding box center [430, 46] width 162 height 12
click at [305, 47] on p "NOBO + JOYSPUN - 20250912_120_GC" at bounding box center [245, 46] width 166 height 12
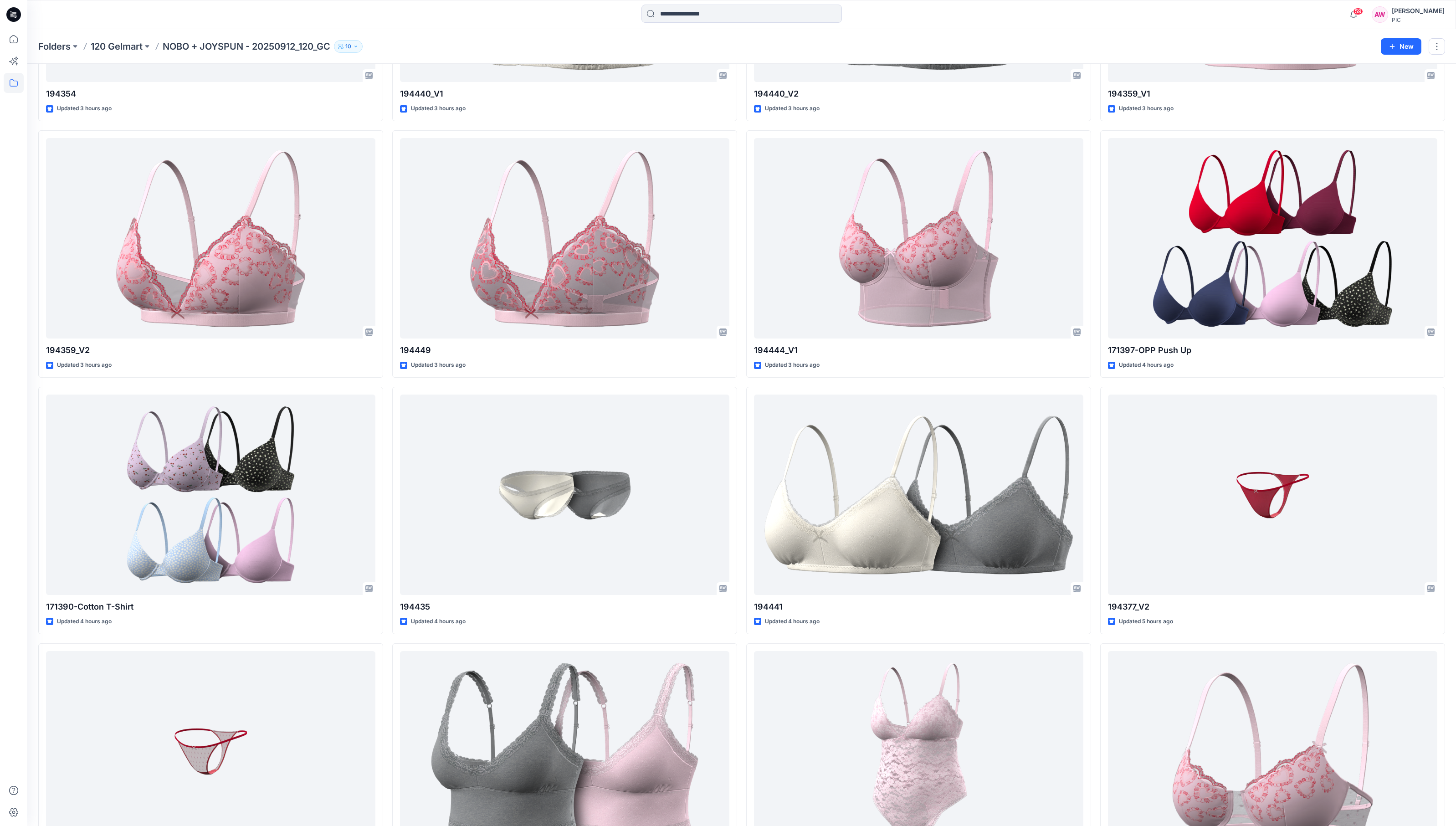
scroll to position [229, 0]
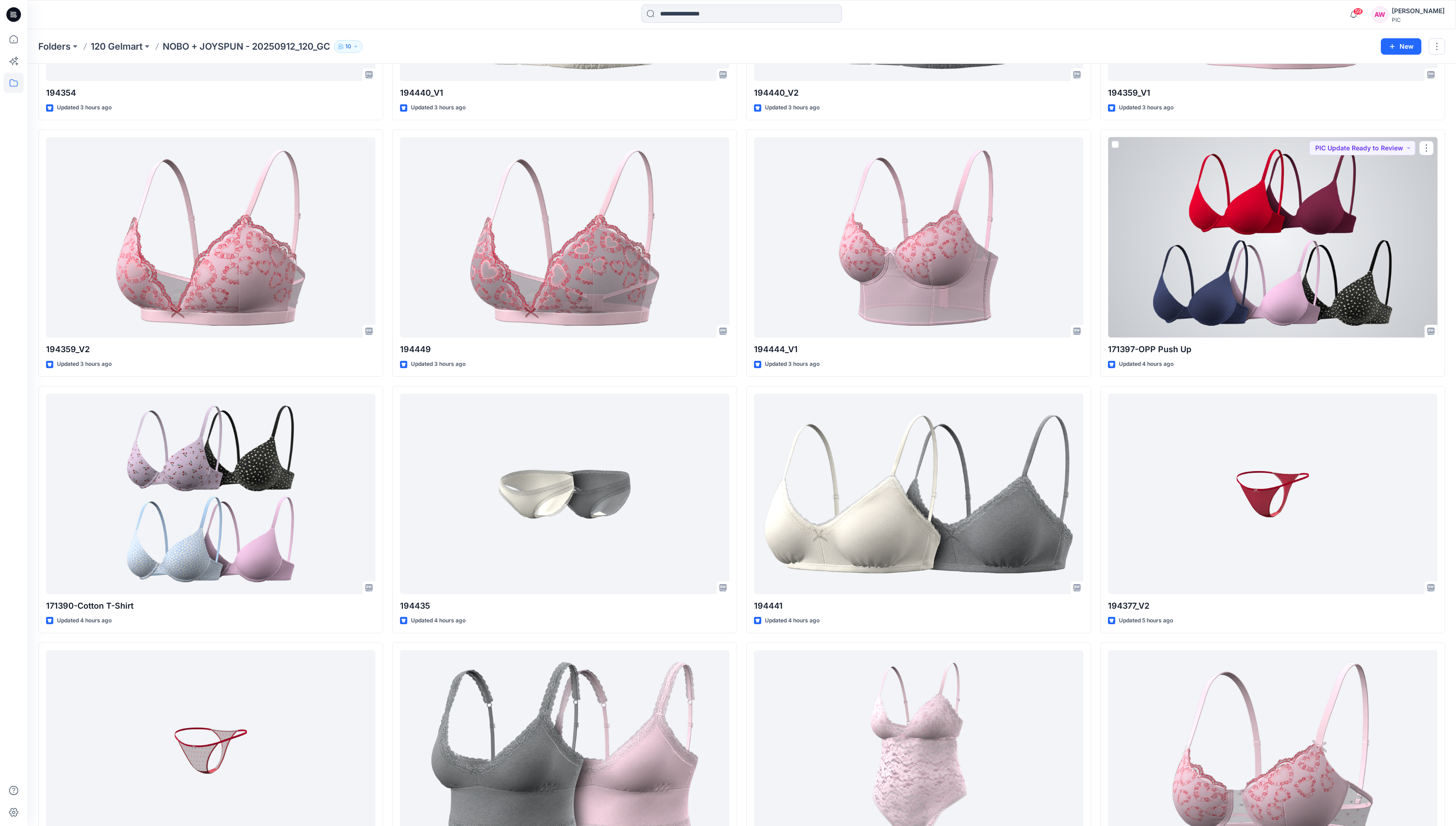
drag, startPoint x: 1377, startPoint y: 278, endPoint x: 1371, endPoint y: 278, distance: 6.0
click at [1021, 278] on div at bounding box center [1273, 238] width 330 height 201
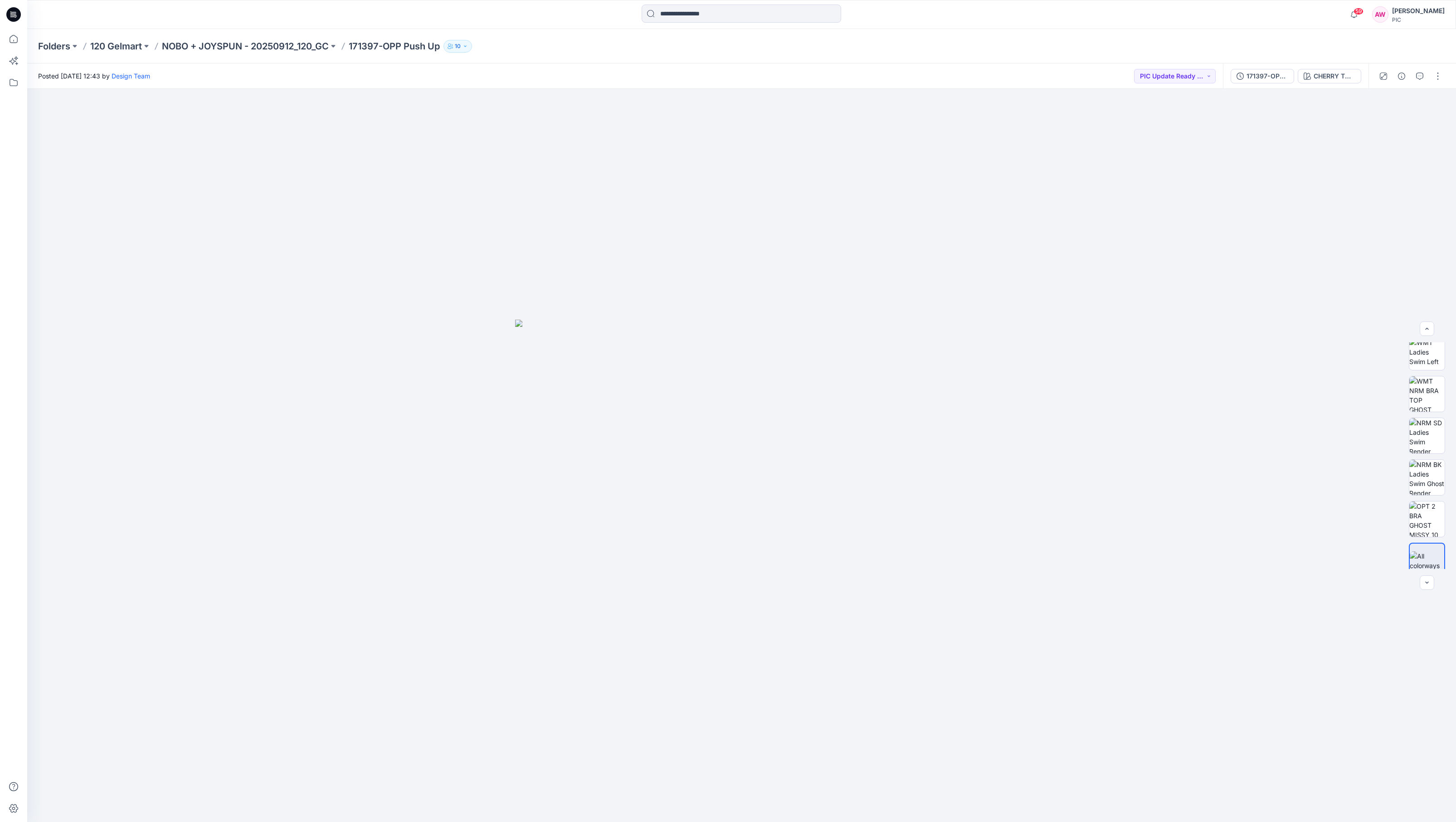
scroll to position [227, 0]
drag, startPoint x: 1446, startPoint y: 424, endPoint x: 1500, endPoint y: 622, distance: 205.2
click at [1016, 622] on html "59 Notifications Design Team shared 194449 in NOBO + JOYSPUN - 20250912_120_GC …" at bounding box center [728, 411] width 1456 height 822
click at [1016, 560] on img at bounding box center [1426, 550] width 34 height 19
click at [294, 43] on p "NOBO + JOYSPUN - 20250912_120_GC" at bounding box center [245, 46] width 166 height 12
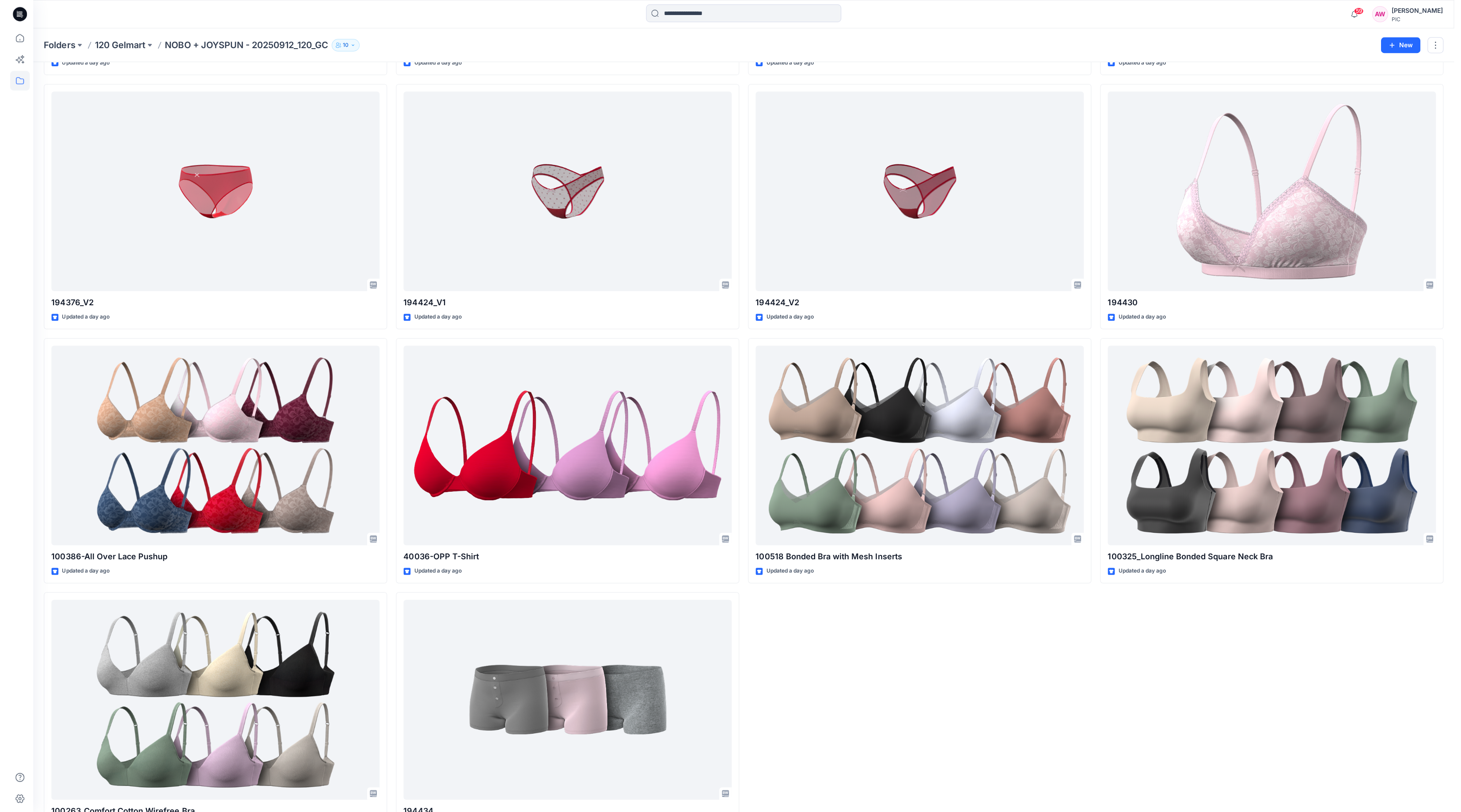
scroll to position [1794, 0]
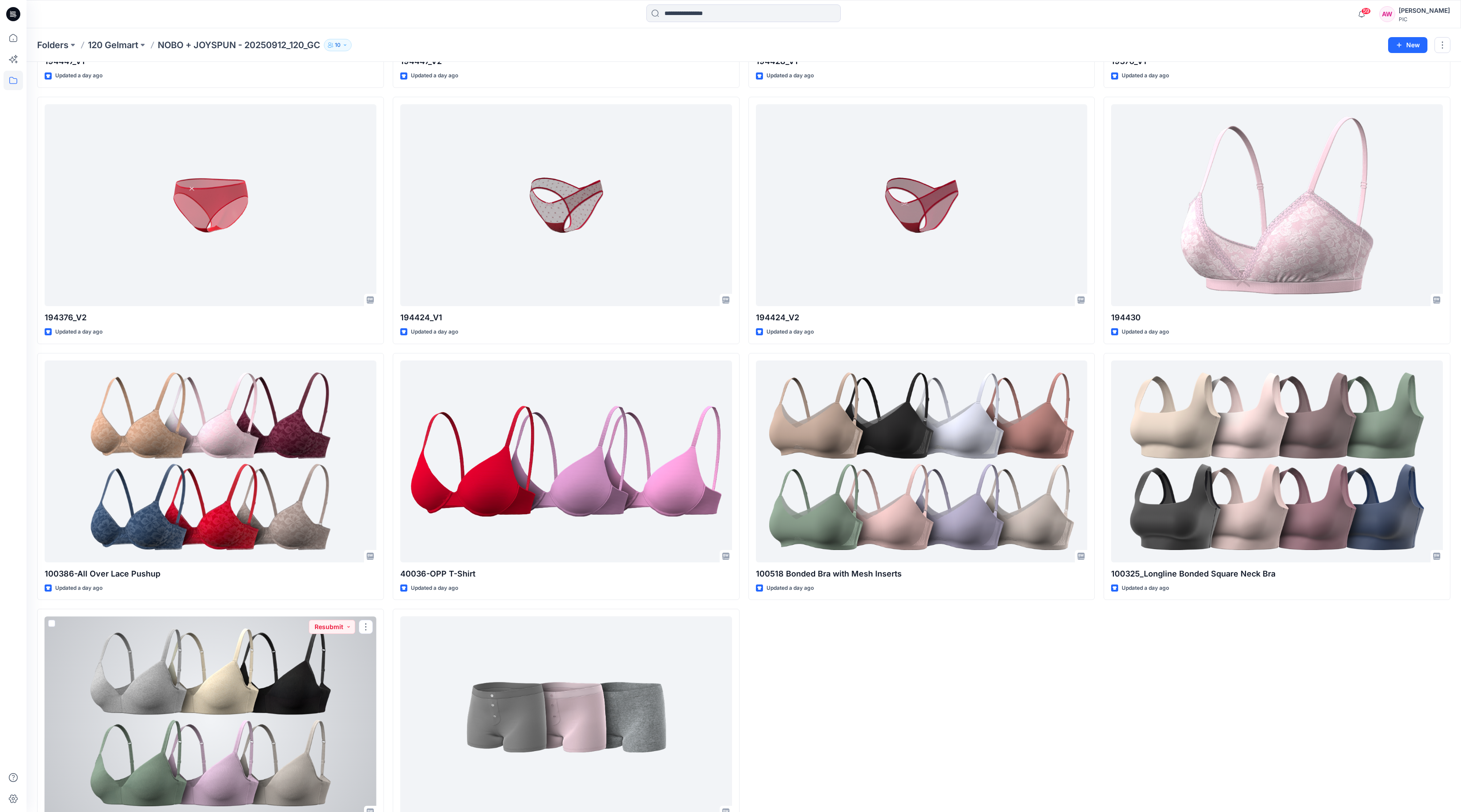
click at [316, 687] on div at bounding box center [210, 717] width 332 height 202
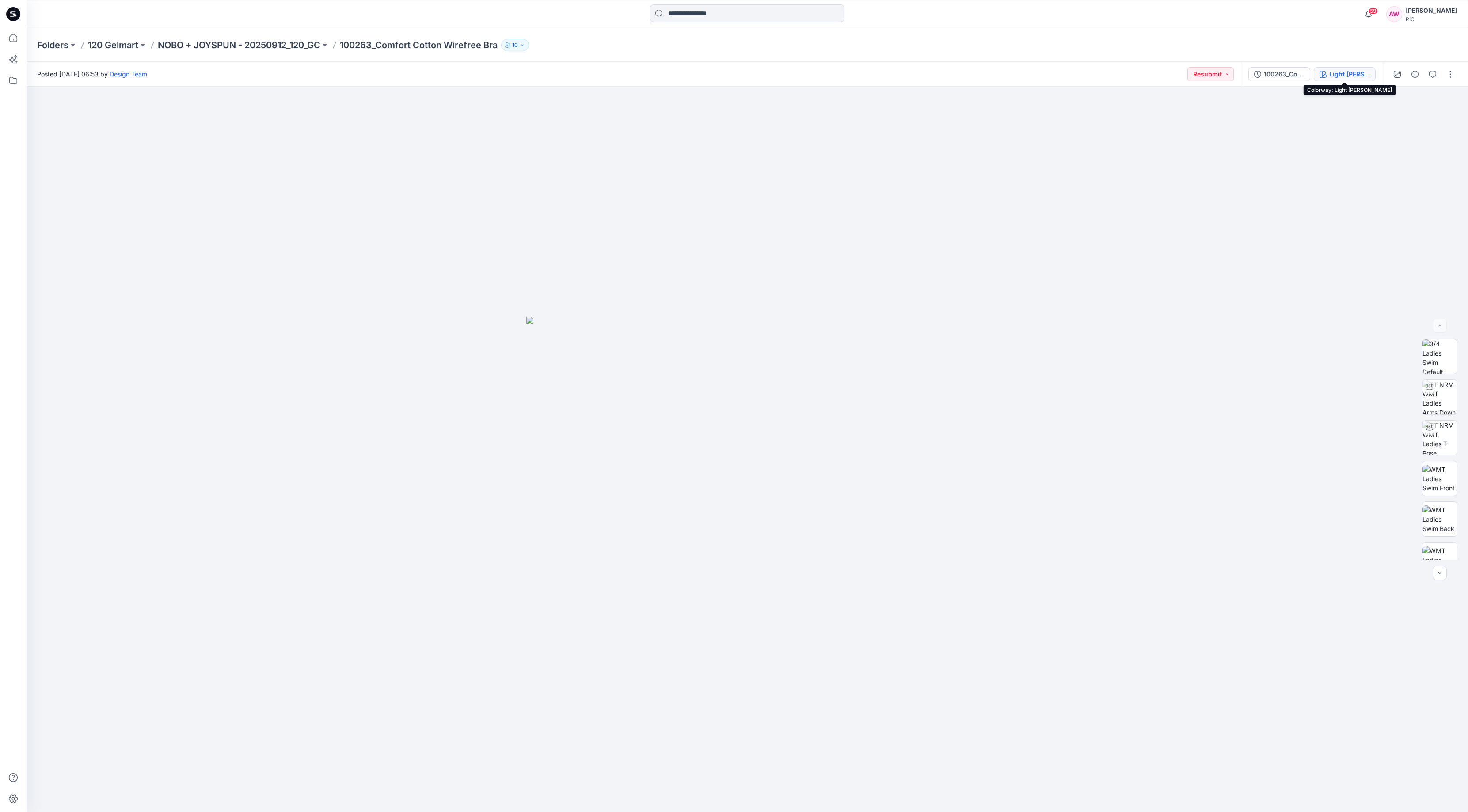
click at [990, 76] on div "Light Grey Heather" at bounding box center [1350, 74] width 41 height 10
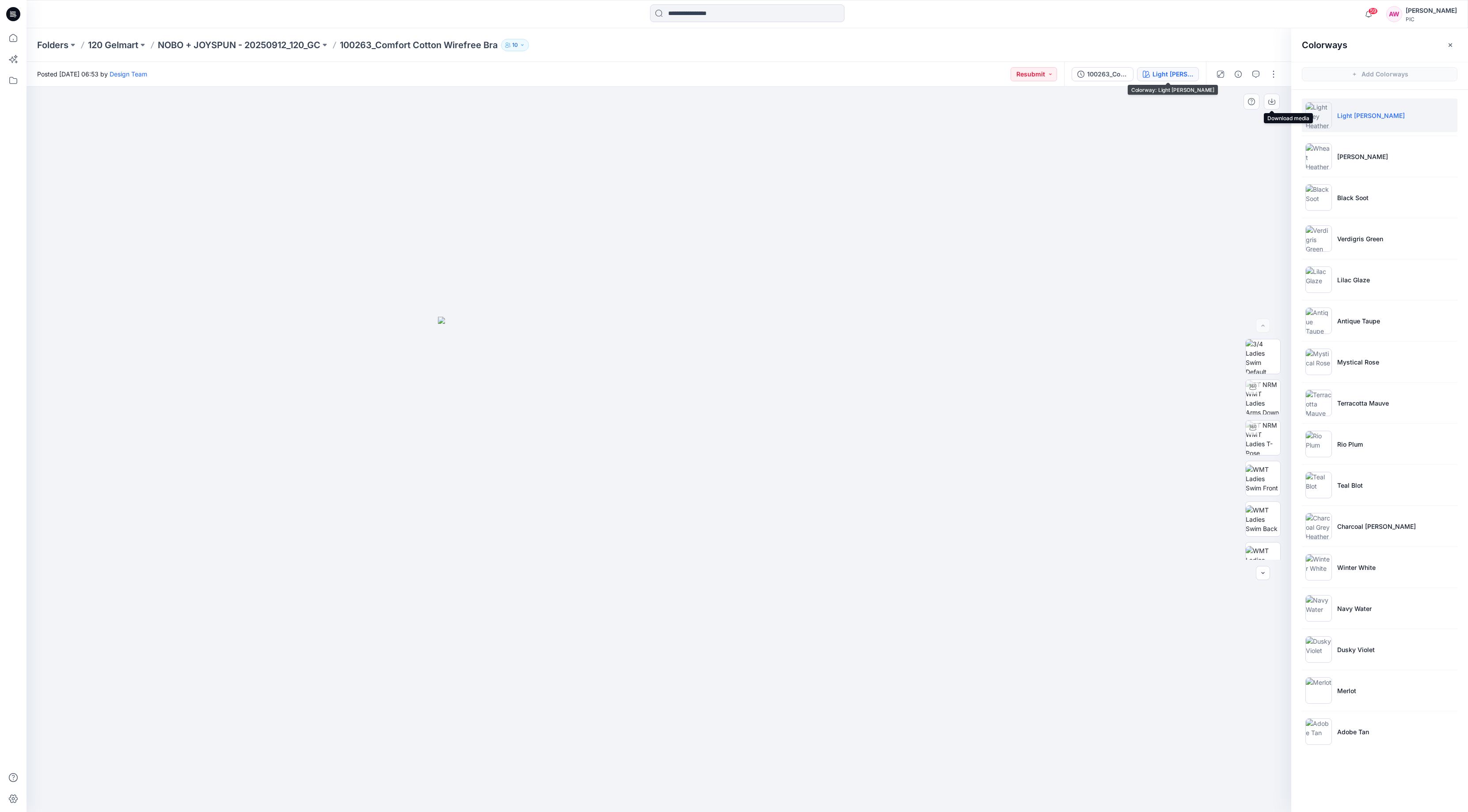
drag, startPoint x: 1272, startPoint y: 101, endPoint x: 1271, endPoint y: 110, distance: 9.1
click at [990, 101] on icon "button" at bounding box center [1272, 101] width 7 height 7
click at [990, 156] on img at bounding box center [1319, 156] width 27 height 27
click at [990, 441] on img at bounding box center [1263, 433] width 34 height 34
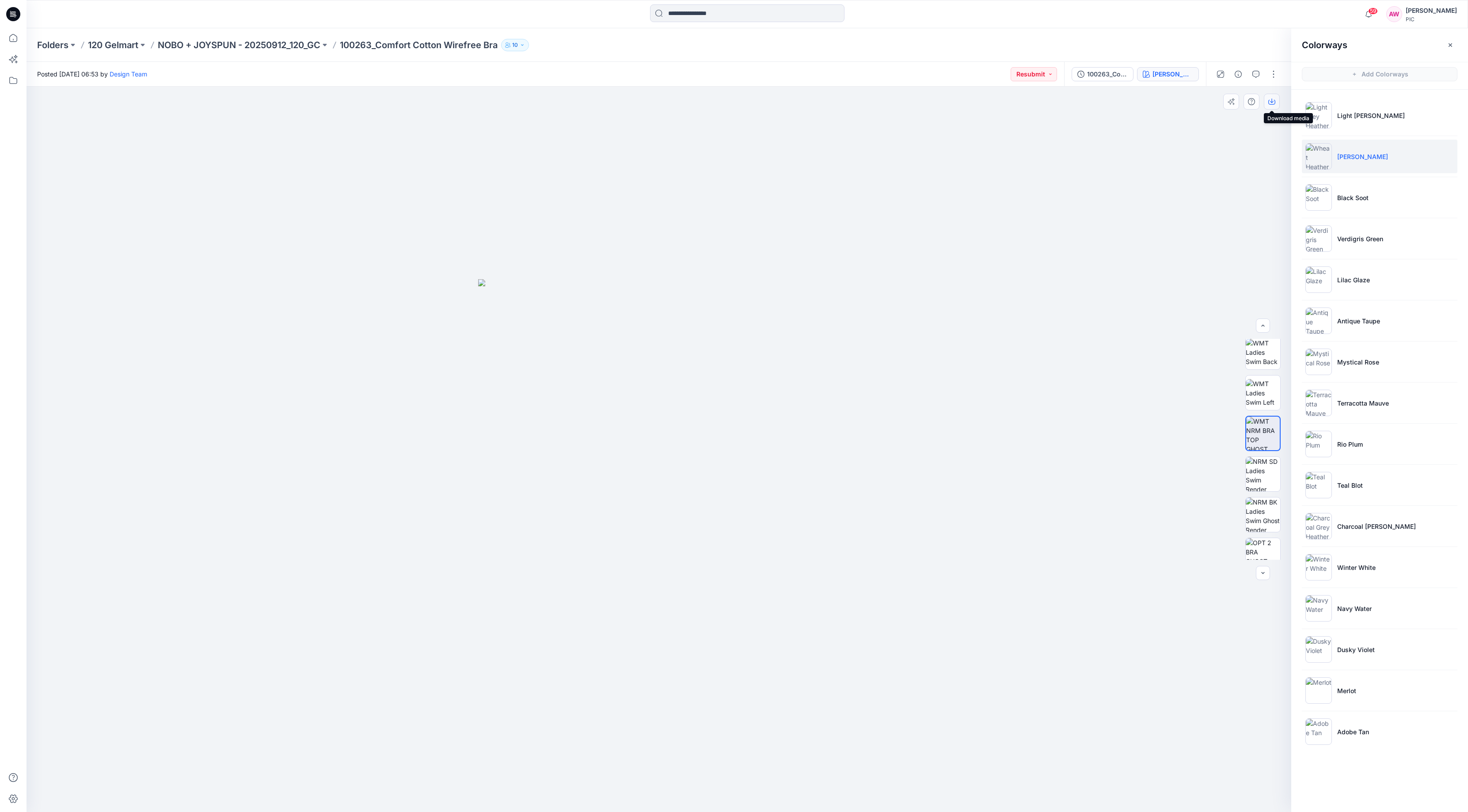
click at [990, 101] on icon "button" at bounding box center [1272, 101] width 7 height 7
click at [990, 202] on img at bounding box center [1319, 197] width 27 height 27
click at [990, 440] on img at bounding box center [1263, 433] width 34 height 34
click at [990, 101] on icon "button" at bounding box center [1272, 101] width 7 height 7
click at [990, 238] on img at bounding box center [1319, 238] width 27 height 27
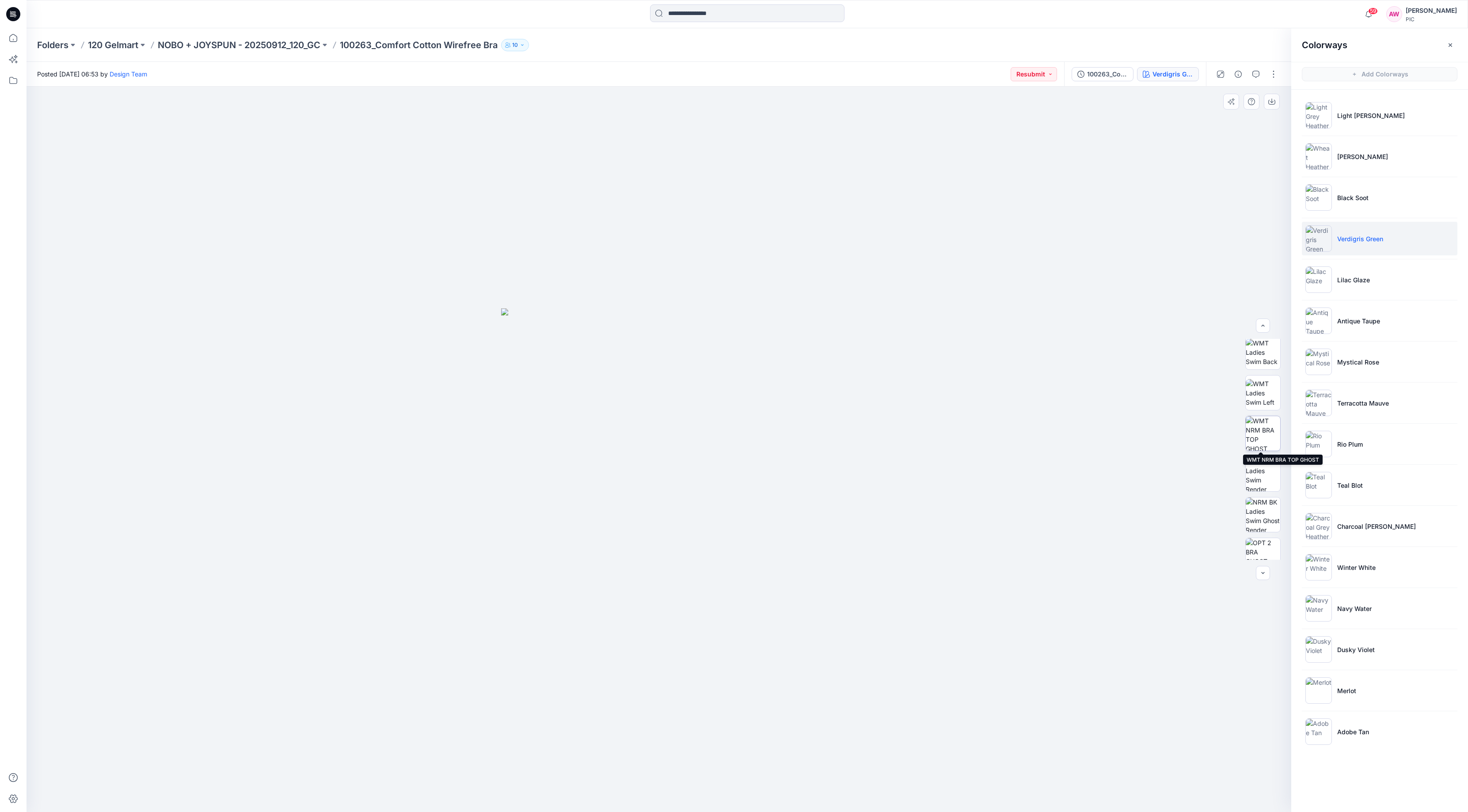
click at [990, 436] on img at bounding box center [1263, 433] width 34 height 34
click at [990, 101] on button "button" at bounding box center [1272, 101] width 16 height 16
click at [990, 282] on img at bounding box center [1319, 279] width 27 height 27
click at [990, 442] on img at bounding box center [1263, 433] width 34 height 34
